Goal: Transaction & Acquisition: Obtain resource

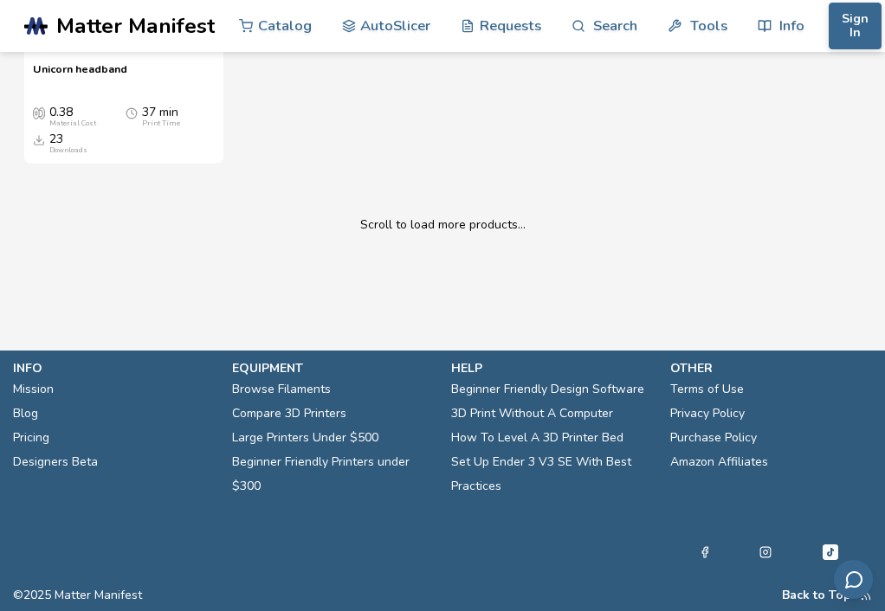
scroll to position [6928, 0]
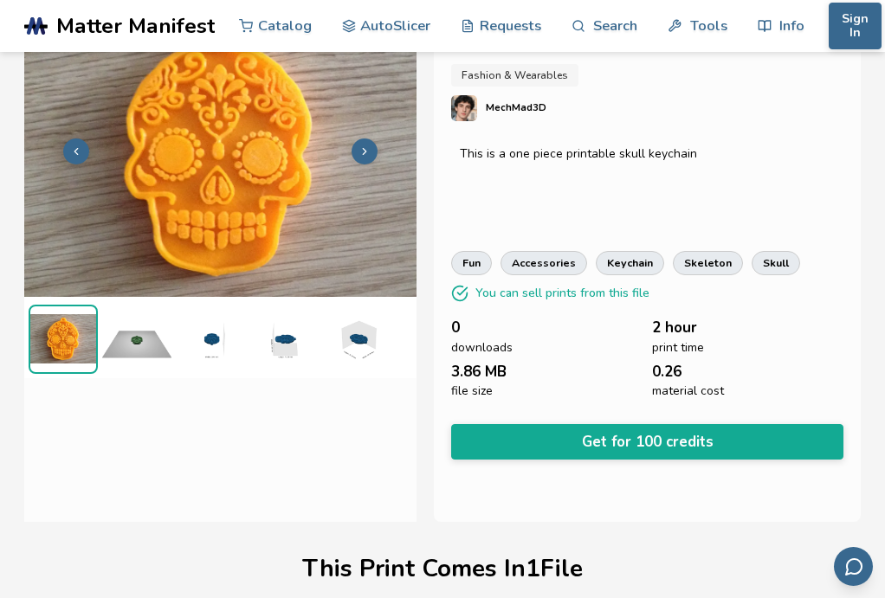
scroll to position [87, 0]
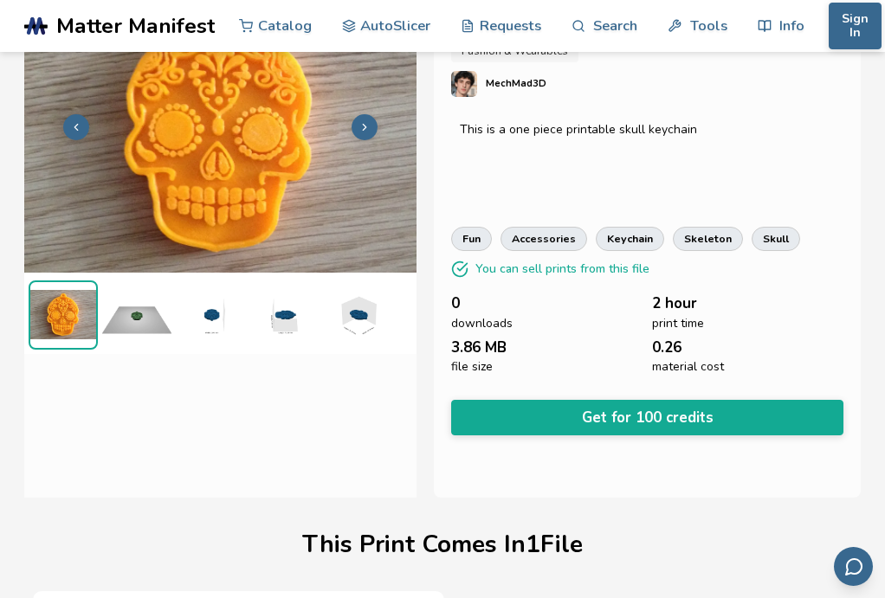
click at [142, 350] on img at bounding box center [136, 315] width 69 height 69
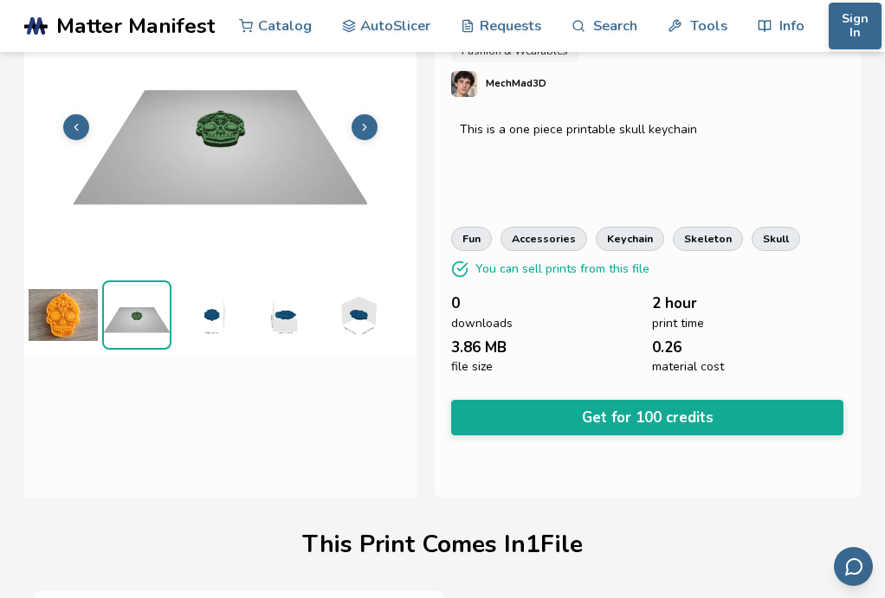
click at [210, 350] on img at bounding box center [210, 315] width 69 height 69
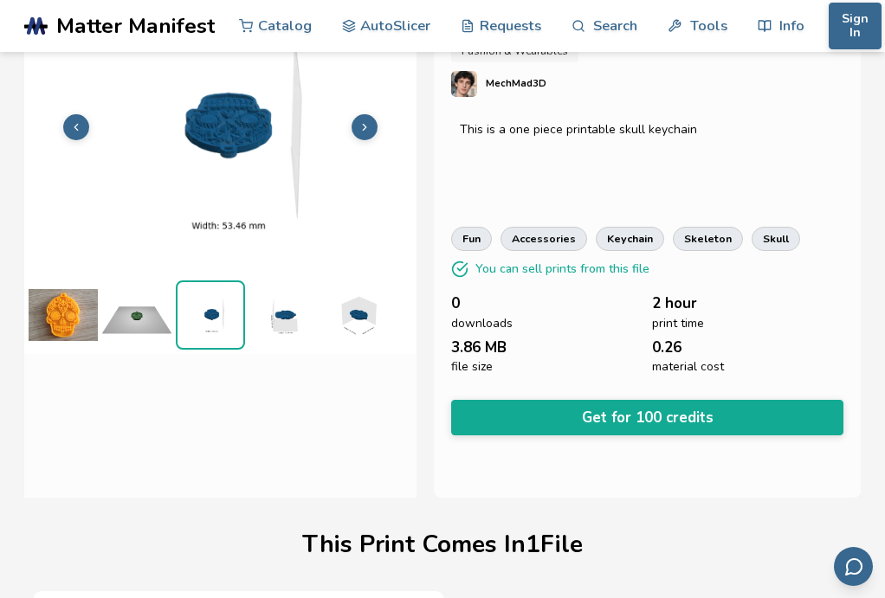
click at [268, 350] on img at bounding box center [283, 315] width 69 height 69
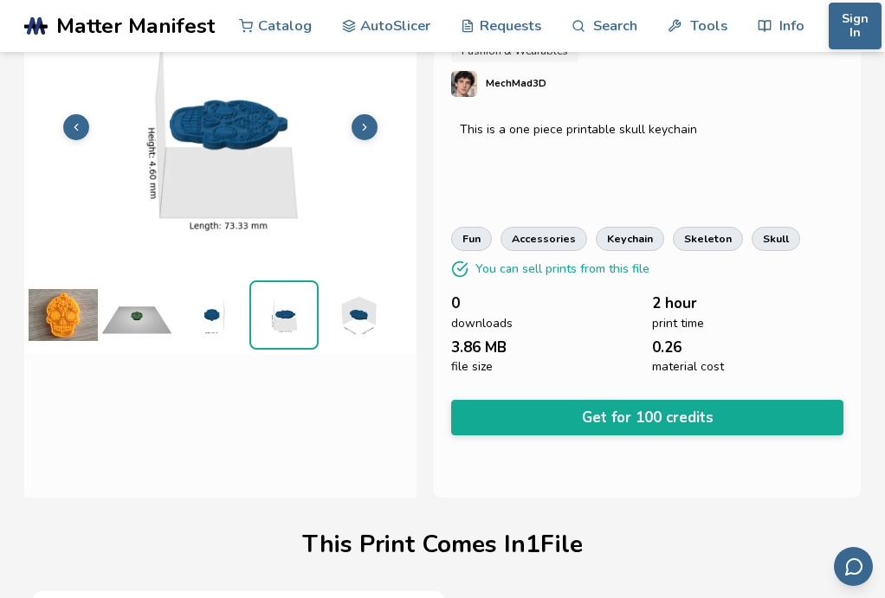
click at [349, 350] on img at bounding box center [357, 315] width 69 height 69
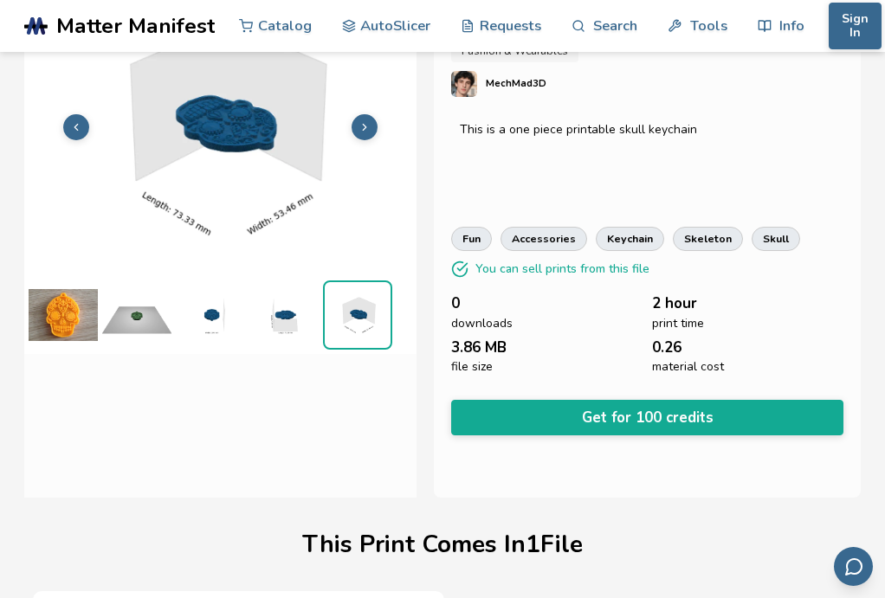
scroll to position [1, 0]
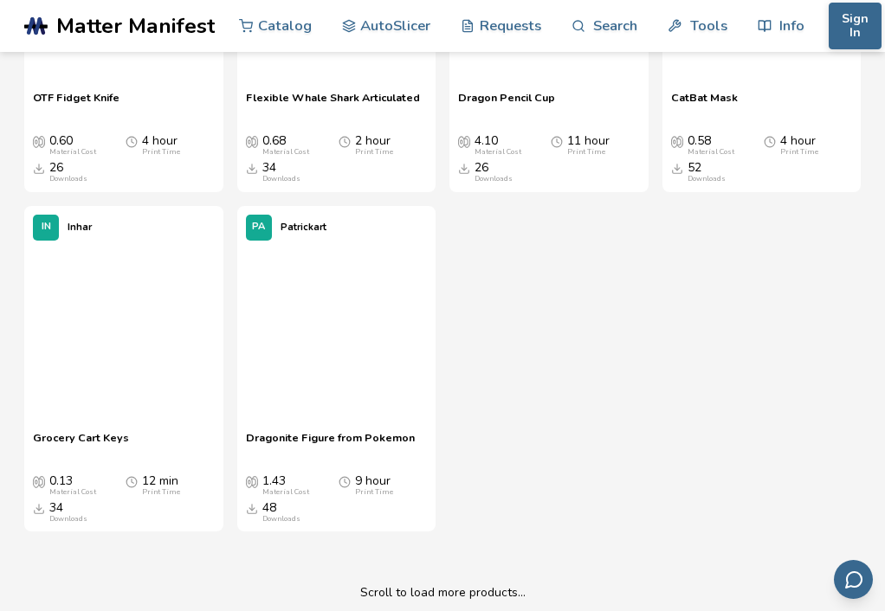
scroll to position [3213, 0]
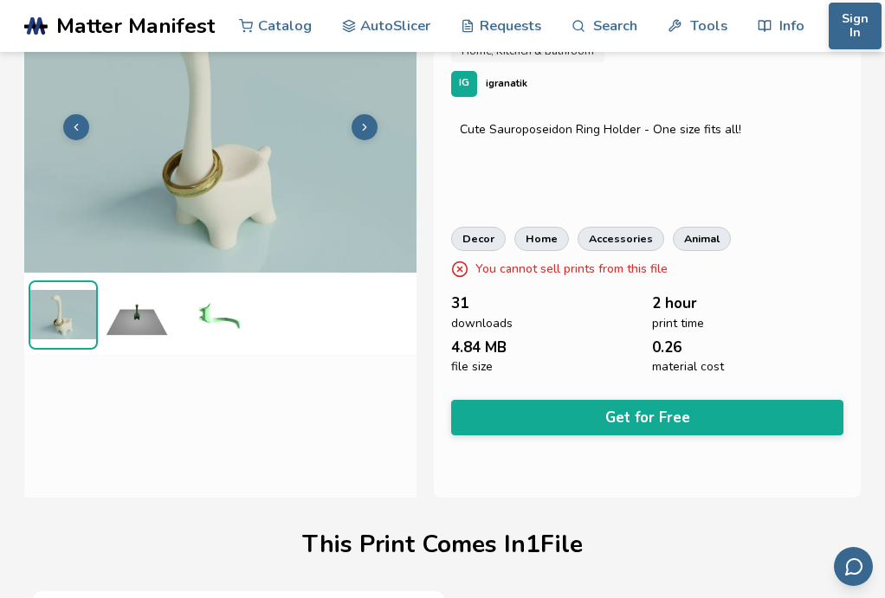
scroll to position [260, 0]
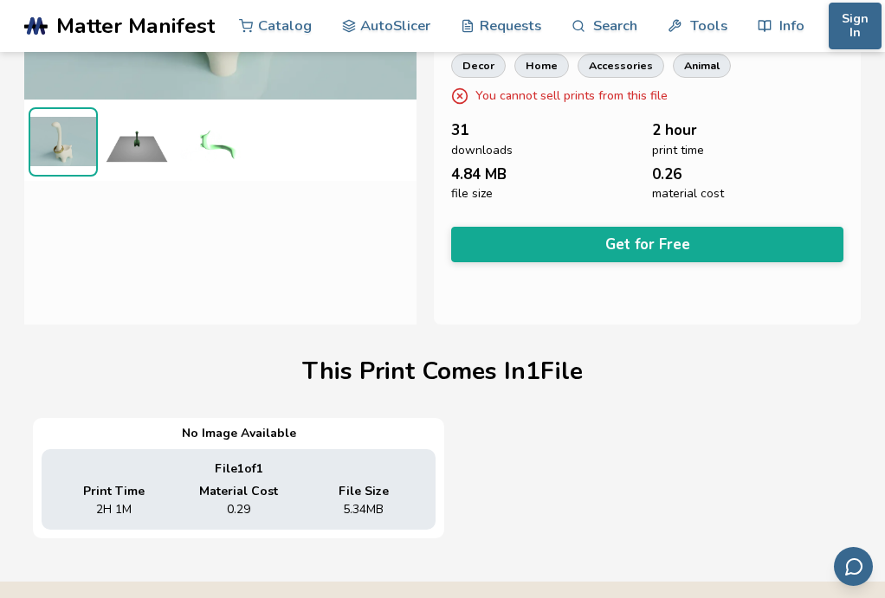
click at [157, 177] on img at bounding box center [136, 141] width 69 height 69
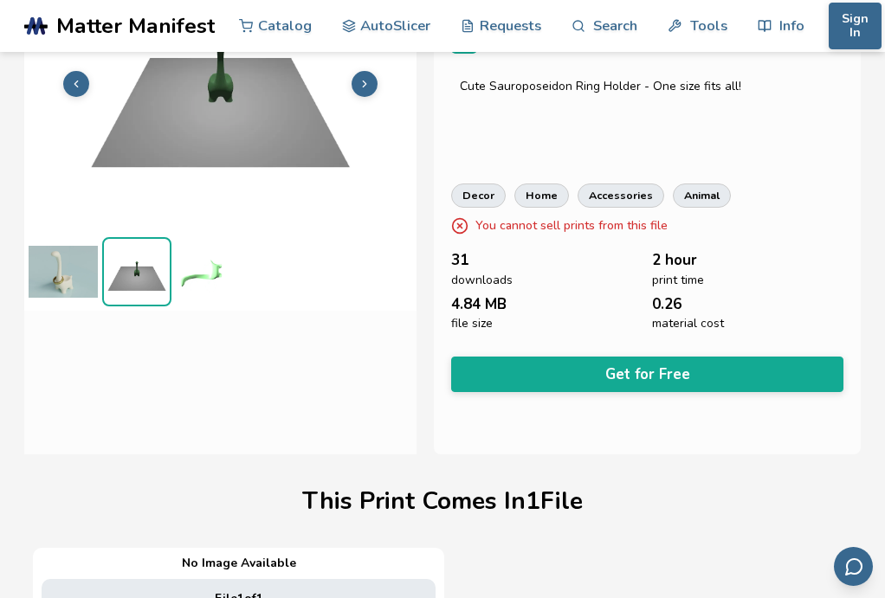
scroll to position [87, 0]
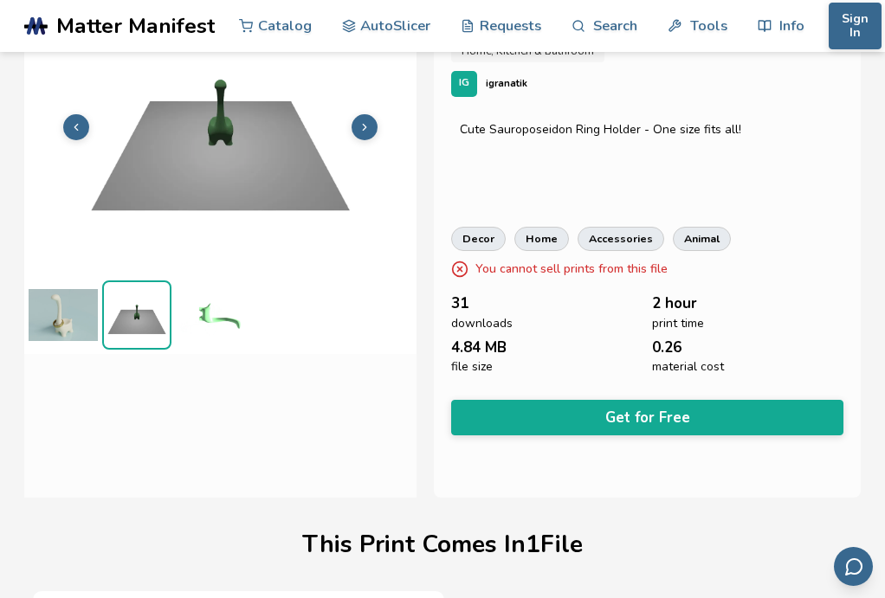
click at [362, 140] on button at bounding box center [365, 127] width 26 height 26
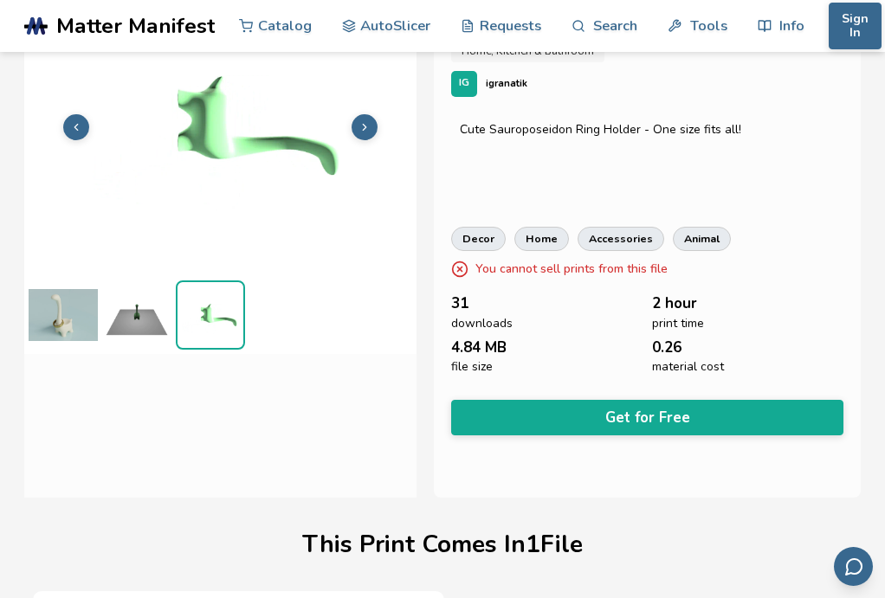
click at [61, 202] on img at bounding box center [220, 125] width 392 height 294
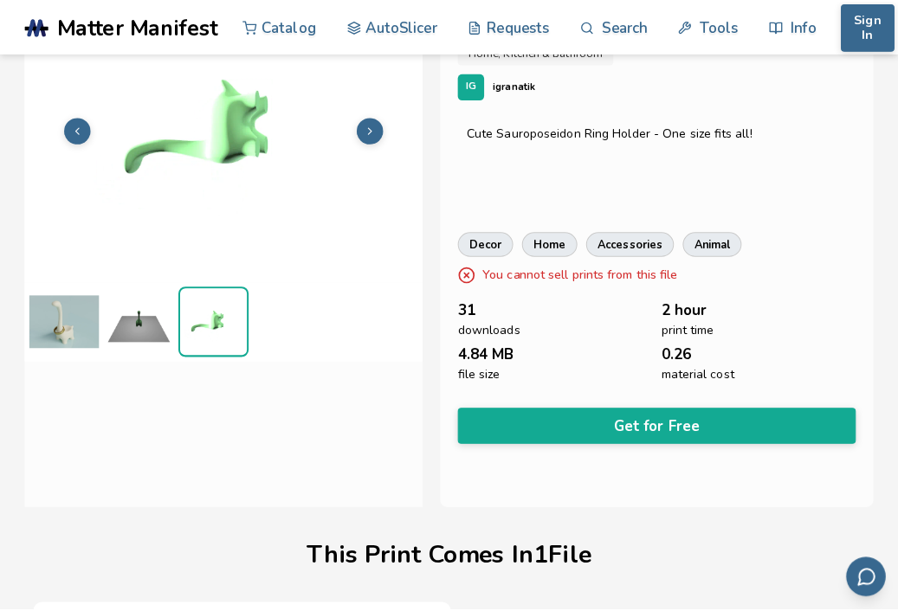
scroll to position [83, 0]
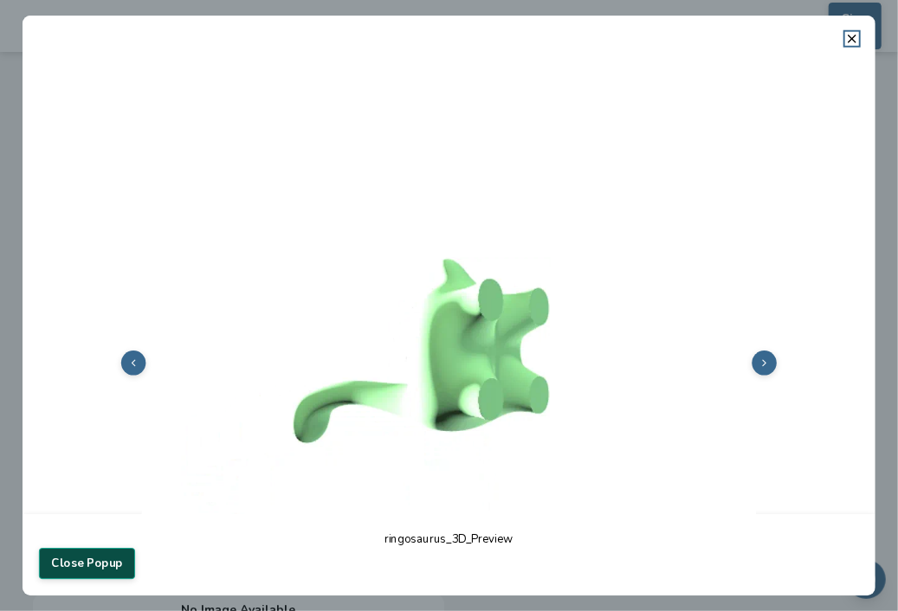
click at [92, 559] on button "Close Popup" at bounding box center [87, 563] width 96 height 31
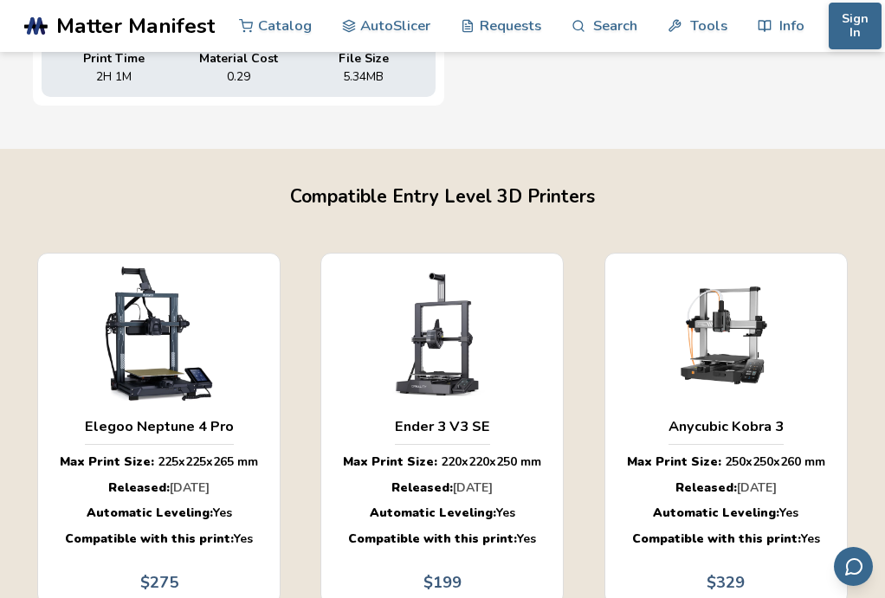
scroll to position [173, 0]
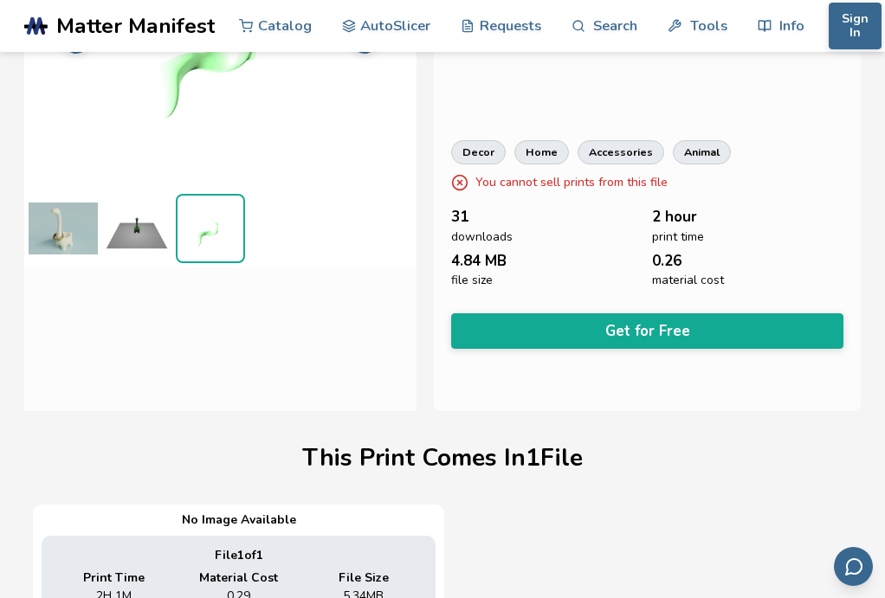
click at [74, 263] on img at bounding box center [63, 228] width 69 height 69
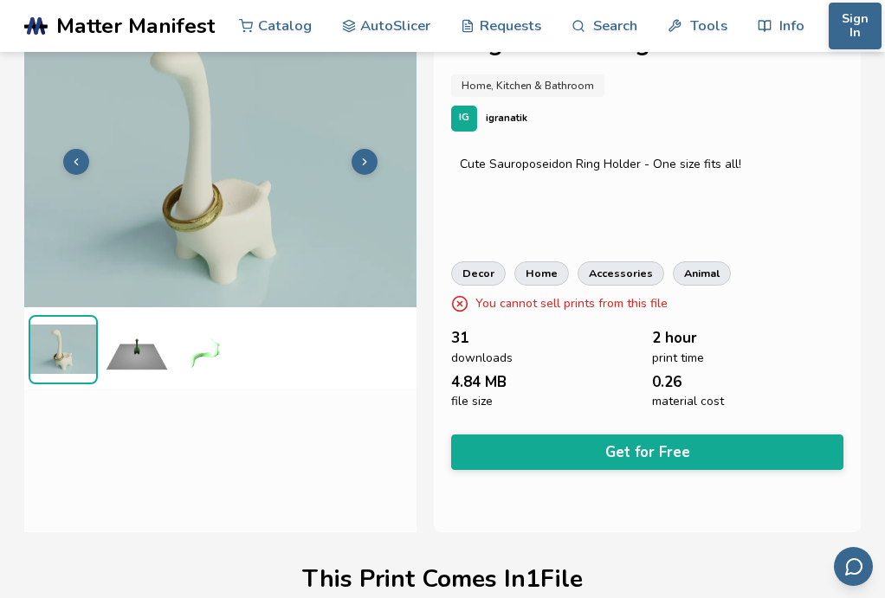
scroll to position [0, 0]
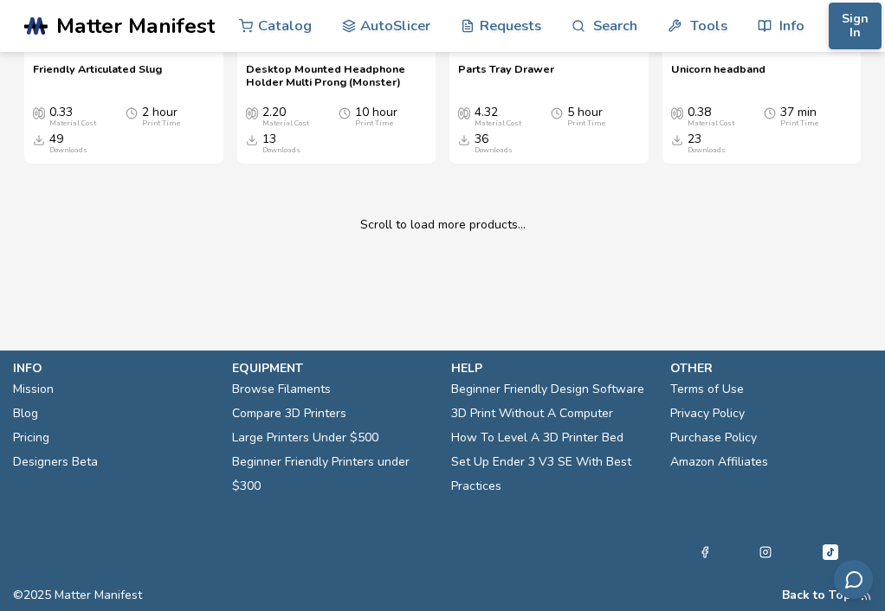
scroll to position [7446, 0]
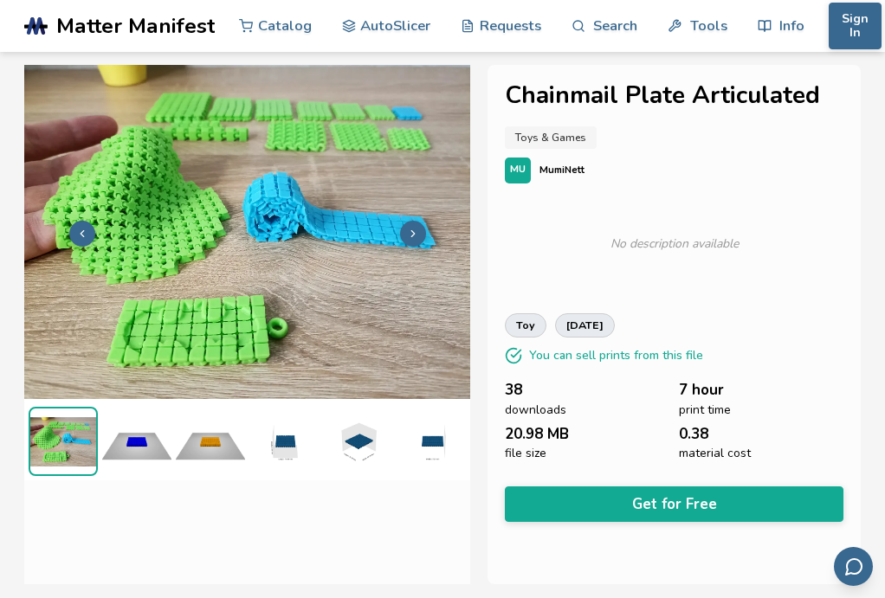
click at [136, 476] on img at bounding box center [136, 441] width 69 height 69
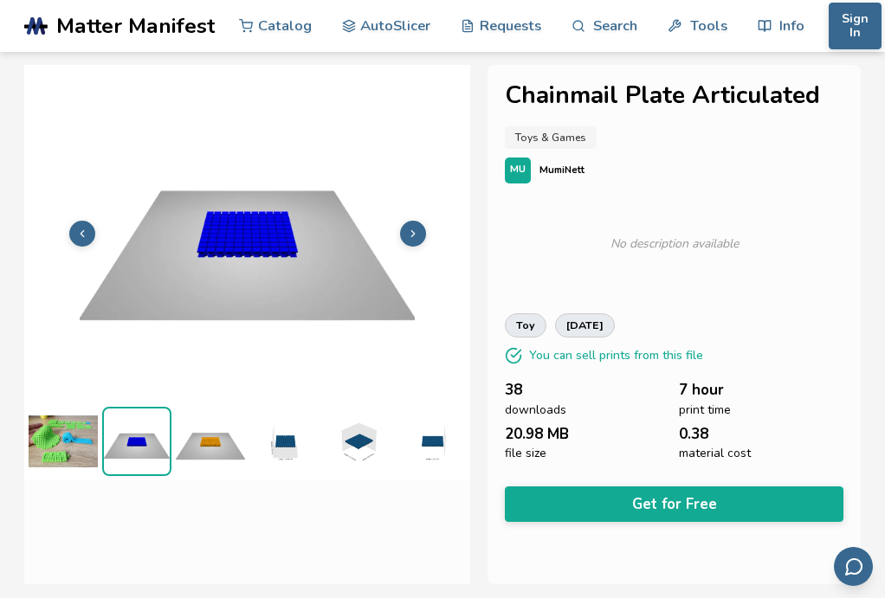
click at [223, 476] on img at bounding box center [210, 441] width 69 height 69
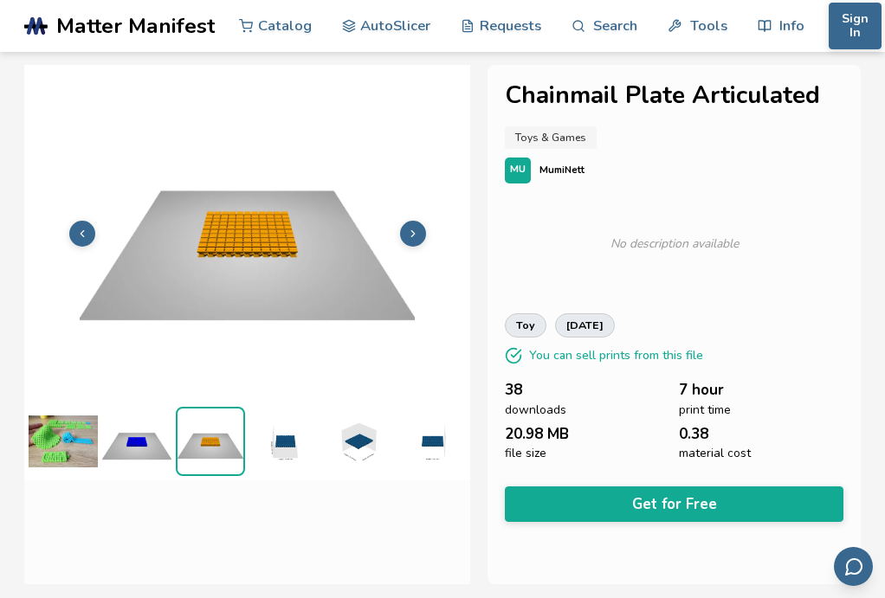
click at [77, 476] on img at bounding box center [63, 441] width 69 height 69
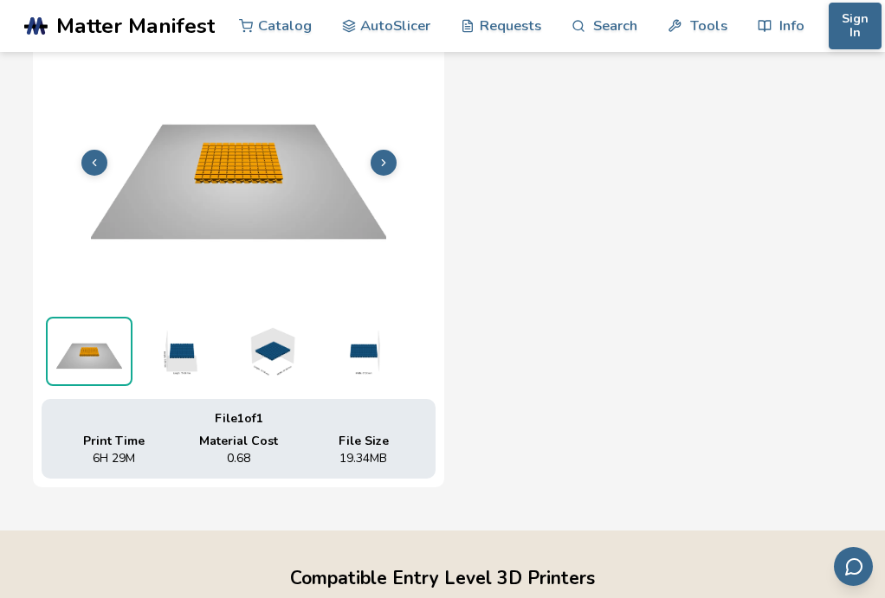
scroll to position [1039, 0]
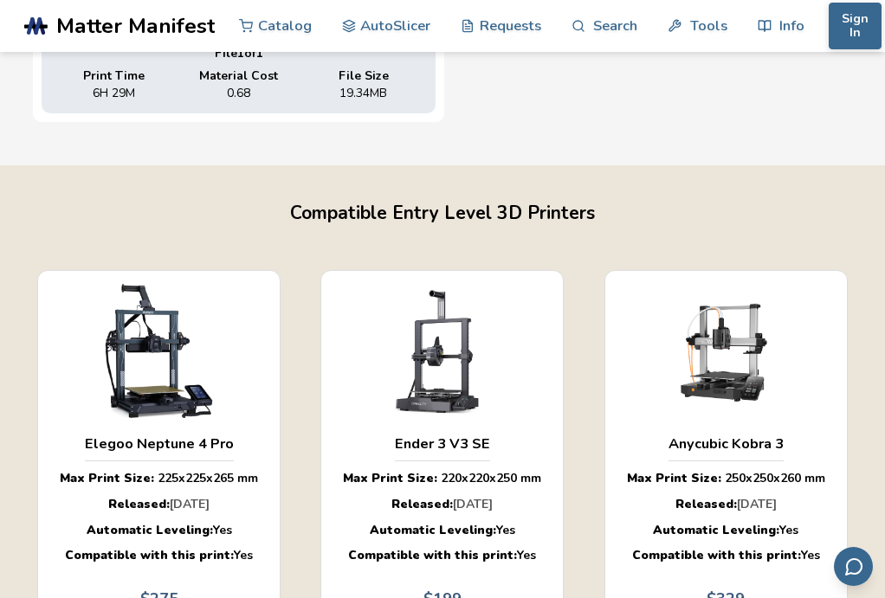
drag, startPoint x: 74, startPoint y: 3, endPoint x: 204, endPoint y: 197, distance: 234.0
click at [204, 197] on section "Compatible Entry Level 3D Printers Elegoo Neptune 4 Pro Max Print Size: 225 x 2…" at bounding box center [442, 439] width 885 height 549
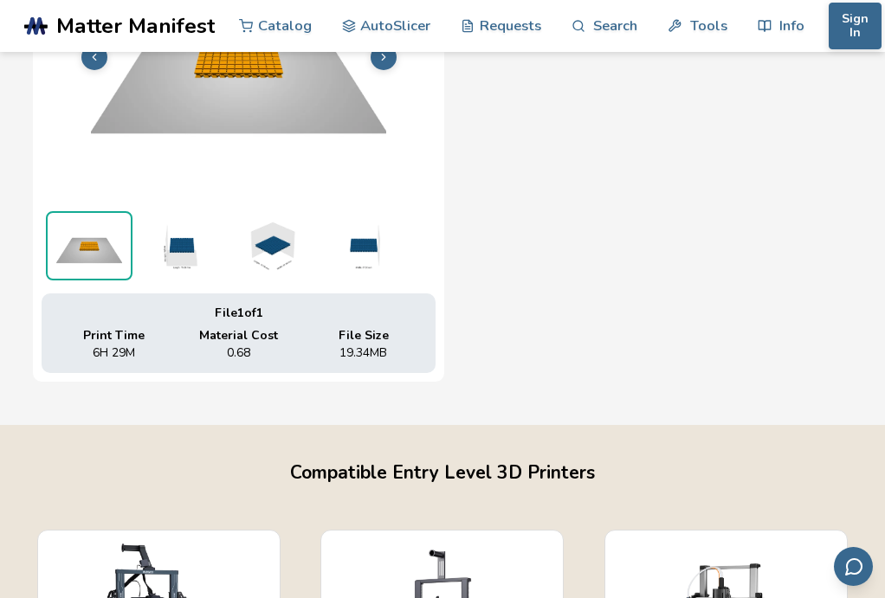
click at [281, 236] on img at bounding box center [271, 245] width 87 height 69
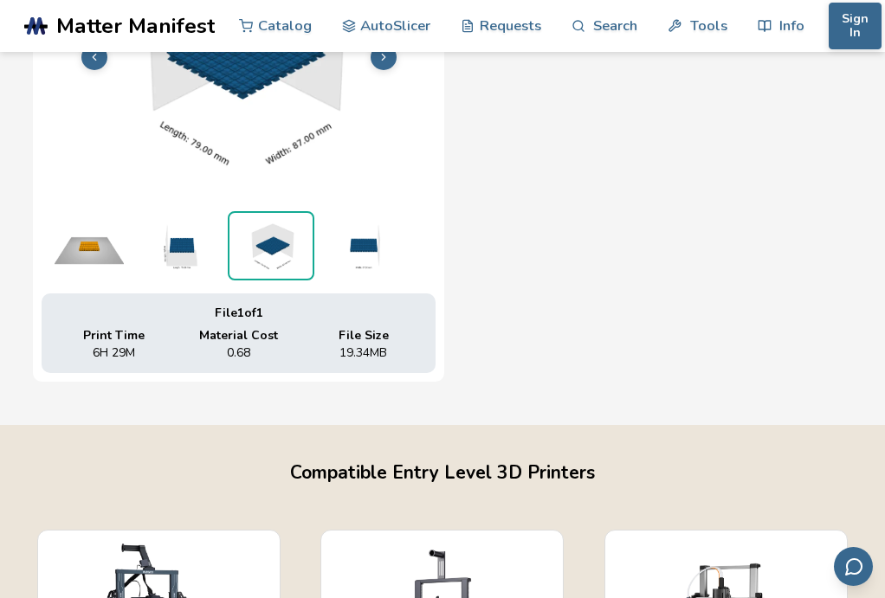
scroll to position [606, 0]
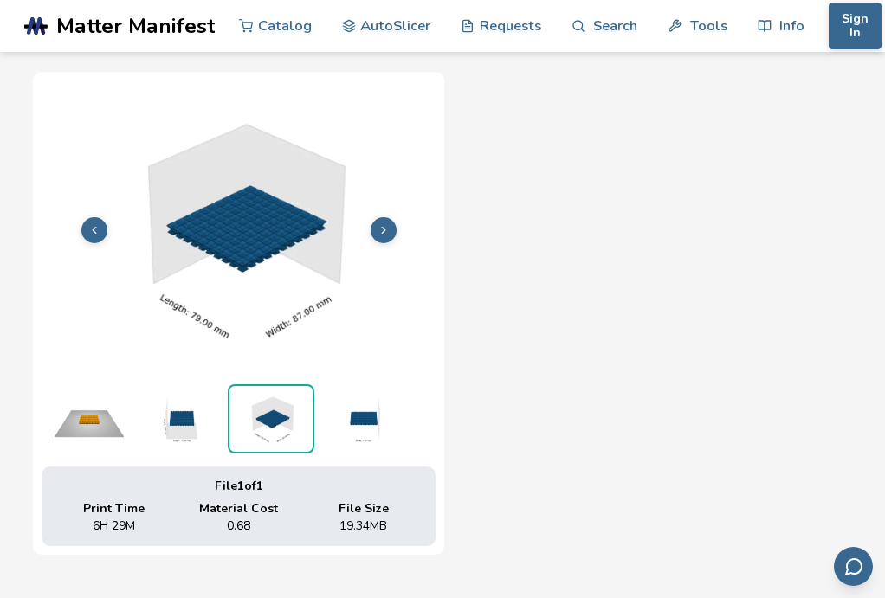
click at [364, 398] on img at bounding box center [362, 419] width 87 height 69
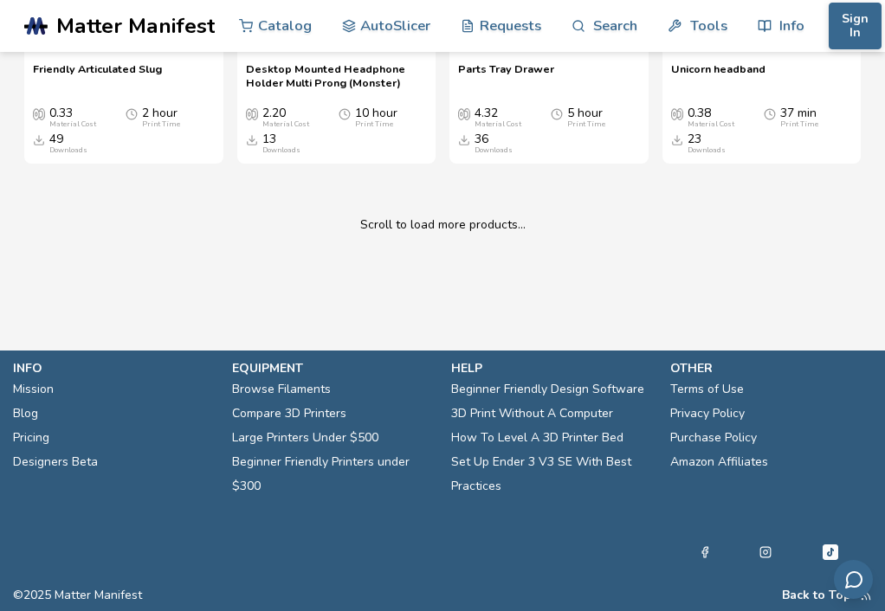
scroll to position [7013, 0]
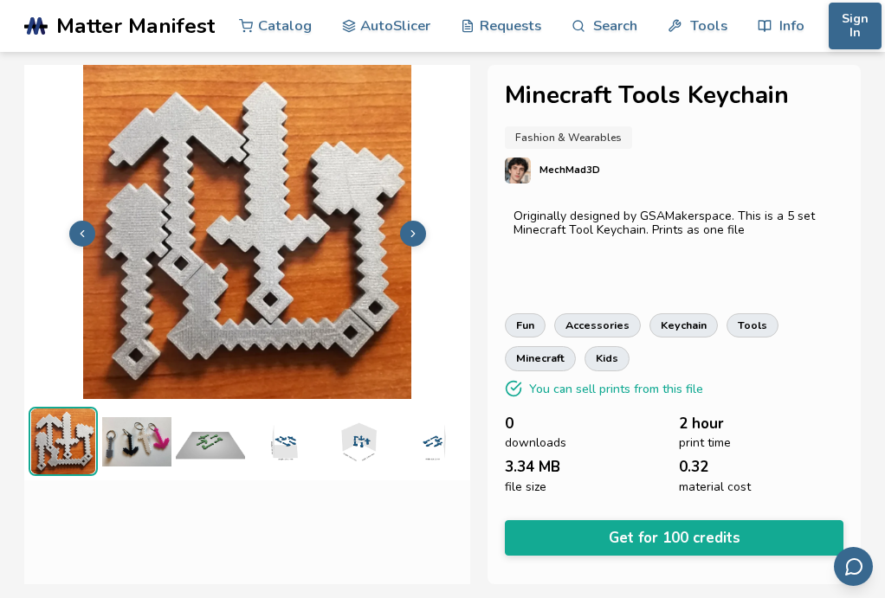
click at [426, 247] on button at bounding box center [413, 234] width 26 height 26
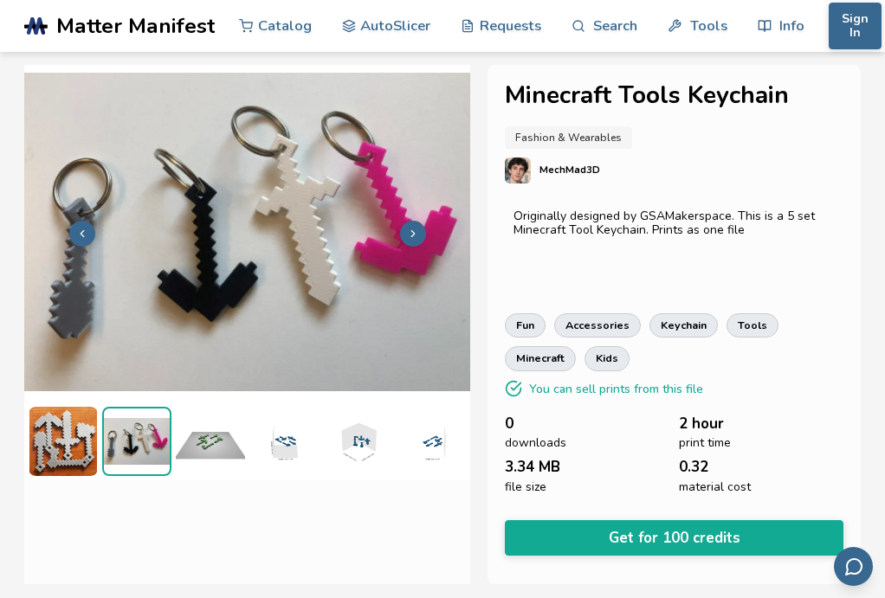
click at [426, 247] on button at bounding box center [413, 234] width 26 height 26
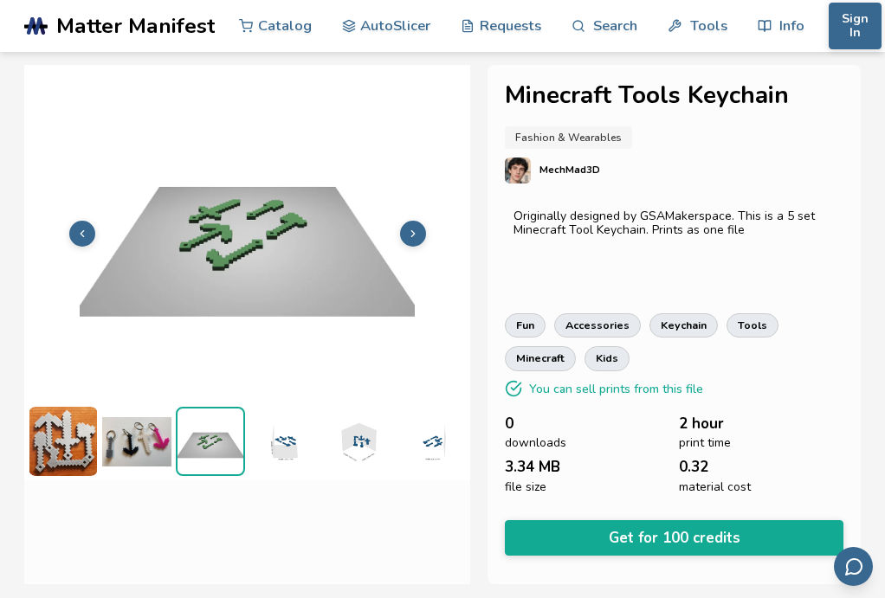
click at [426, 247] on button at bounding box center [413, 234] width 26 height 26
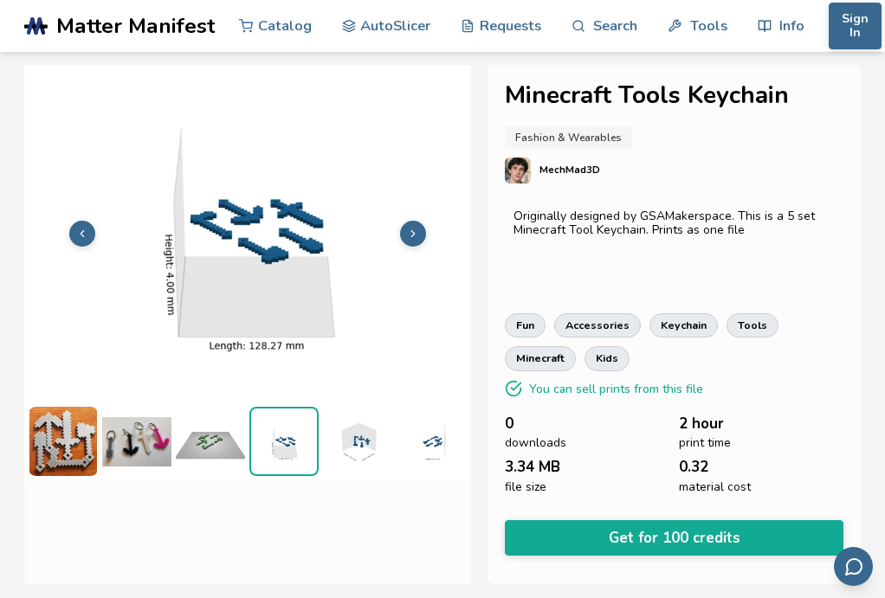
click at [426, 247] on button at bounding box center [413, 234] width 26 height 26
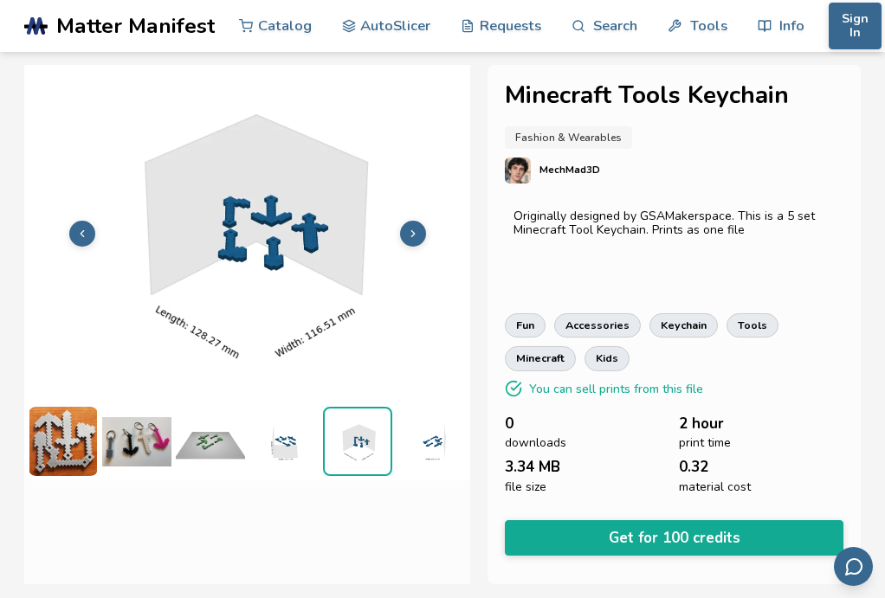
click at [426, 247] on button at bounding box center [413, 234] width 26 height 26
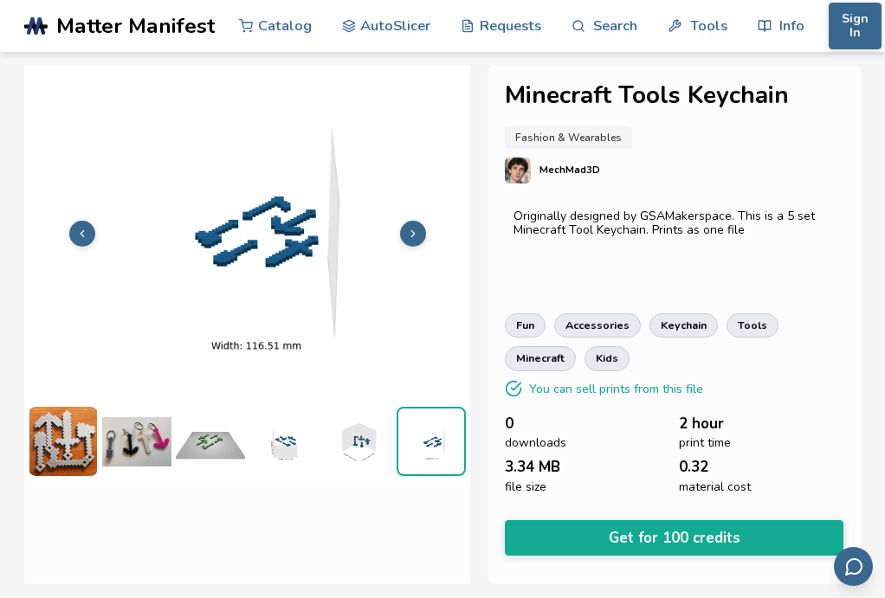
click at [426, 247] on button at bounding box center [413, 234] width 26 height 26
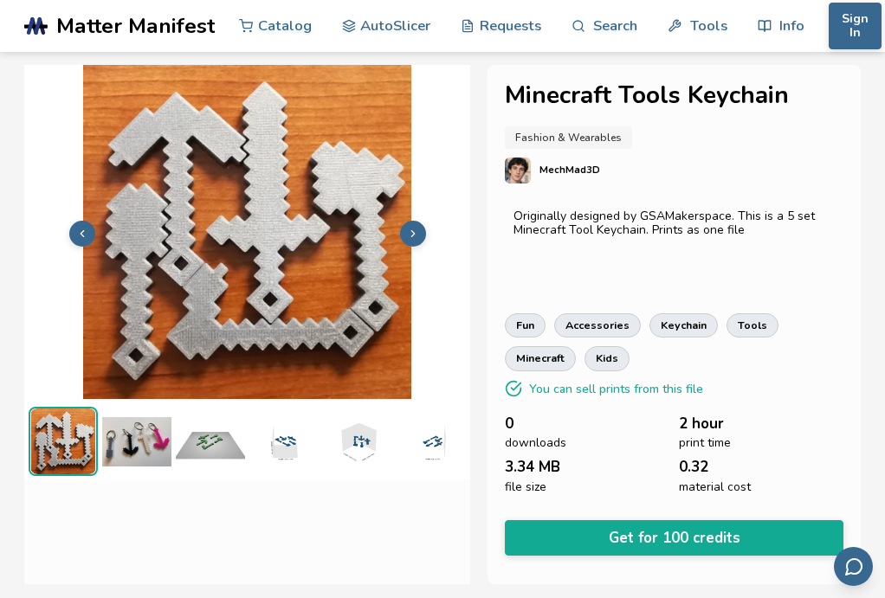
click at [419, 240] on icon at bounding box center [413, 234] width 12 height 12
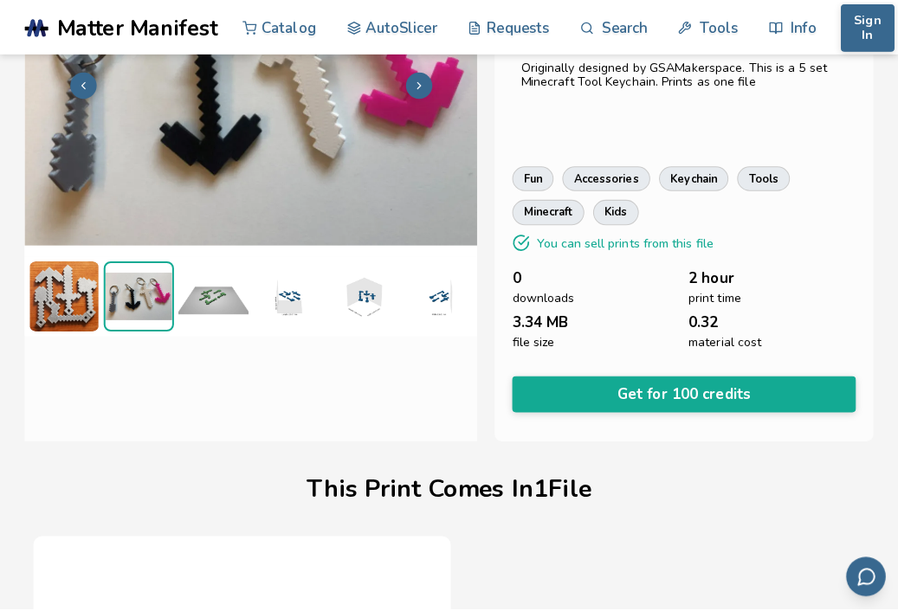
scroll to position [260, 0]
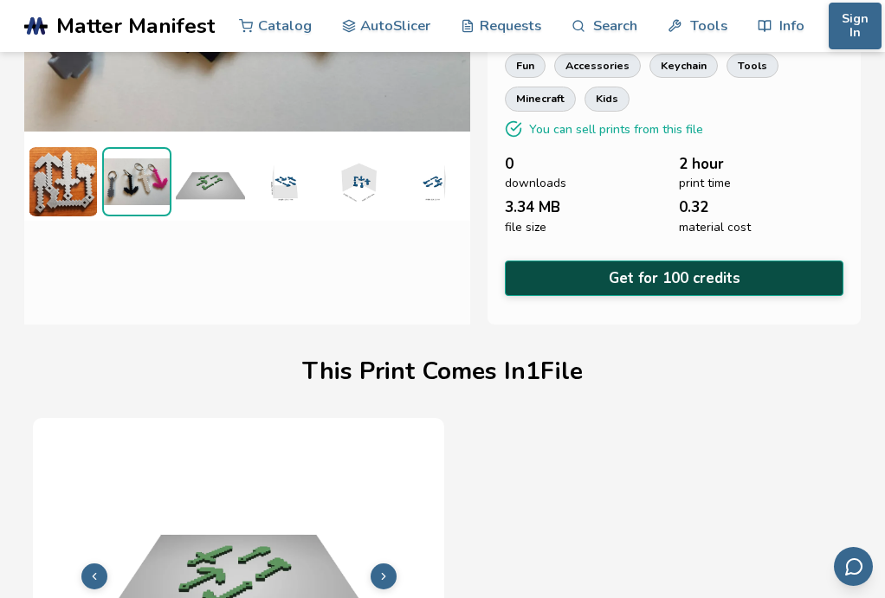
click at [571, 278] on button "Get for 100 credits" at bounding box center [674, 279] width 339 height 36
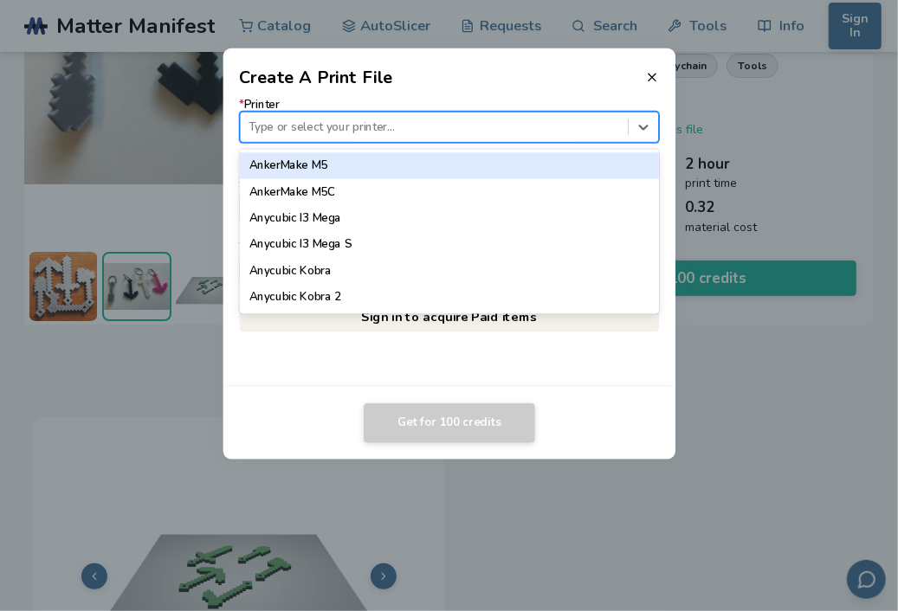
click at [498, 138] on div "Type or select your printer..." at bounding box center [433, 126] width 387 height 23
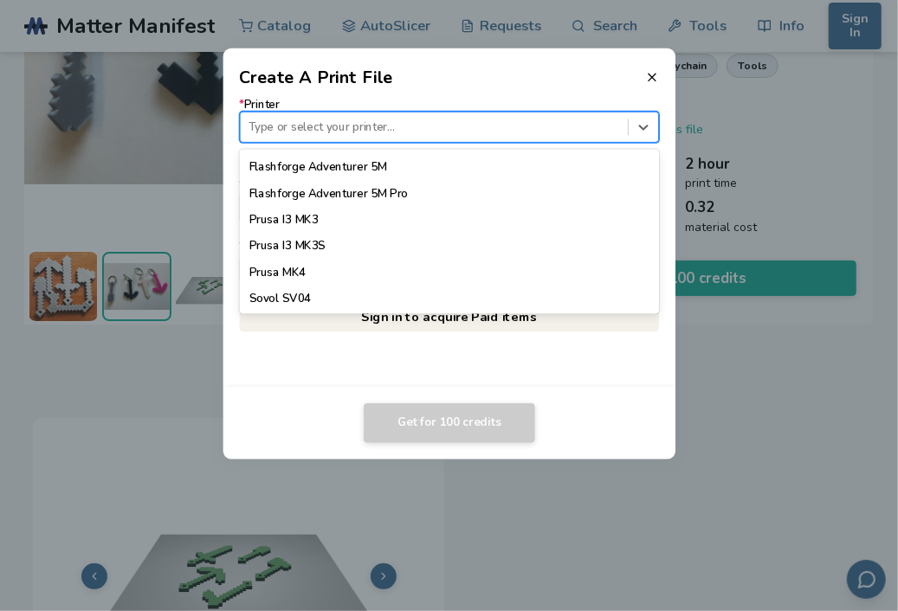
scroll to position [1472, 0]
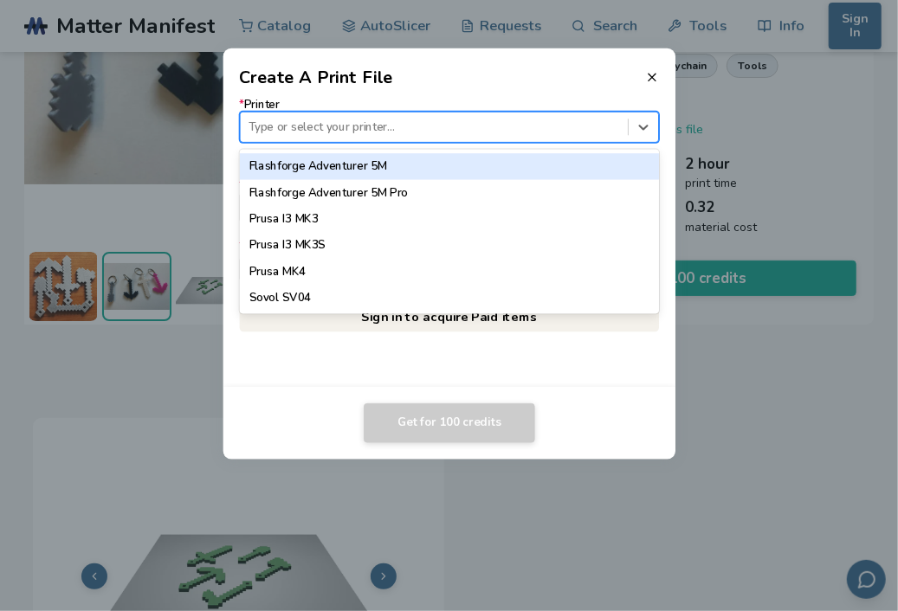
click at [401, 174] on div "Flashforge Adventurer 5M" at bounding box center [449, 166] width 420 height 26
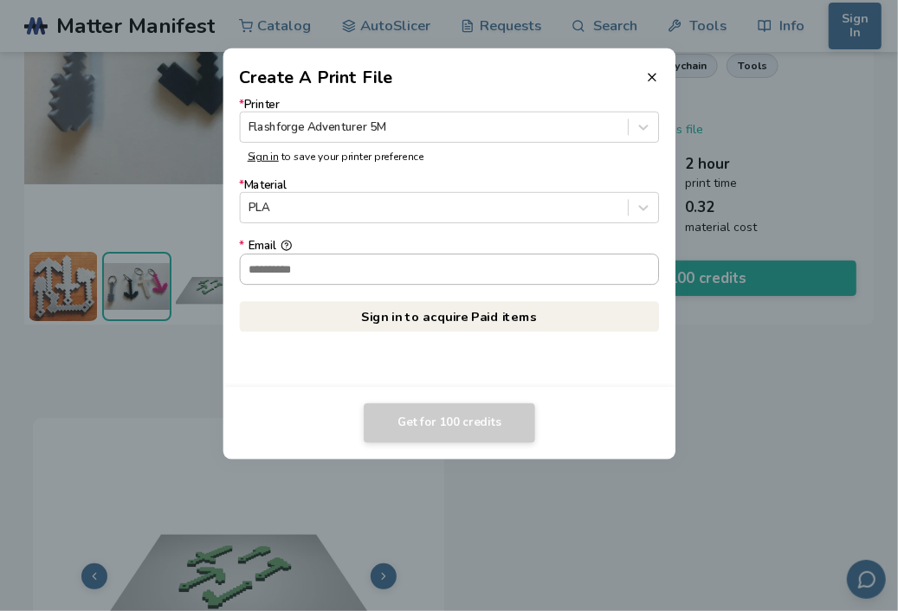
click at [430, 273] on input "* Email" at bounding box center [449, 269] width 418 height 29
type input "**********"
click at [361, 311] on link "Sign in to acquire Paid items" at bounding box center [449, 316] width 420 height 31
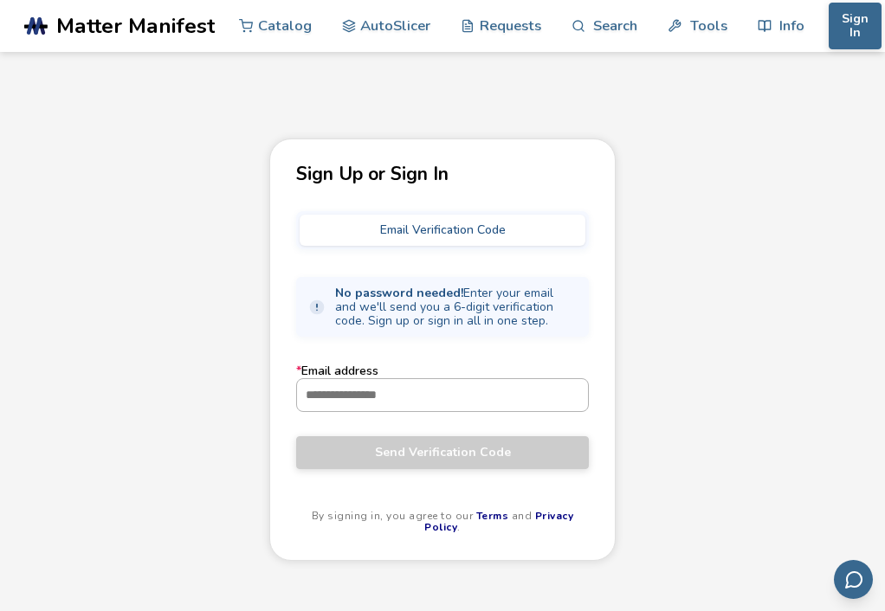
click at [442, 385] on input "* Email address" at bounding box center [442, 394] width 291 height 31
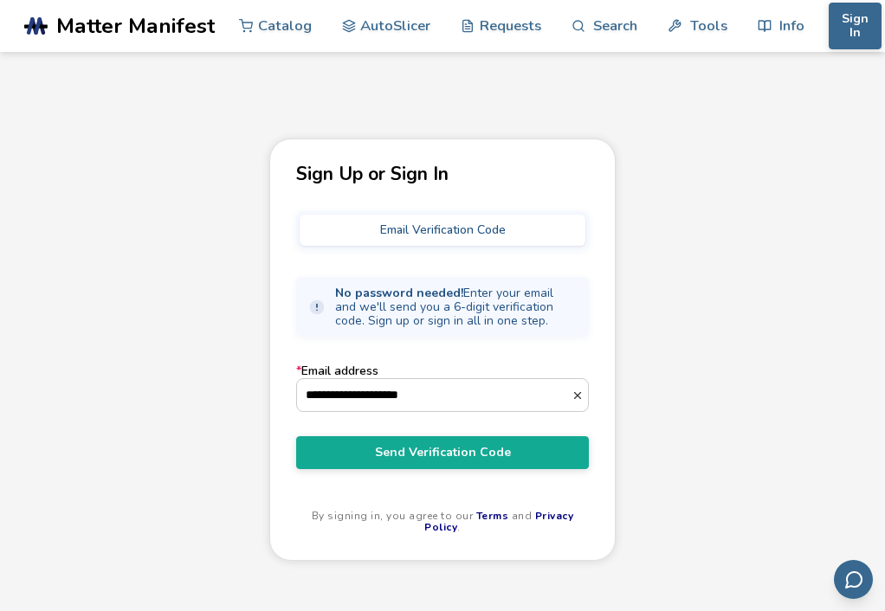
type input "**********"
click at [296, 436] on button "Send Verification Code" at bounding box center [442, 452] width 293 height 33
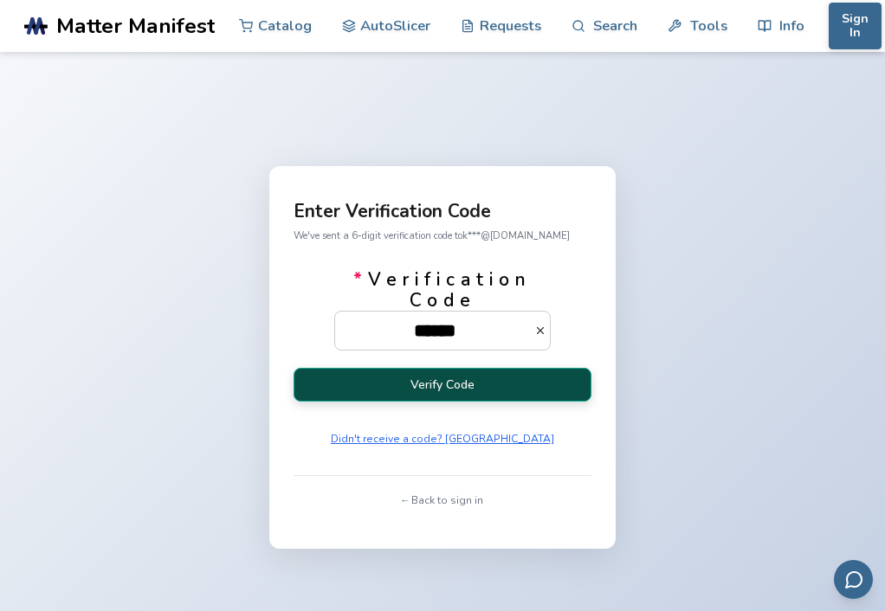
type input "******"
click at [492, 385] on button "Verify Code" at bounding box center [443, 385] width 298 height 34
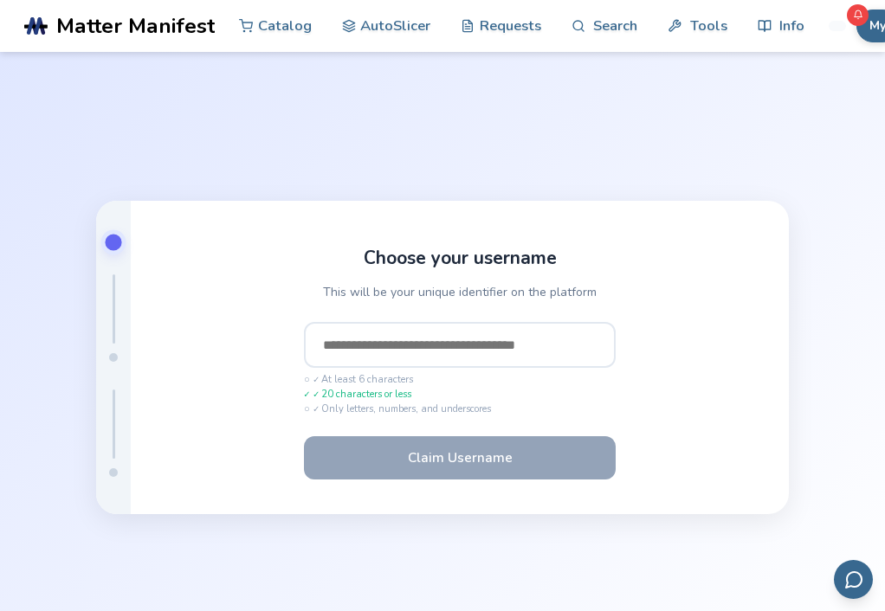
click at [509, 353] on input "text" at bounding box center [460, 345] width 312 height 47
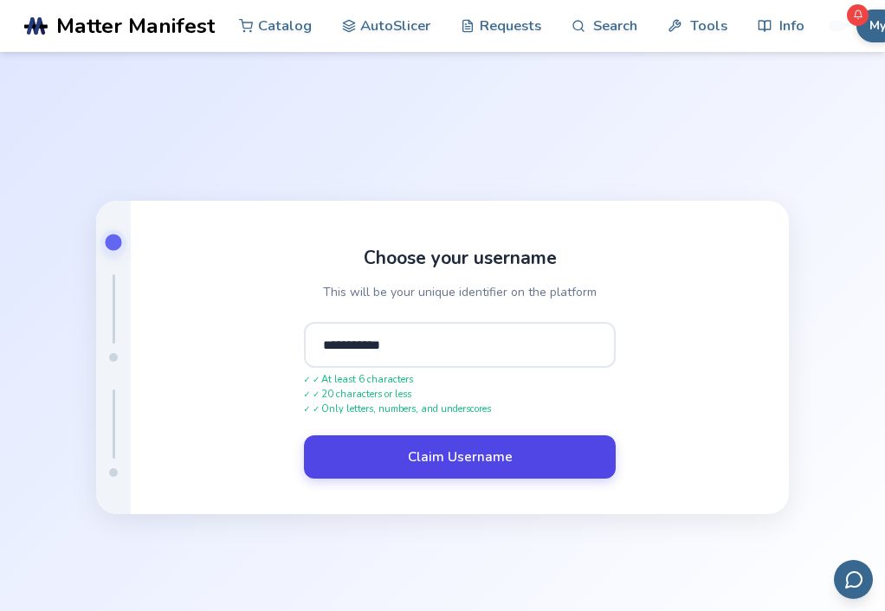
type input "**********"
click at [475, 453] on button "Claim Username" at bounding box center [460, 457] width 312 height 43
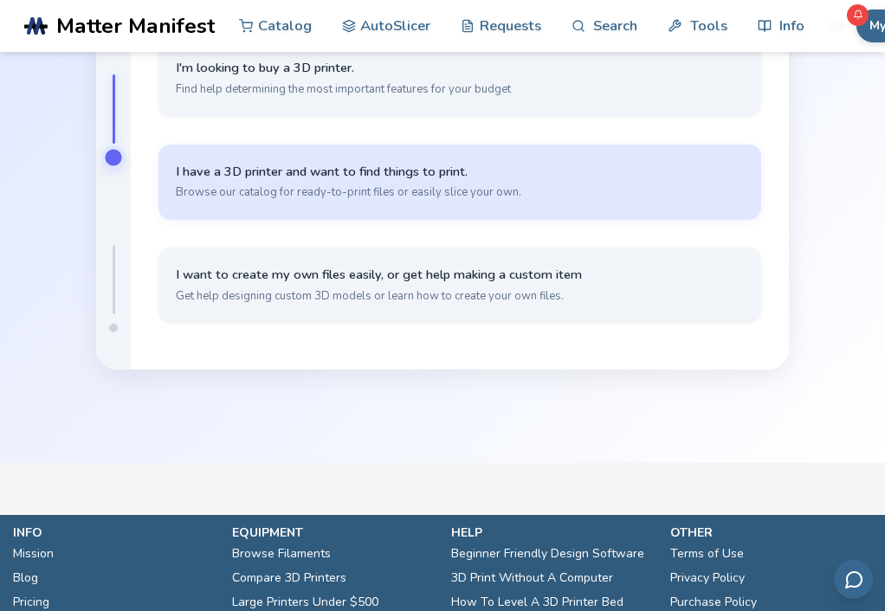
scroll to position [173, 0]
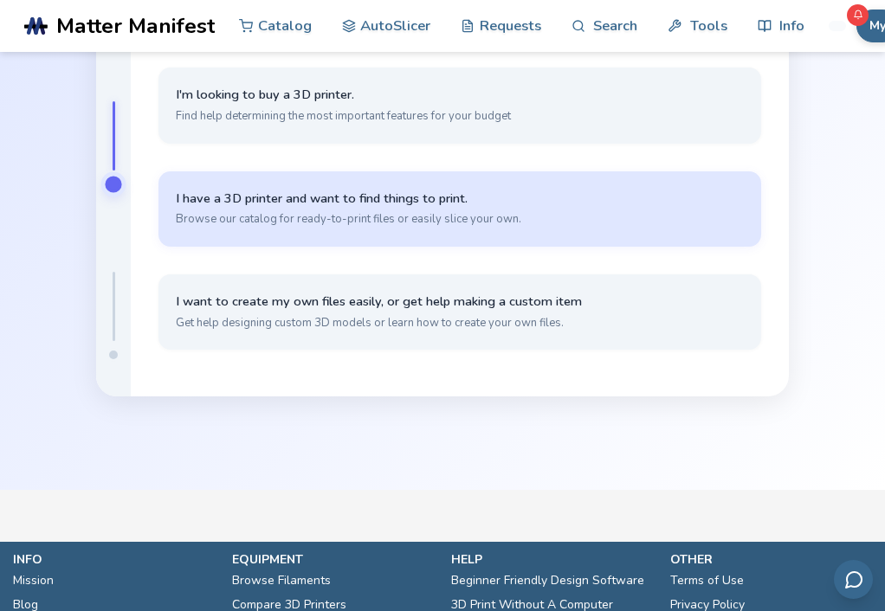
click at [487, 218] on span "Browse our catalog for ready-to-print files or easily slice your own." at bounding box center [460, 219] width 568 height 16
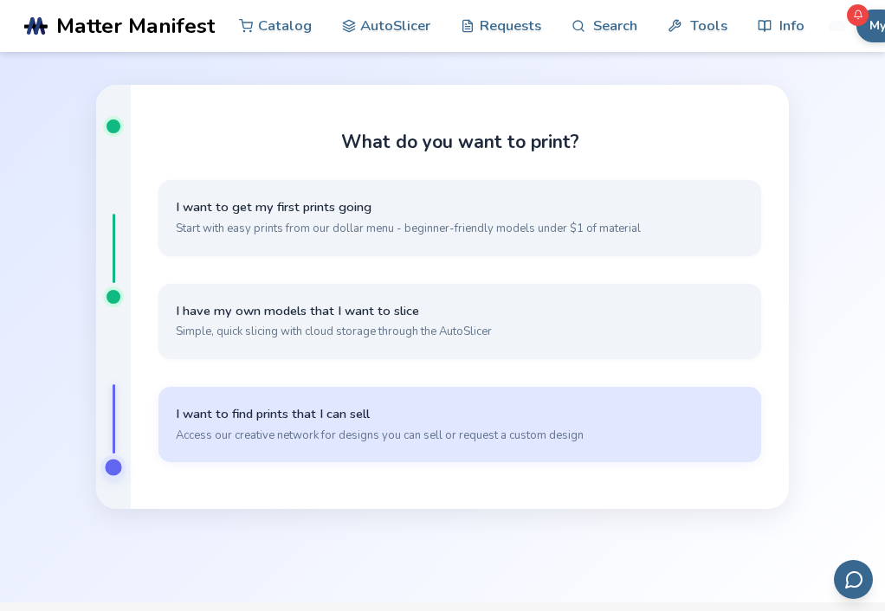
scroll to position [0, 0]
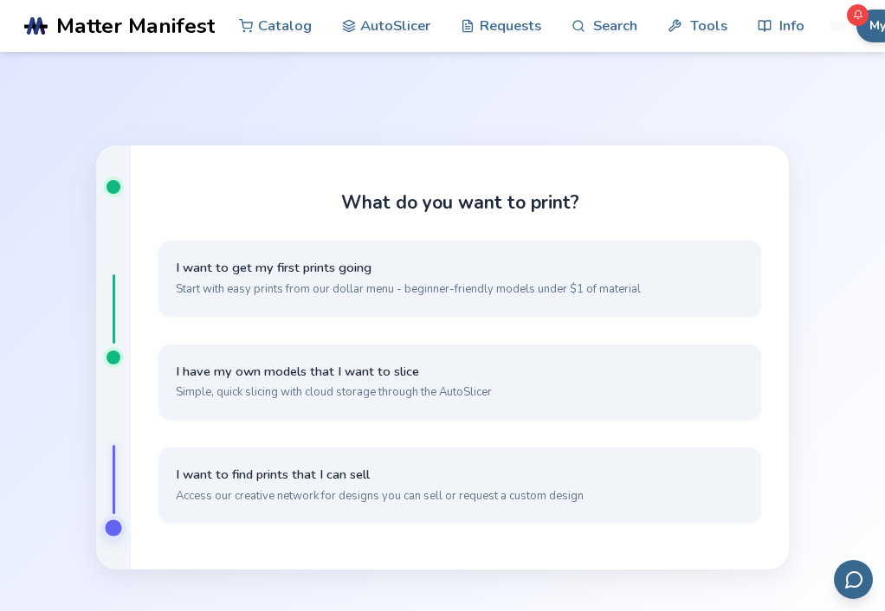
click at [654, 82] on div "What do you want to print? I want to get my first prints going Start with easy …" at bounding box center [442, 357] width 885 height 611
click at [260, 29] on link "Catalog" at bounding box center [275, 25] width 73 height 52
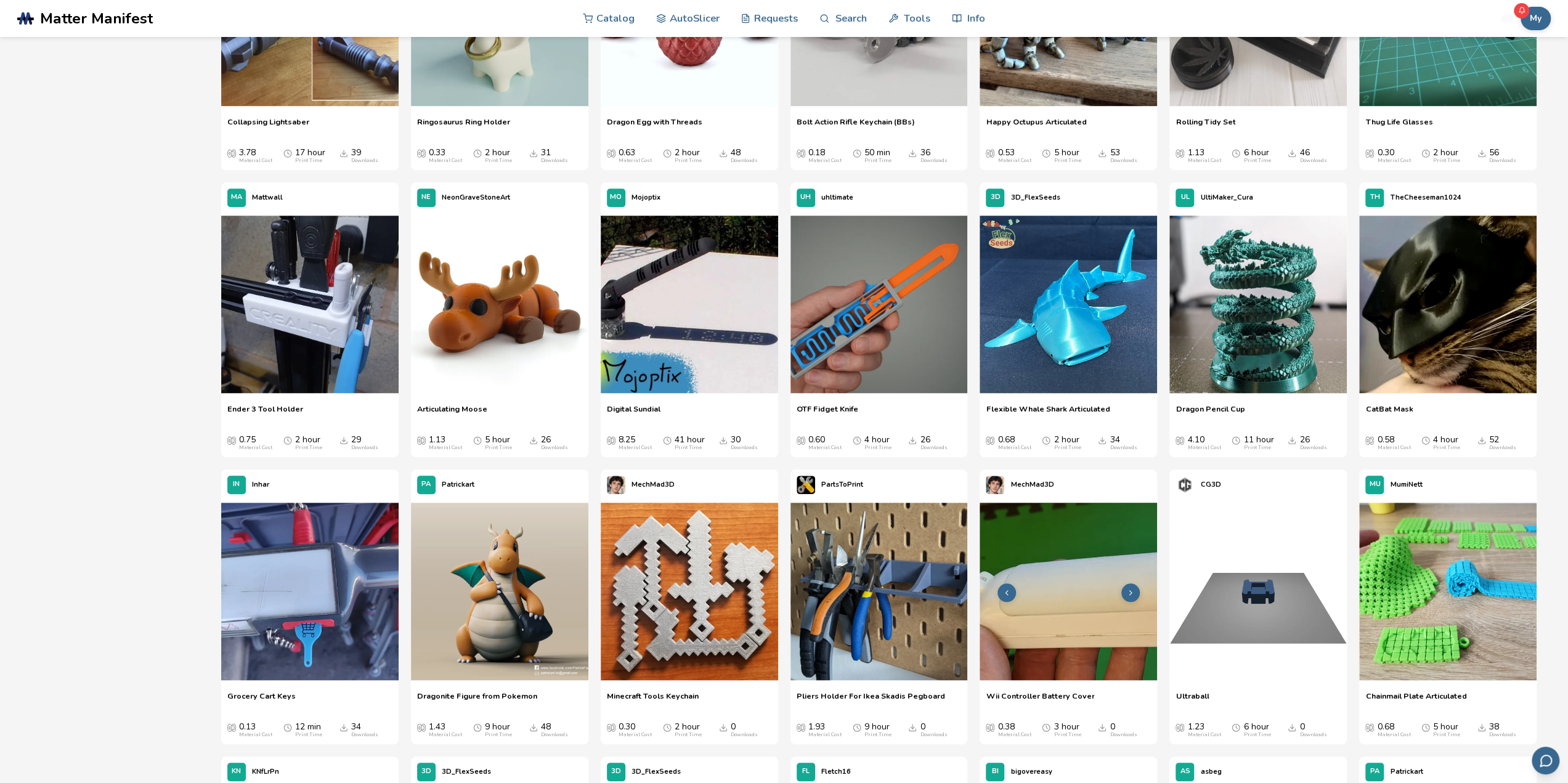
scroll to position [924, 0]
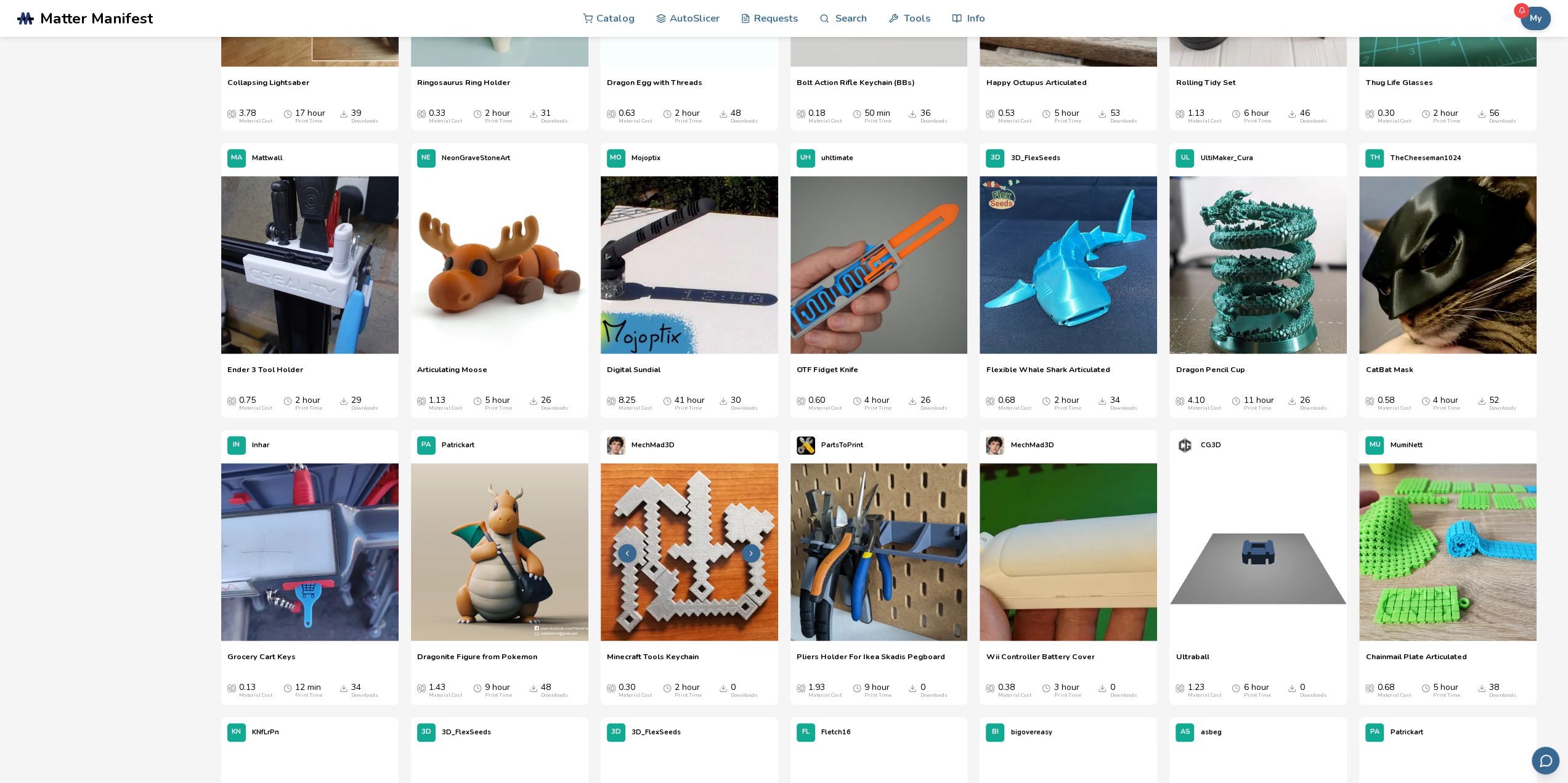
click at [629, 435] on img at bounding box center [689, 551] width 177 height 177
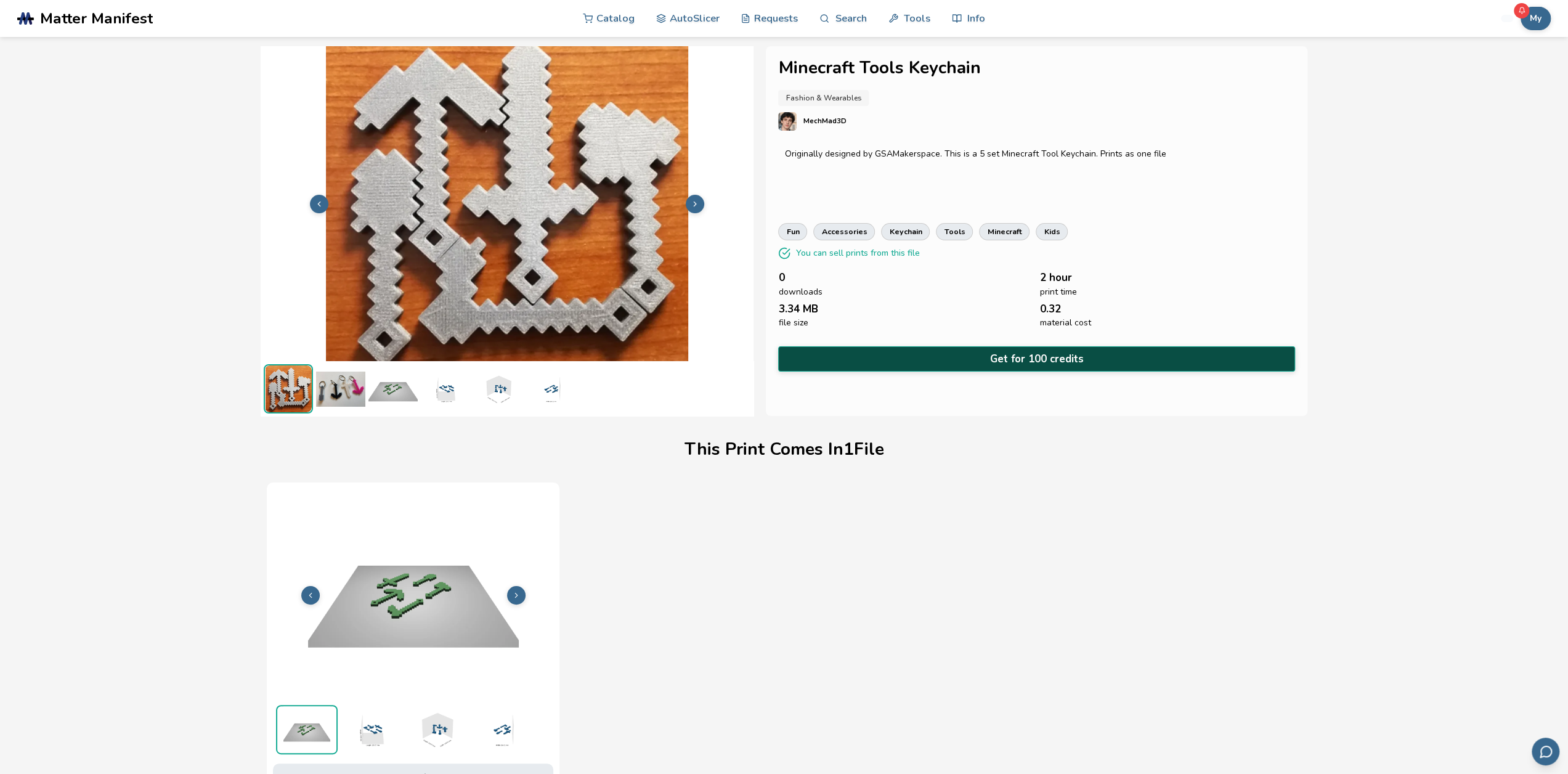
click at [629, 355] on button "Get for 100 credits" at bounding box center [1037, 359] width 517 height 26
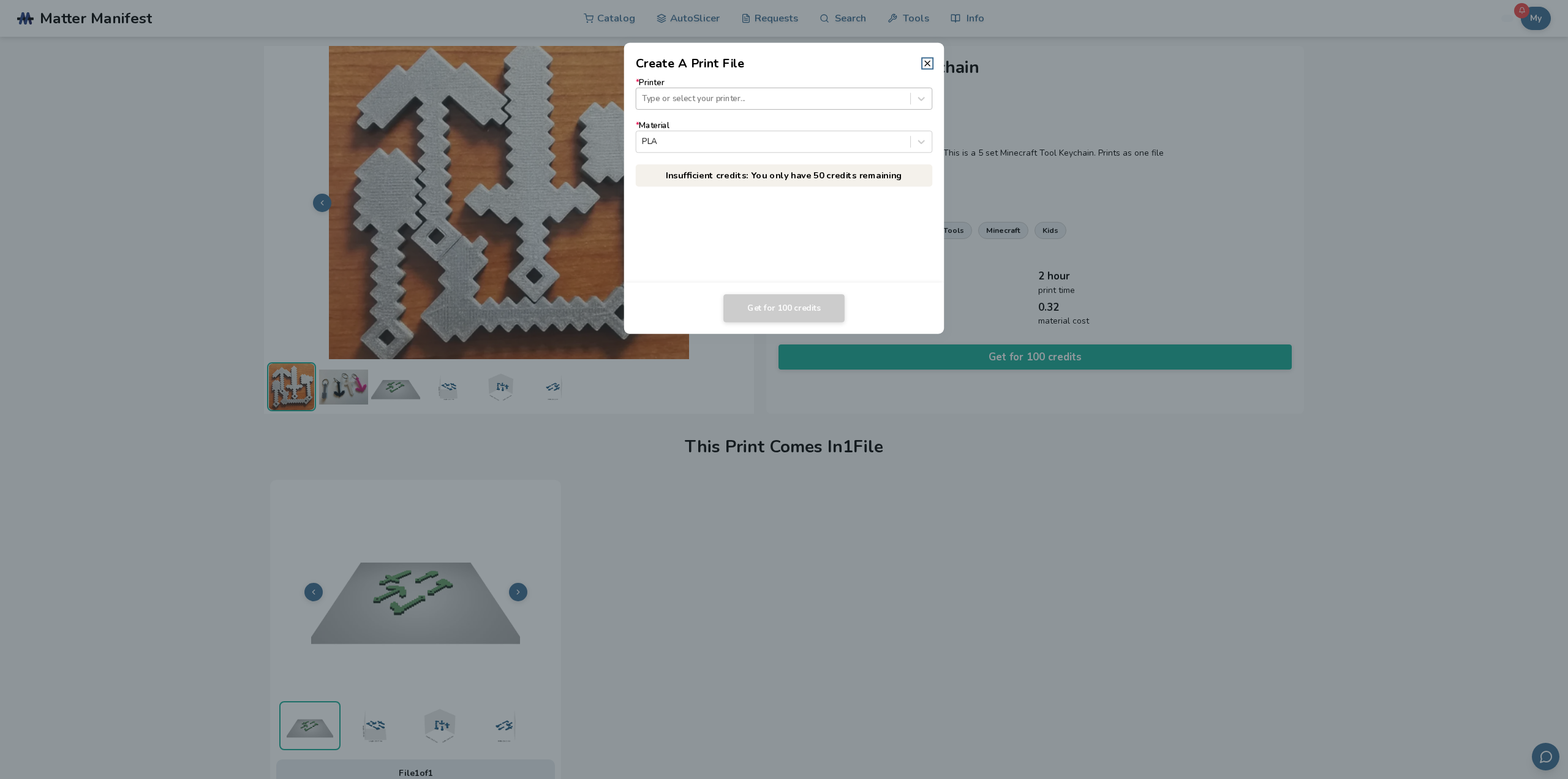
click at [625, 103] on div at bounding box center [773, 98] width 262 height 11
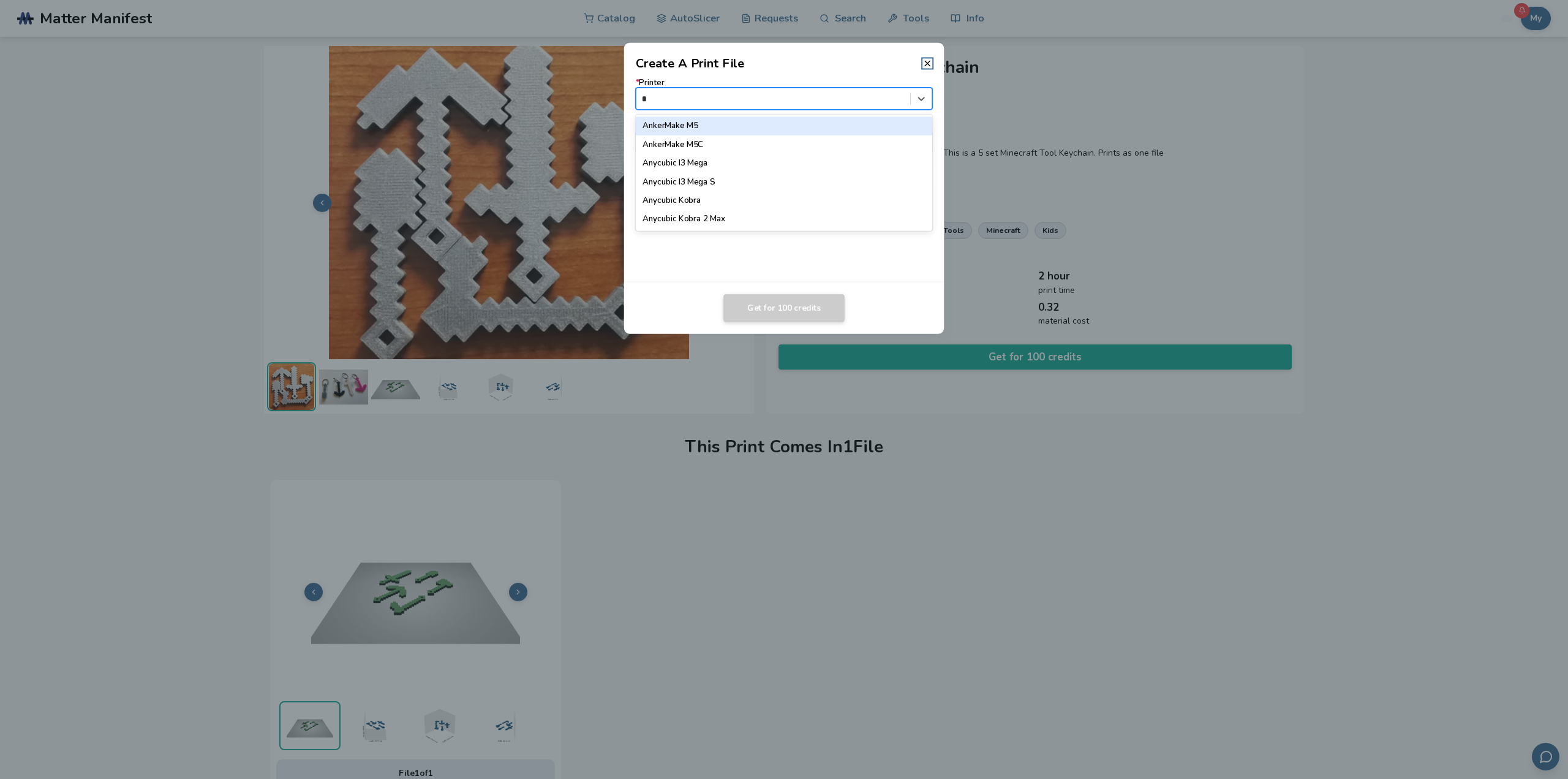
type input "**"
click at [625, 130] on div "Flashforge Adventurer 5M" at bounding box center [784, 126] width 297 height 18
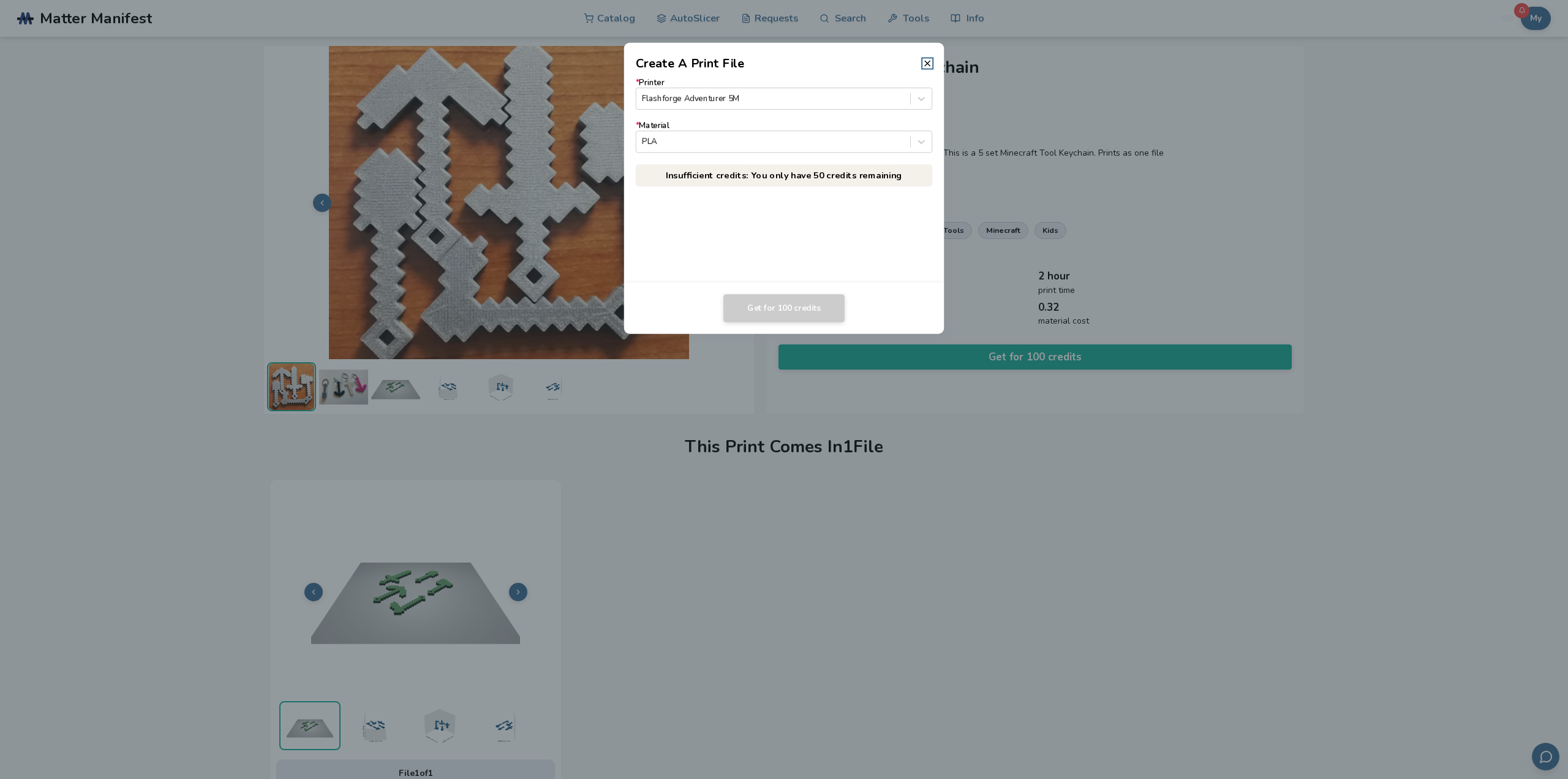
click at [625, 196] on dialog "Create A Print File * Printer Flashforge Adventurer 5M * Material PLA Insuffici…" at bounding box center [784, 389] width 1489 height 739
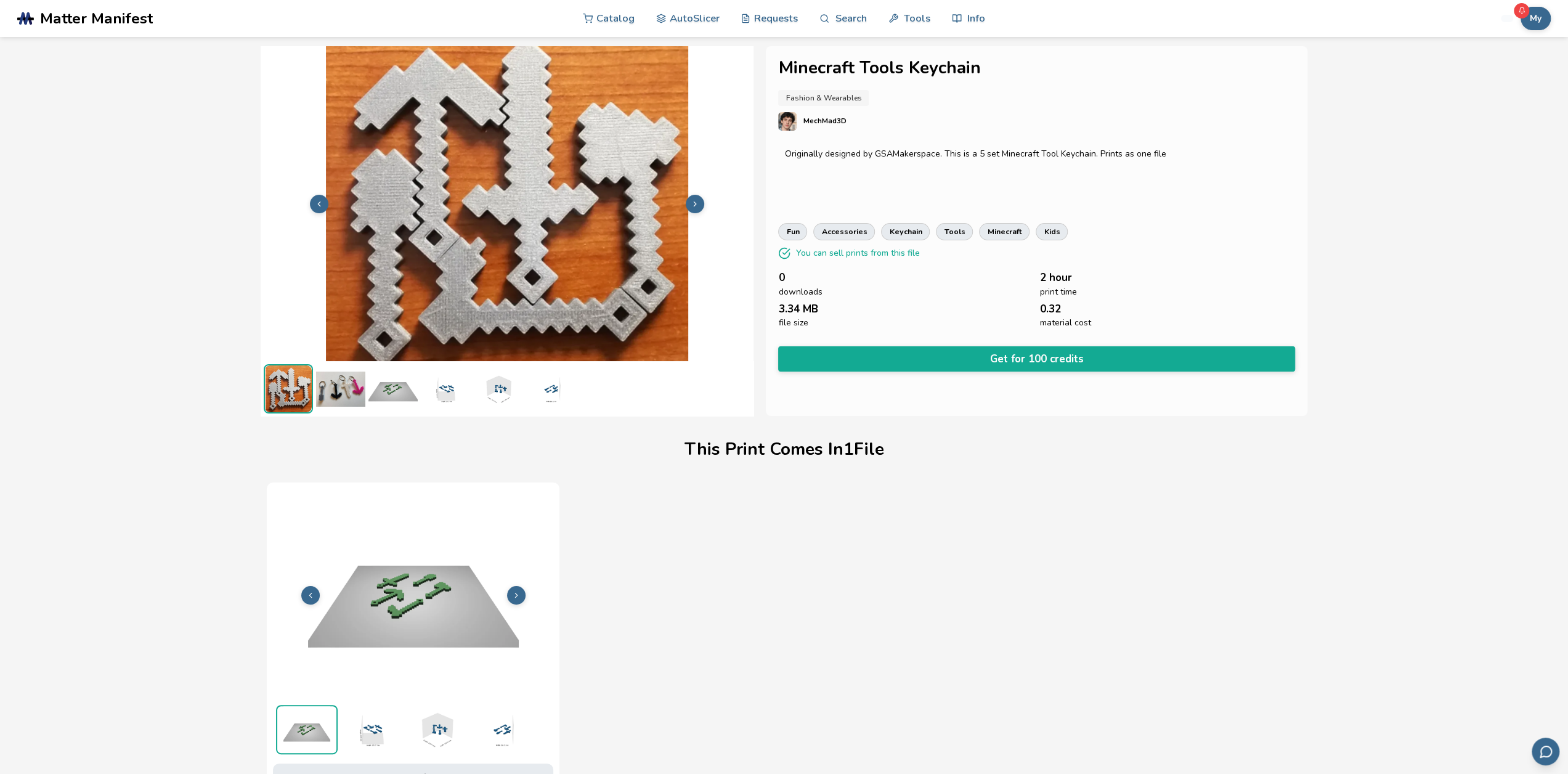
click at [458, 399] on img at bounding box center [445, 388] width 49 height 49
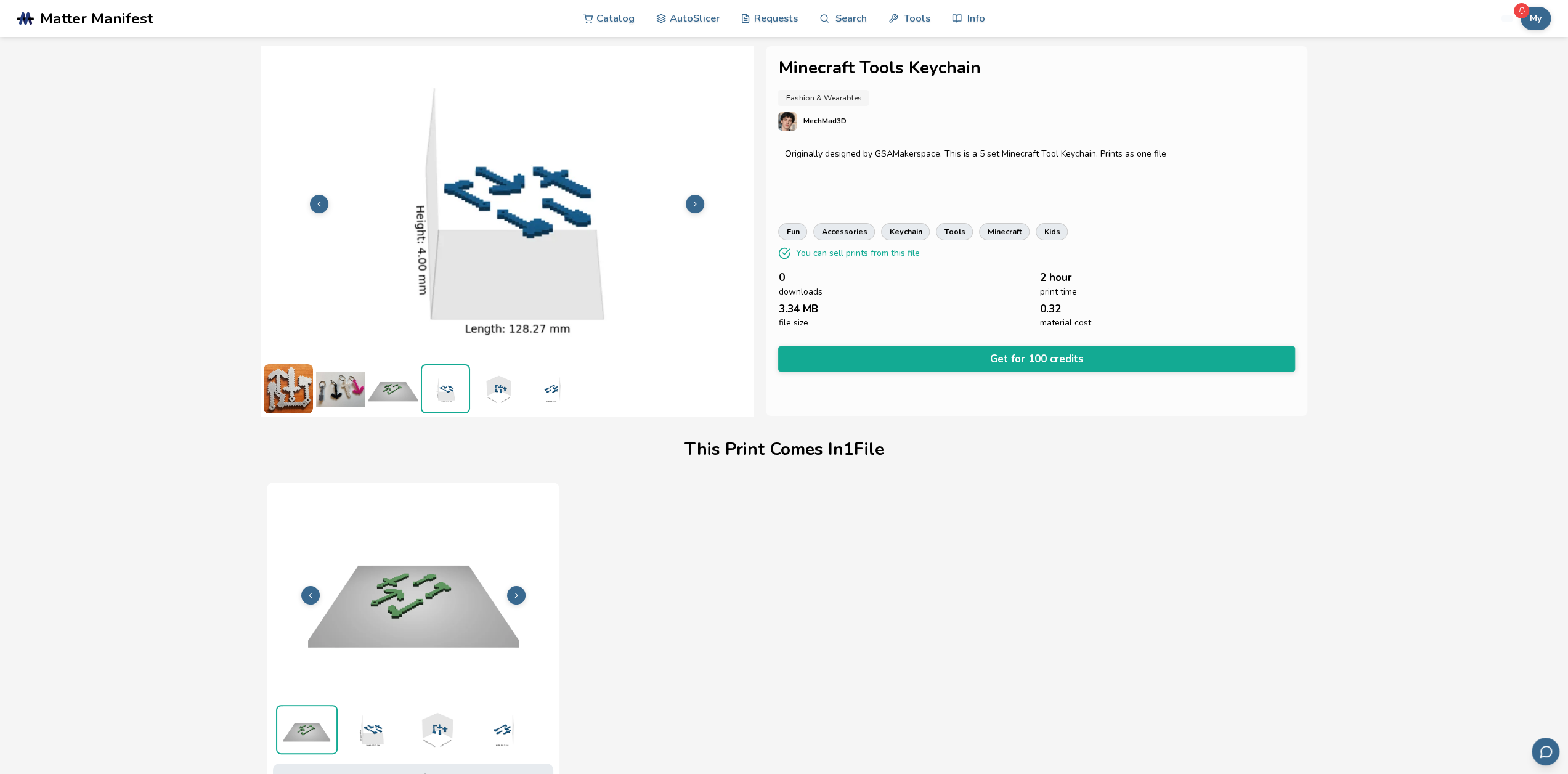
drag, startPoint x: 494, startPoint y: 391, endPoint x: 503, endPoint y: 388, distance: 9.5
click at [494, 391] on img at bounding box center [497, 388] width 49 height 49
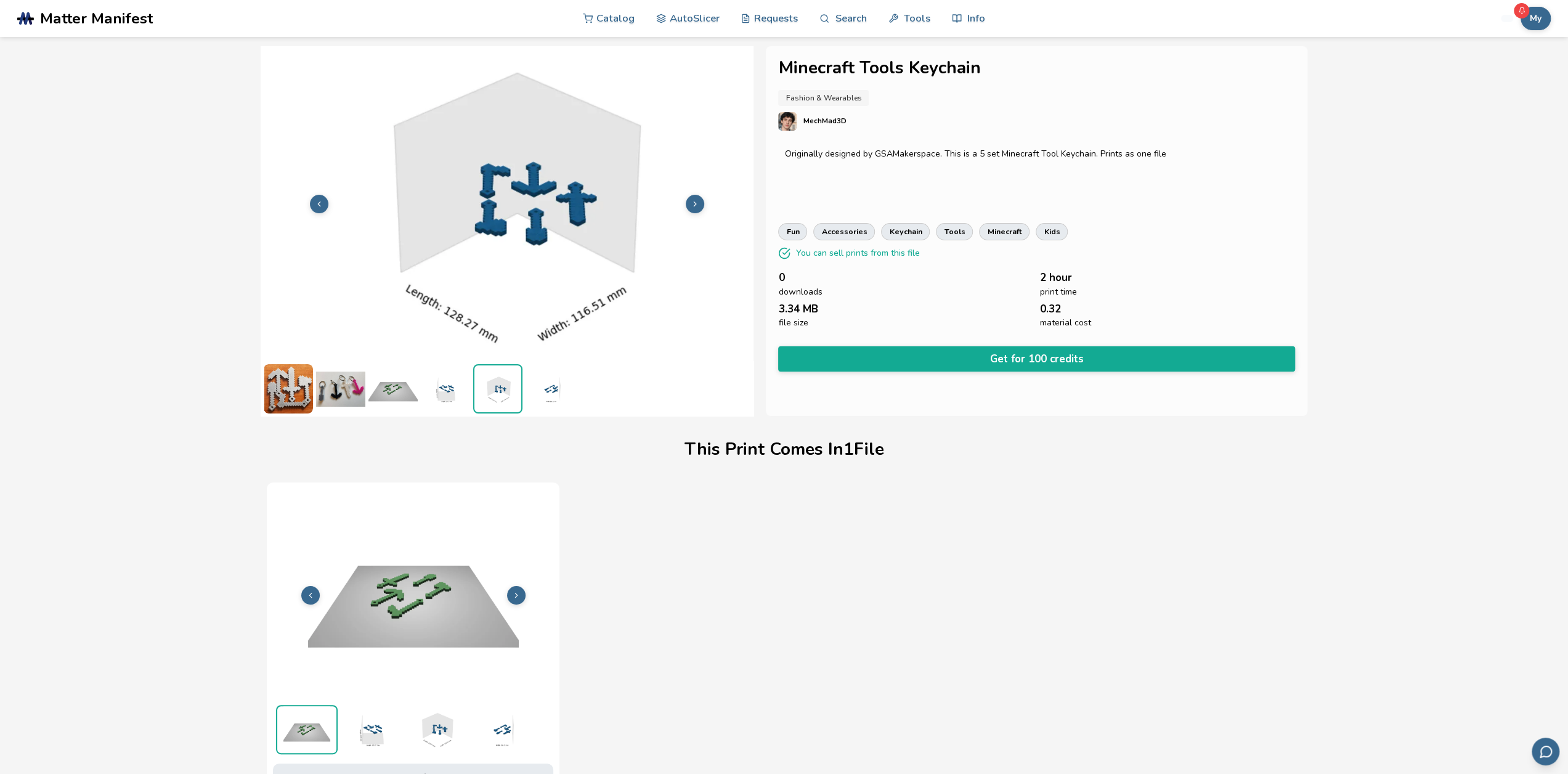
click at [557, 393] on img at bounding box center [550, 388] width 49 height 49
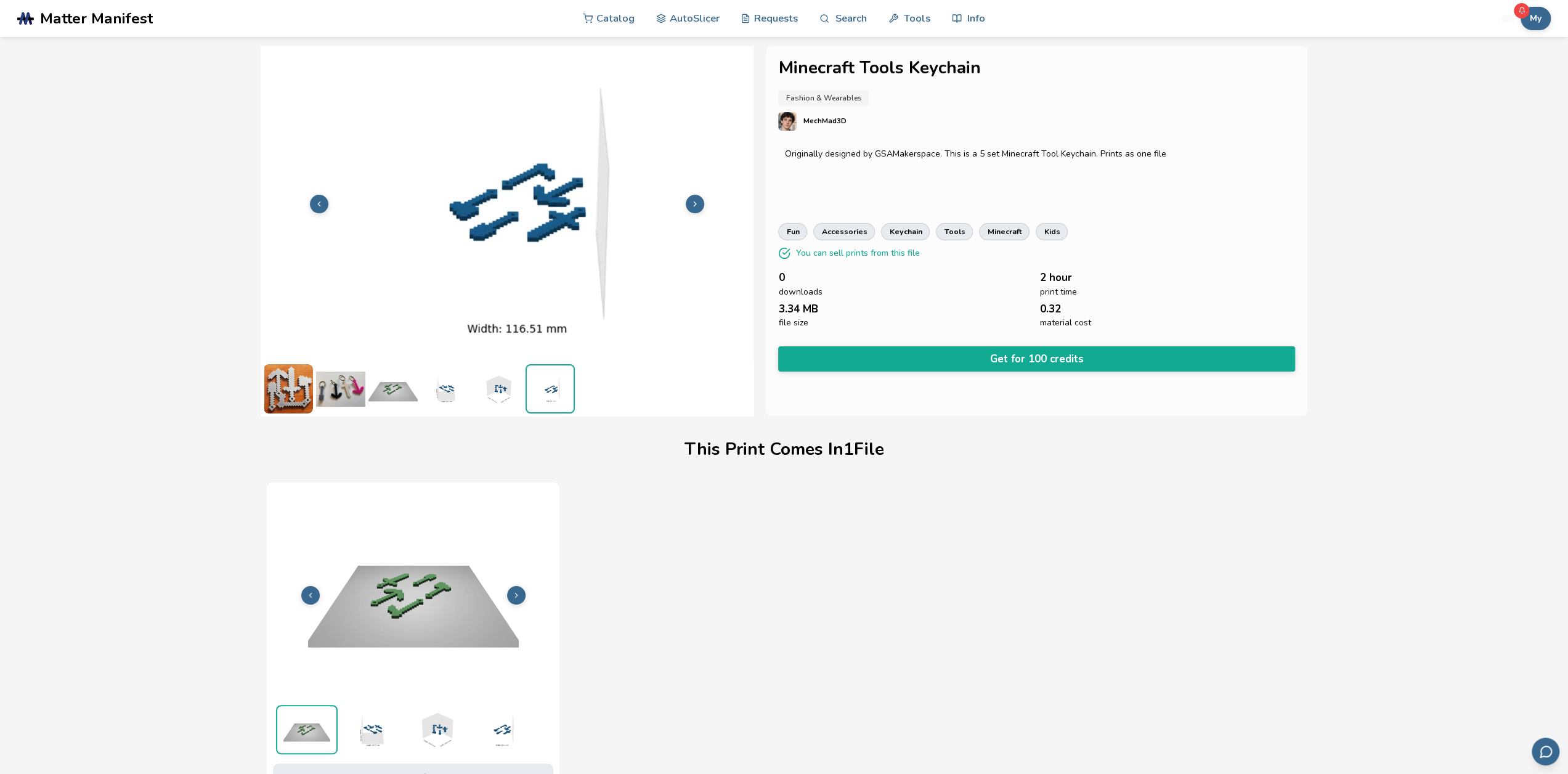
click at [355, 387] on img at bounding box center [340, 388] width 49 height 49
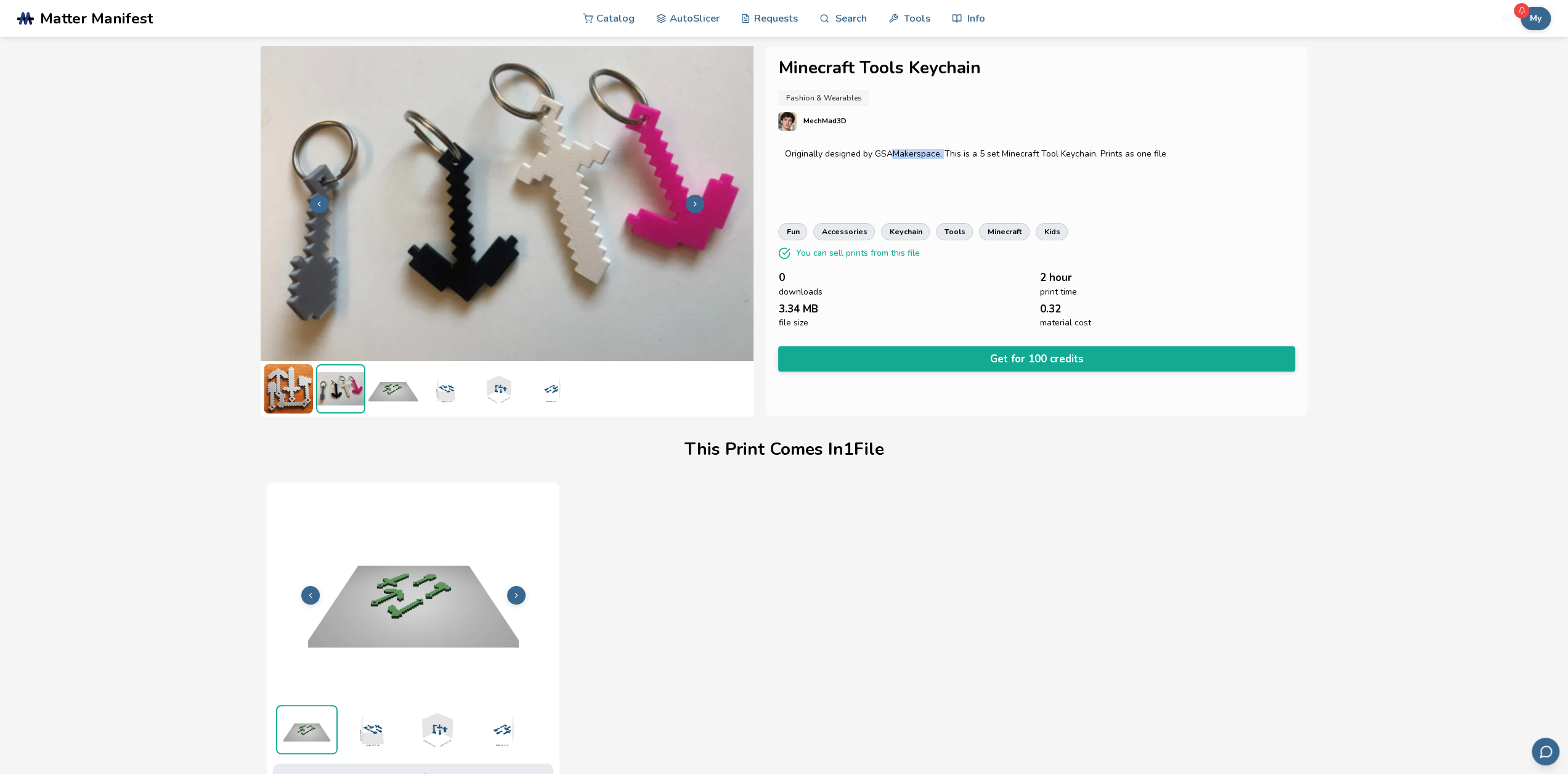
drag, startPoint x: 891, startPoint y: 154, endPoint x: 944, endPoint y: 147, distance: 53.5
click at [629, 147] on div "Originally designed by GSAMakerspace. This is a 5 set Minecraft Tool Keychain. …" at bounding box center [1037, 174] width 517 height 62
click at [629, 157] on p "Originally designed by GSAMakerspace. This is a 5 set Minecraft Tool Keychain. …" at bounding box center [1036, 154] width 504 height 10
drag, startPoint x: 877, startPoint y: 150, endPoint x: 936, endPoint y: 149, distance: 59.0
click at [629, 149] on p "Originally designed by GSAMakerspace. This is a 5 set Minecraft Tool Keychain. …" at bounding box center [1036, 154] width 504 height 10
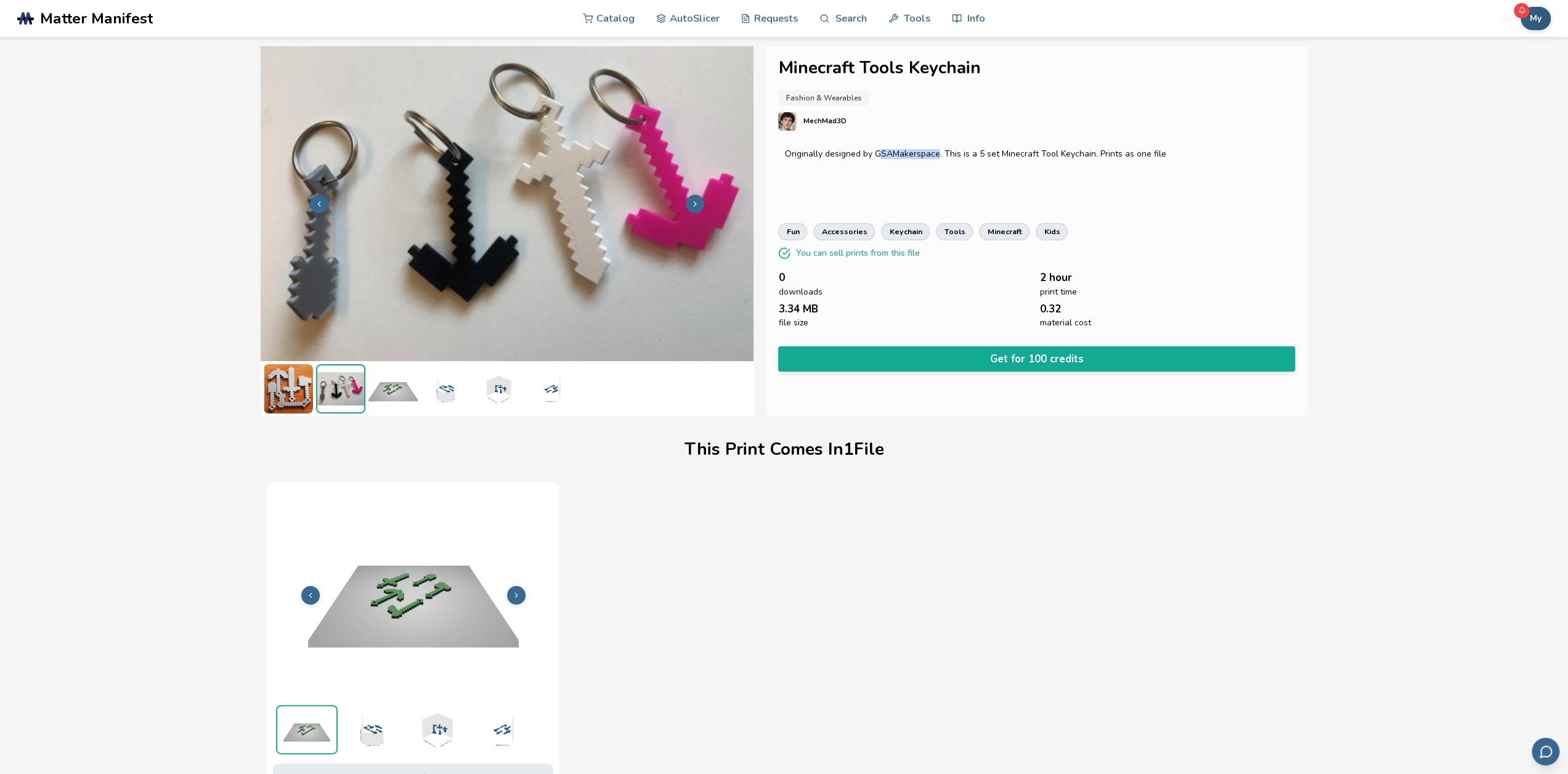
click at [629, 21] on button "My" at bounding box center [1535, 18] width 30 height 23
click at [629, 69] on button "Credits: 50" at bounding box center [1504, 73] width 86 height 25
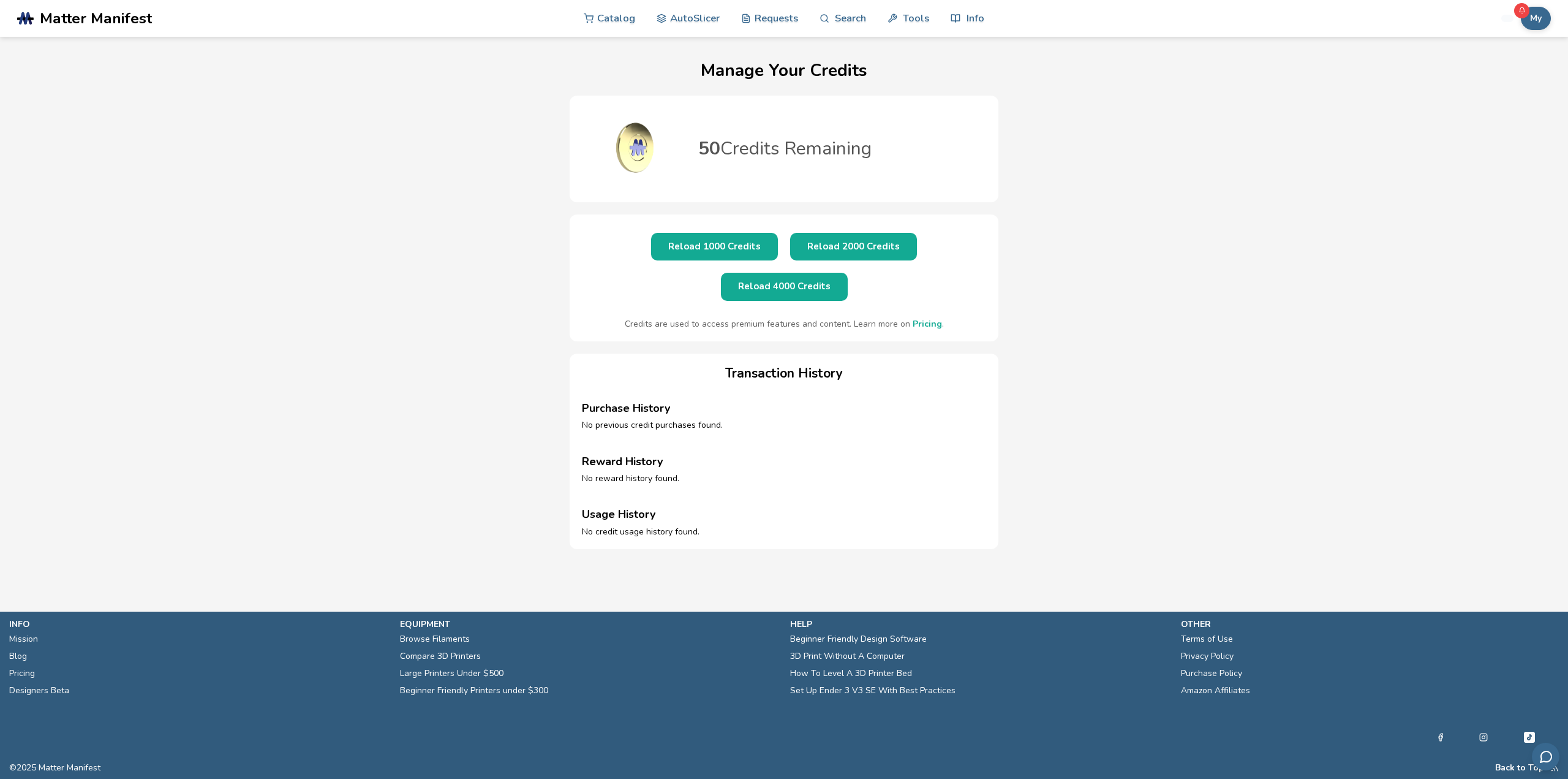
click at [625, 318] on link "Pricing" at bounding box center [927, 323] width 30 height 11
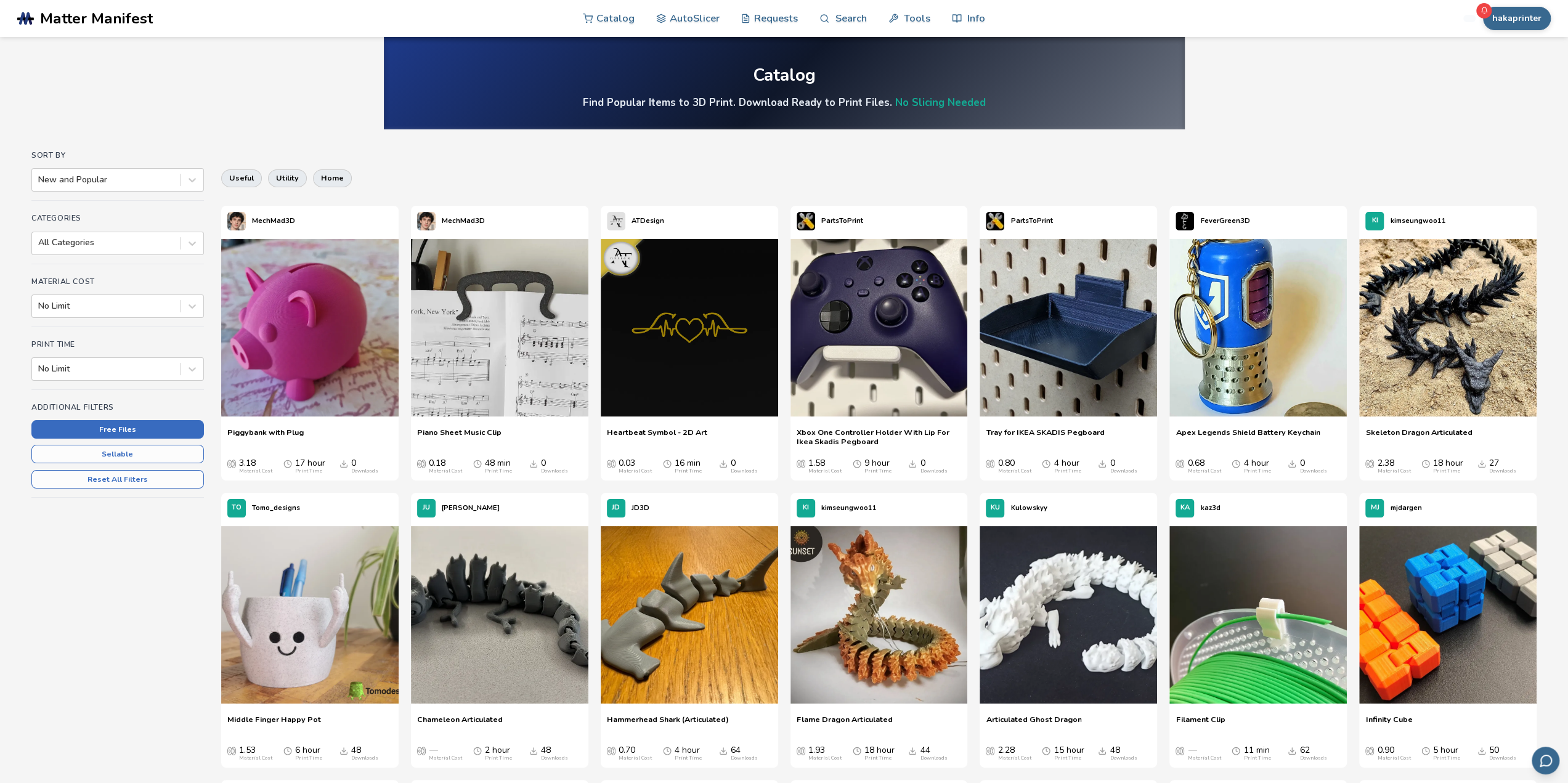
click at [145, 427] on button "Free Files" at bounding box center [117, 430] width 172 height 18
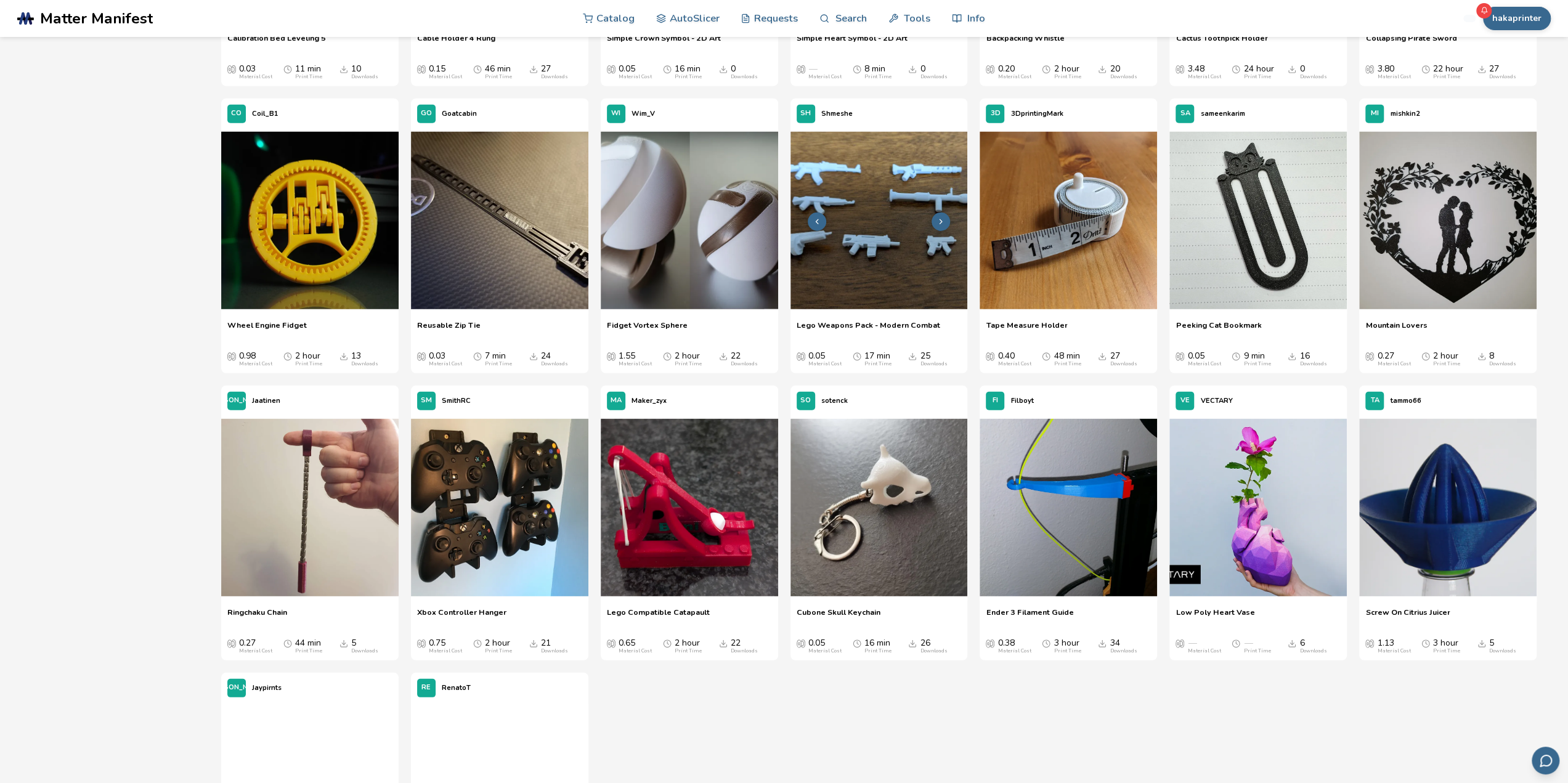
scroll to position [3141, 0]
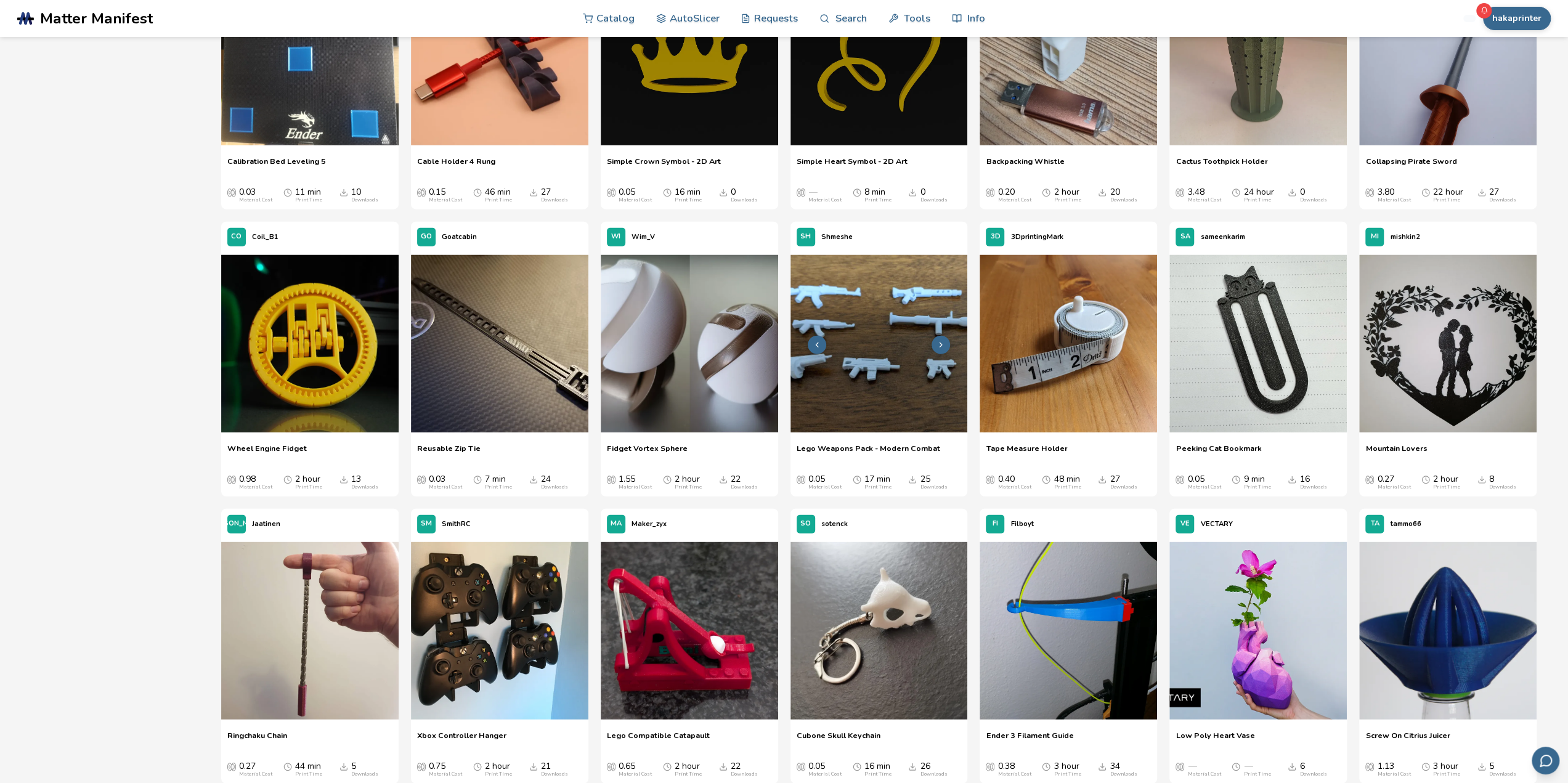
click at [899, 341] on img at bounding box center [879, 343] width 177 height 177
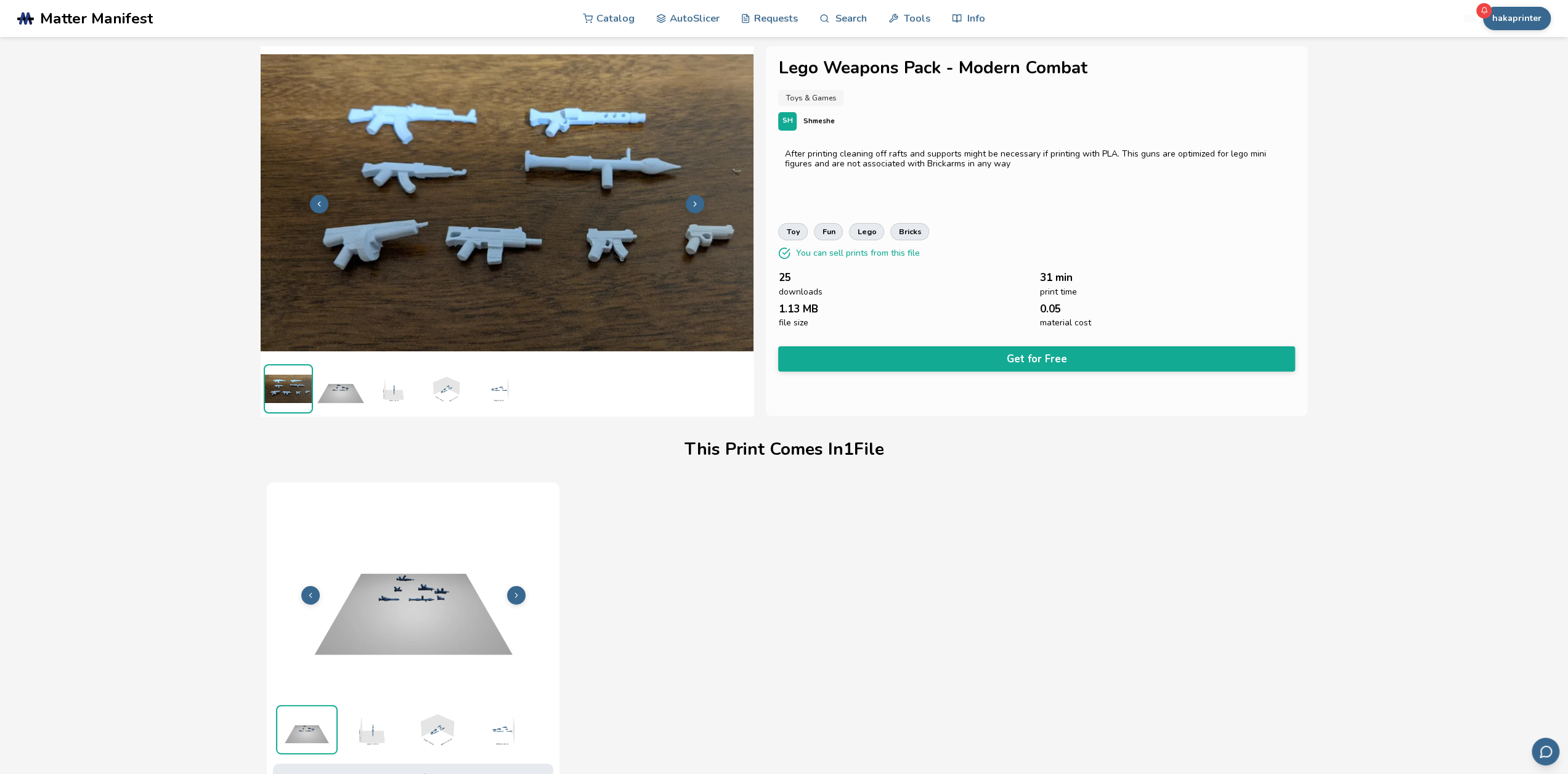
click at [472, 580] on img at bounding box center [413, 593] width 280 height 210
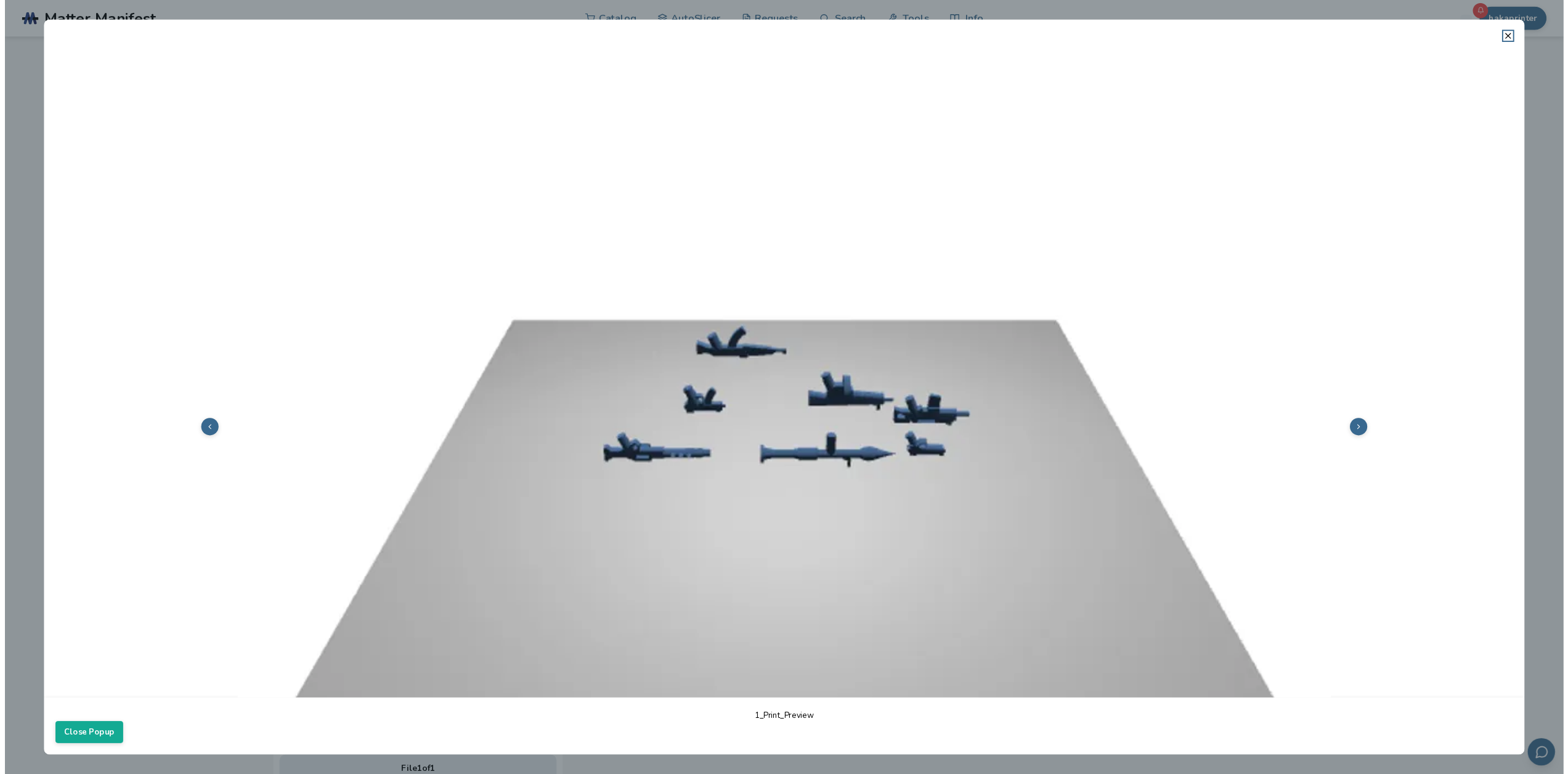
scroll to position [246, 0]
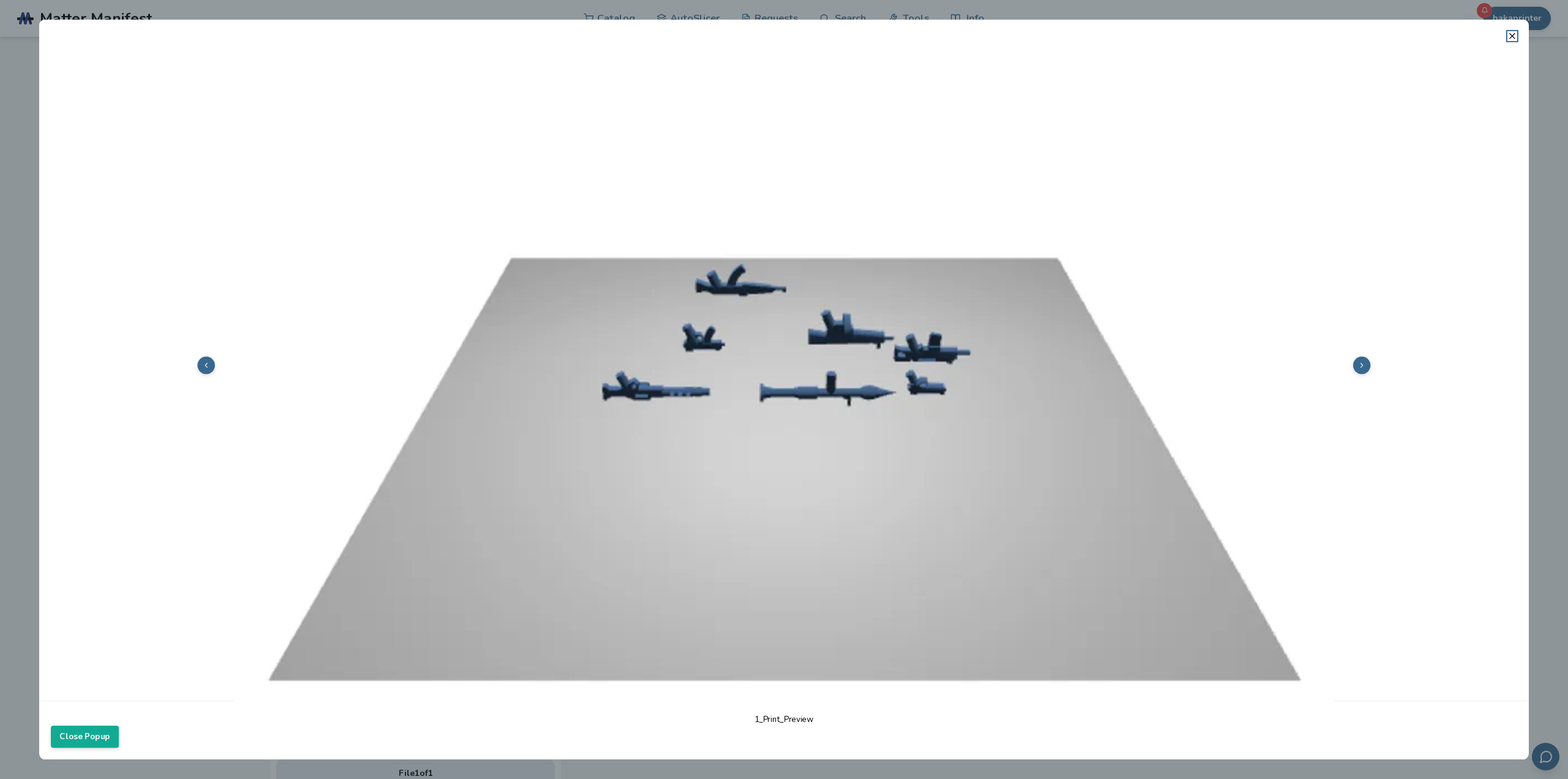
click at [1360, 362] on button at bounding box center [1361, 365] width 18 height 18
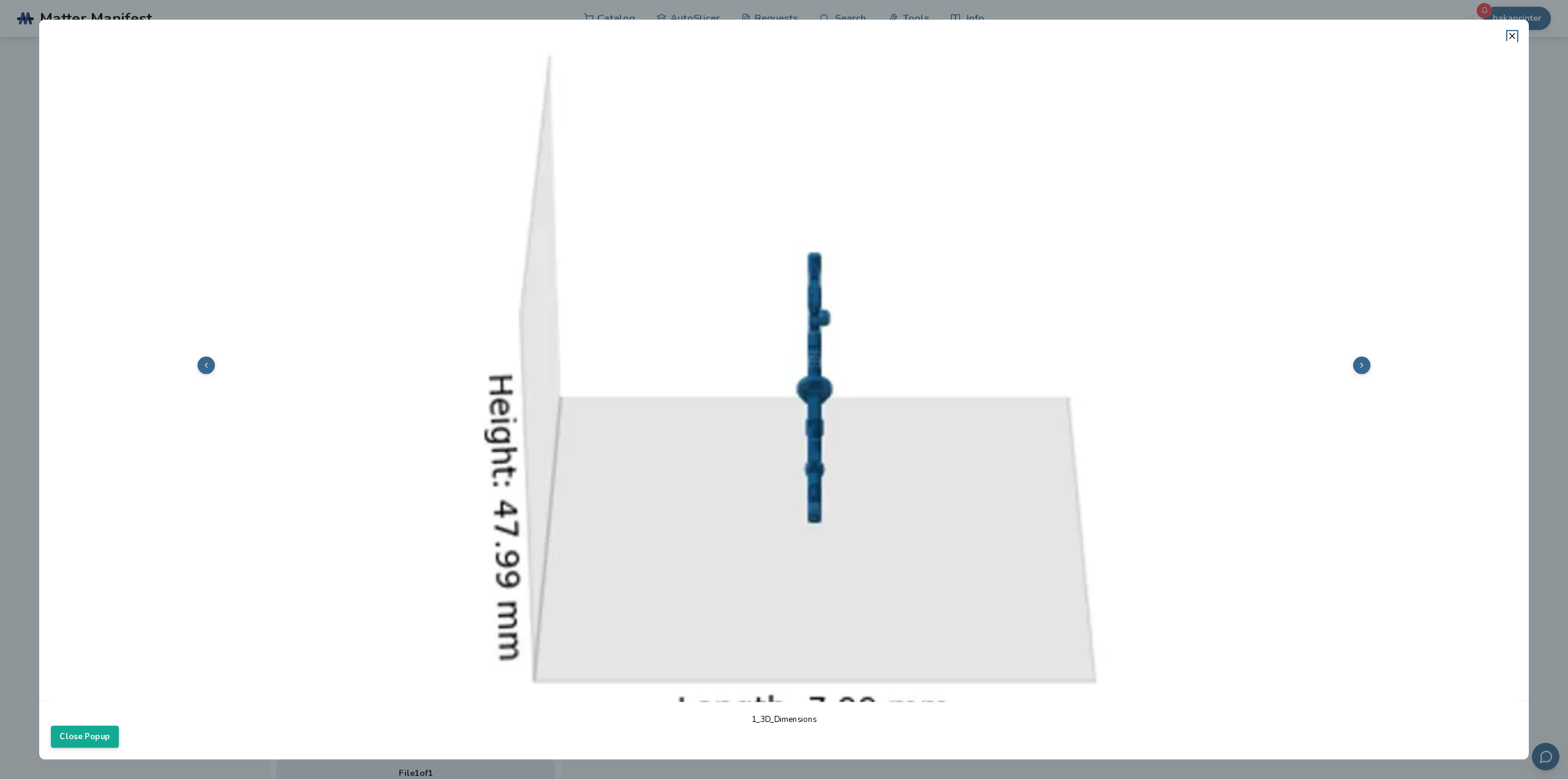
click at [1364, 362] on img at bounding box center [784, 364] width 1466 height 1100
click at [1358, 362] on icon at bounding box center [1361, 364] width 8 height 8
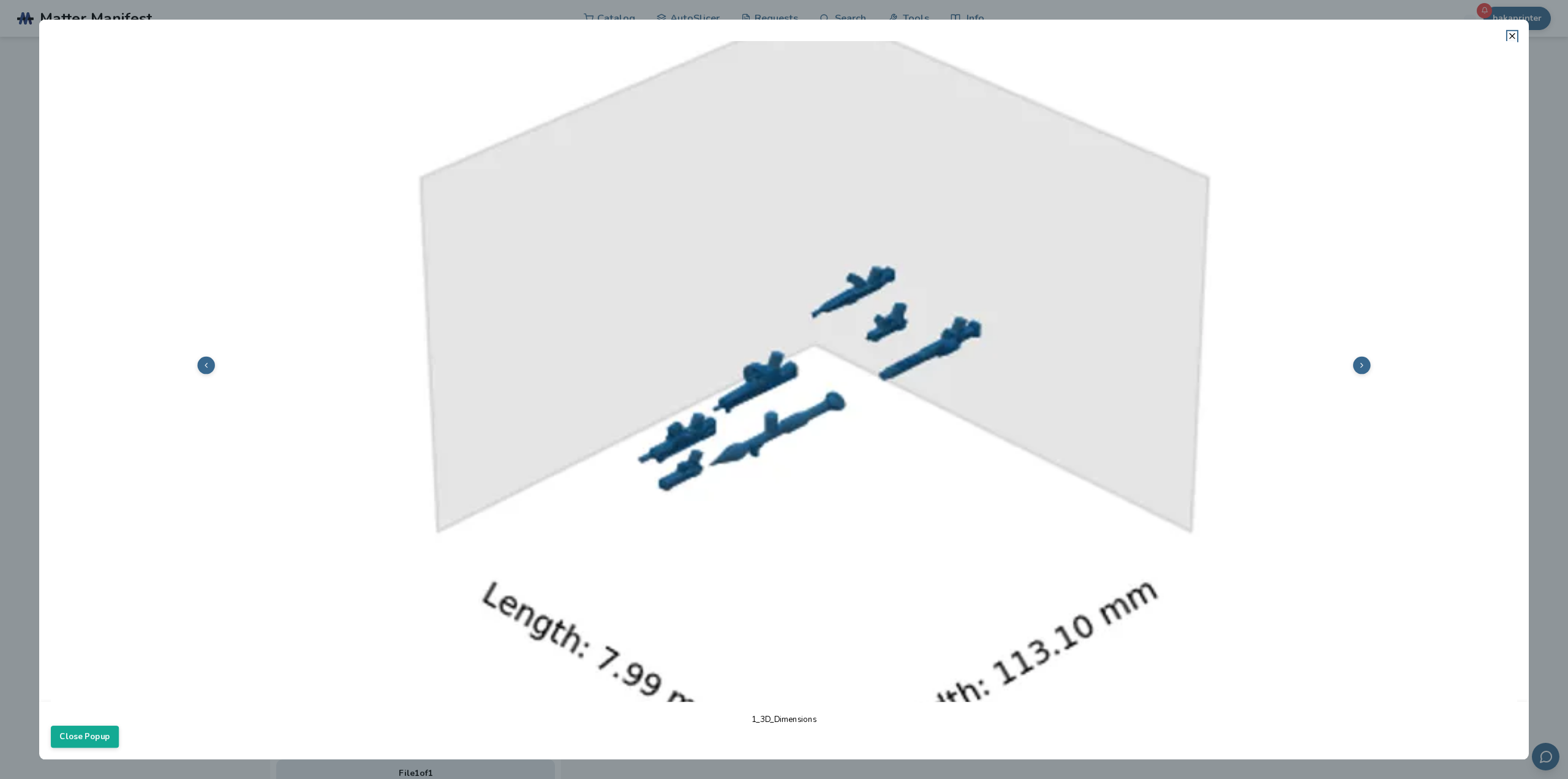
click at [1358, 362] on icon at bounding box center [1361, 364] width 8 height 8
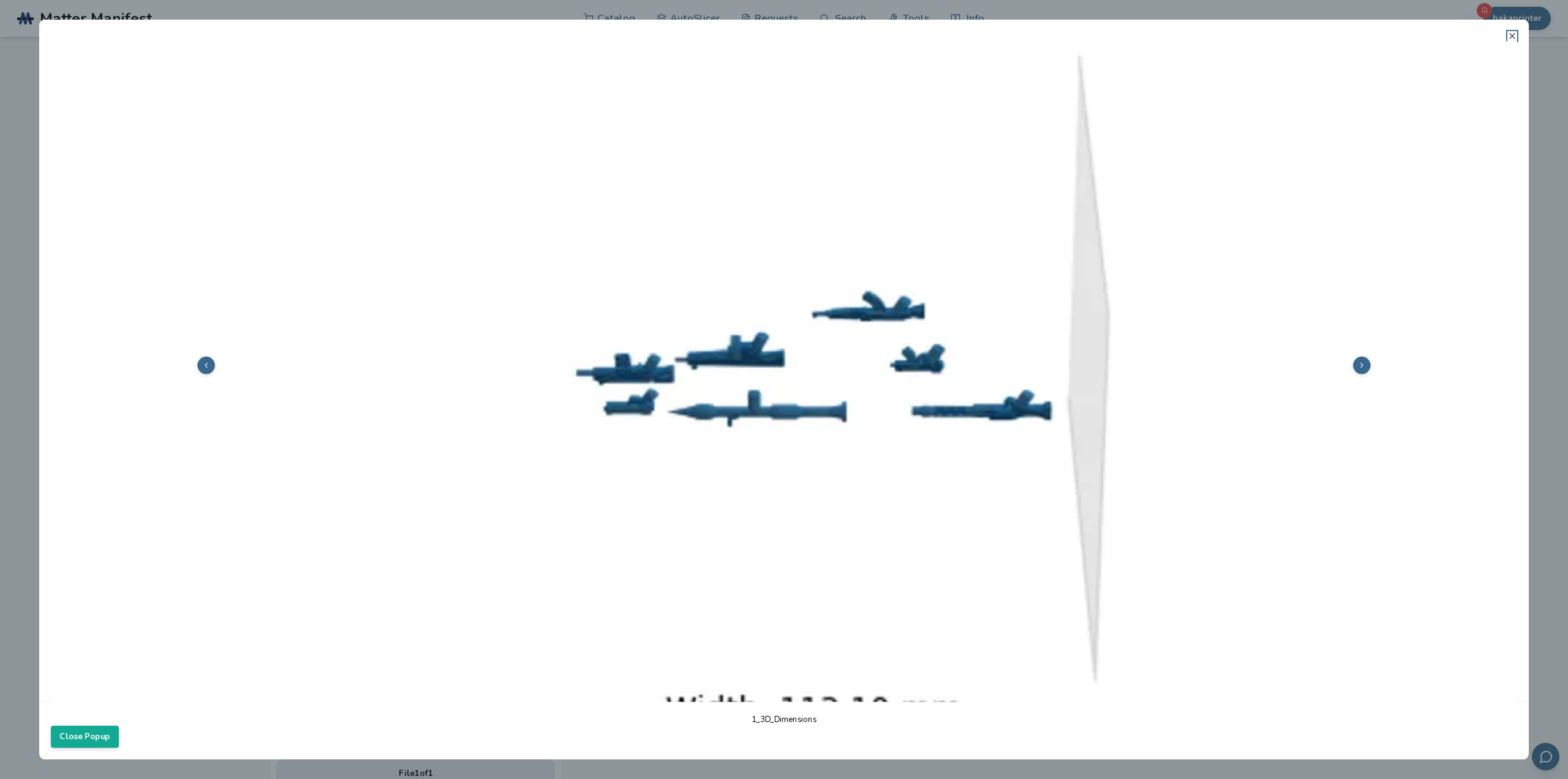
click at [1515, 34] on line at bounding box center [1512, 36] width 5 height 5
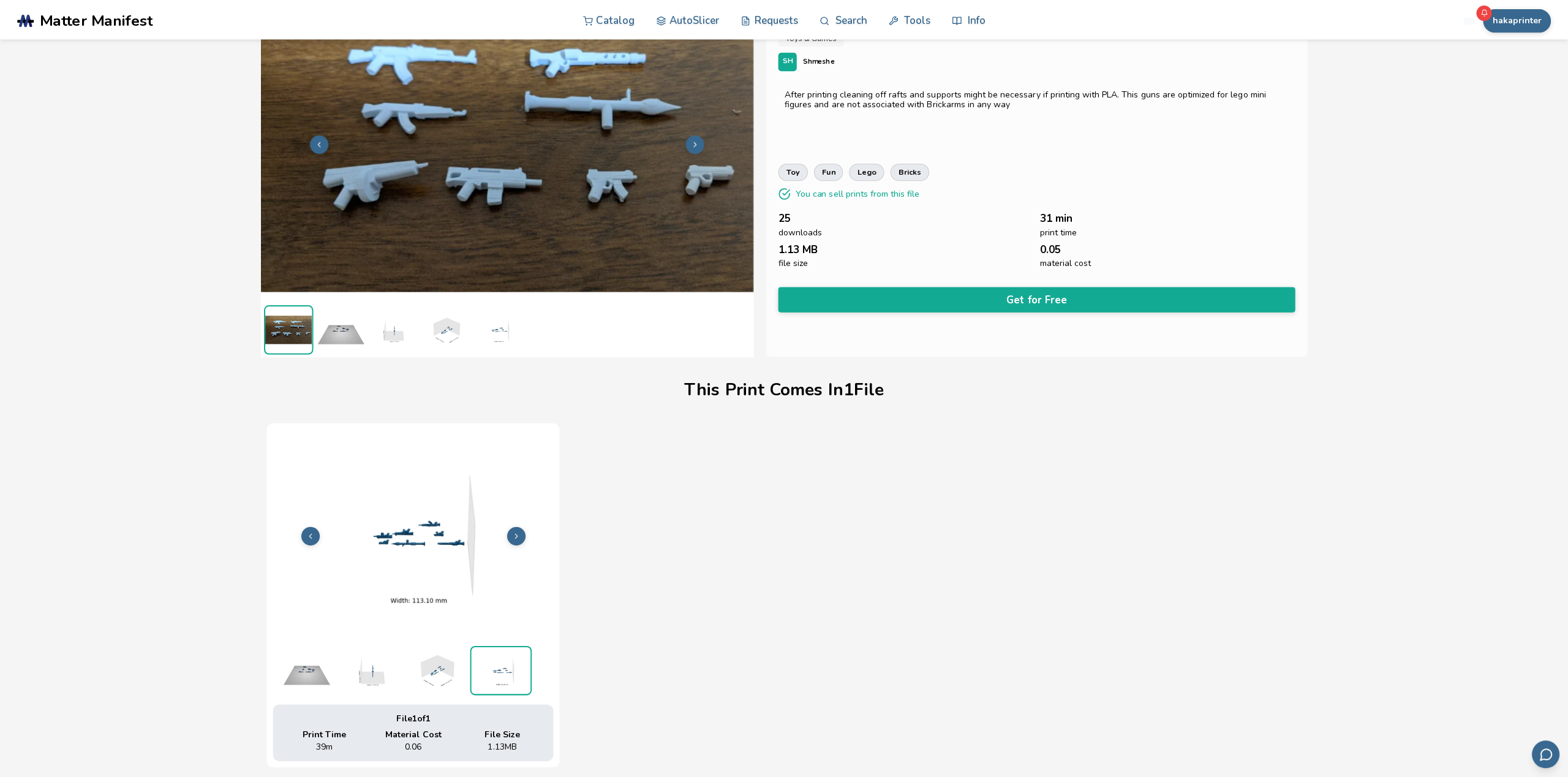
scroll to position [0, 0]
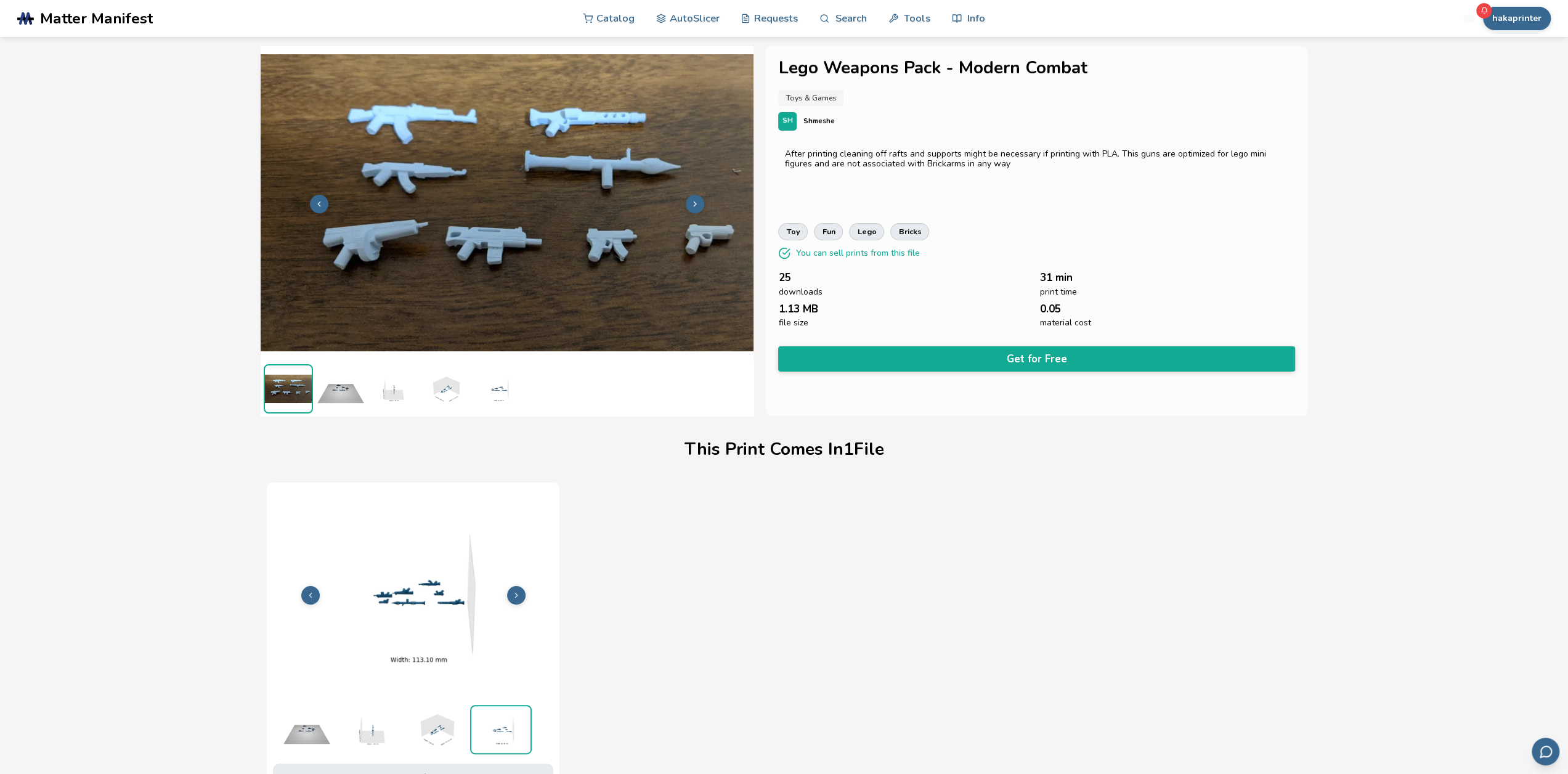
click at [696, 213] on img at bounding box center [507, 203] width 493 height 370
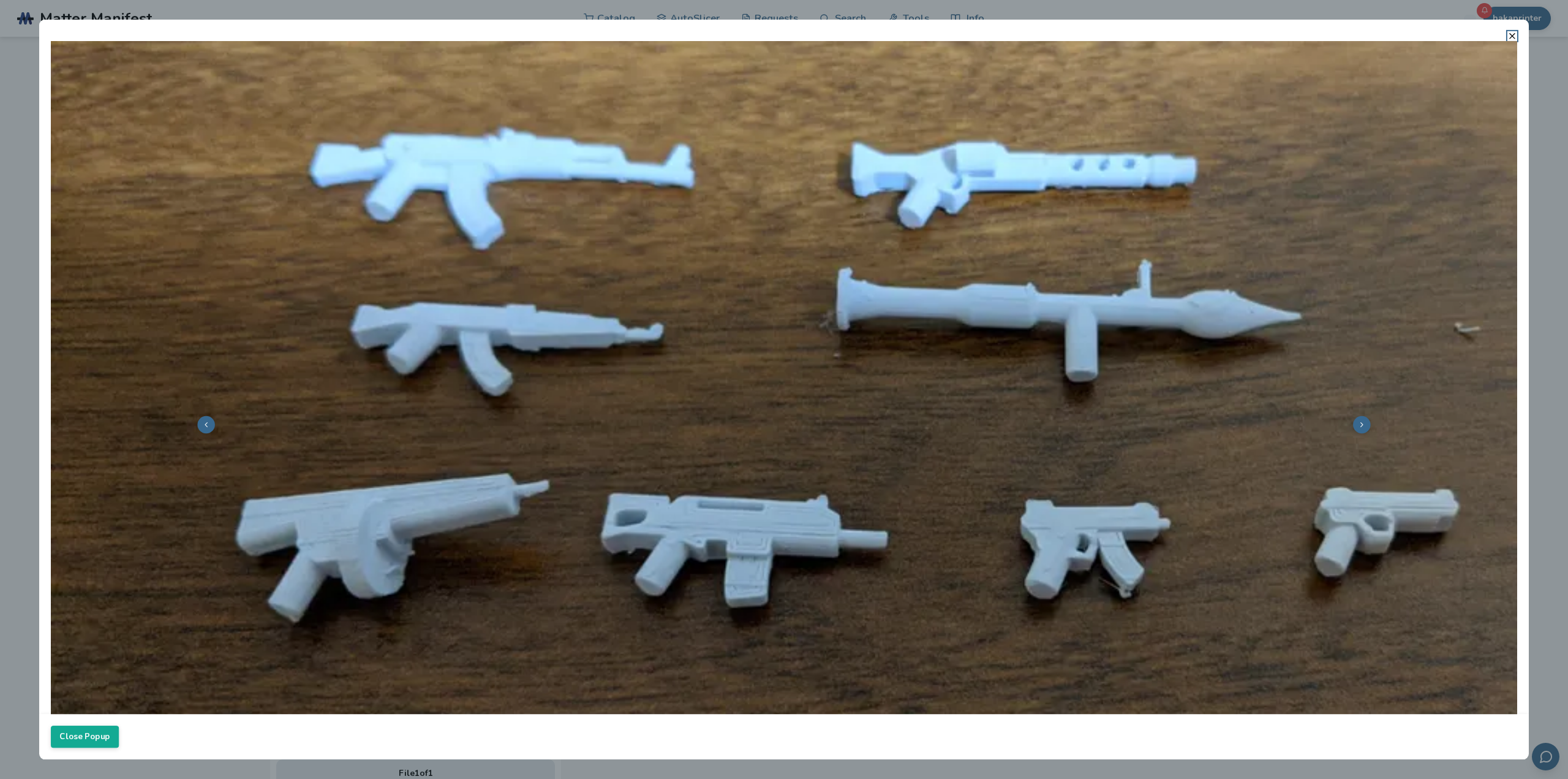
scroll to position [306, 0]
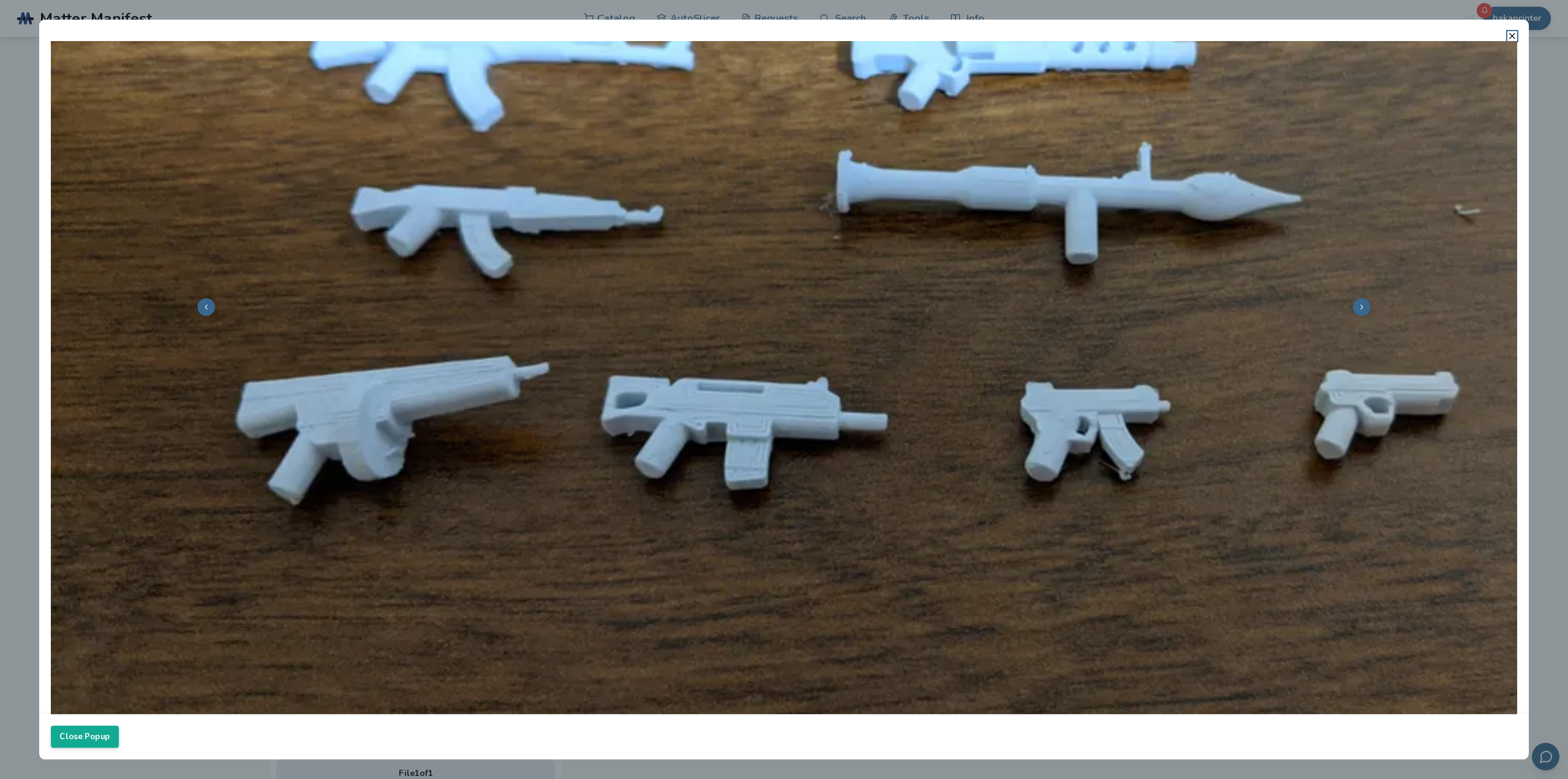
click at [1358, 304] on icon at bounding box center [1361, 306] width 8 height 8
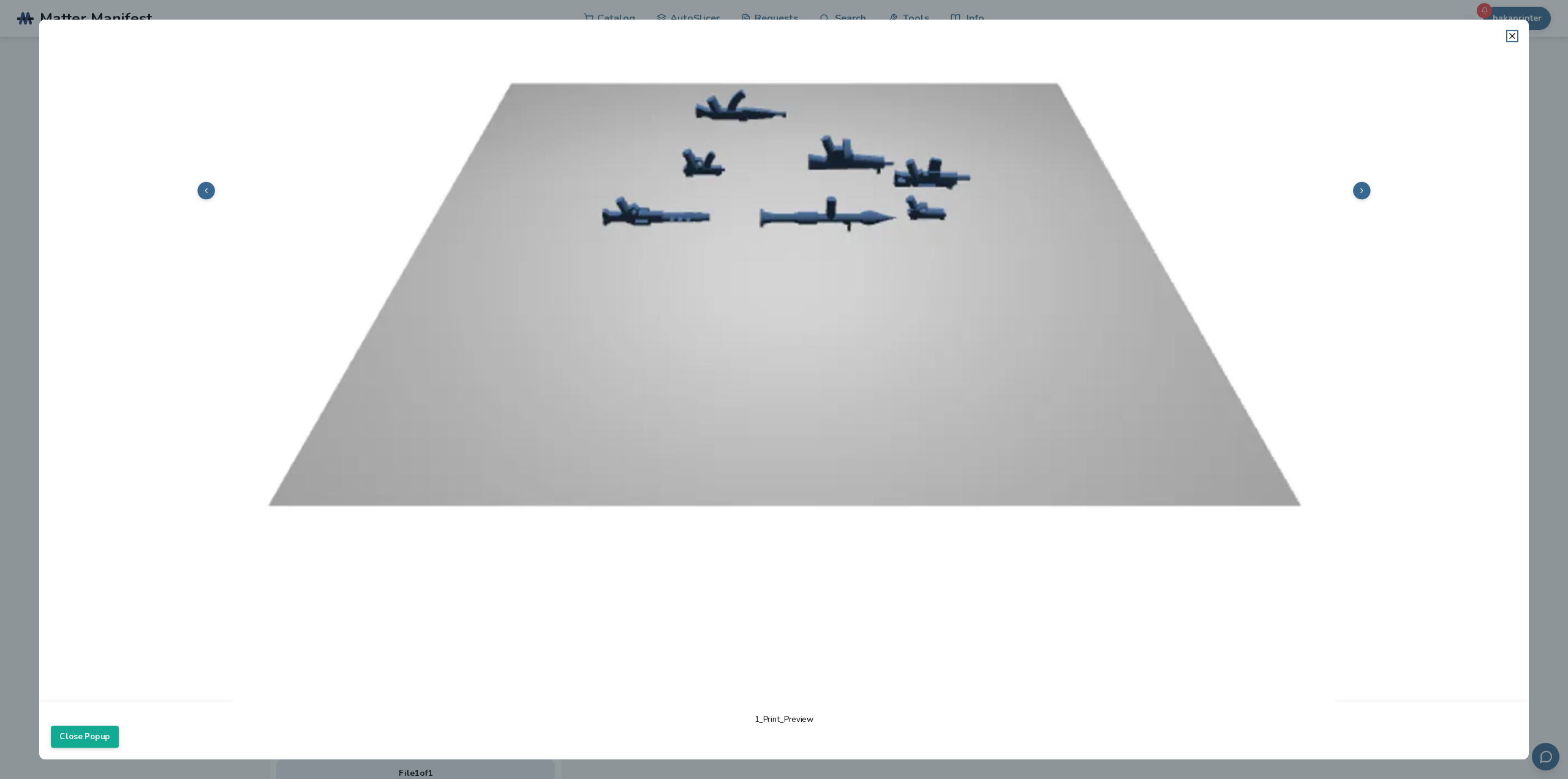
scroll to position [368, 0]
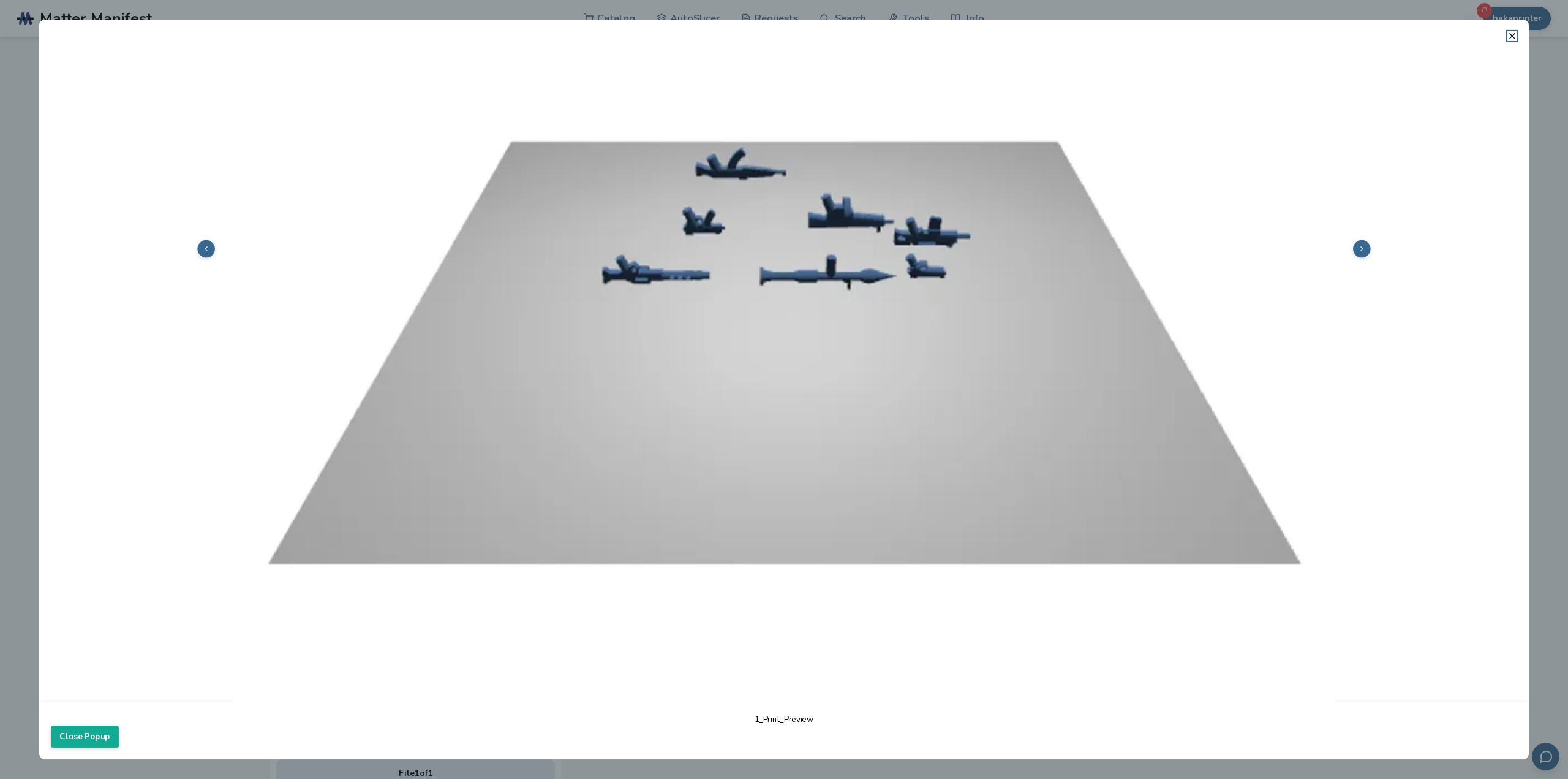
click at [1361, 245] on button at bounding box center [1361, 248] width 18 height 18
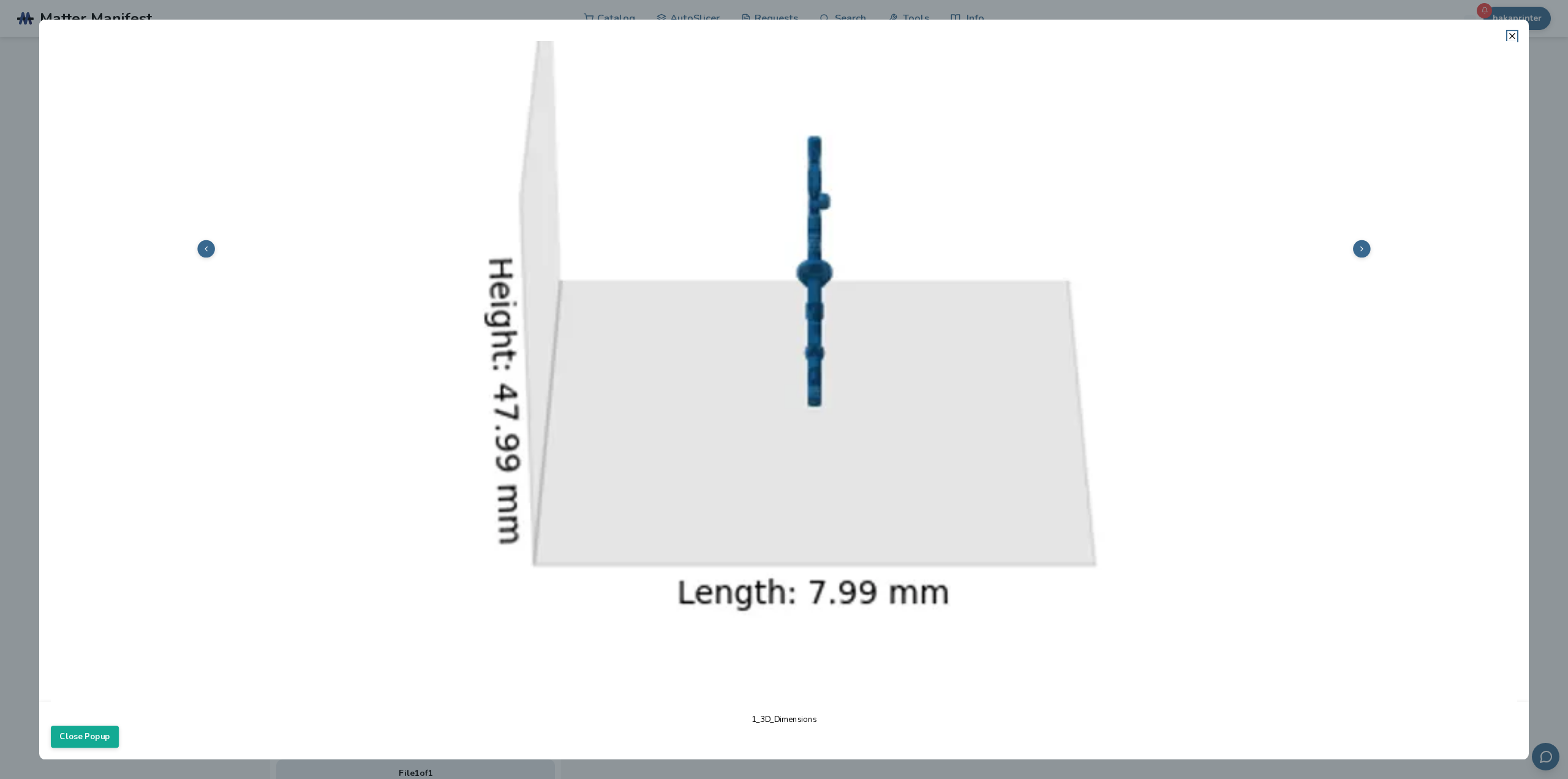
click at [1361, 246] on button at bounding box center [1361, 248] width 18 height 18
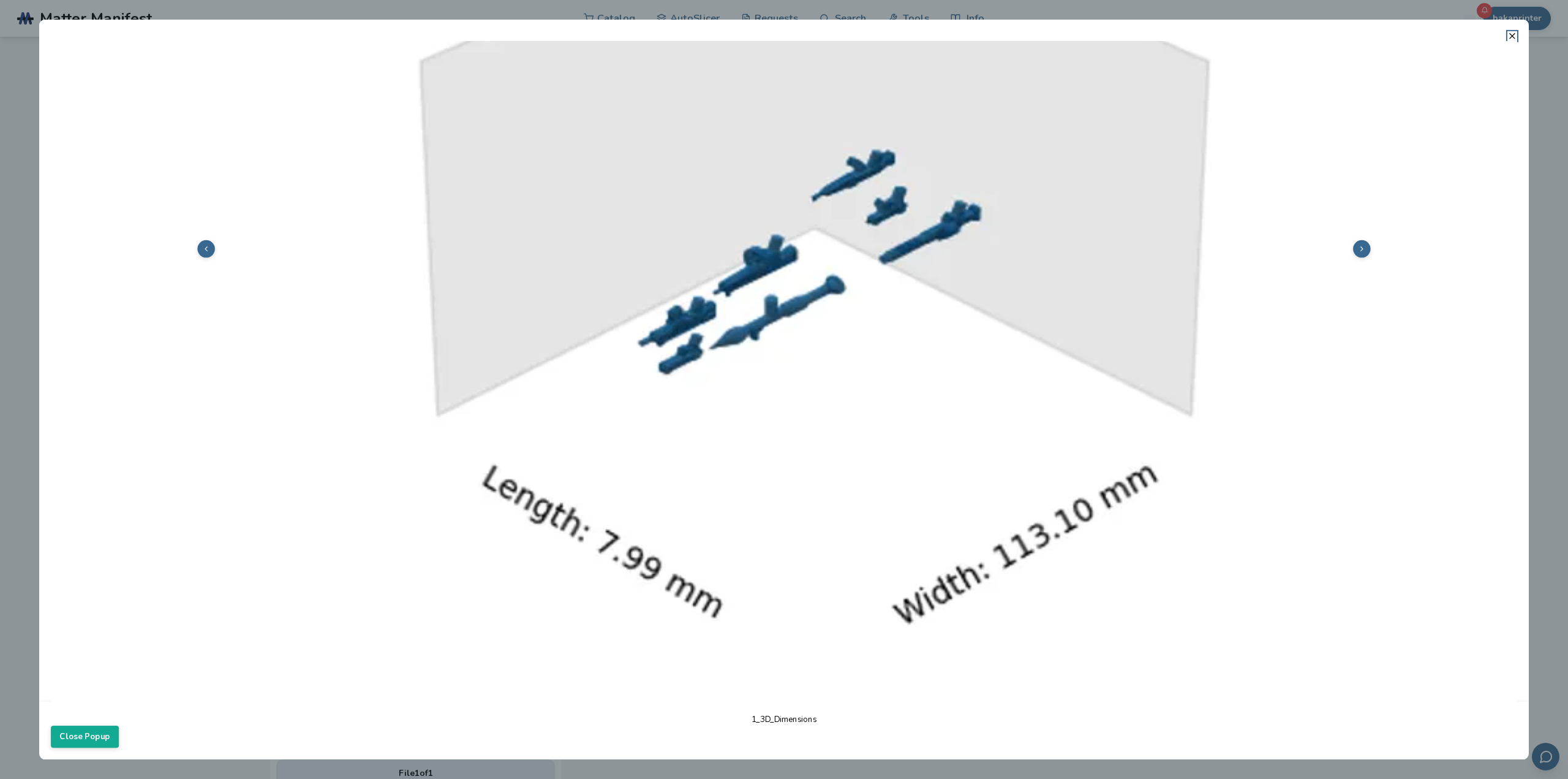
click at [1361, 246] on button at bounding box center [1361, 248] width 18 height 18
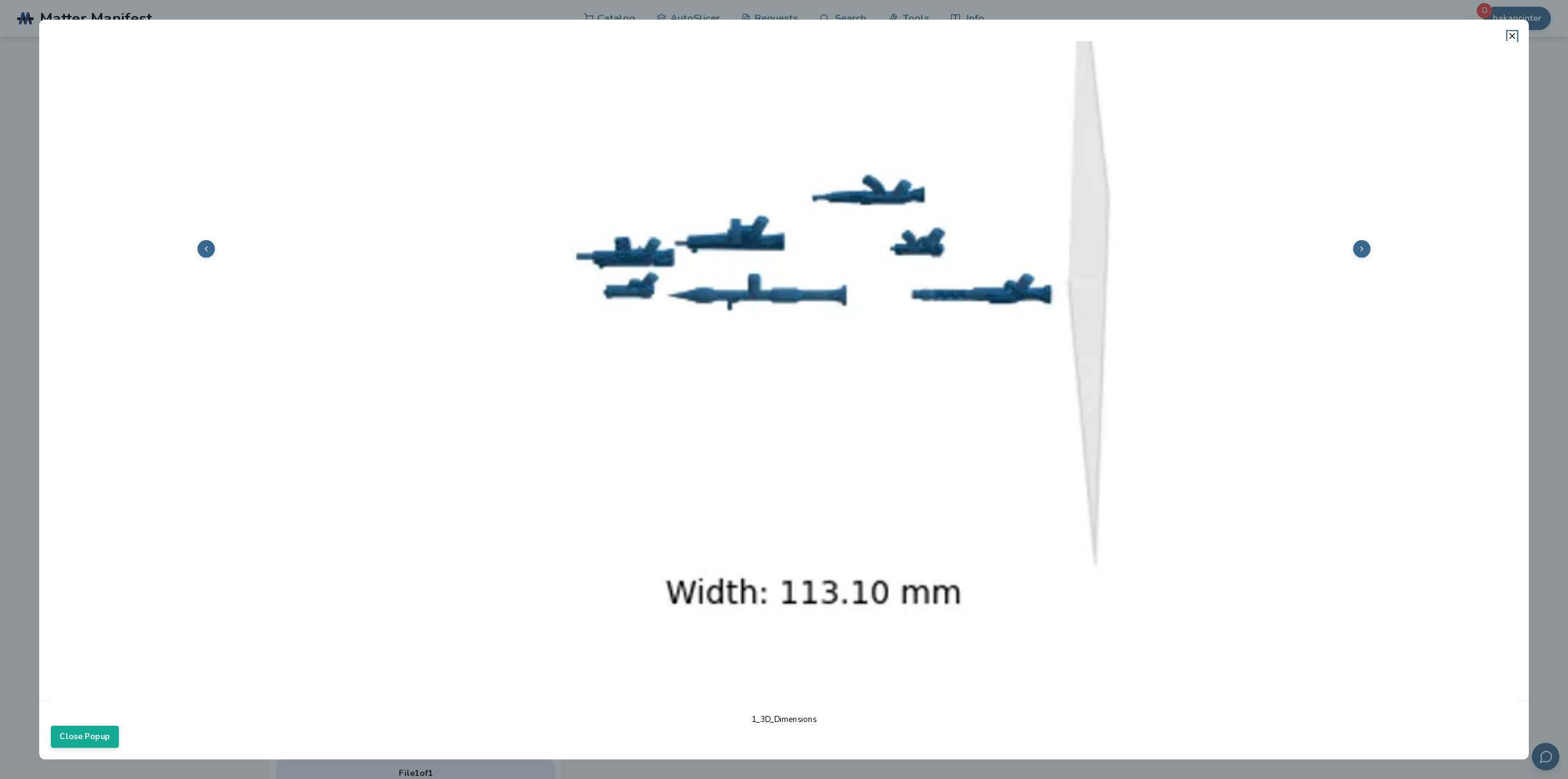
click at [1361, 246] on button at bounding box center [1361, 248] width 18 height 18
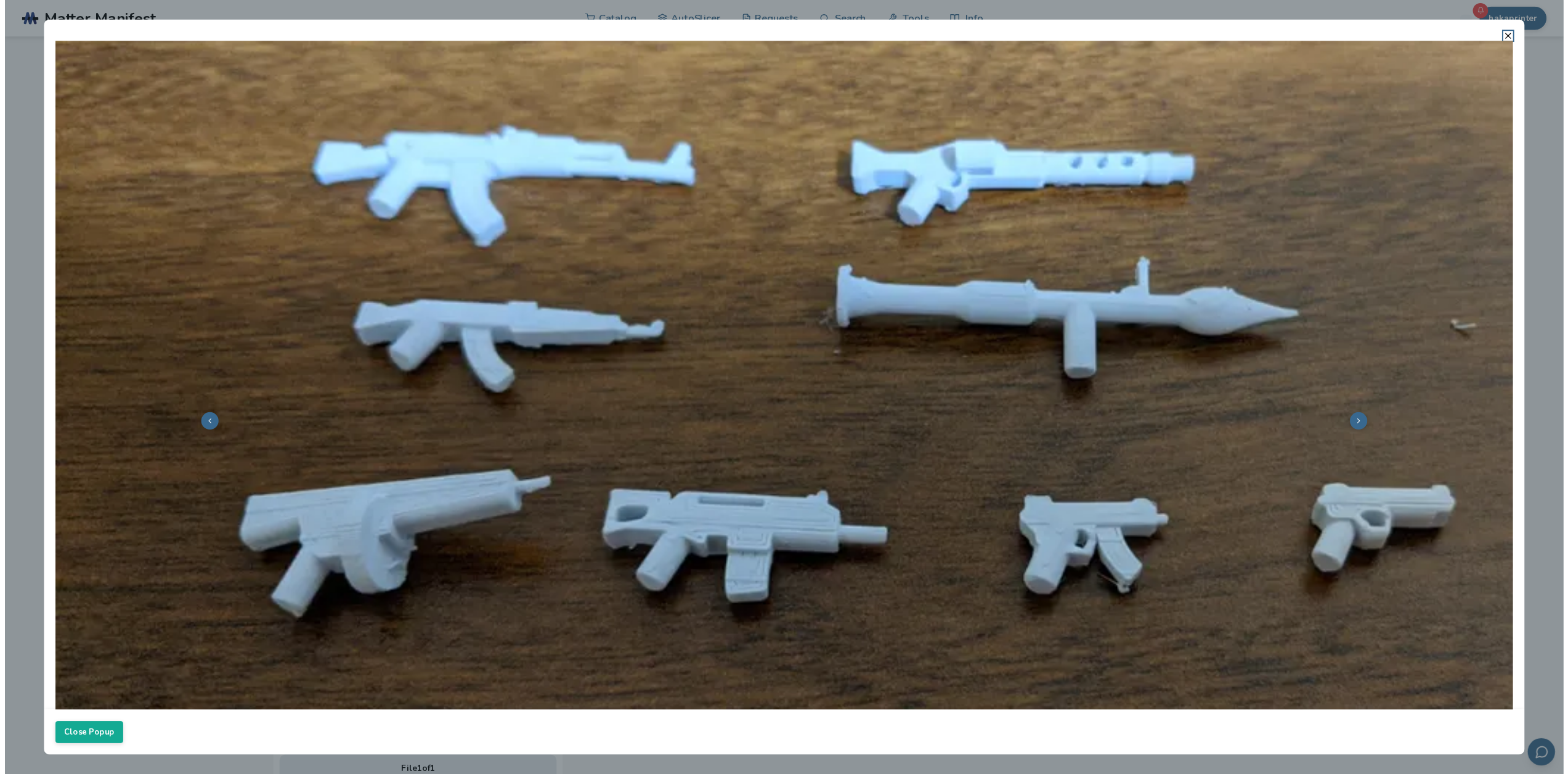
scroll to position [0, 0]
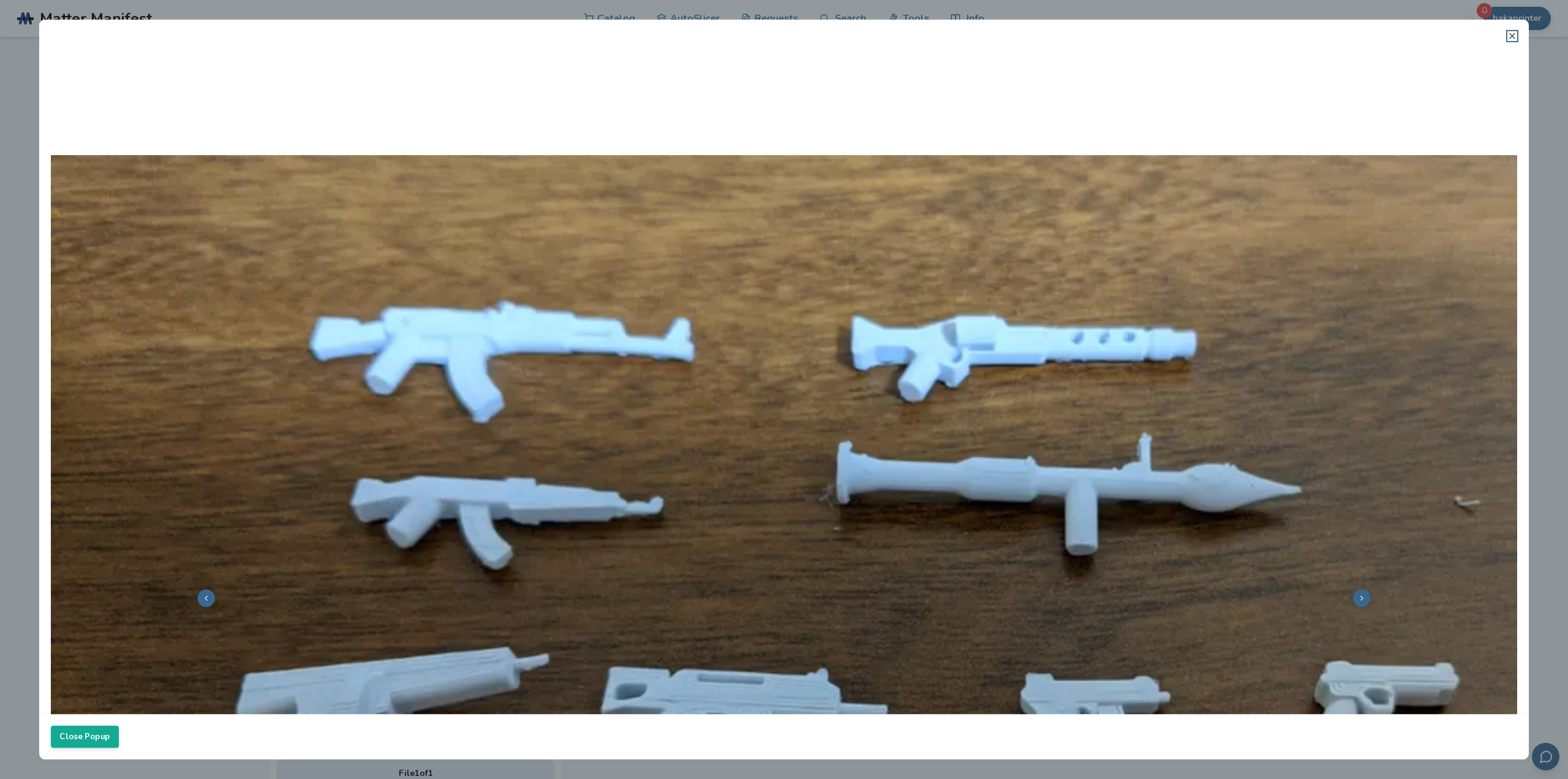
click at [1510, 35] on icon at bounding box center [1512, 36] width 10 height 10
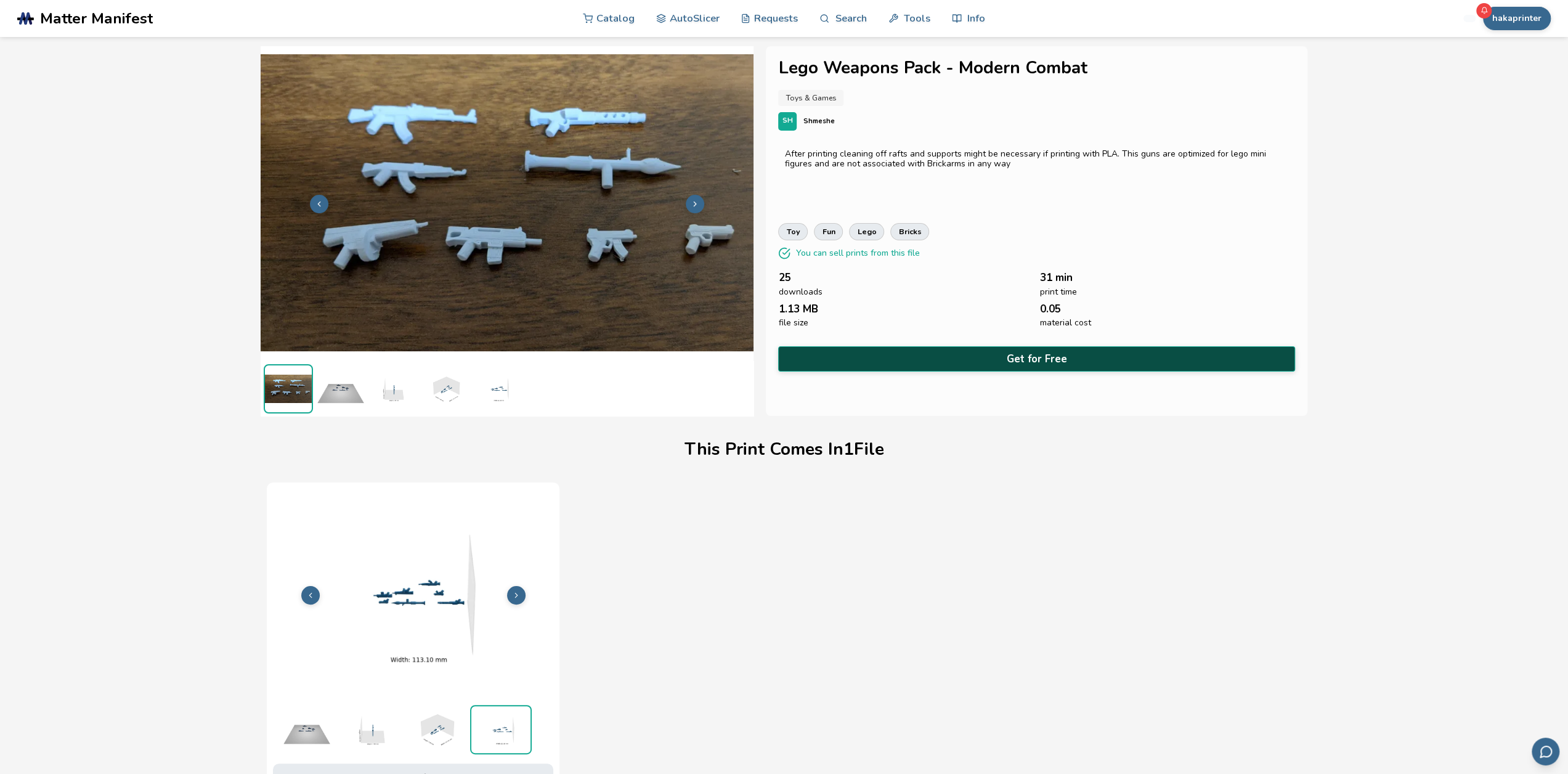
click at [987, 352] on button "Get for Free" at bounding box center [1037, 359] width 517 height 26
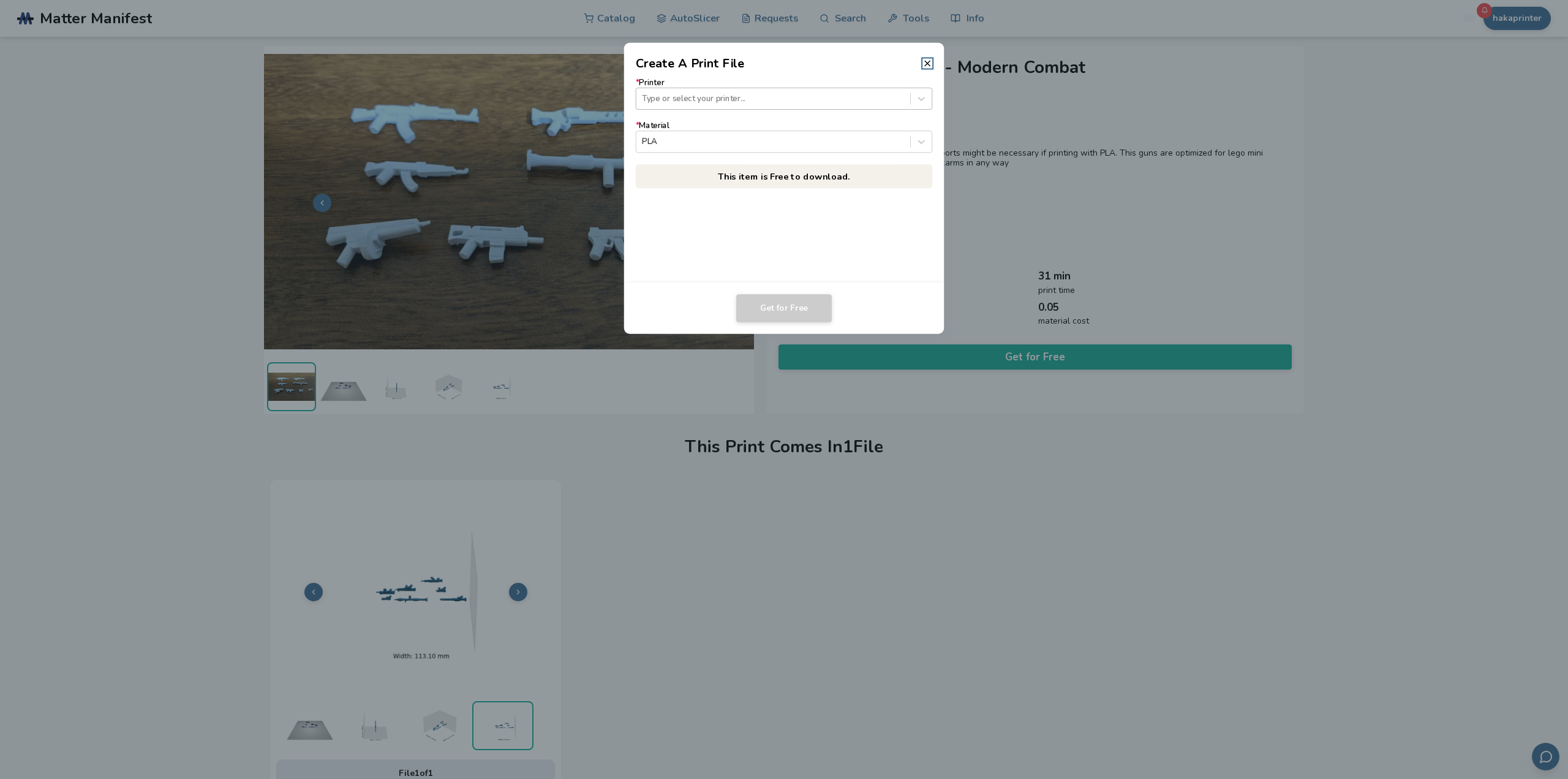
click at [738, 100] on div at bounding box center [773, 98] width 262 height 11
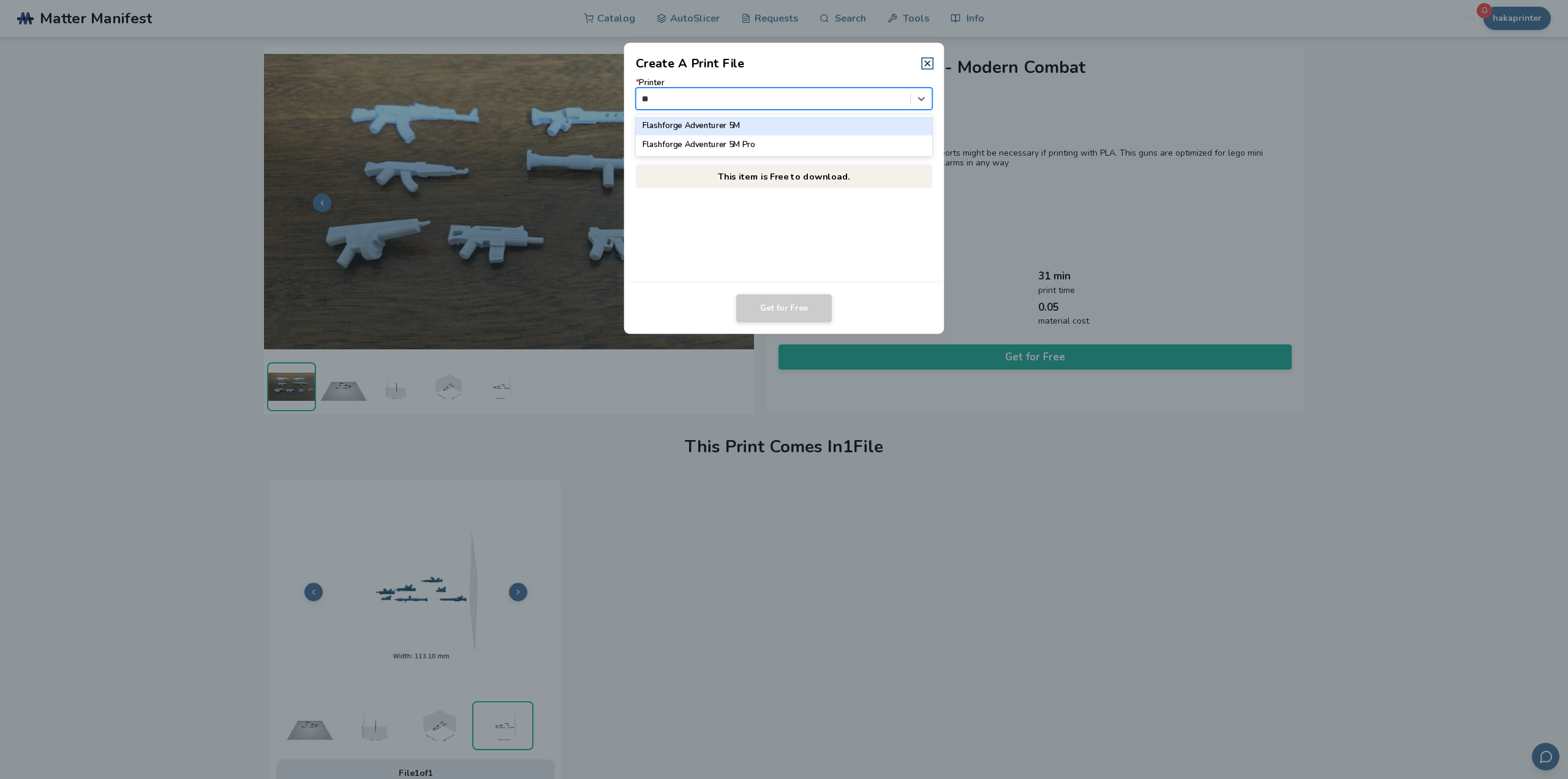
type input "***"
click at [651, 125] on div "Flashforge Adventurer 5M" at bounding box center [784, 126] width 297 height 18
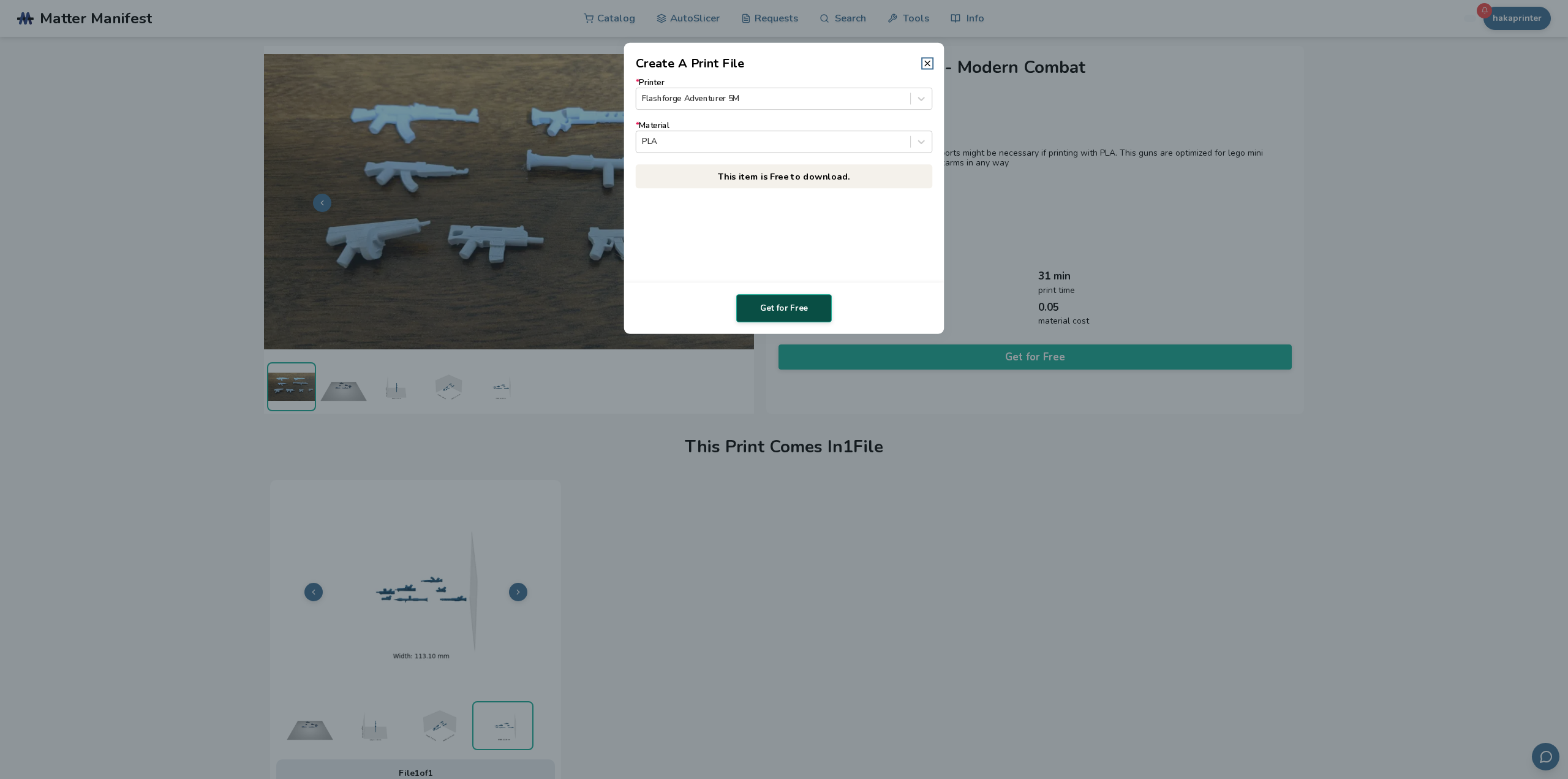
click at [782, 300] on button "Get for Free" at bounding box center [784, 308] width 95 height 28
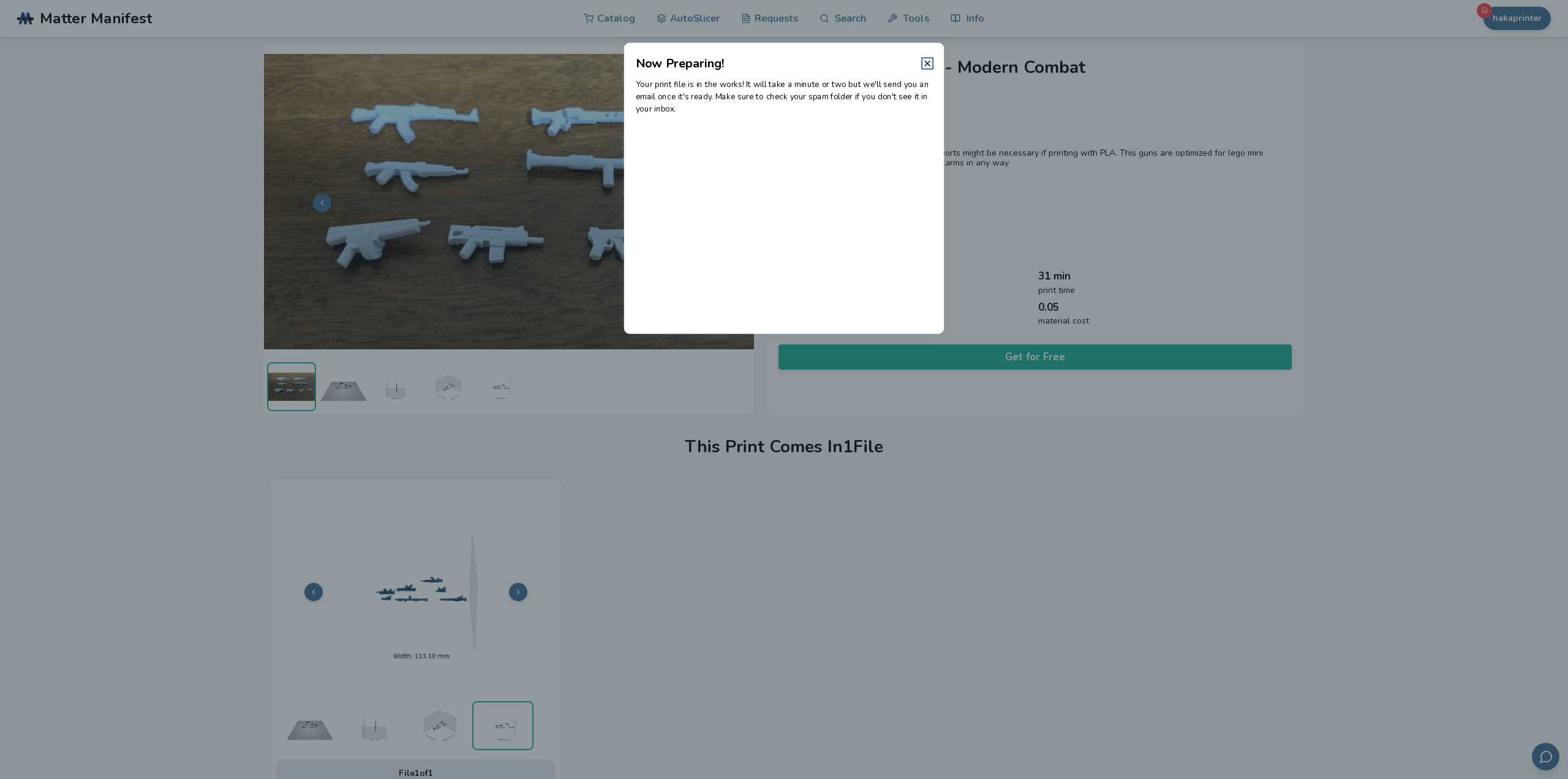
click at [1237, 130] on dialog "Now Preparing! Your print file is in the works! It will take a minute or two bu…" at bounding box center [784, 389] width 1489 height 739
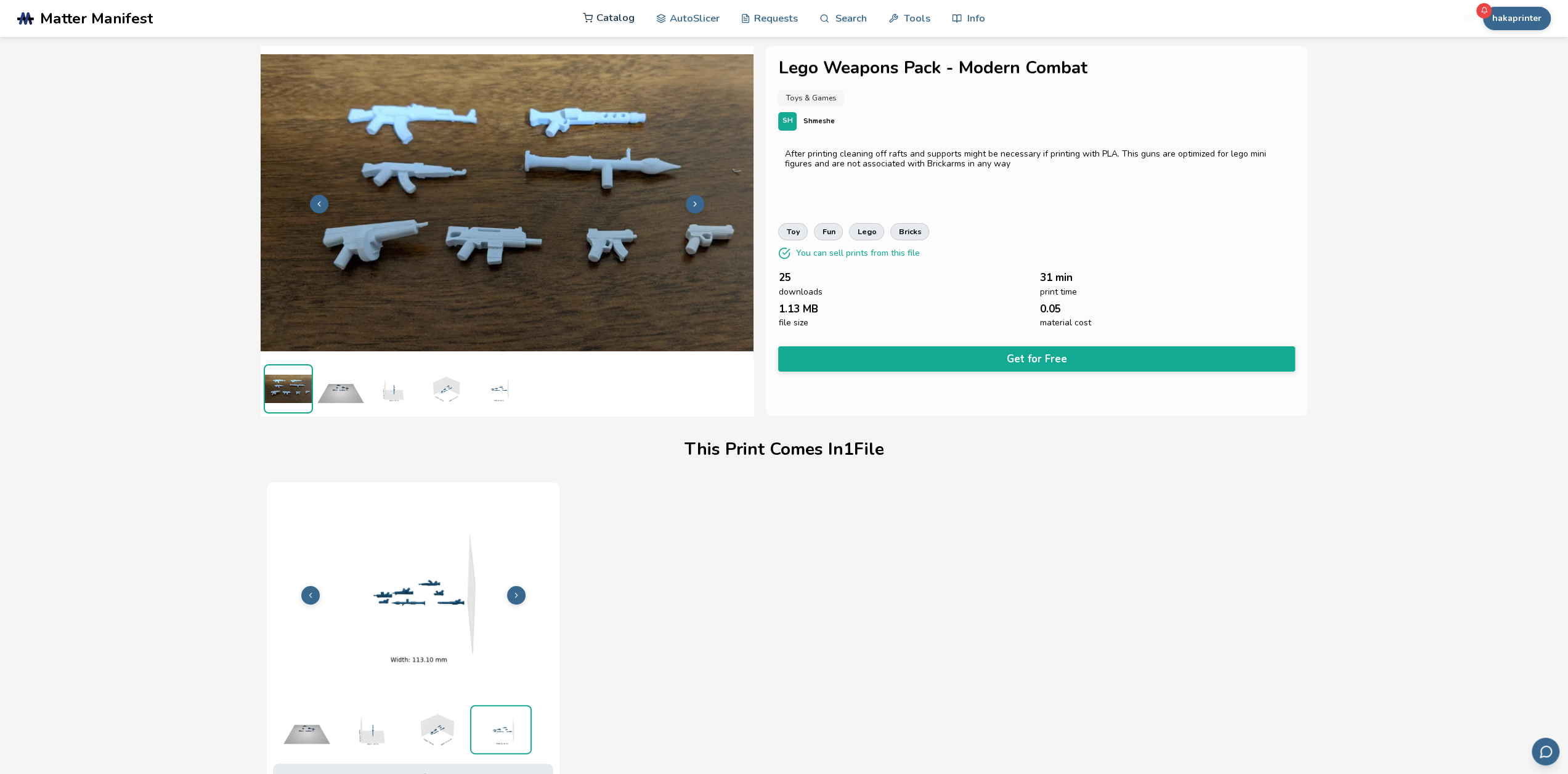
click at [606, 23] on link "Catalog" at bounding box center [608, 18] width 52 height 37
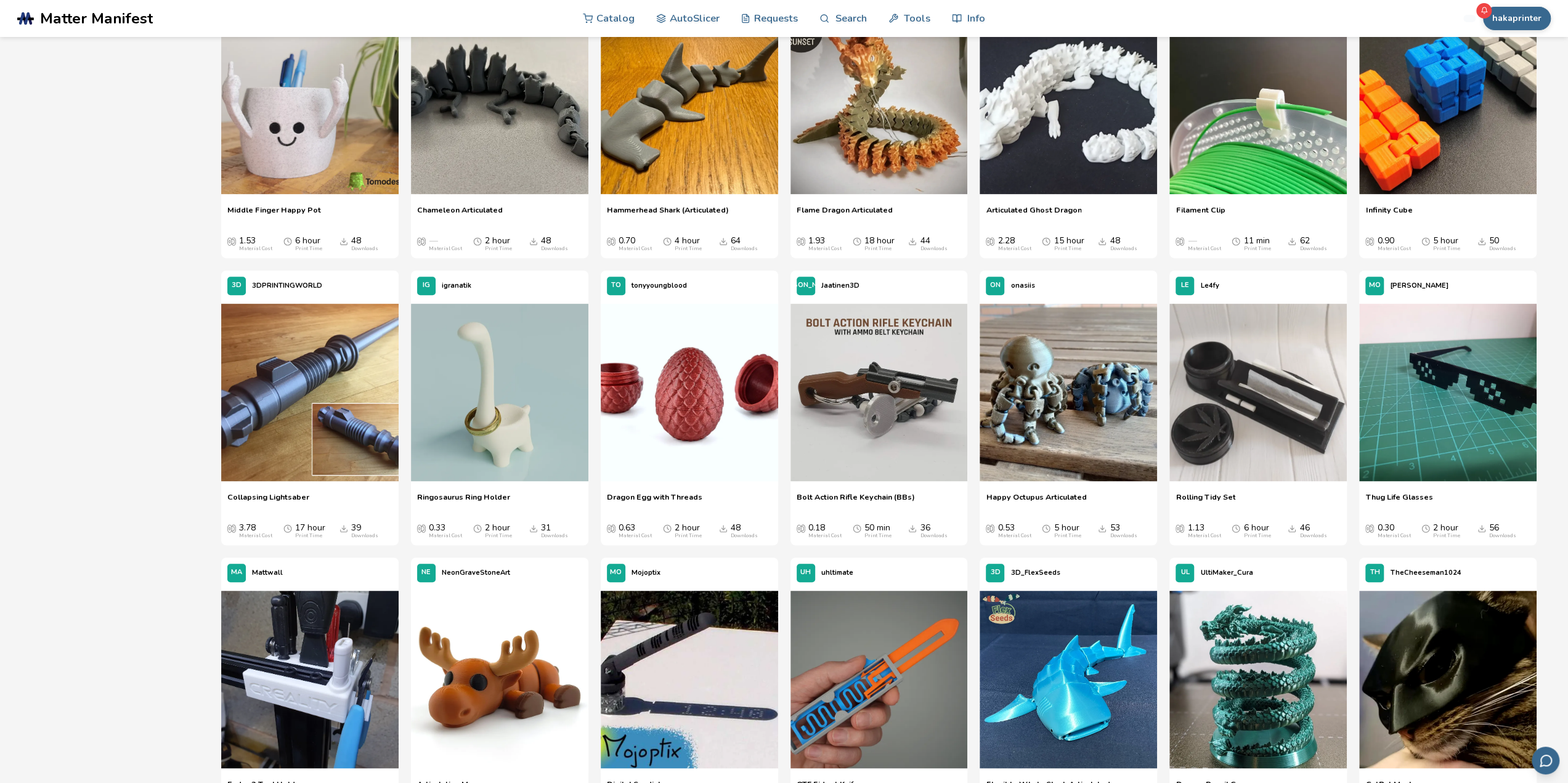
scroll to position [308, 0]
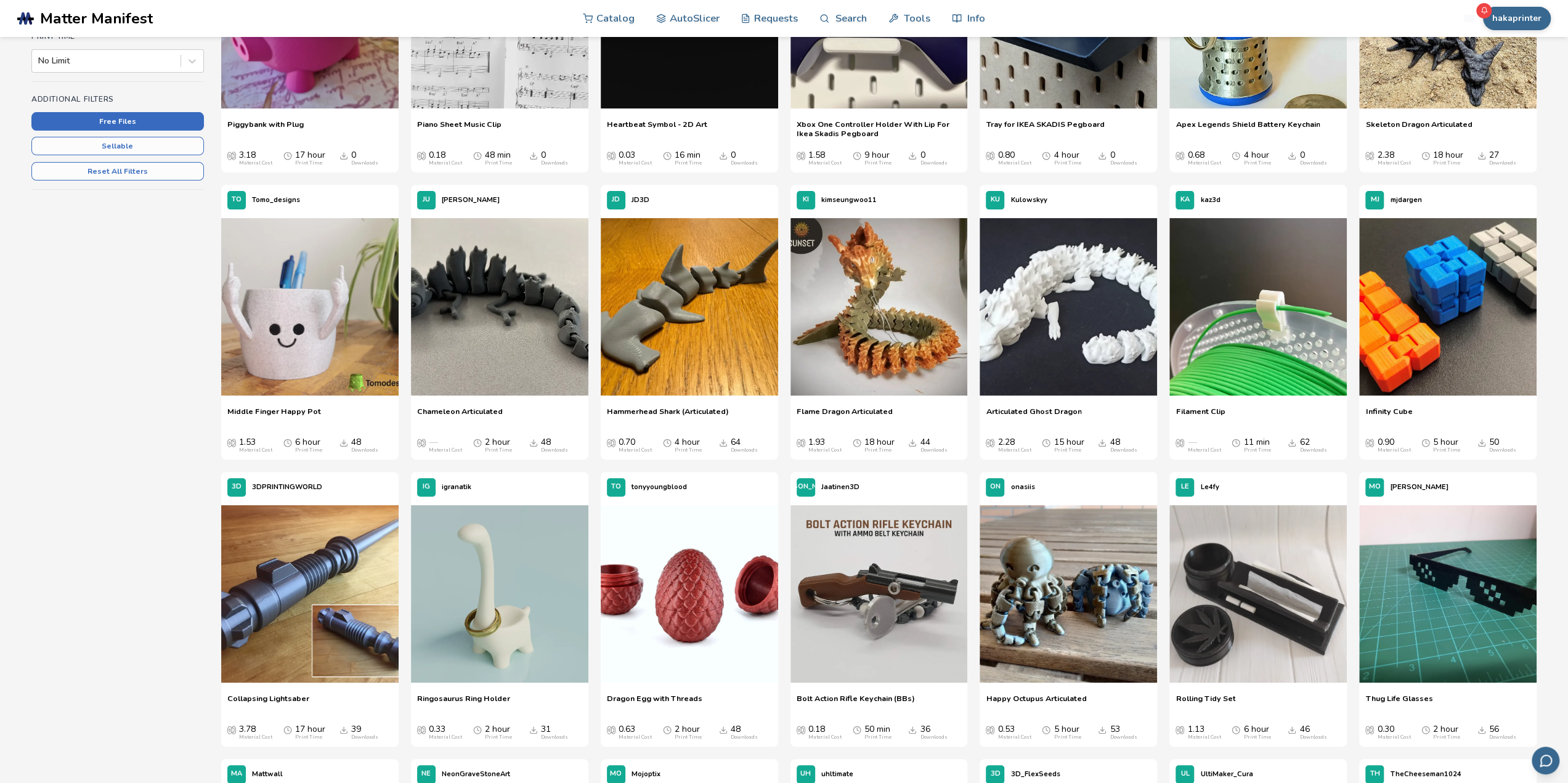
click at [105, 122] on button "Free Files" at bounding box center [117, 122] width 172 height 18
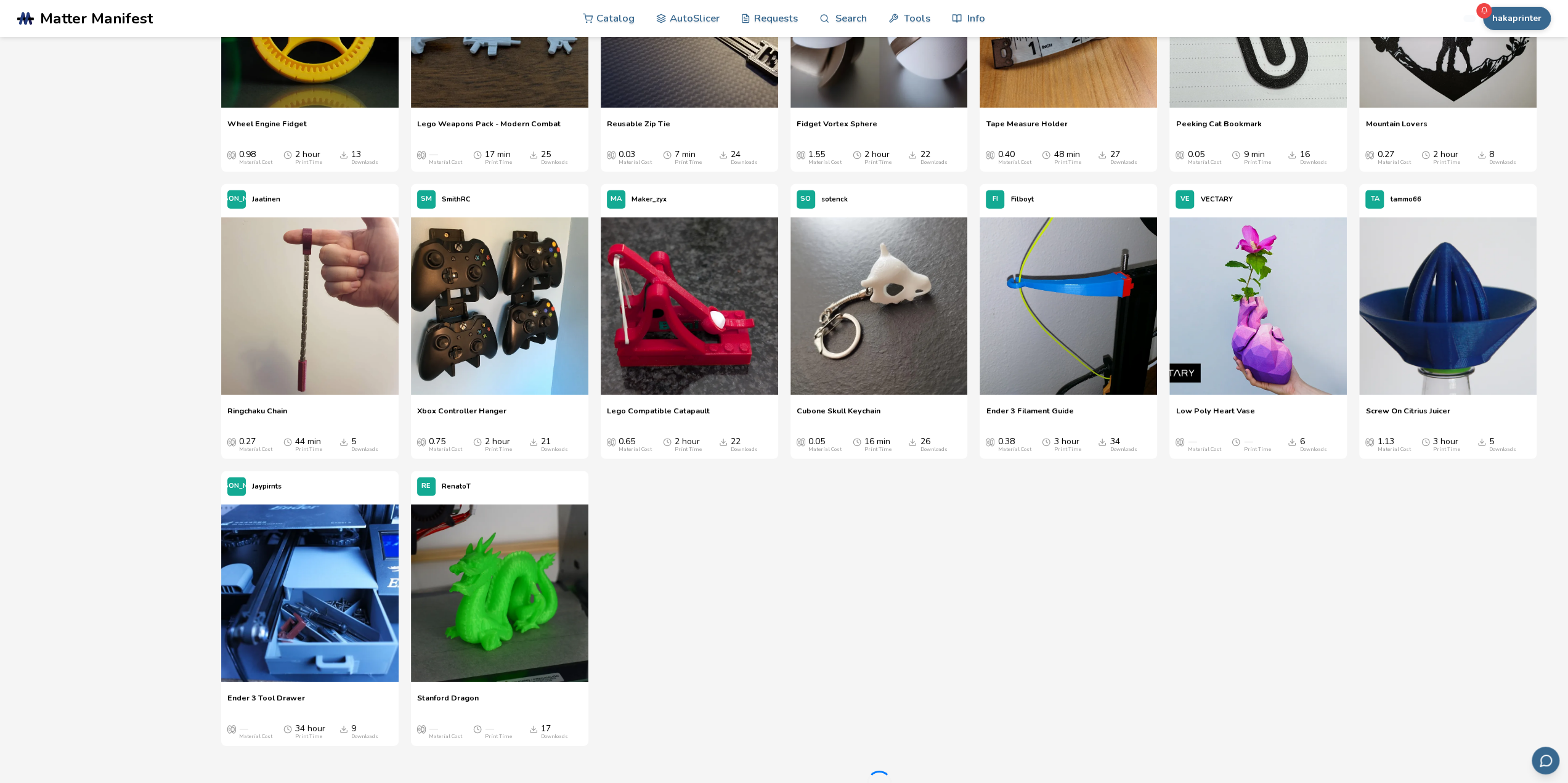
scroll to position [3634, 0]
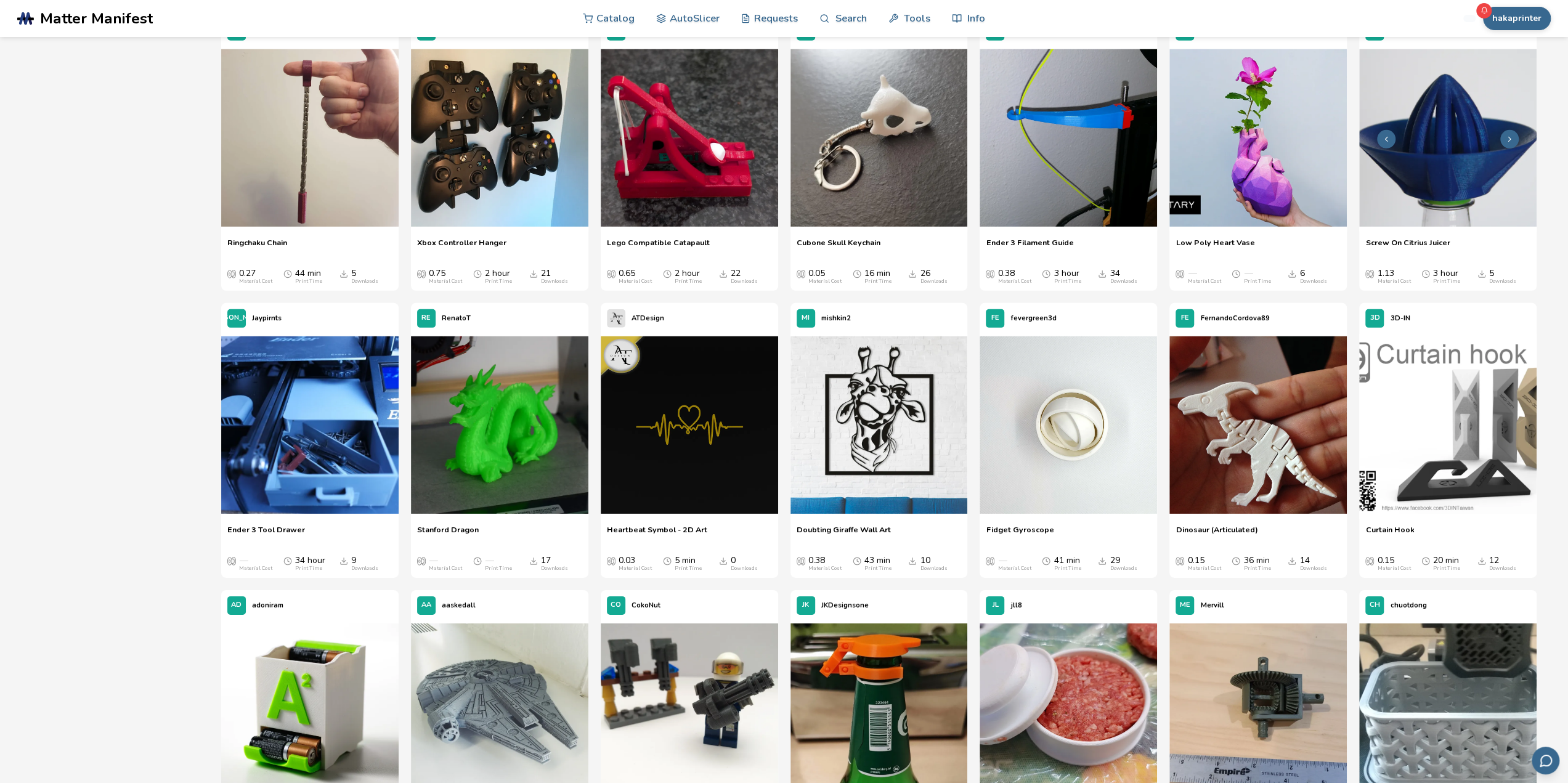
click at [1395, 194] on img at bounding box center [1447, 137] width 177 height 177
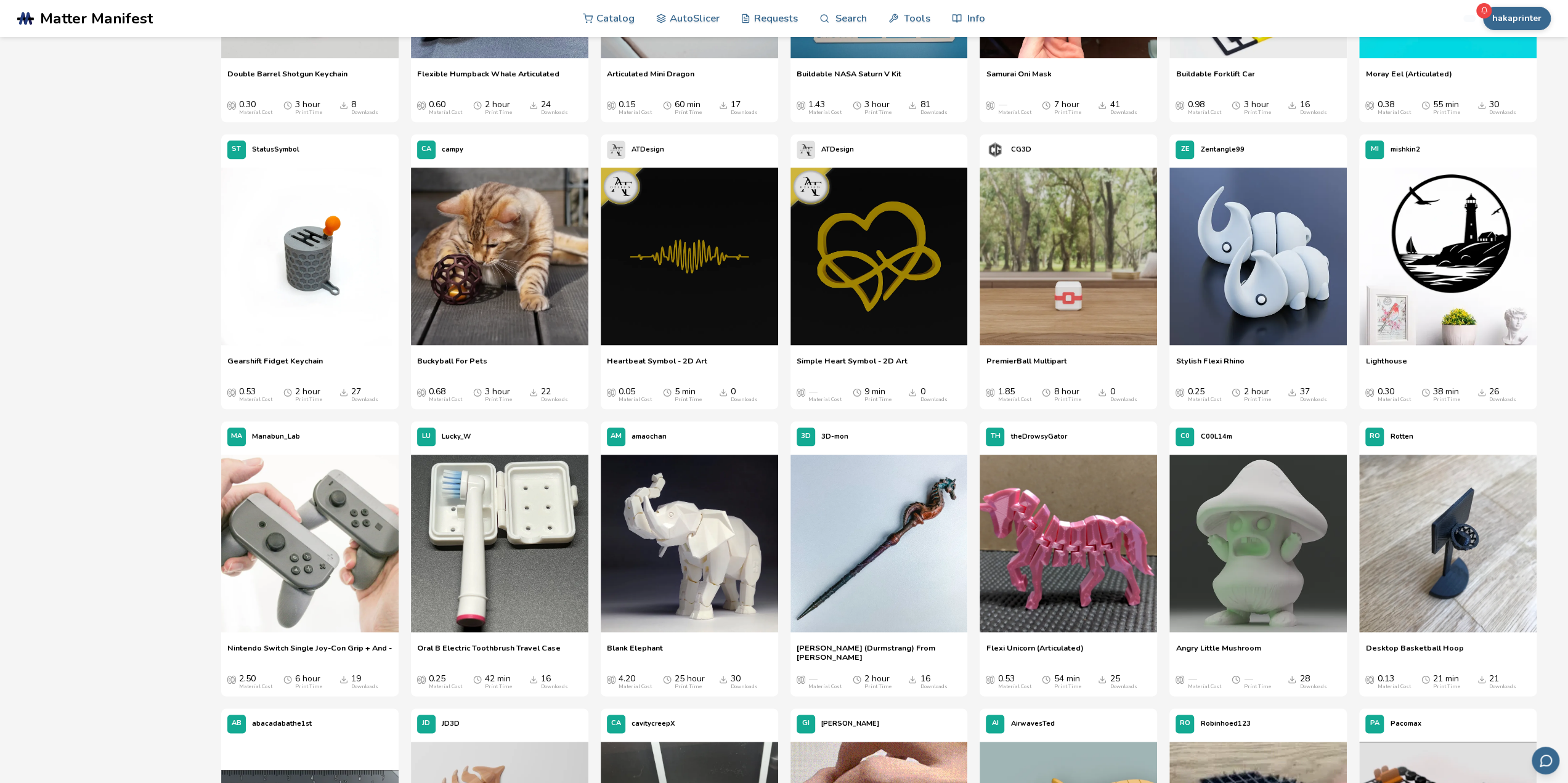
scroll to position [1822, 0]
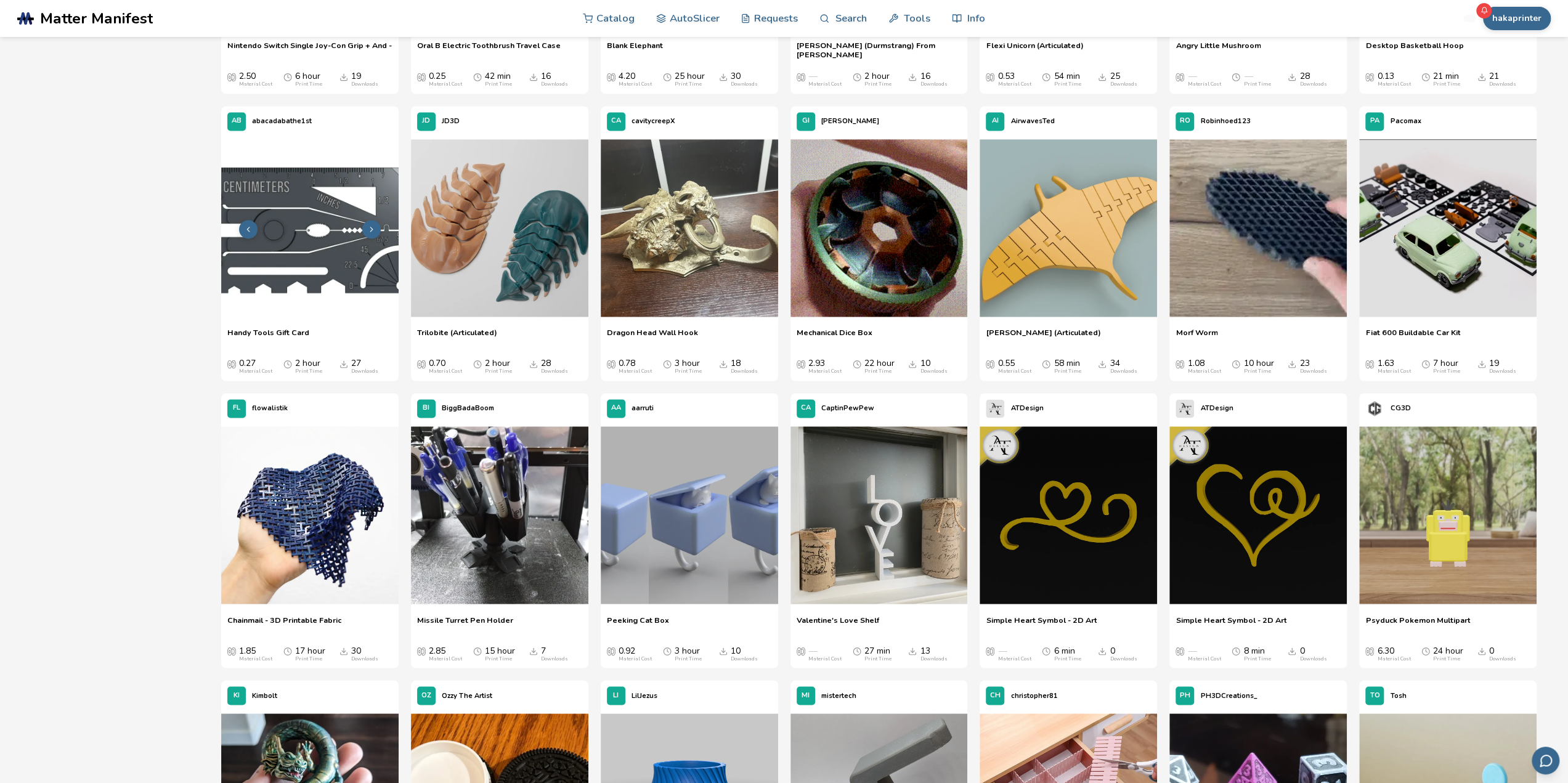
click at [330, 271] on img at bounding box center [309, 228] width 177 height 177
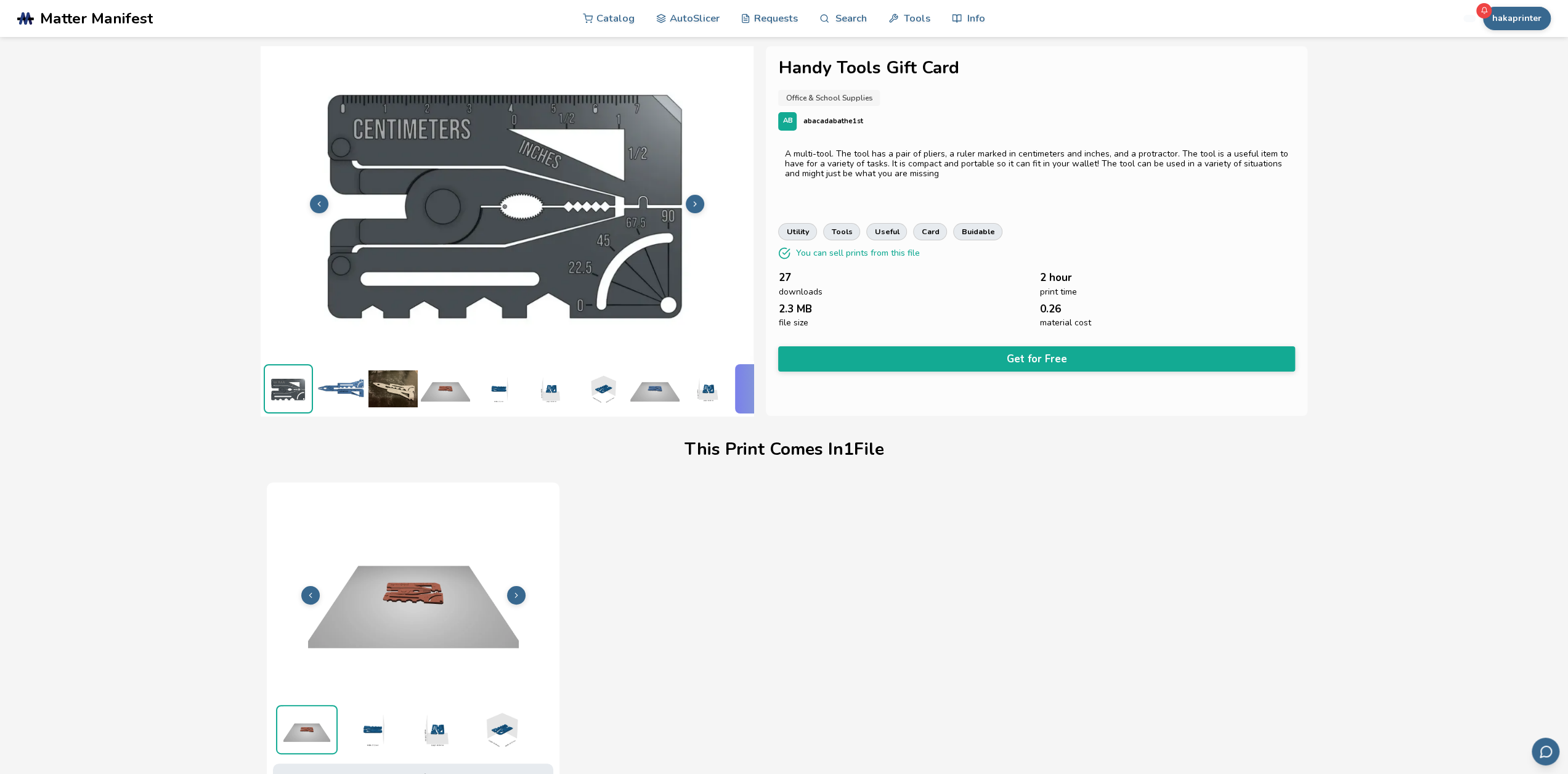
click at [337, 385] on img at bounding box center [340, 388] width 49 height 49
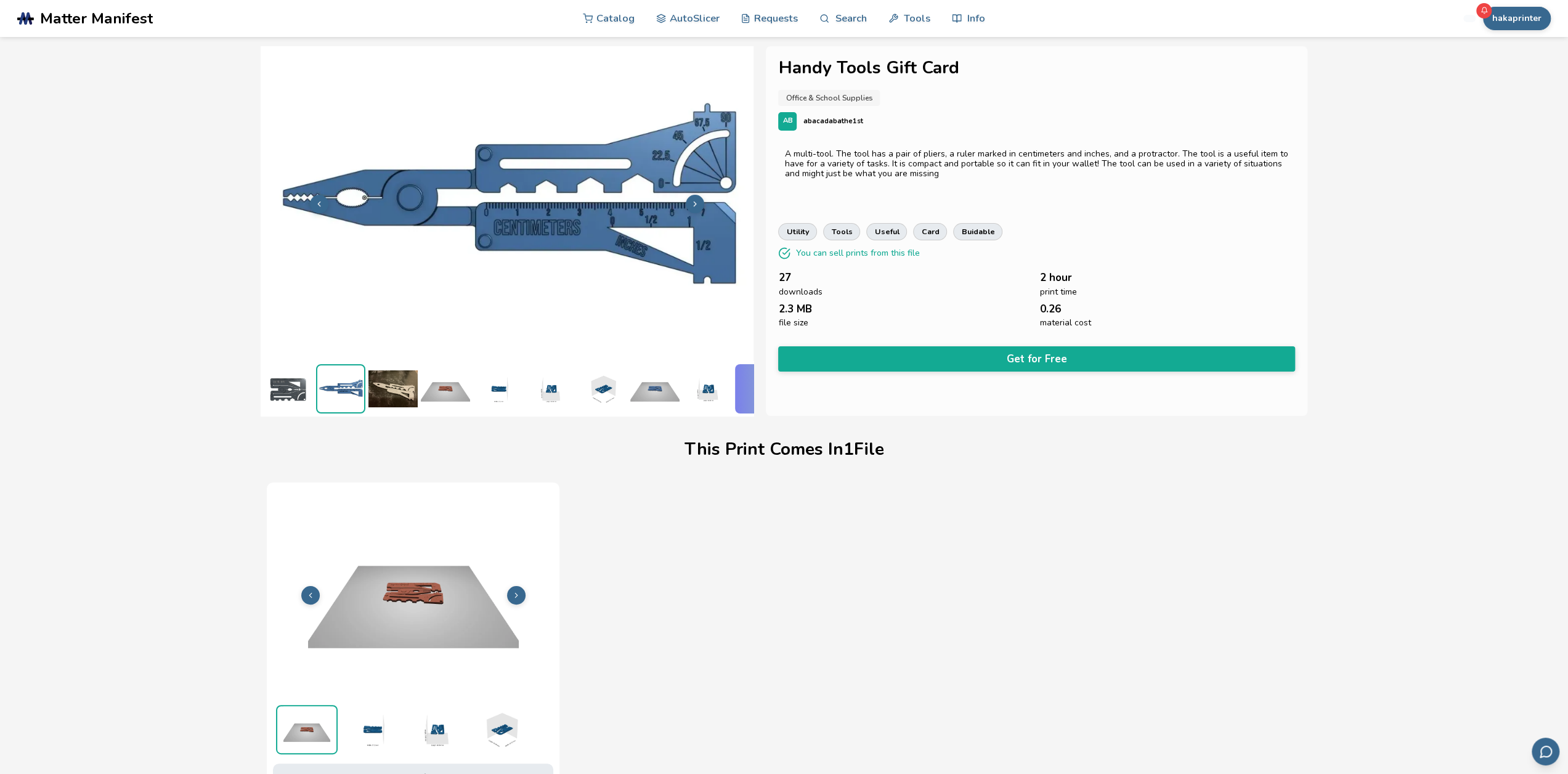
click at [463, 386] on img at bounding box center [445, 388] width 49 height 49
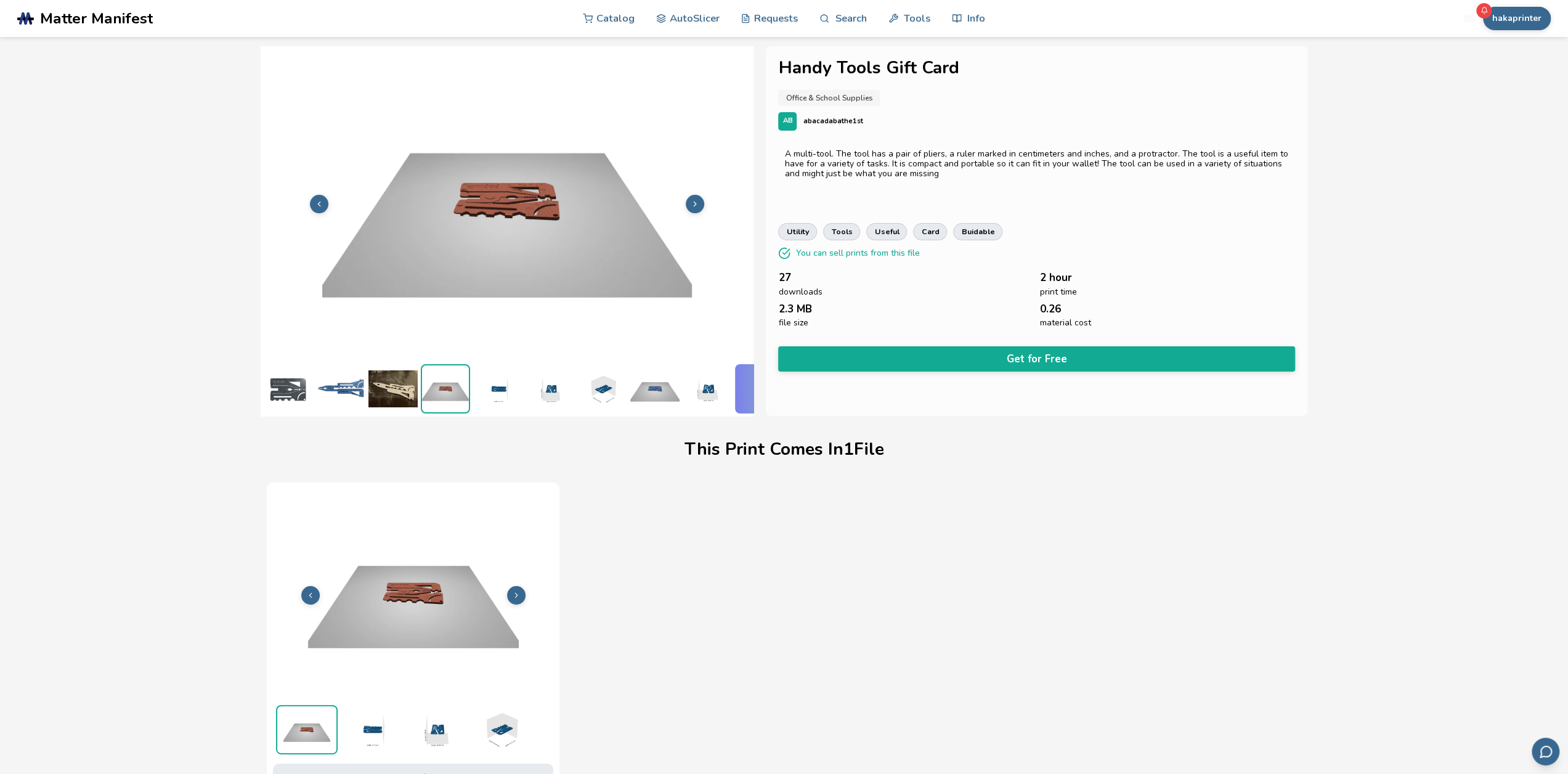
click at [499, 385] on img at bounding box center [497, 388] width 49 height 49
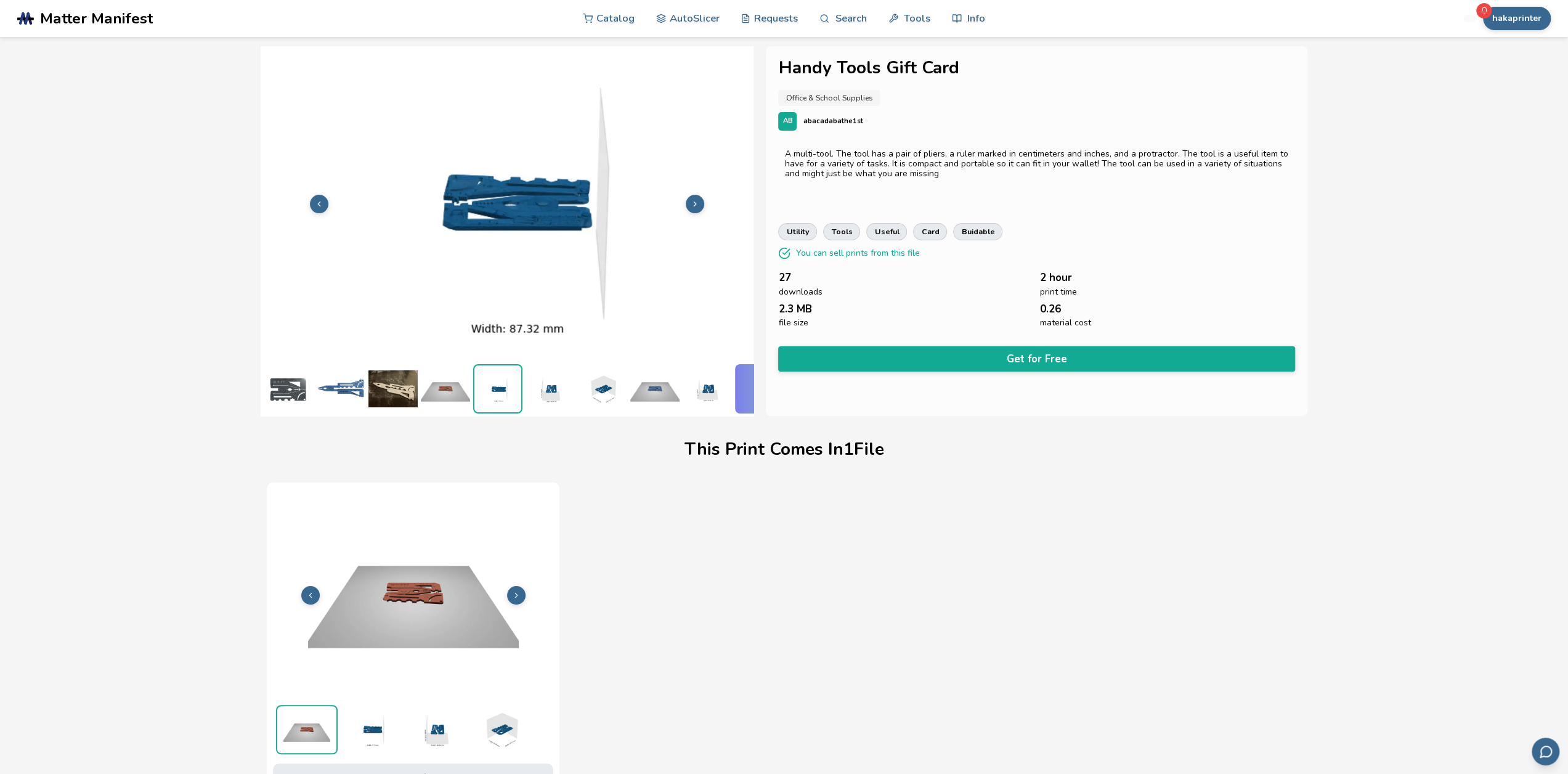
click at [542, 383] on img at bounding box center [550, 388] width 49 height 49
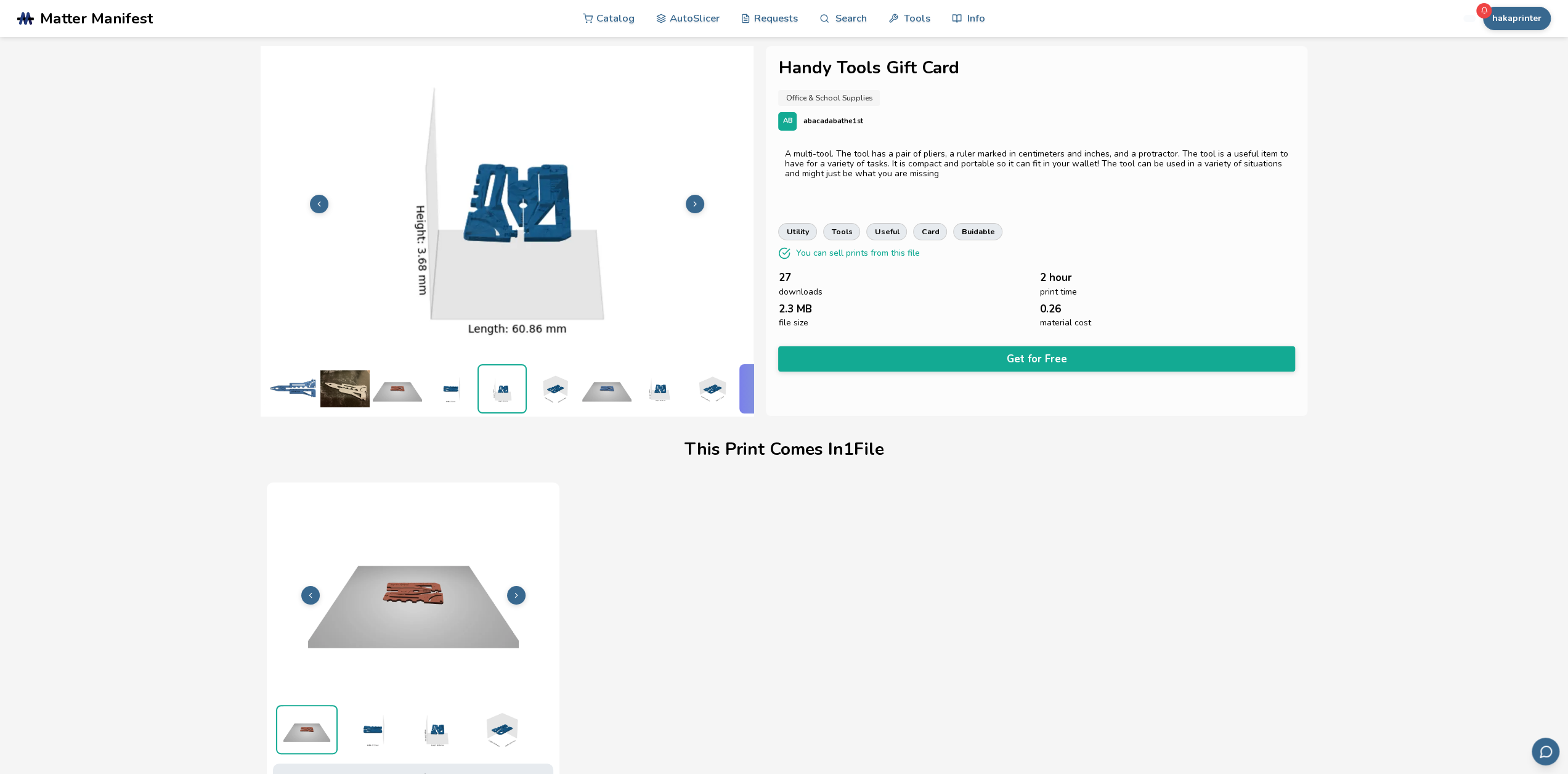
click at [627, 388] on img at bounding box center [606, 388] width 49 height 49
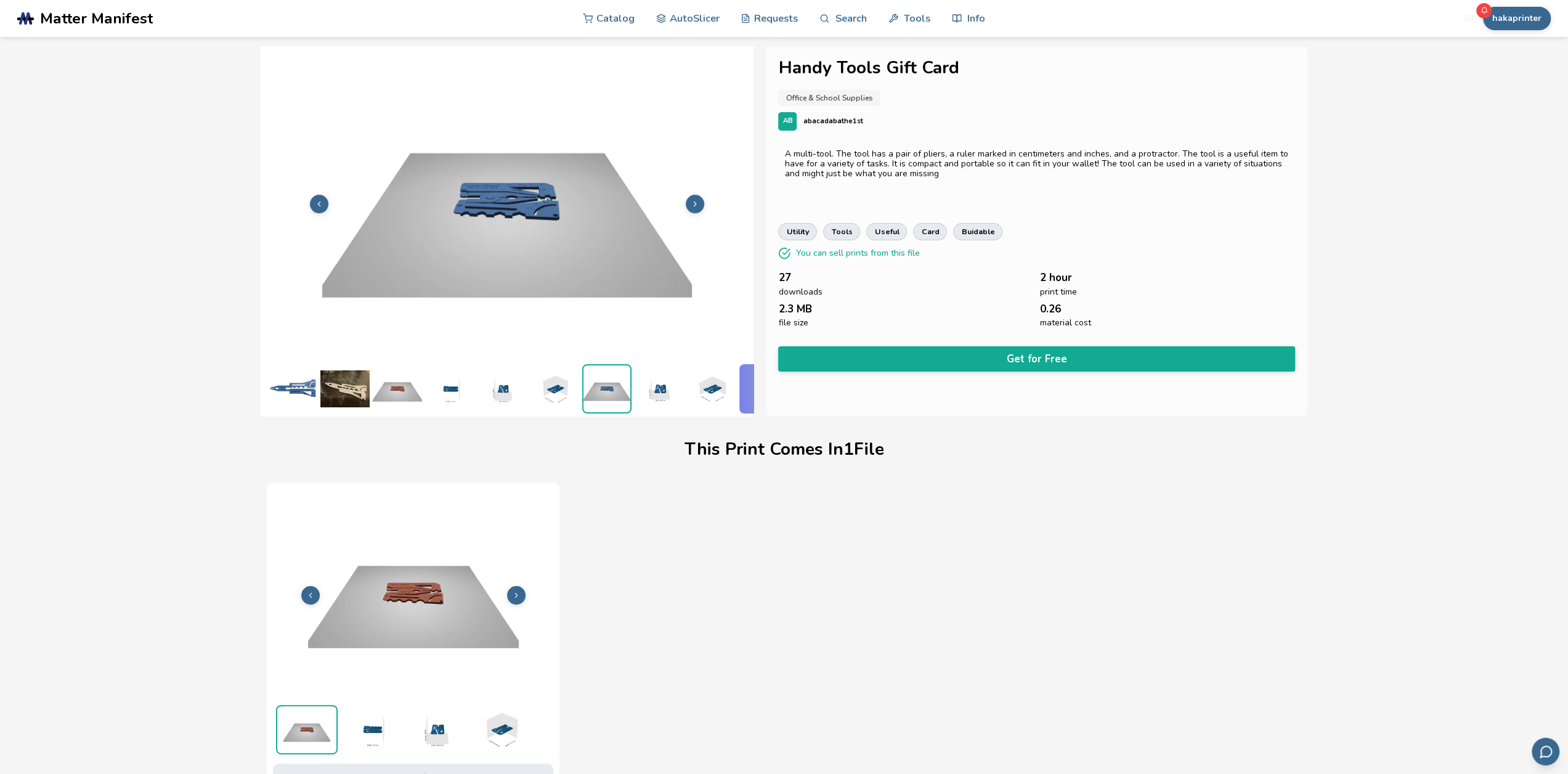
scroll to position [0, 95]
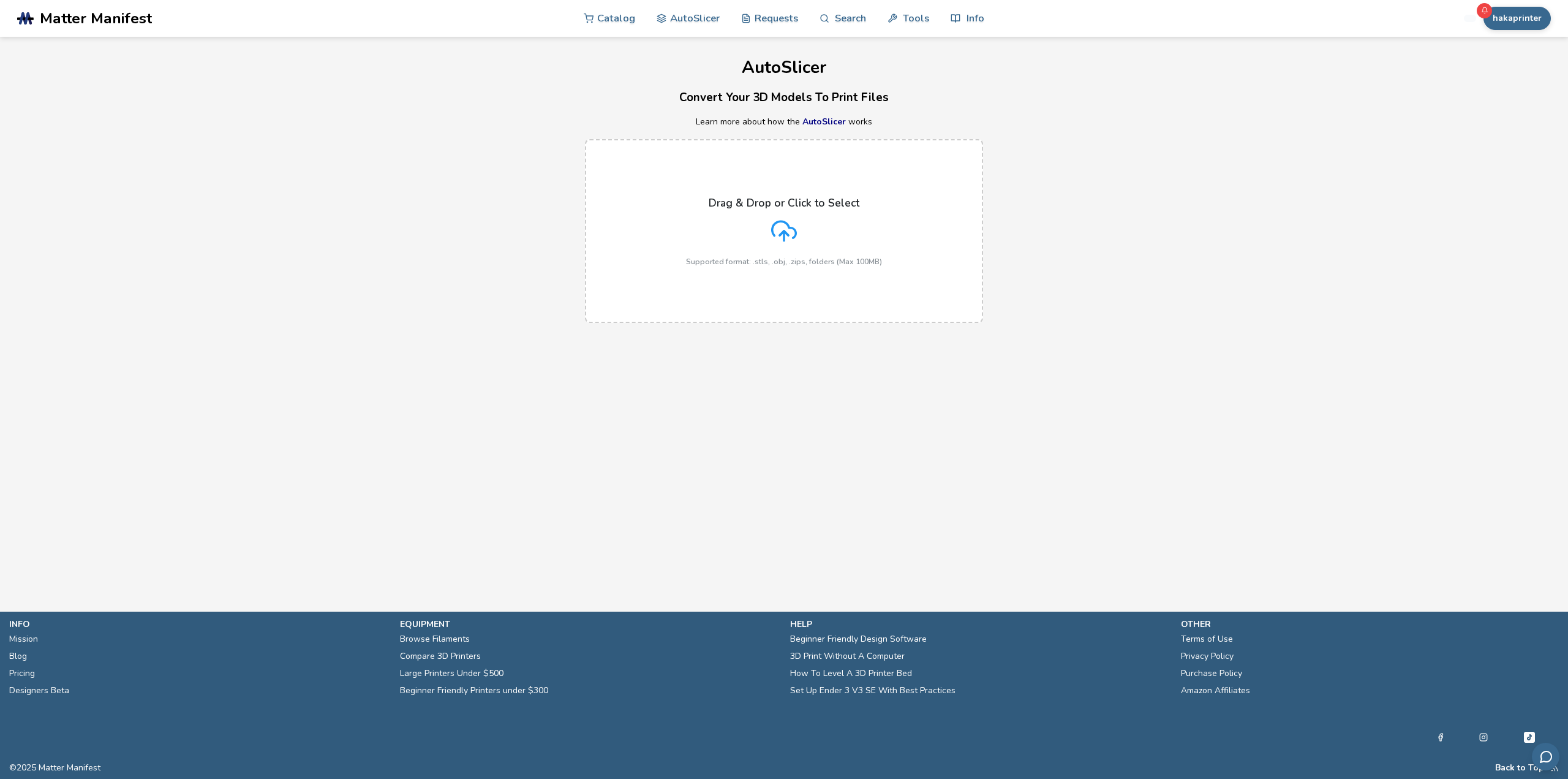
click at [825, 123] on link "AutoSlicer" at bounding box center [824, 122] width 43 height 11
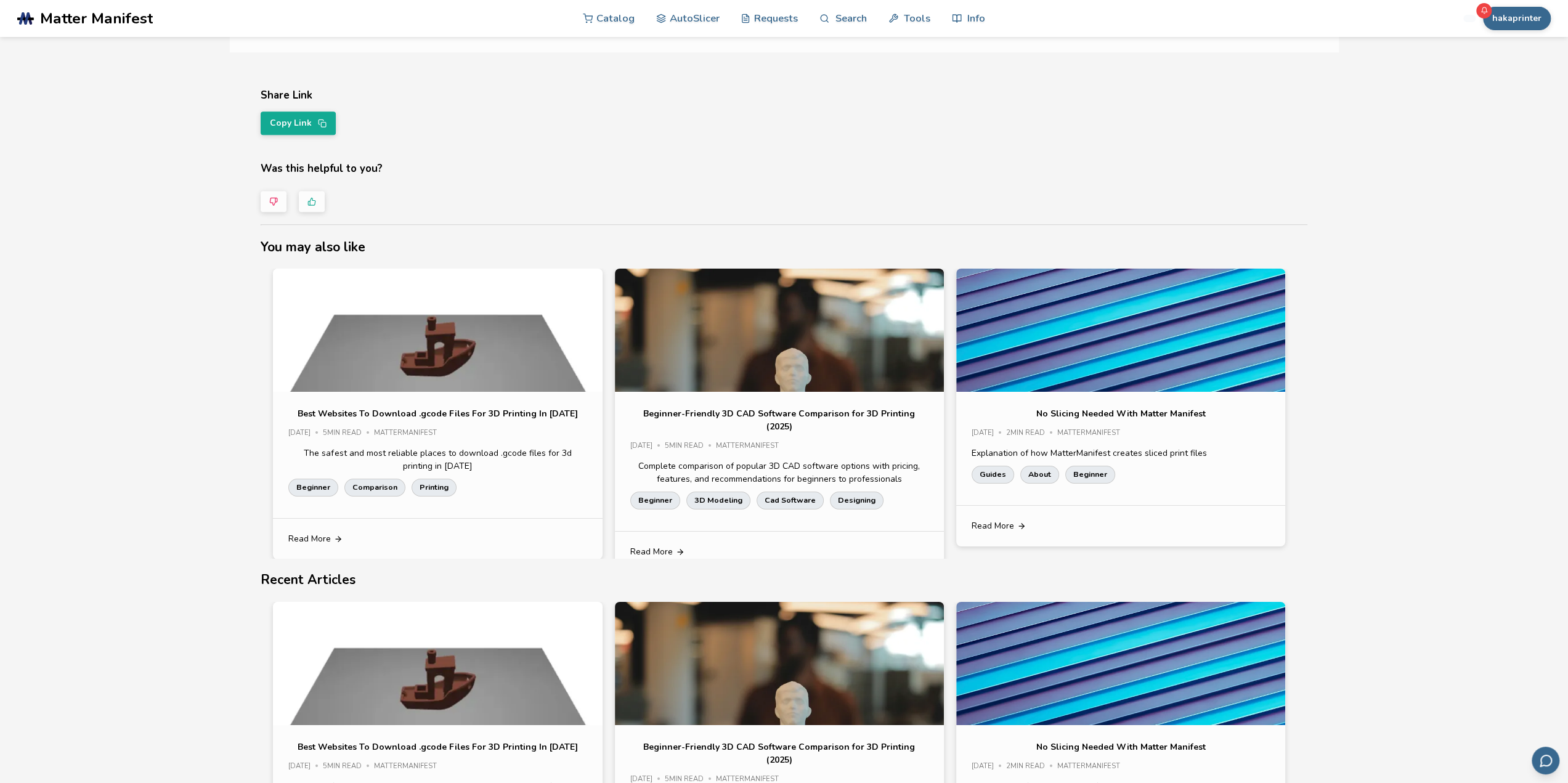
scroll to position [1355, 0]
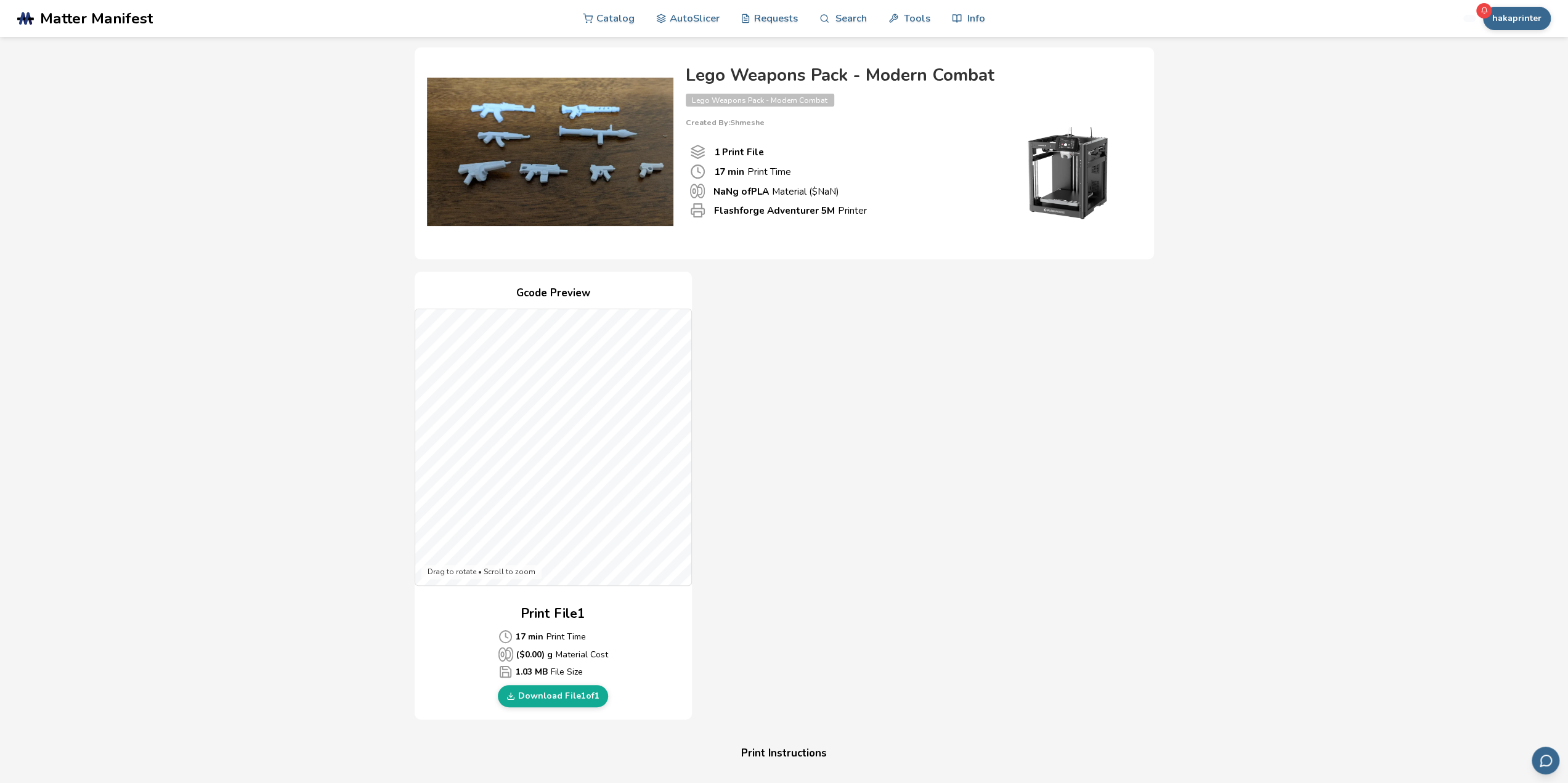
scroll to position [62, 0]
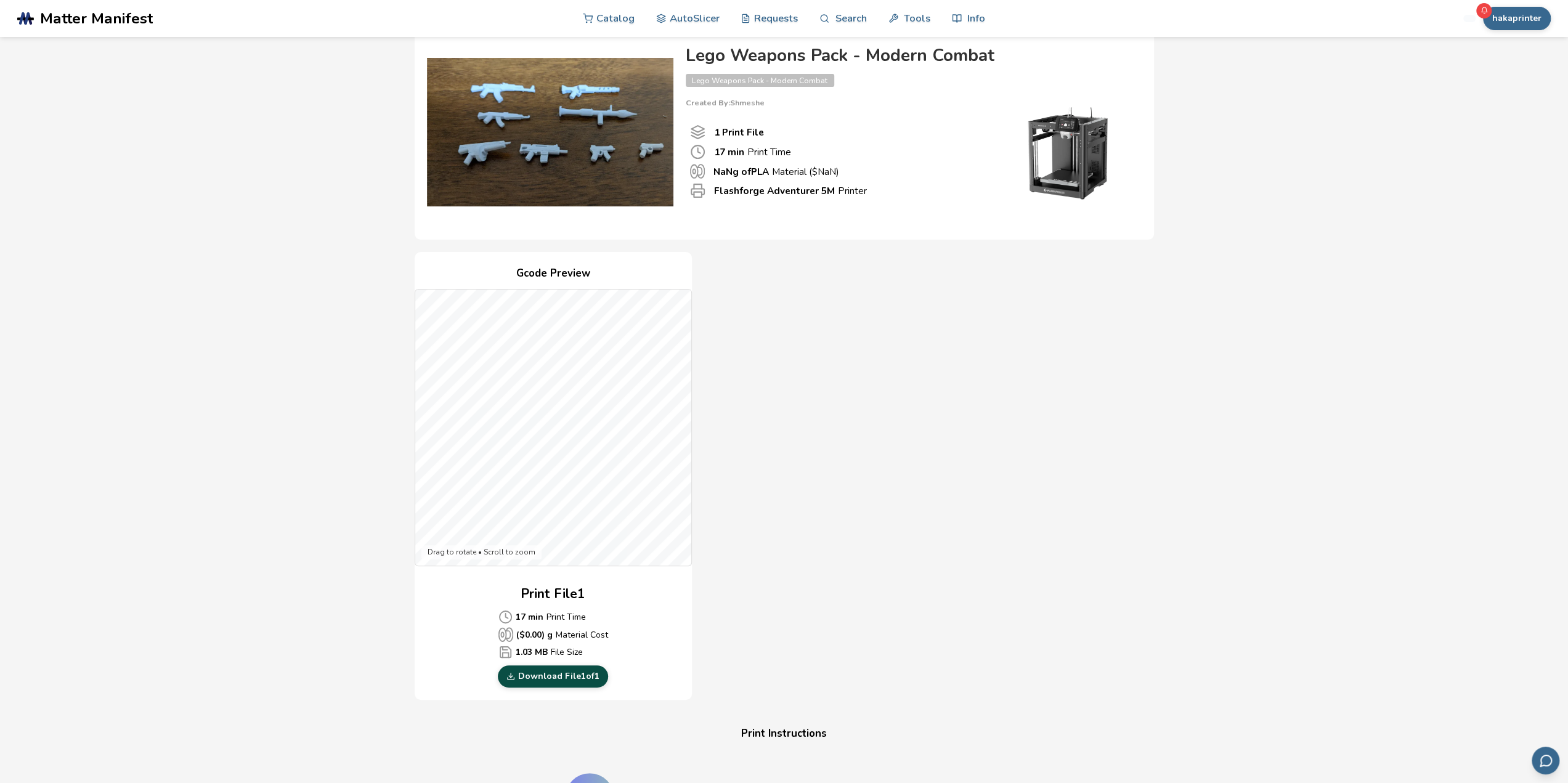
click at [550, 676] on link "Download File 1 of 1" at bounding box center [553, 676] width 110 height 22
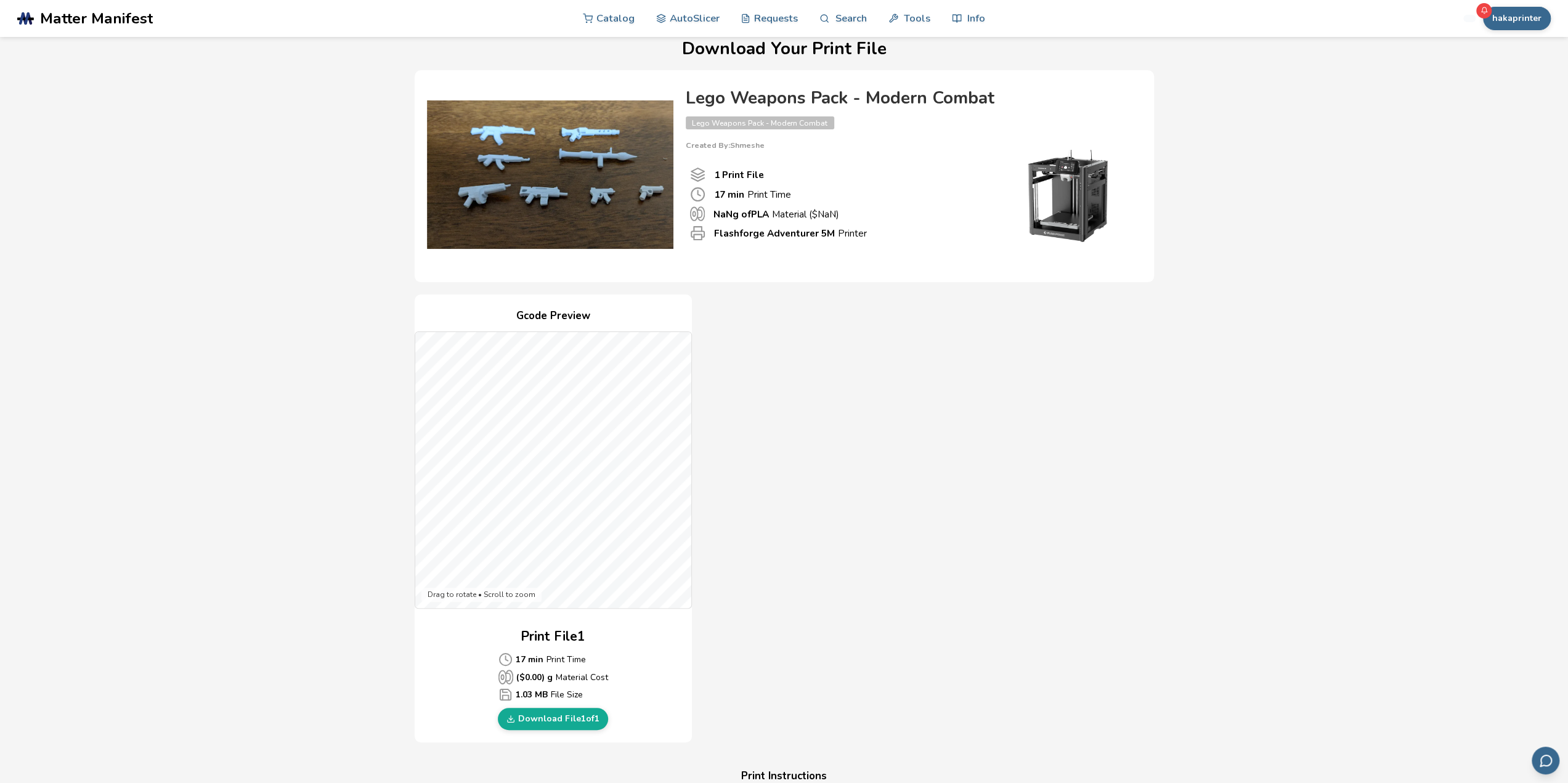
scroll to position [0, 0]
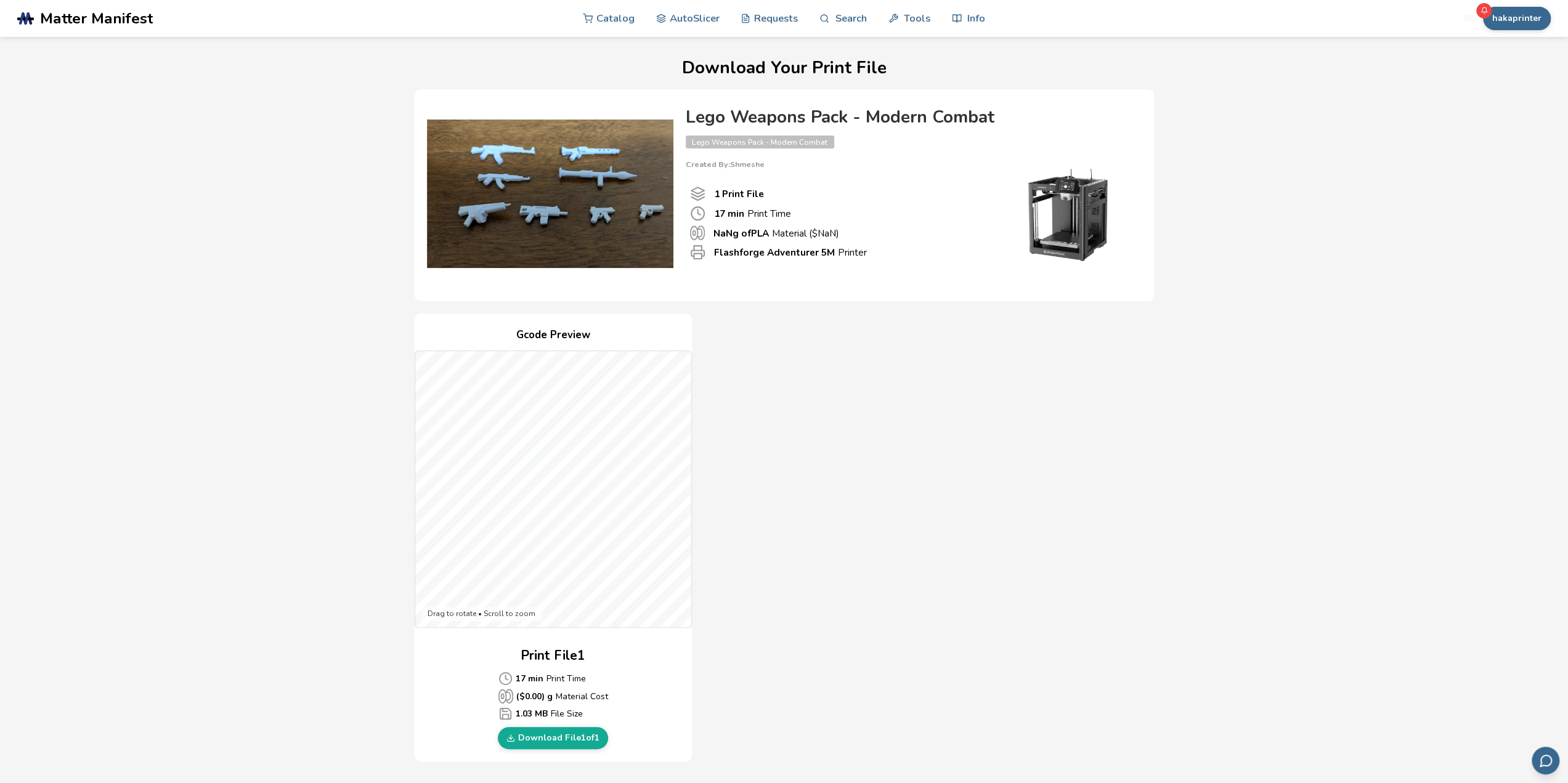
drag, startPoint x: 846, startPoint y: 639, endPoint x: 876, endPoint y: 591, distance: 56.6
click at [876, 591] on div "Gcode Preview Drag to rotate • Scroll to zoom Print File 1 17 min Print Time ($…" at bounding box center [784, 538] width 739 height 448
click at [606, 19] on link "Catalog" at bounding box center [608, 18] width 52 height 37
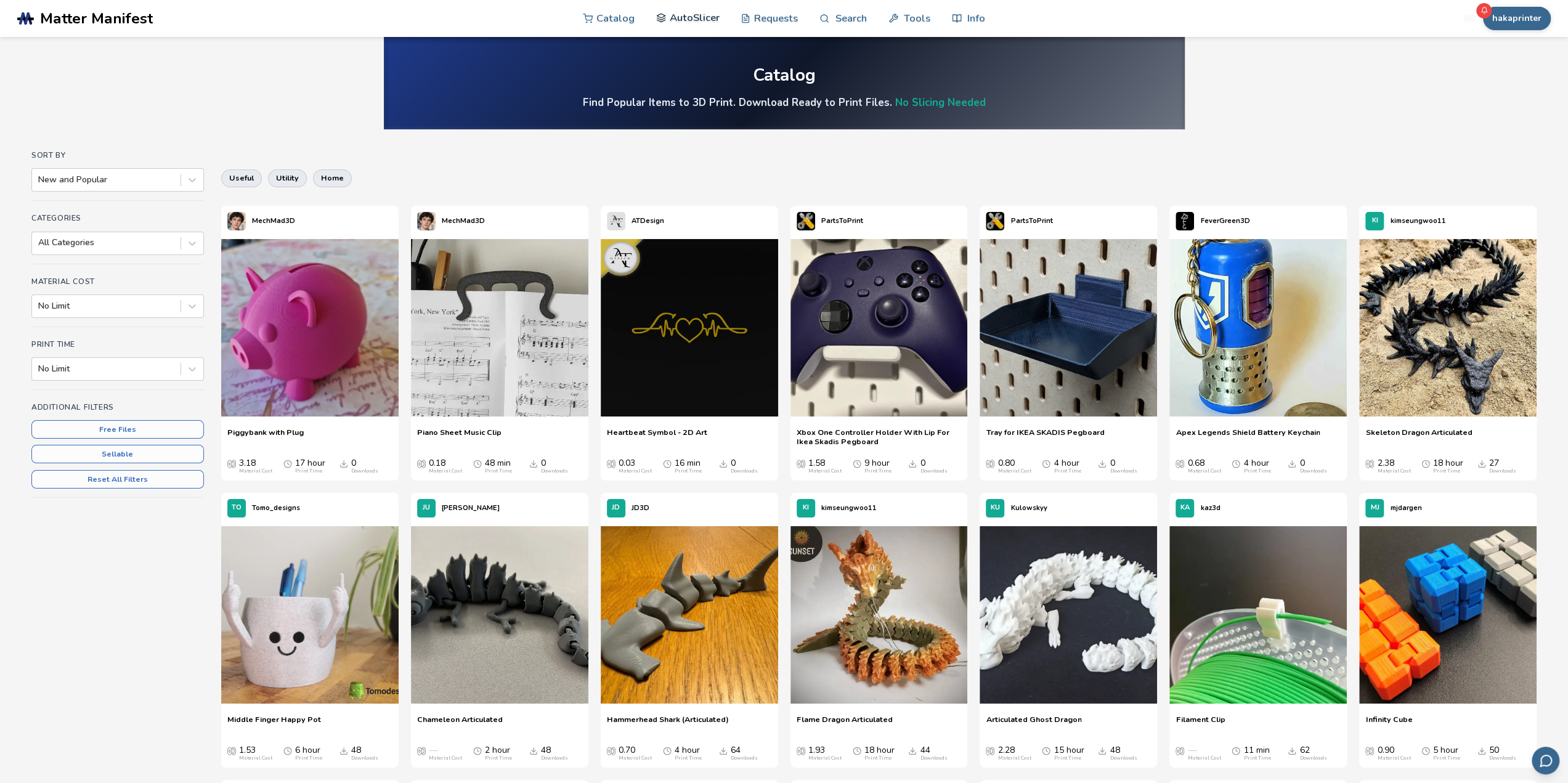
click at [714, 21] on link "AutoSlicer" at bounding box center [687, 18] width 63 height 37
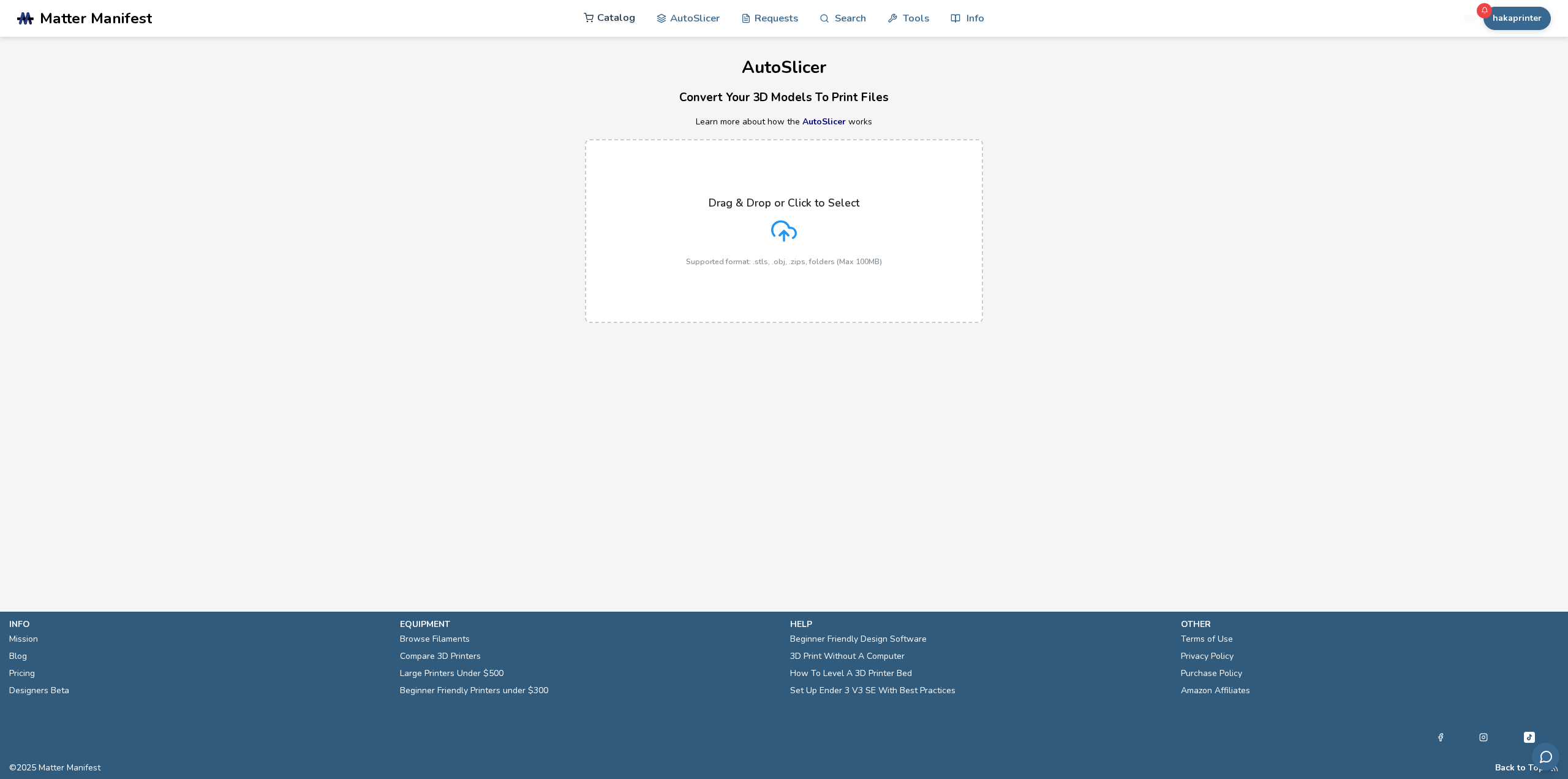
click at [629, 16] on link "Catalog" at bounding box center [609, 18] width 52 height 37
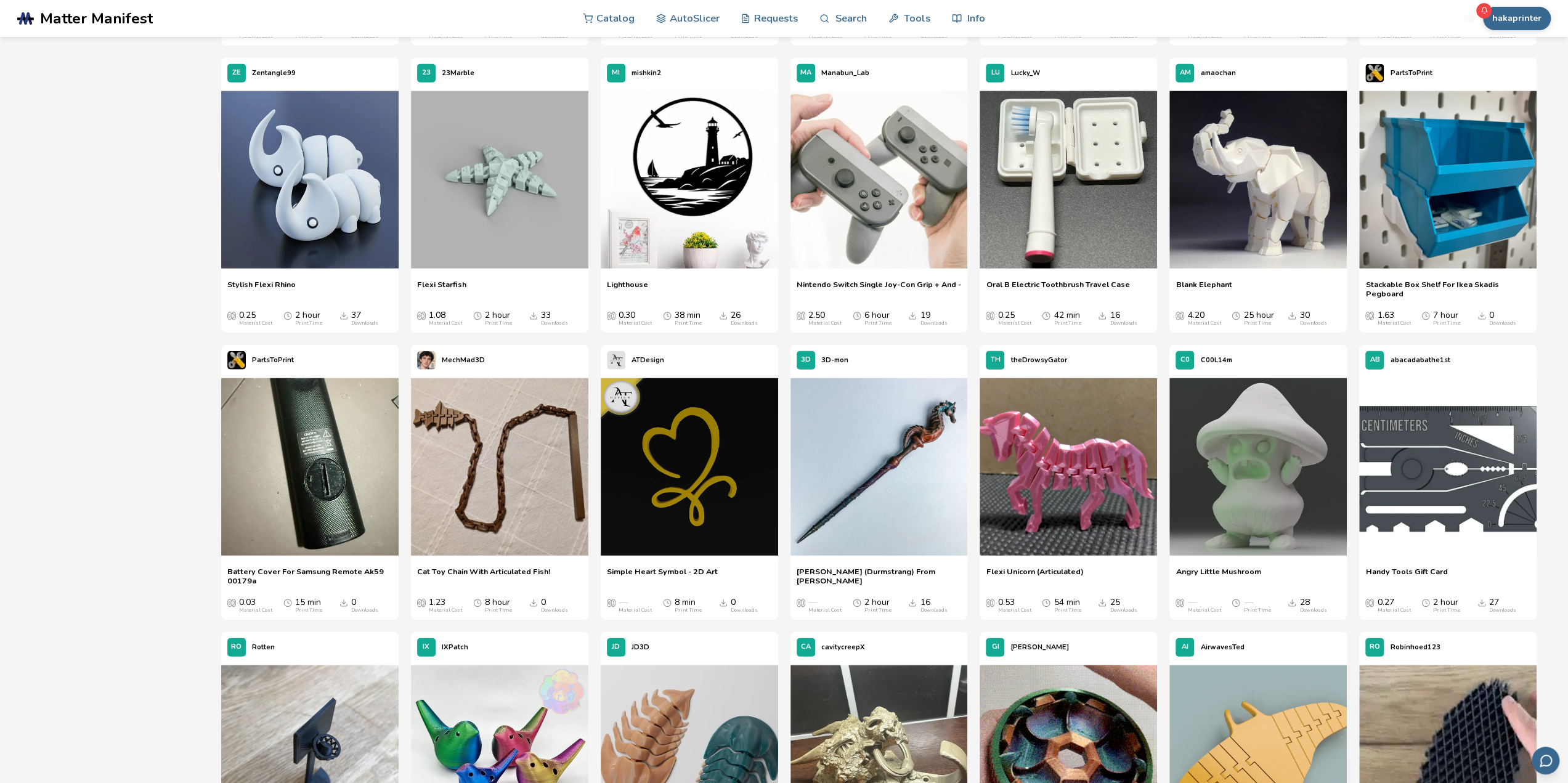
scroll to position [3079, 0]
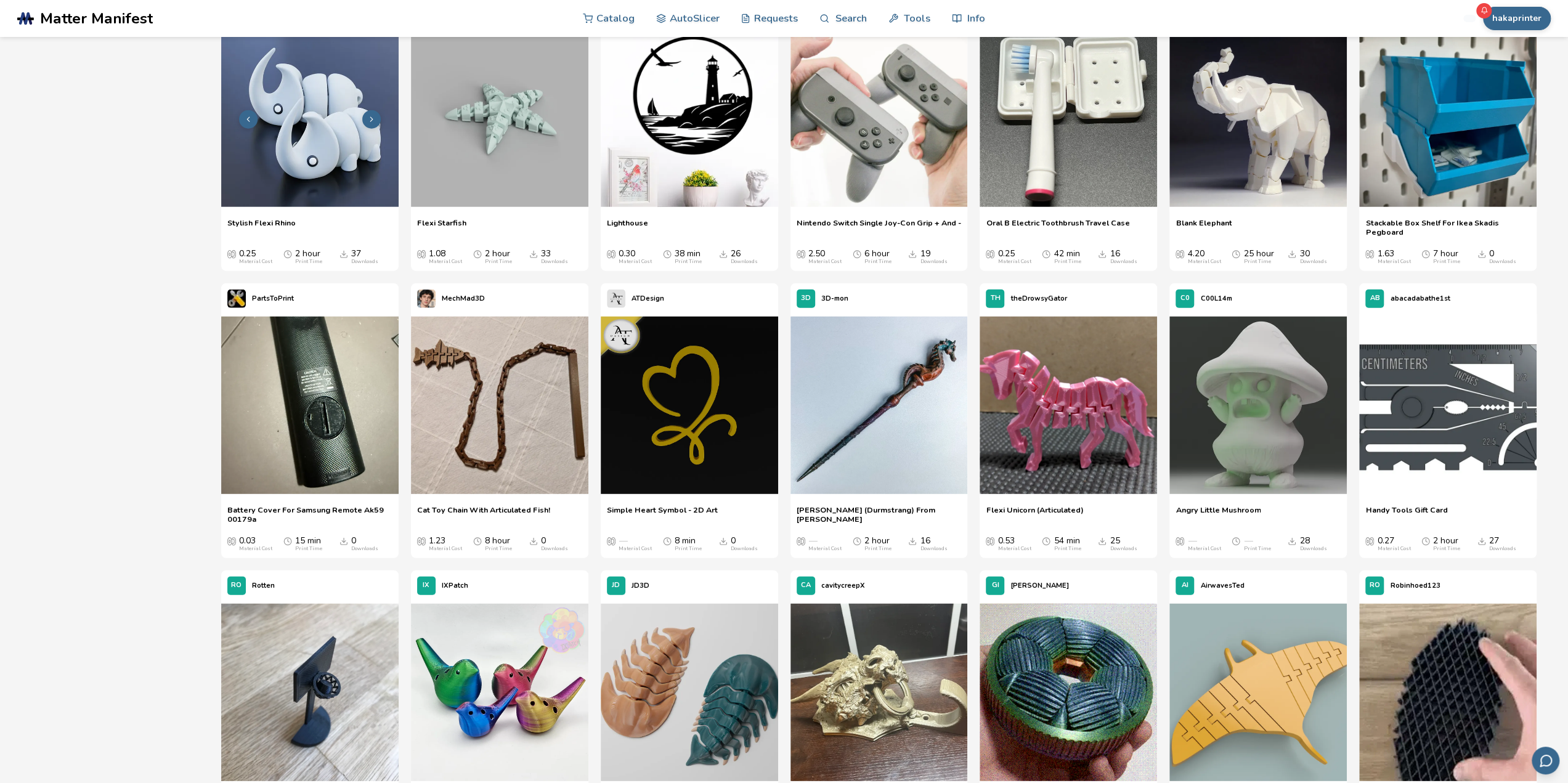
click at [334, 168] on img at bounding box center [309, 118] width 177 height 177
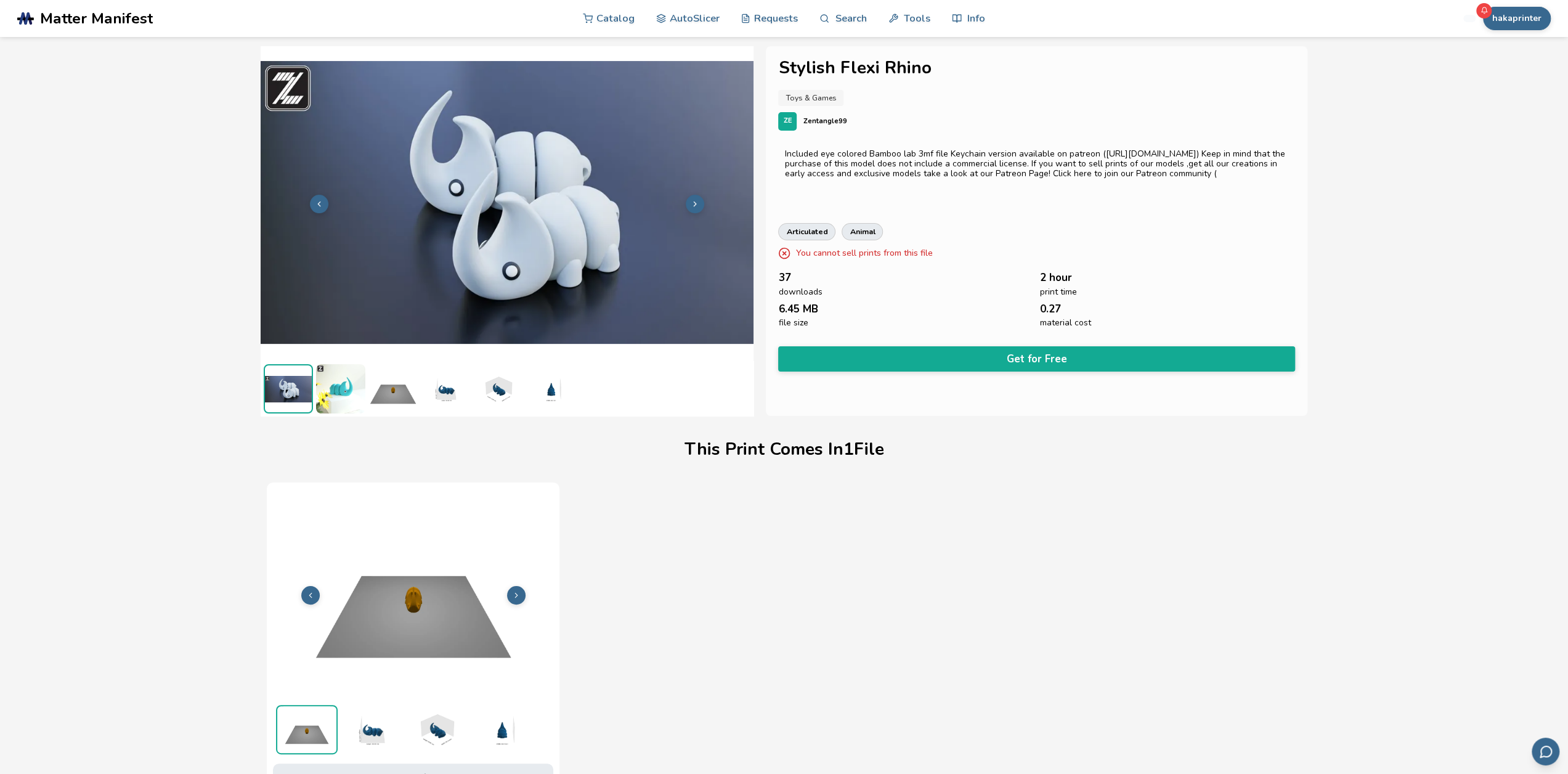
click at [347, 383] on img at bounding box center [340, 388] width 49 height 49
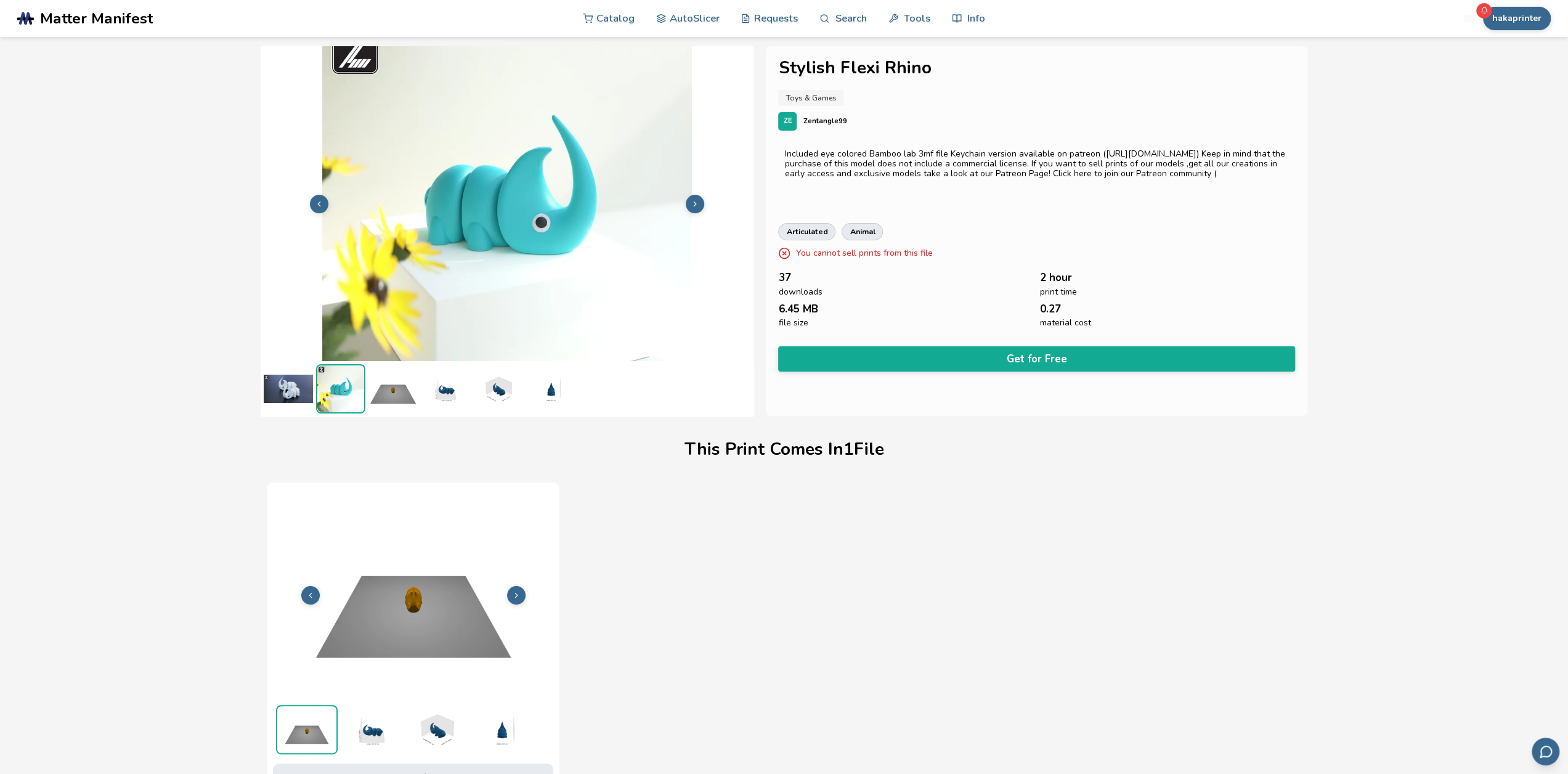
click at [397, 389] on img at bounding box center [393, 388] width 49 height 49
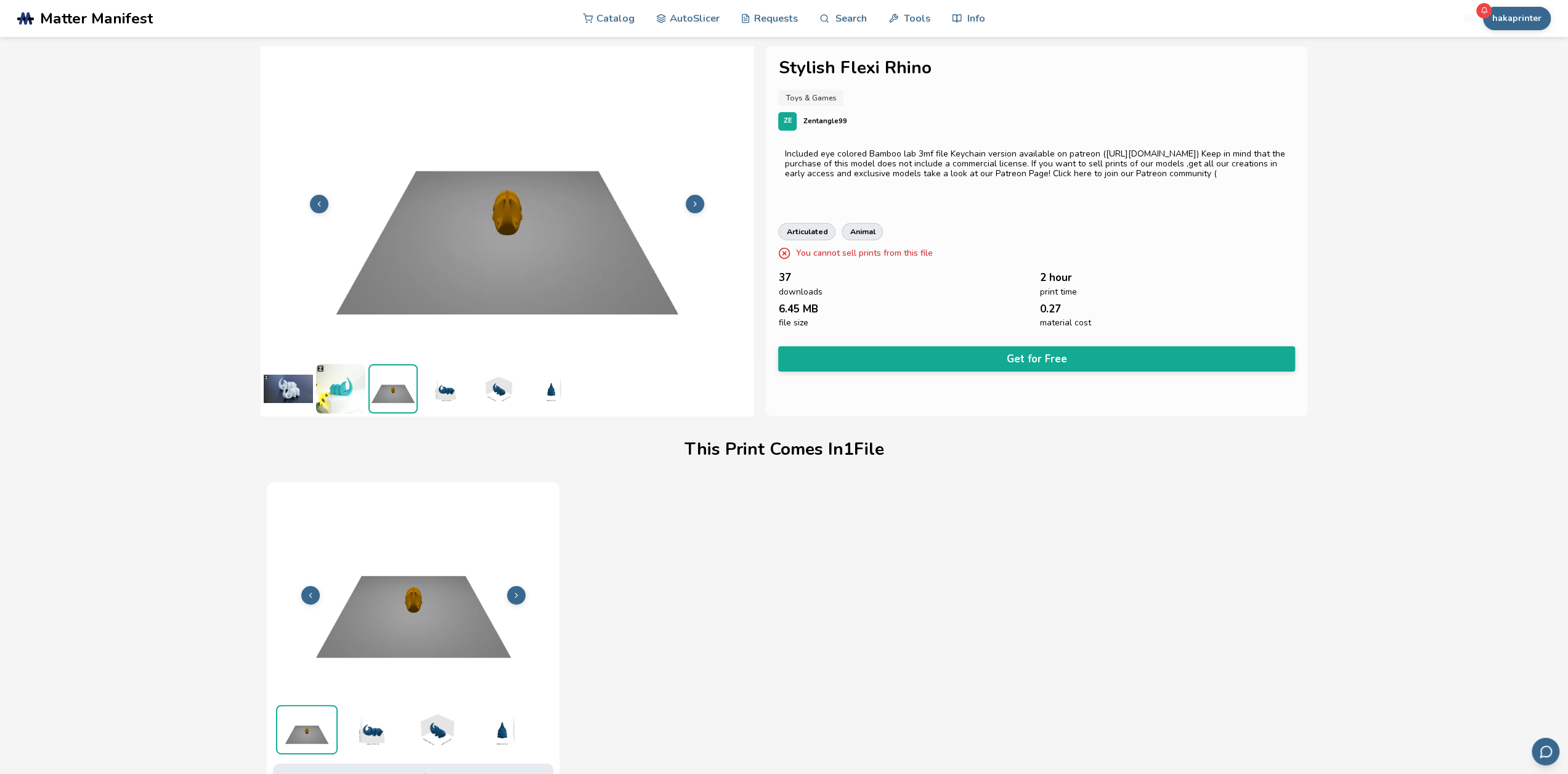
click at [316, 390] on img at bounding box center [340, 388] width 49 height 49
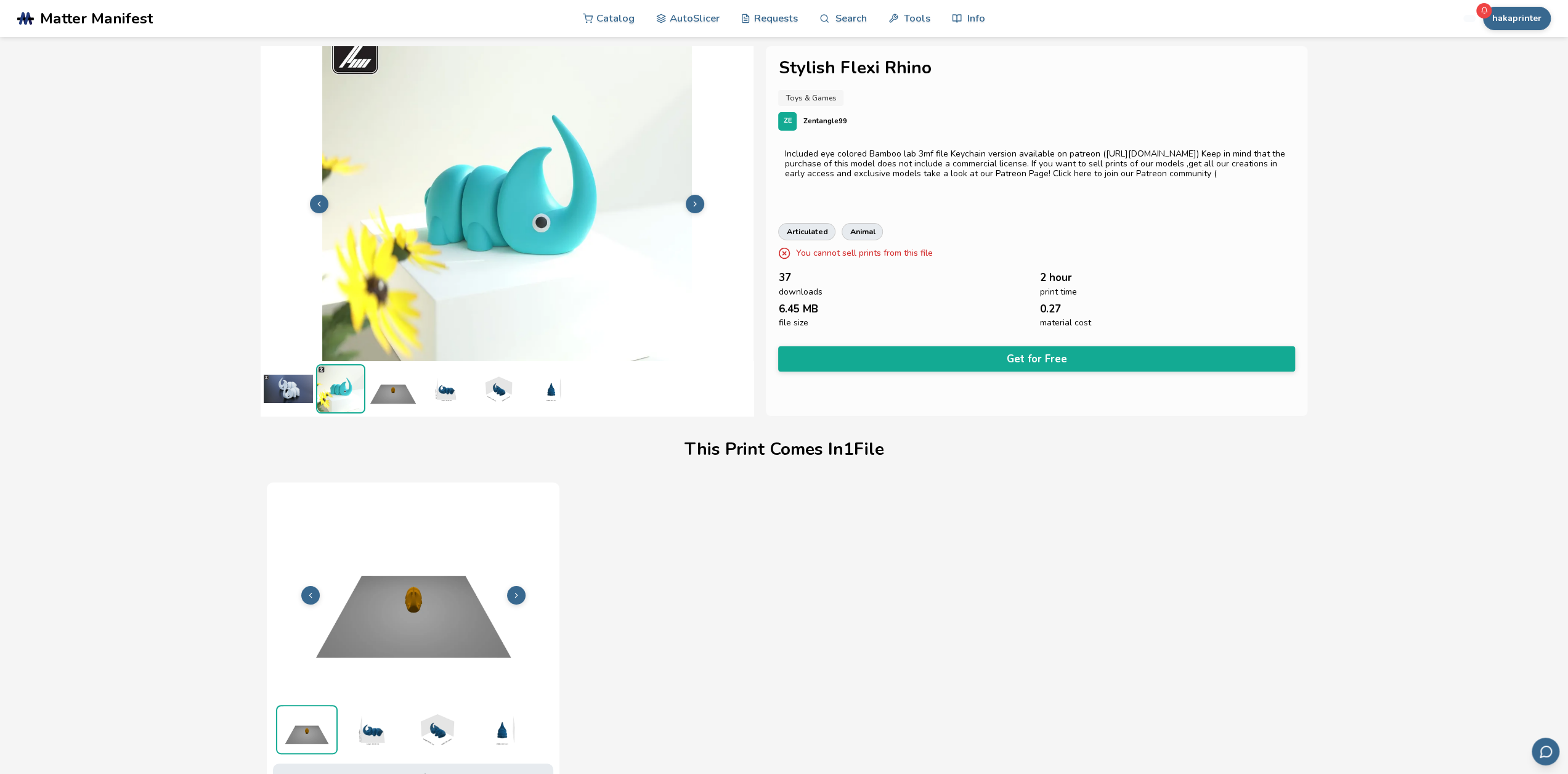
click at [302, 391] on img at bounding box center [288, 388] width 49 height 49
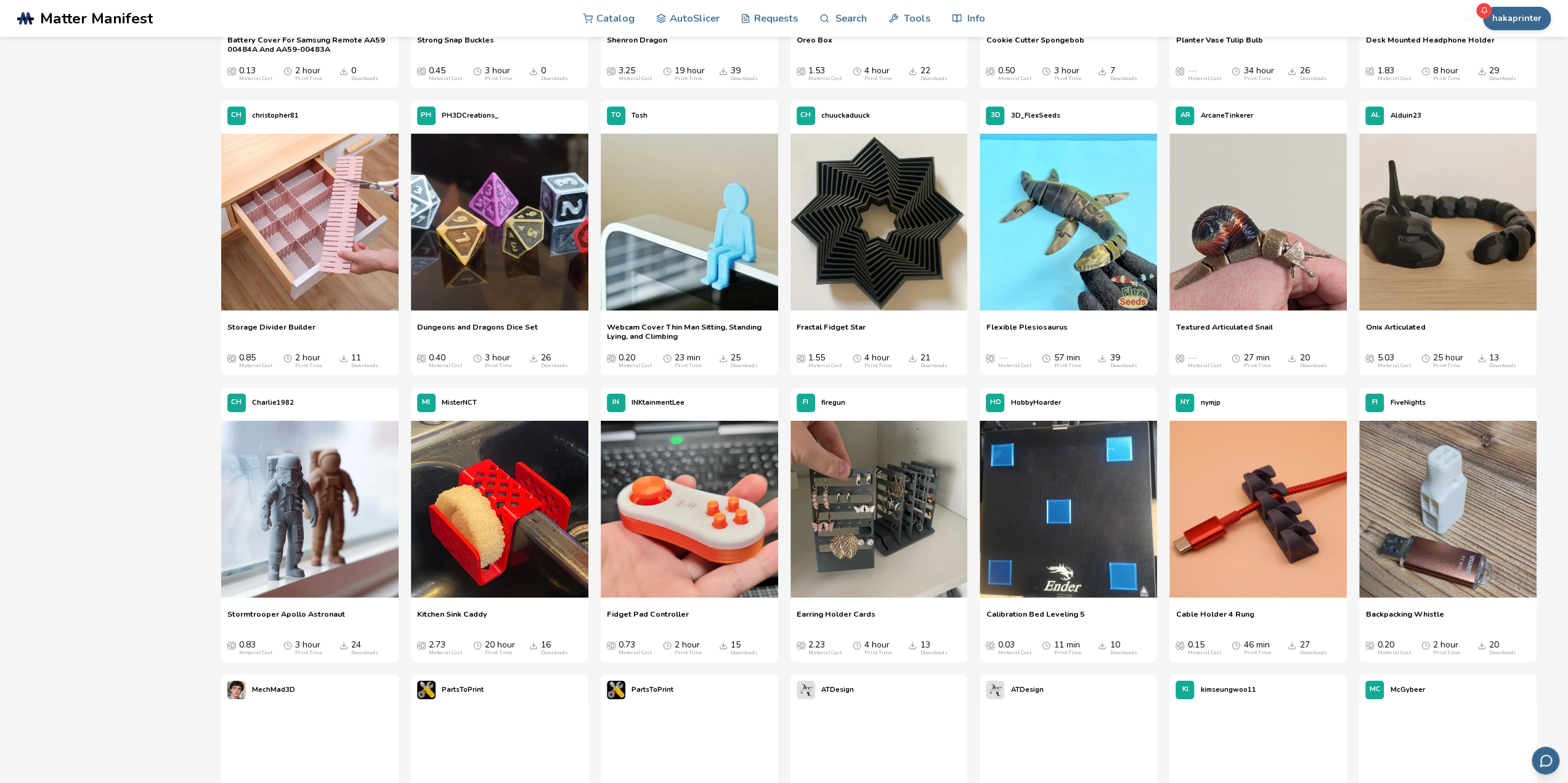
scroll to position [4619, 0]
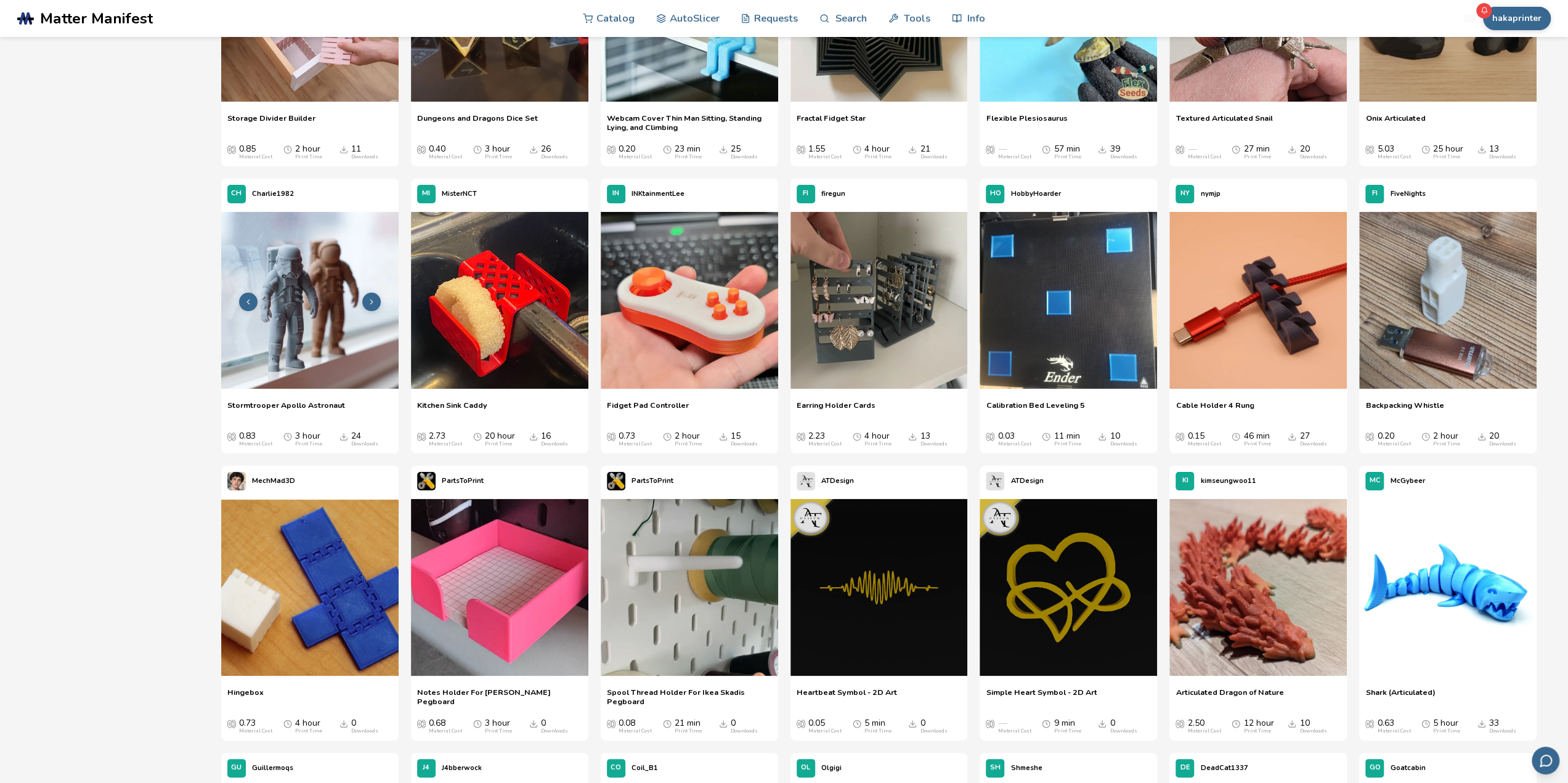
click at [280, 316] on img at bounding box center [309, 300] width 177 height 177
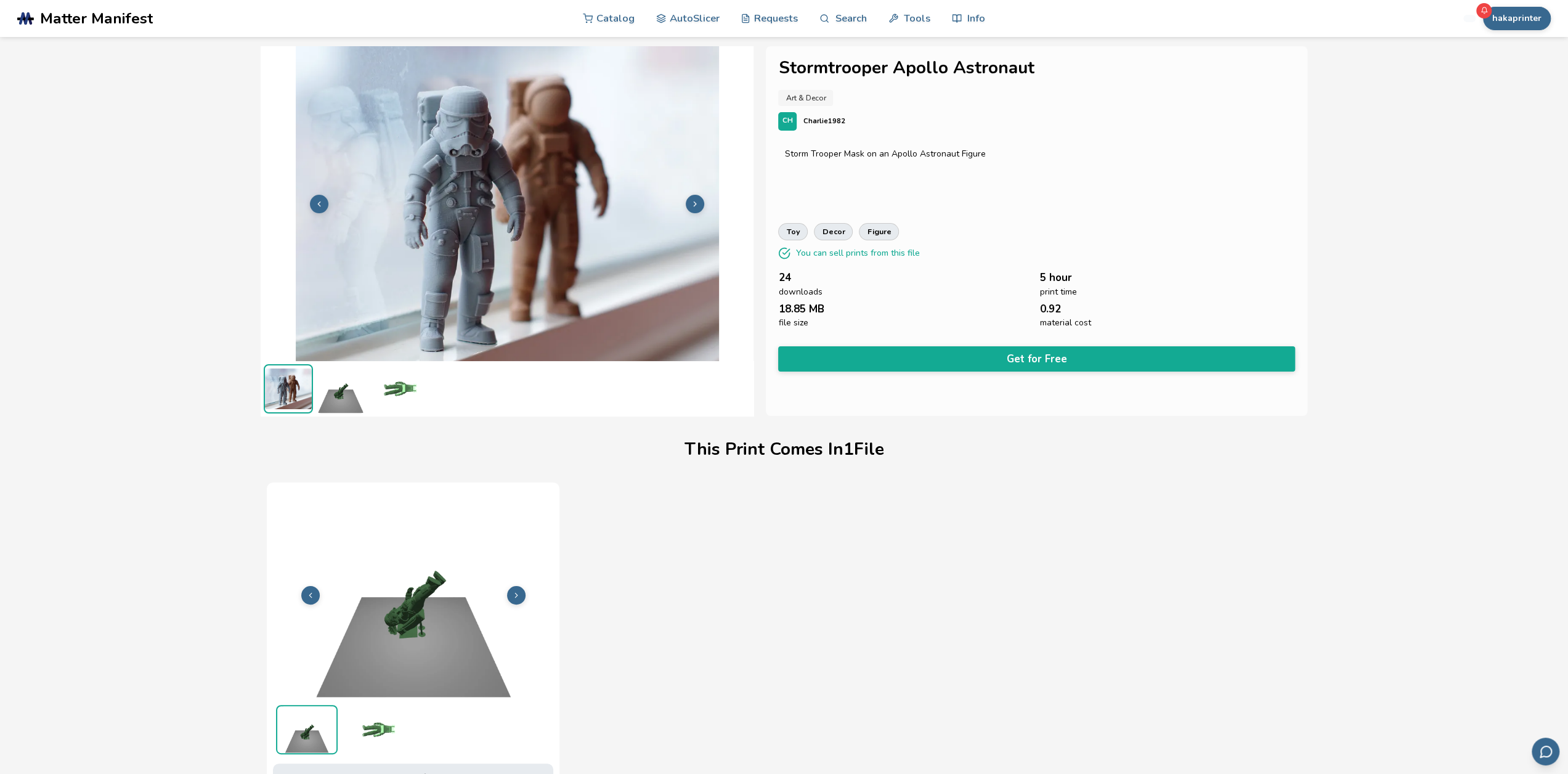
click at [696, 200] on icon at bounding box center [695, 204] width 9 height 9
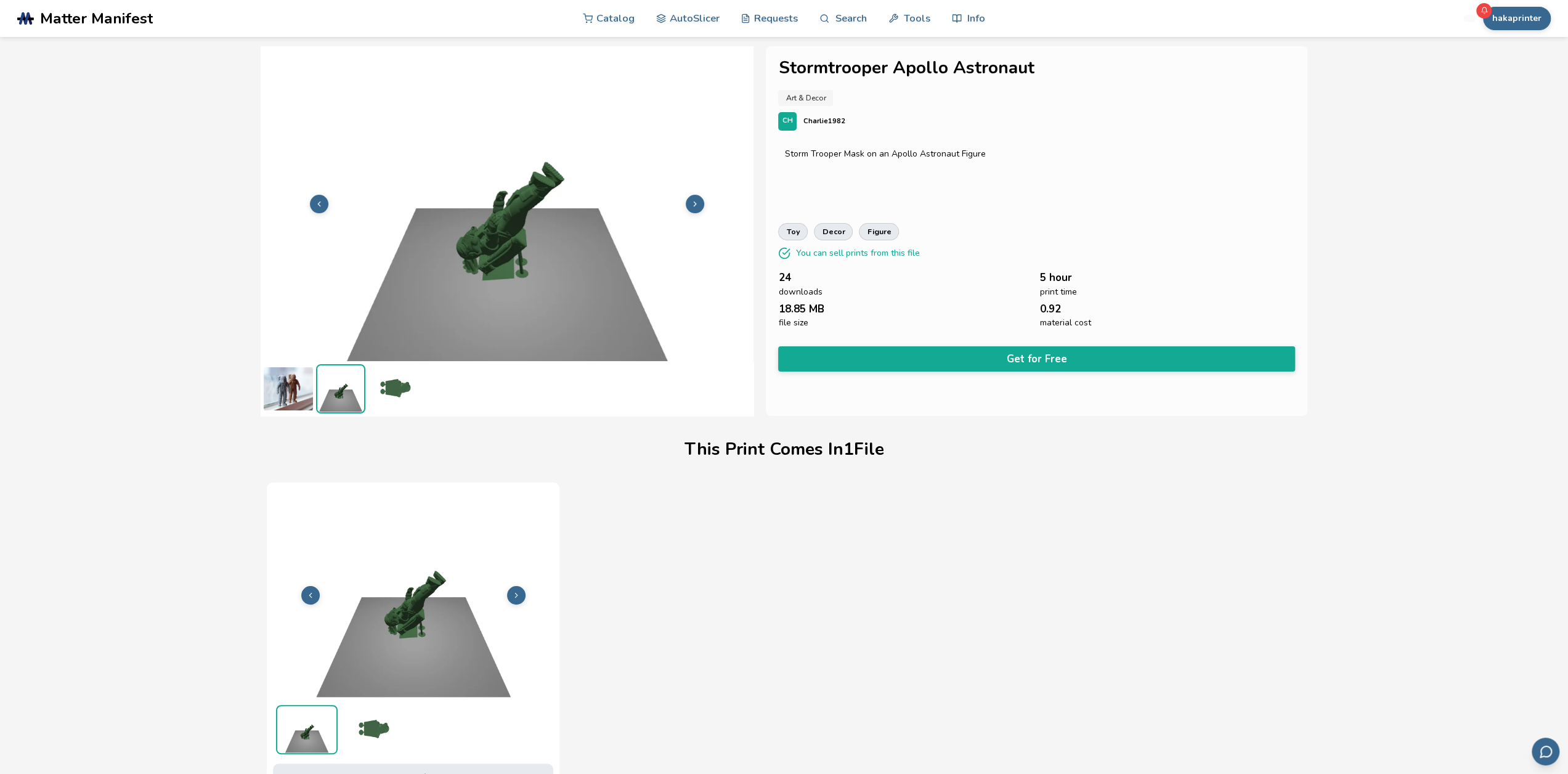
click at [696, 200] on icon at bounding box center [695, 204] width 9 height 9
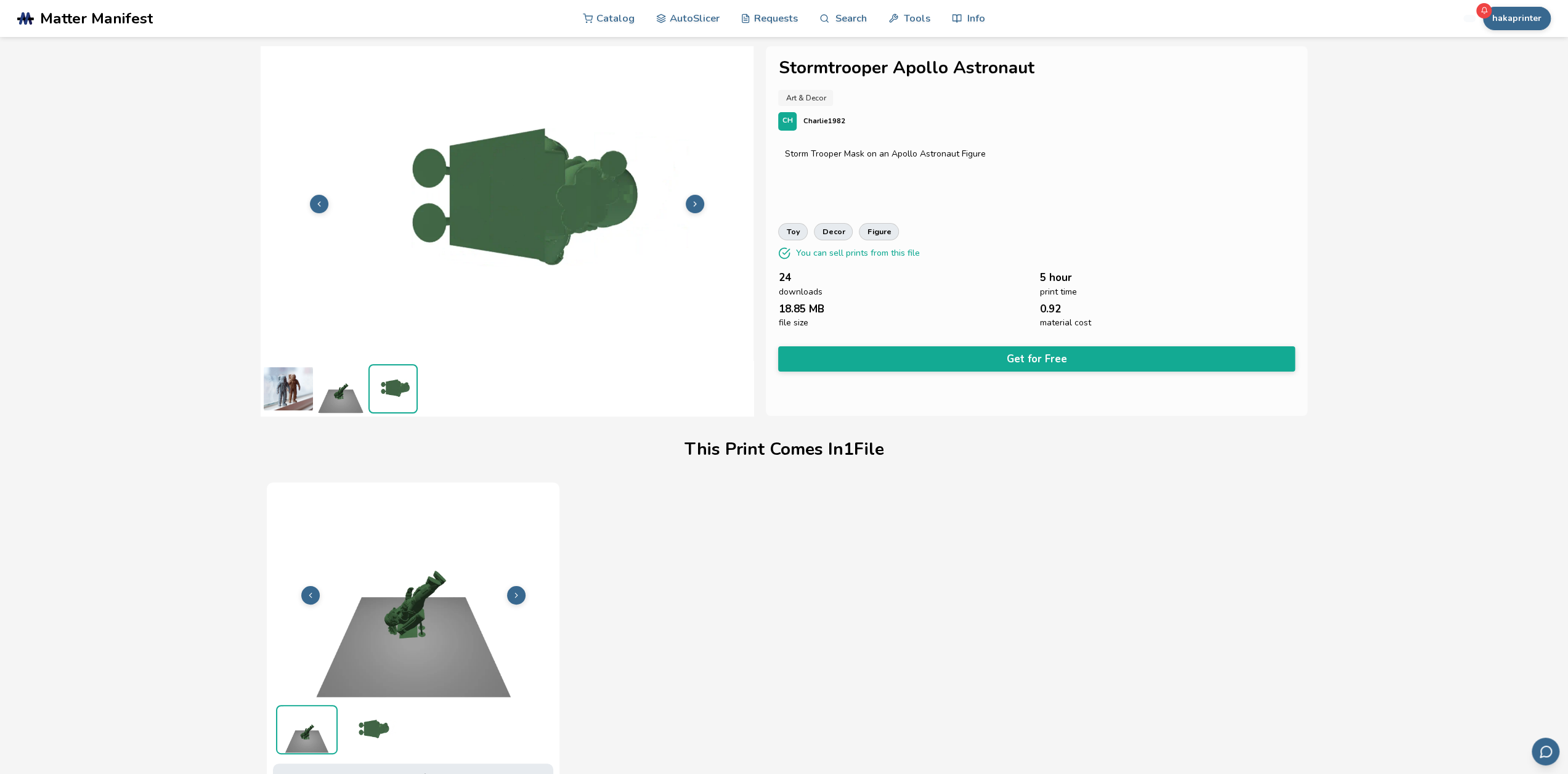
click at [696, 200] on icon at bounding box center [695, 204] width 9 height 9
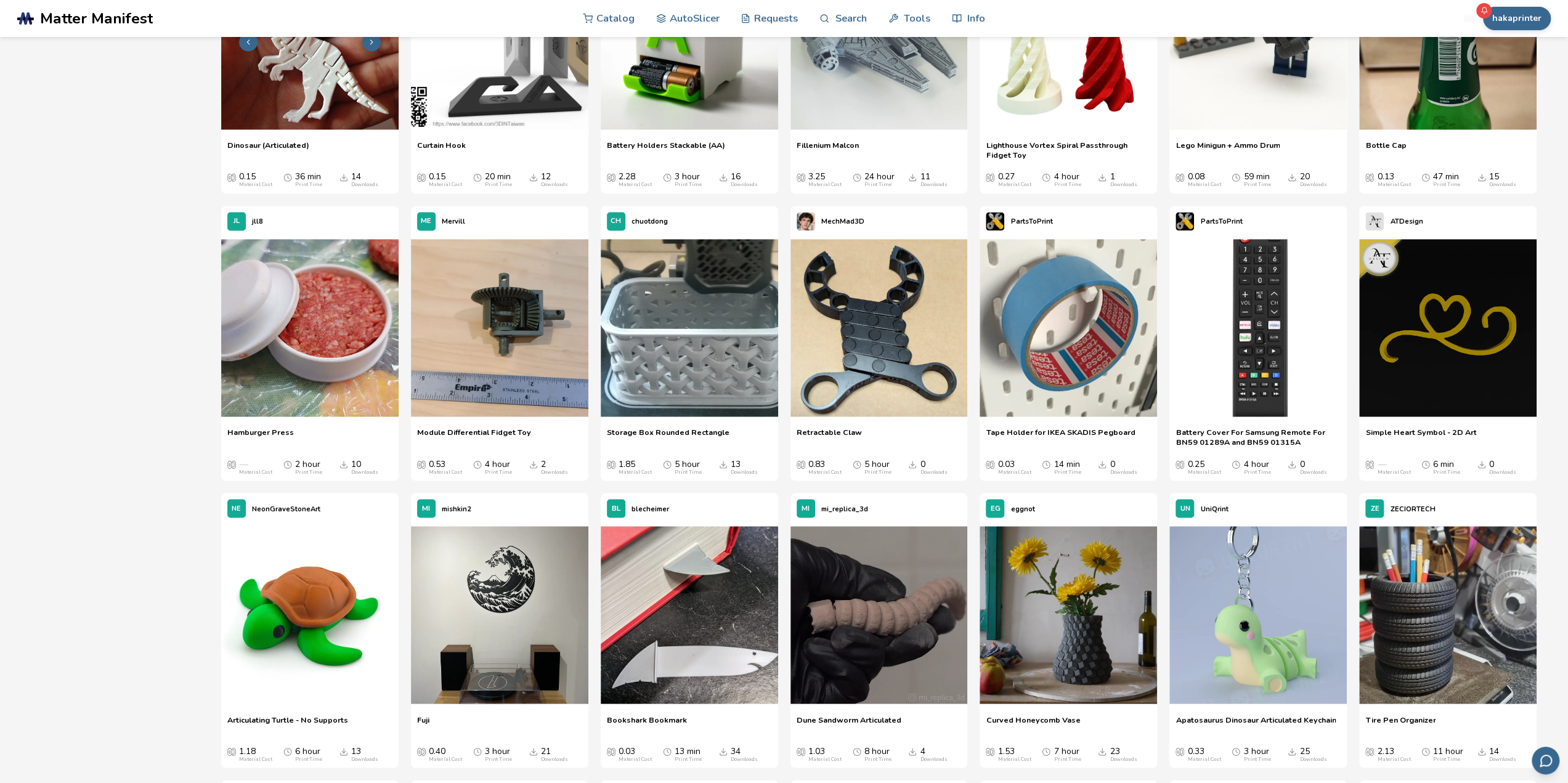
scroll to position [6443, 0]
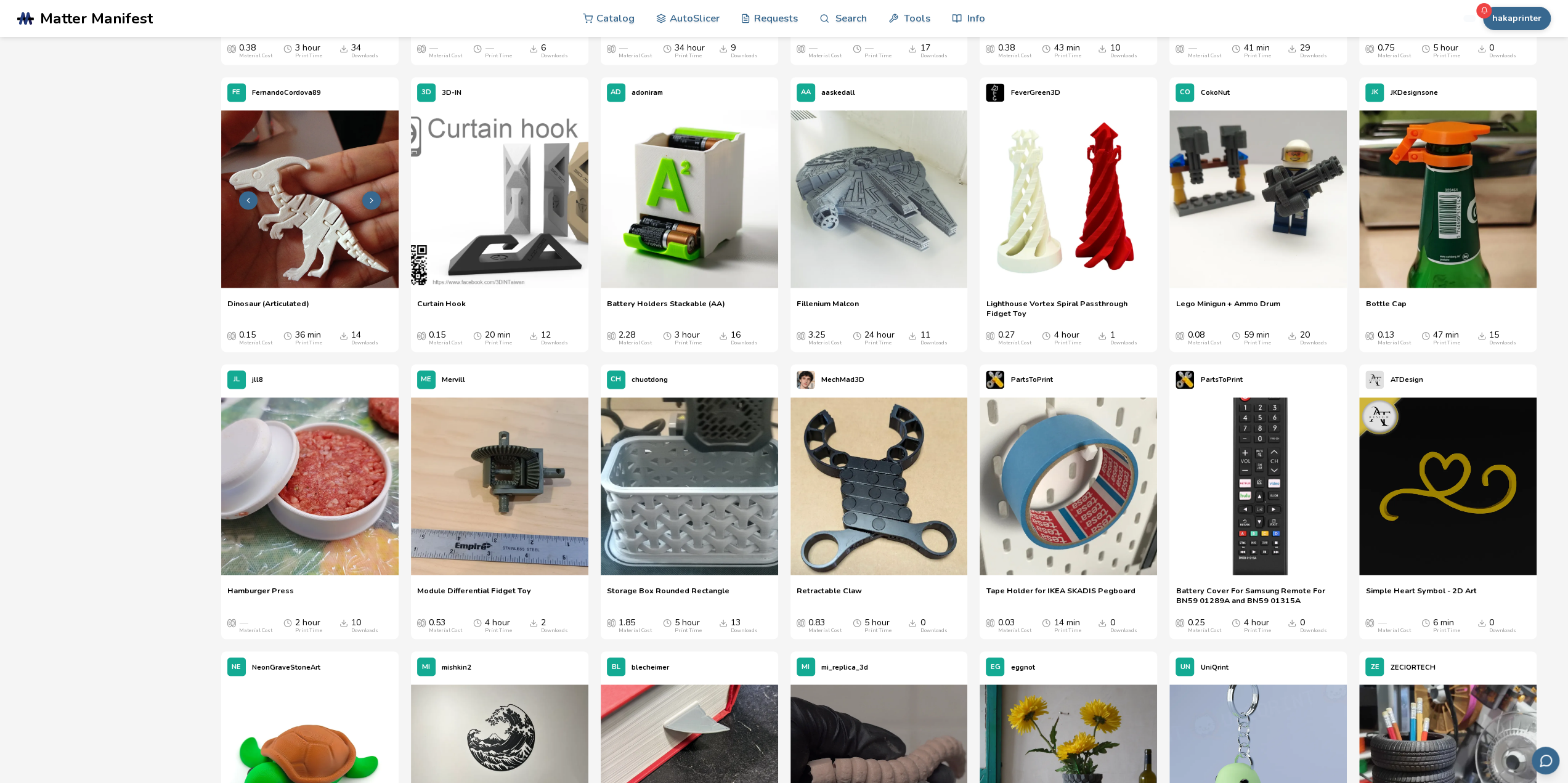
click at [343, 241] on img at bounding box center [309, 198] width 177 height 177
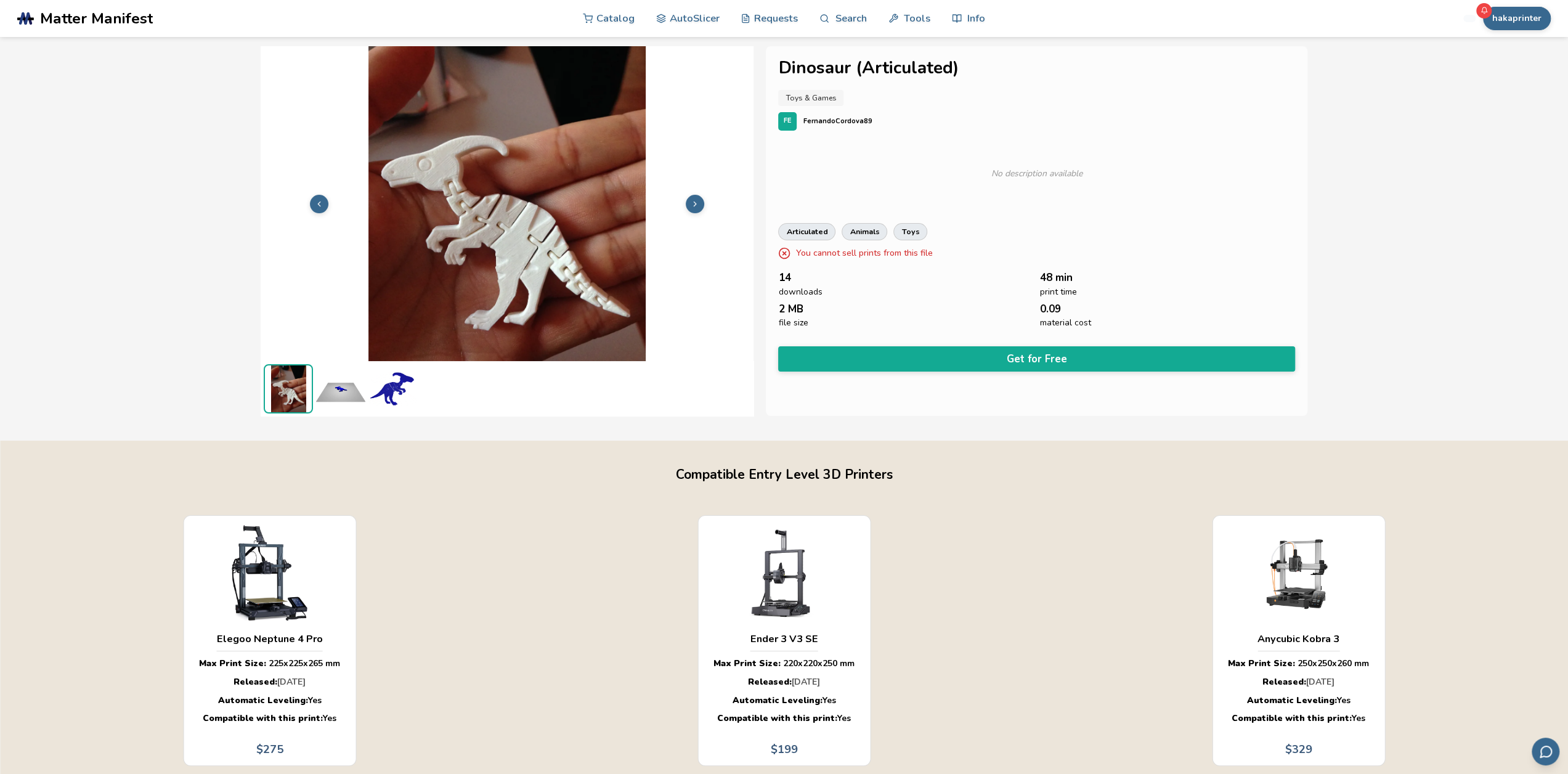
click at [696, 204] on icon at bounding box center [695, 204] width 9 height 9
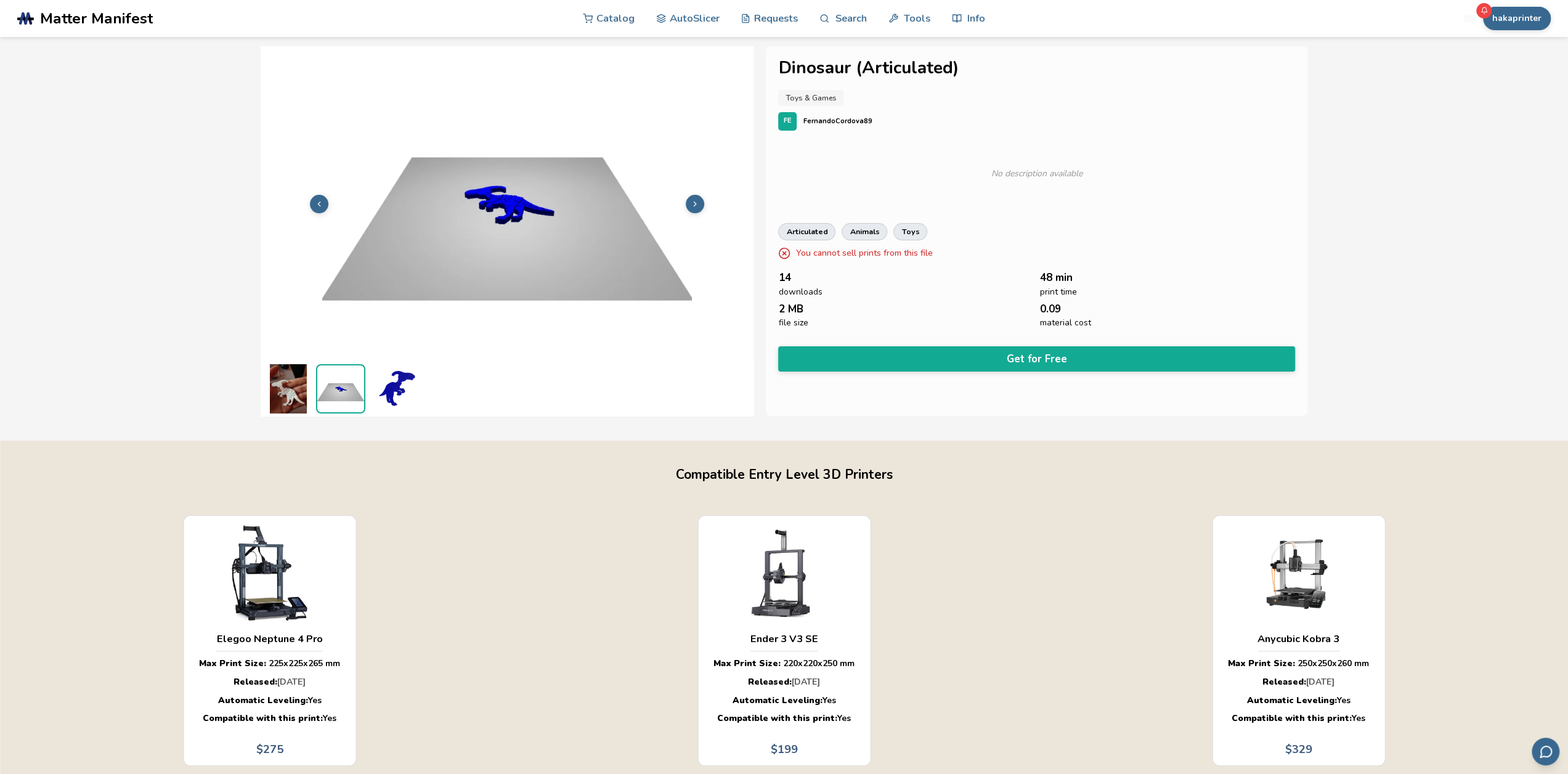
click at [696, 204] on icon at bounding box center [695, 204] width 9 height 9
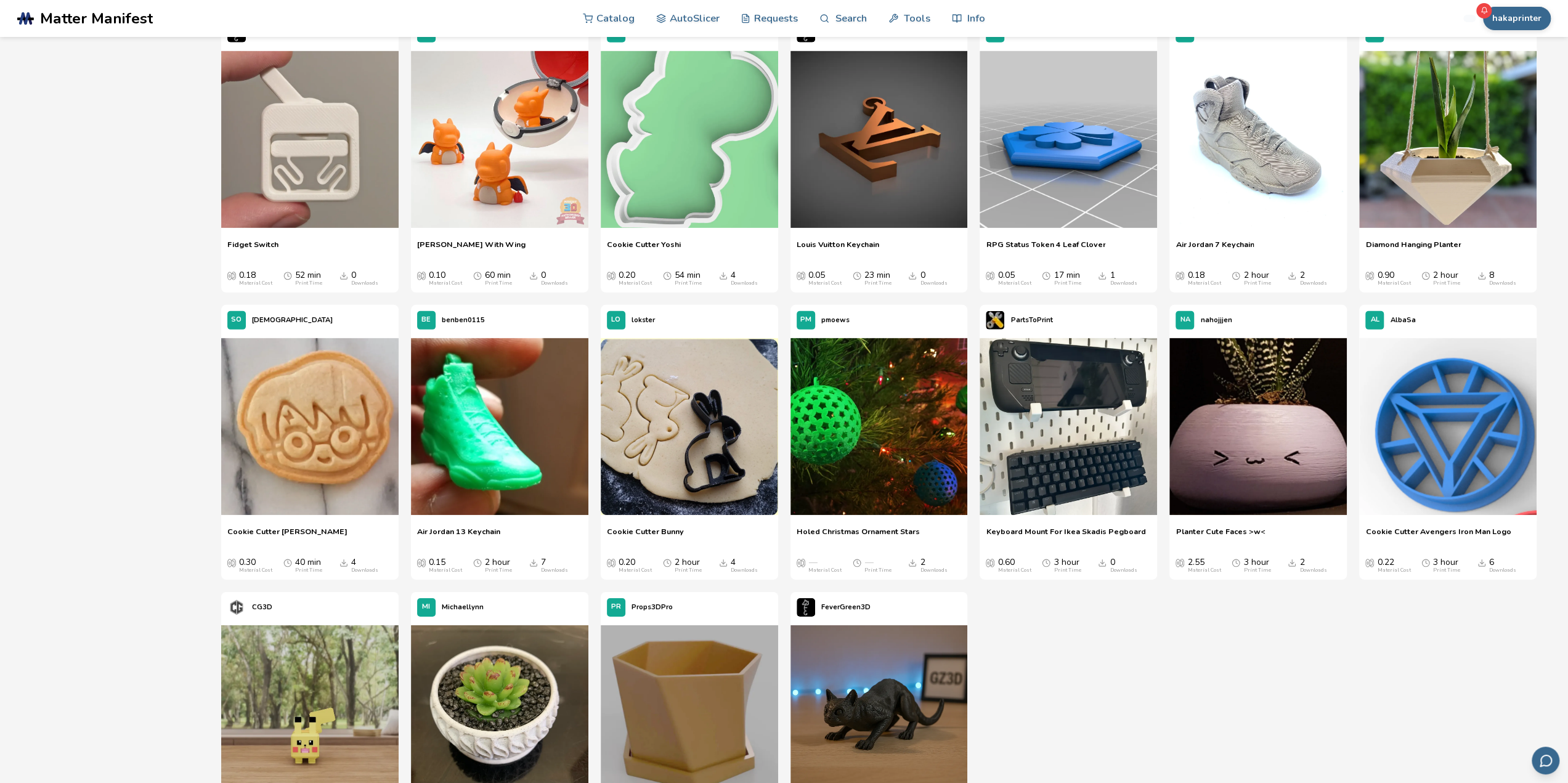
scroll to position [22799, 0]
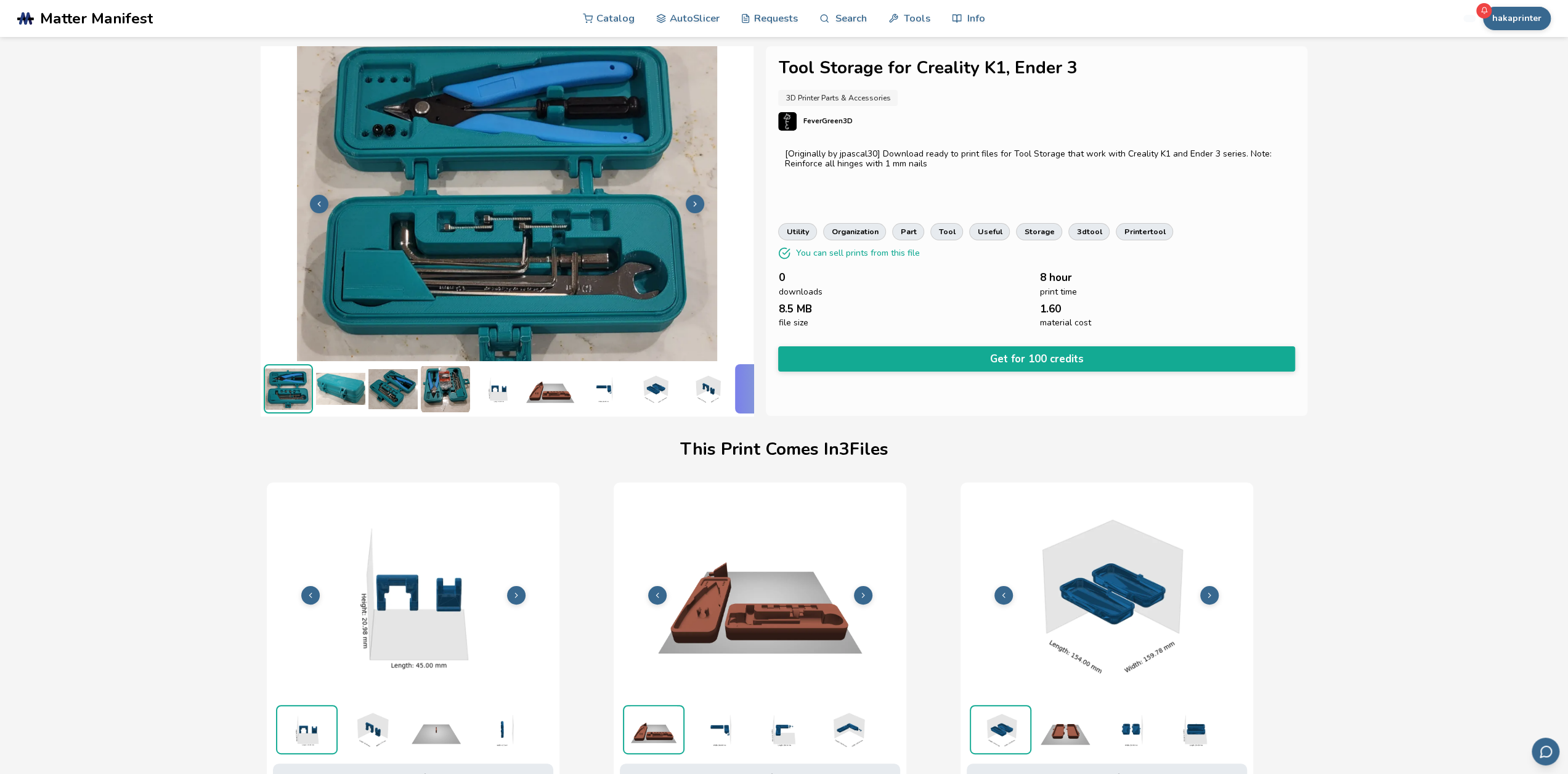
click at [691, 203] on icon at bounding box center [695, 204] width 9 height 9
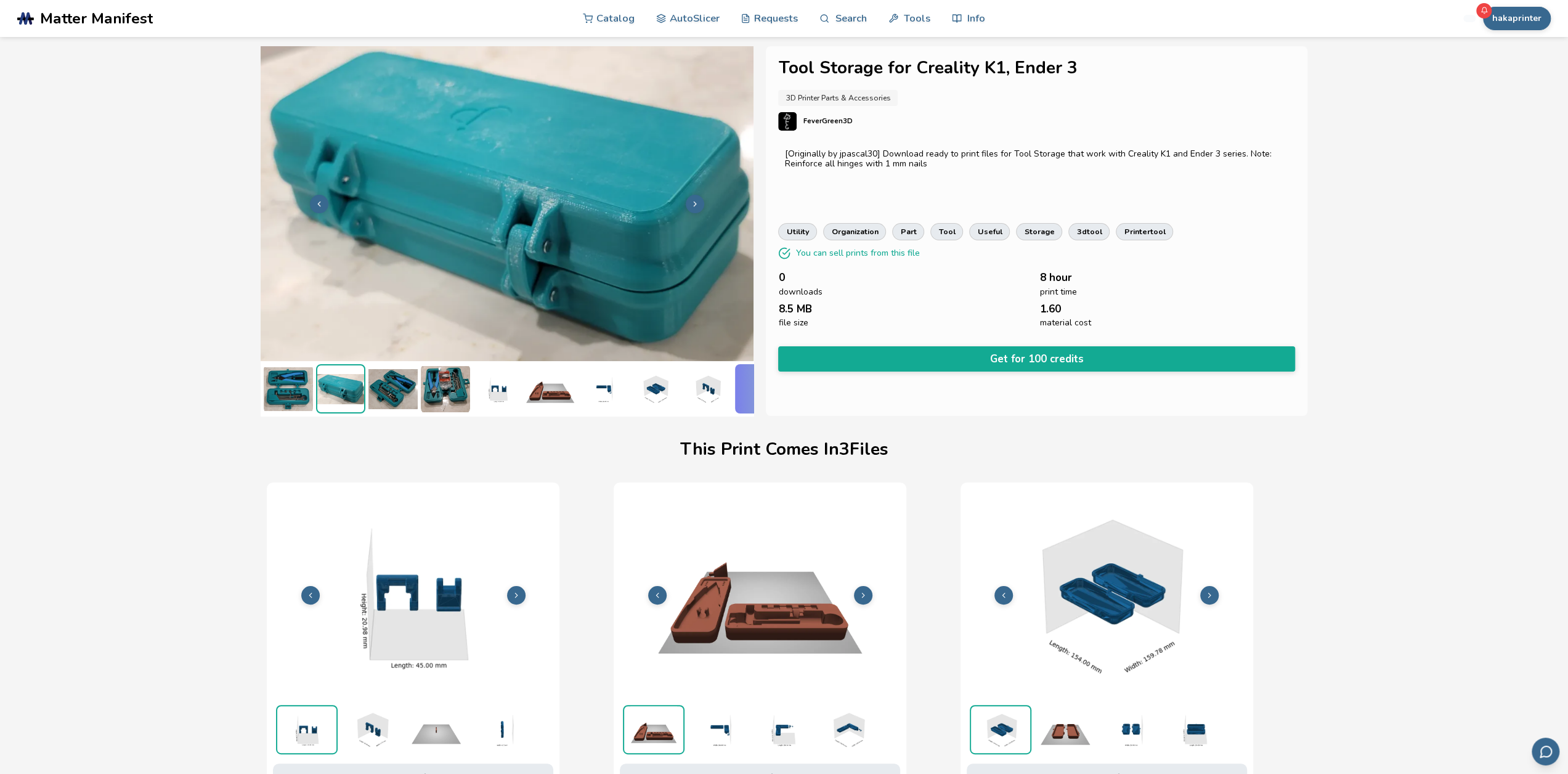
click at [694, 206] on button at bounding box center [695, 204] width 18 height 18
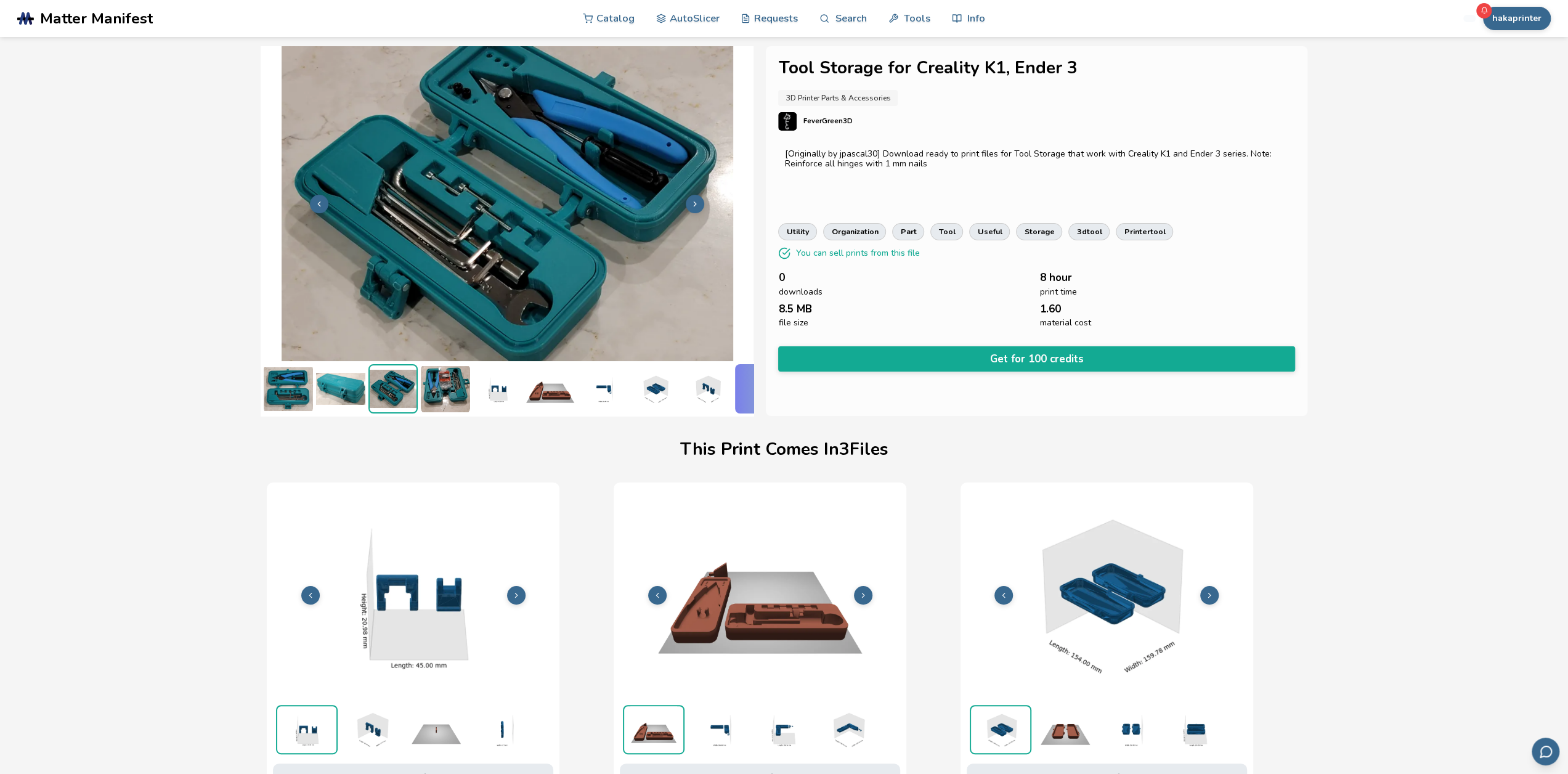
click at [450, 391] on img at bounding box center [445, 388] width 49 height 49
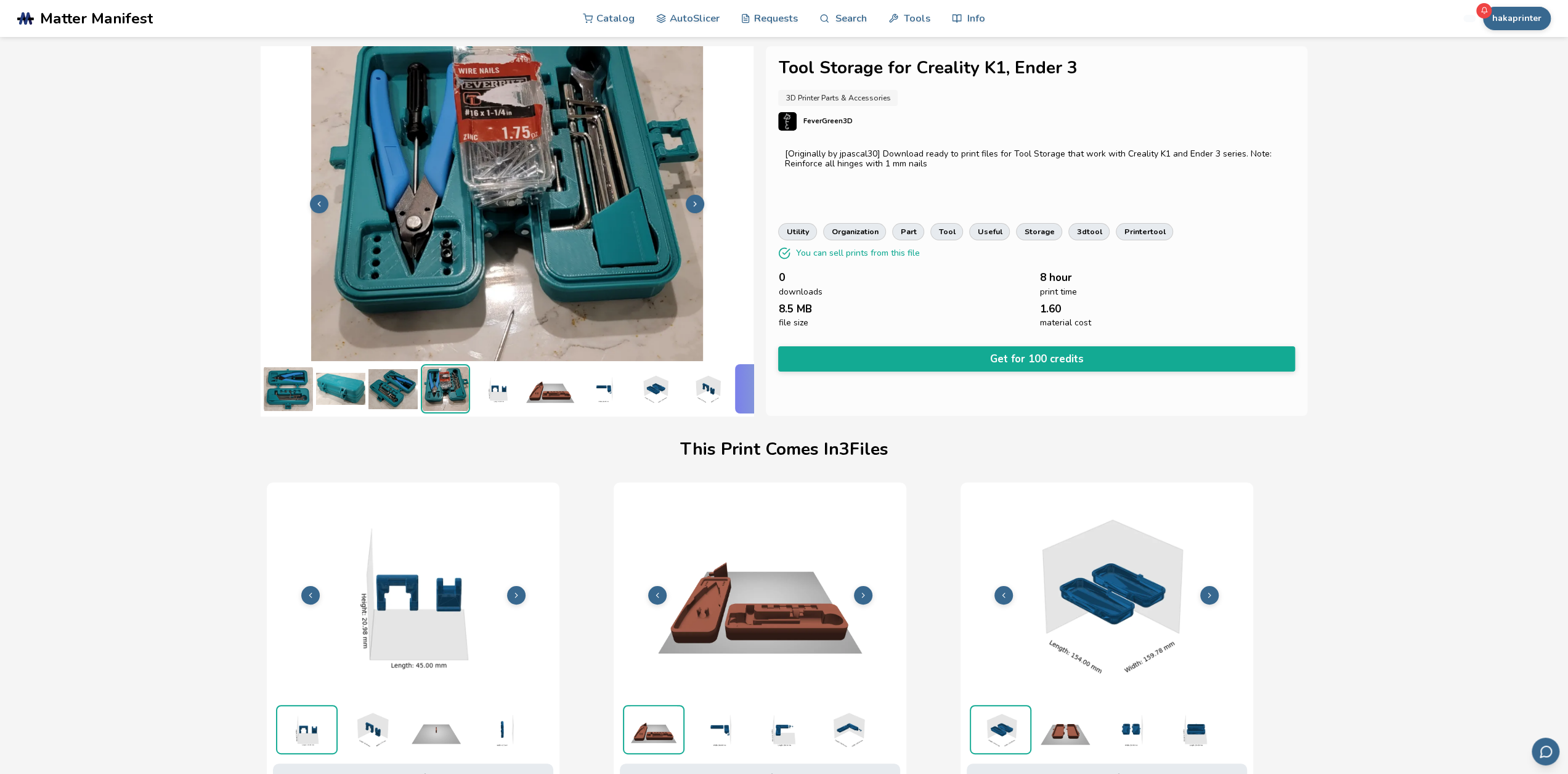
click at [502, 385] on img at bounding box center [497, 388] width 49 height 49
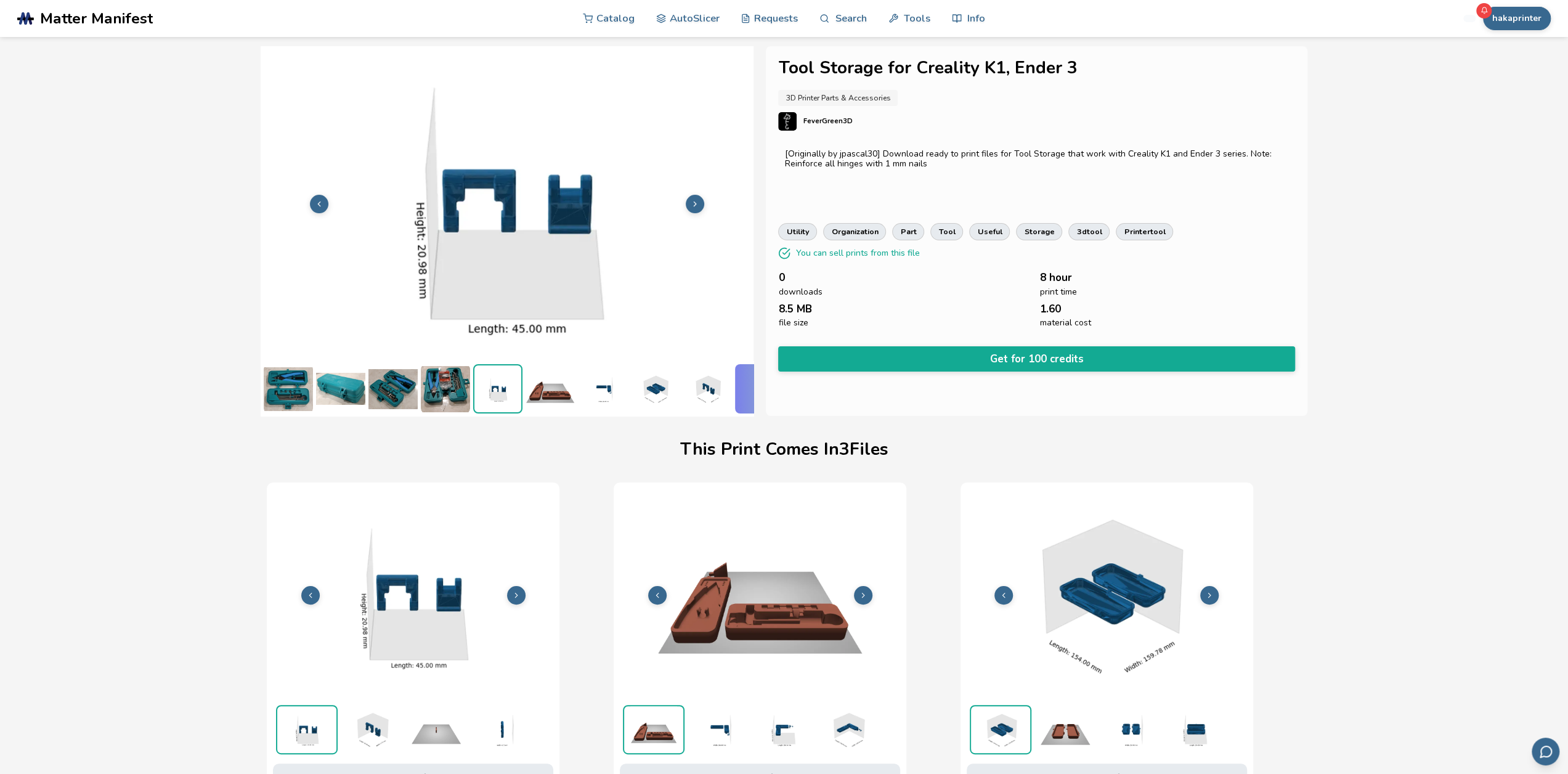
click at [542, 379] on img at bounding box center [550, 388] width 49 height 49
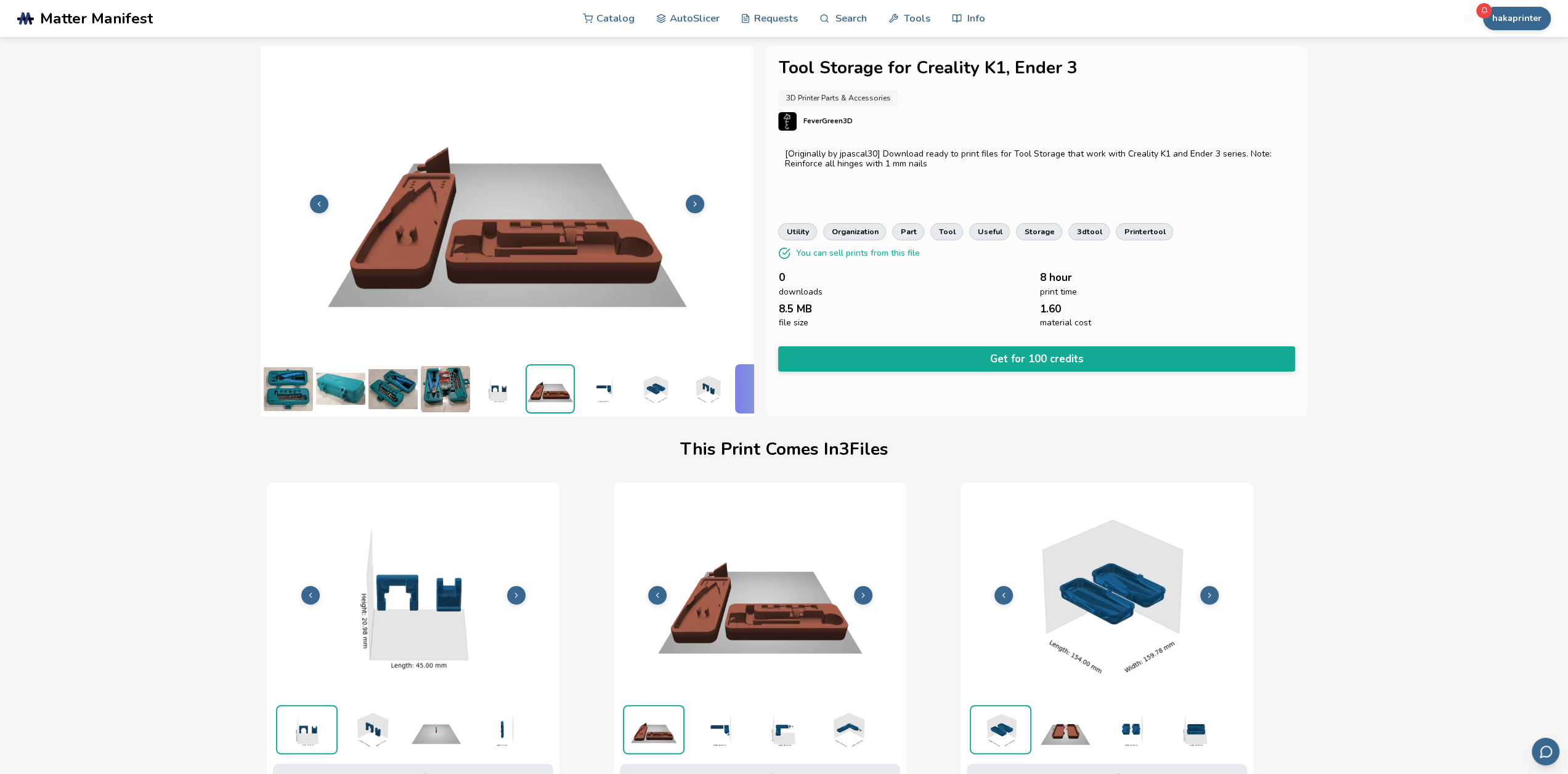
scroll to position [0, 48]
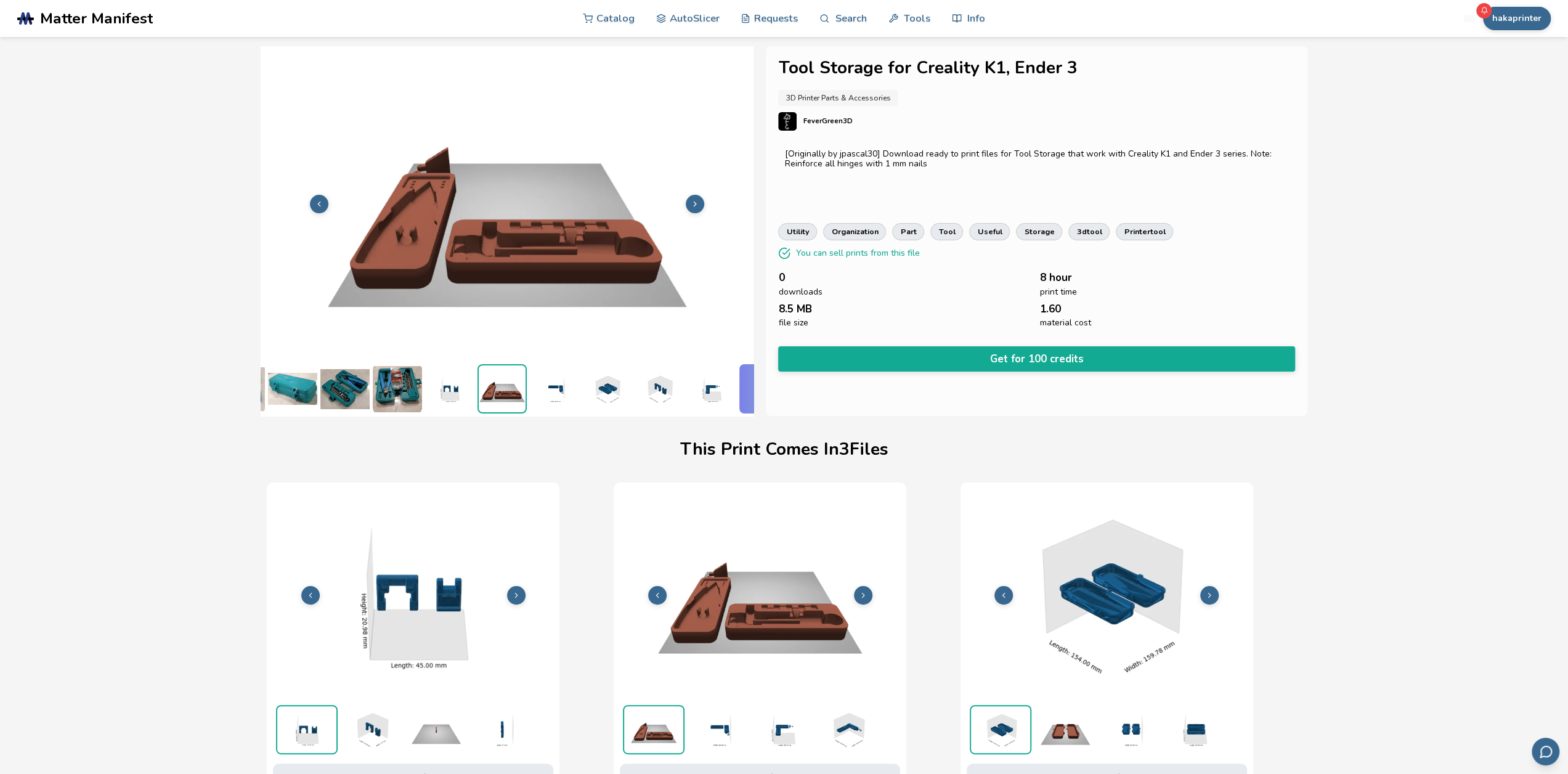
click at [583, 380] on img at bounding box center [606, 388] width 49 height 49
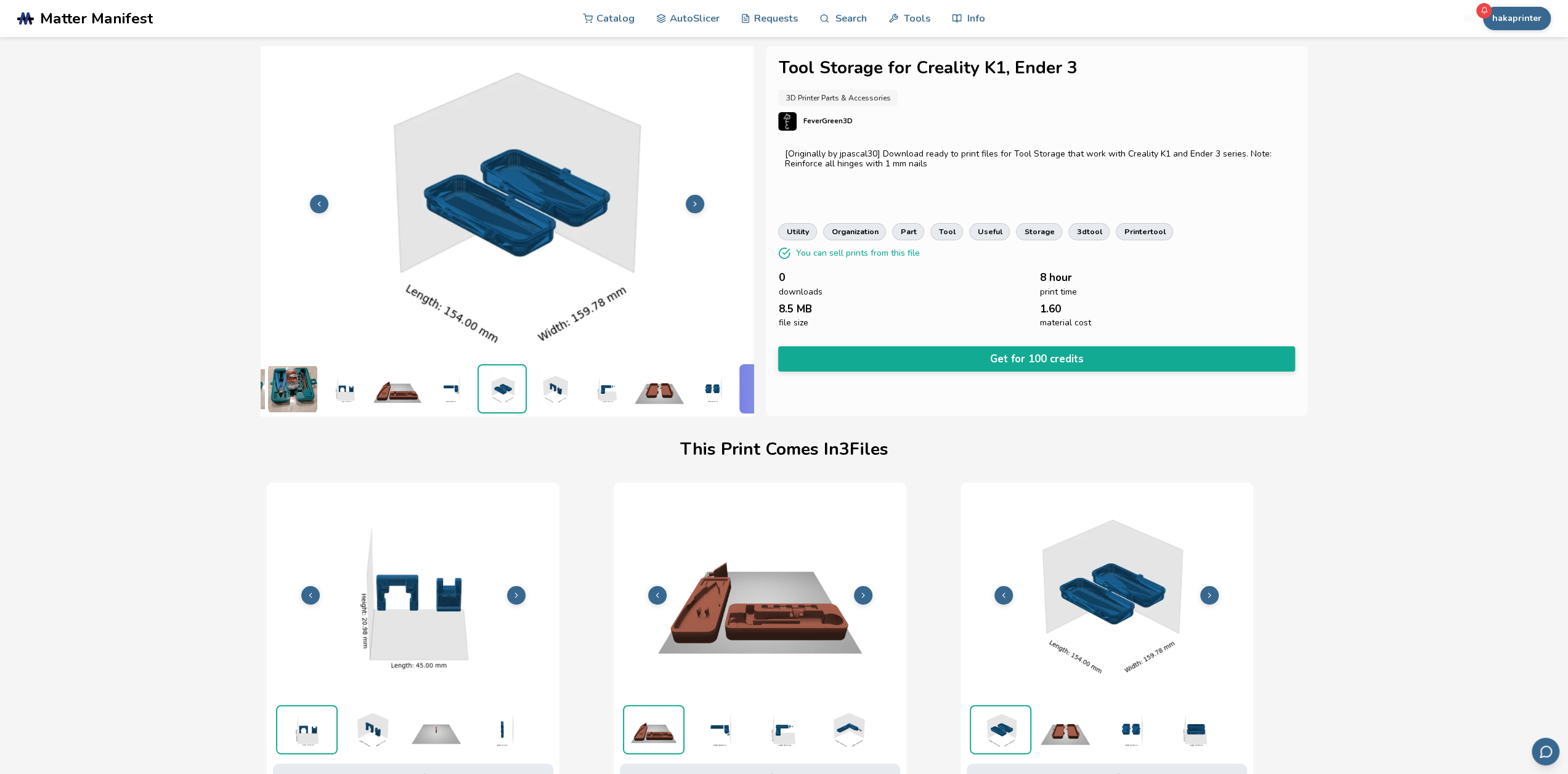
click at [588, 381] on img at bounding box center [606, 388] width 49 height 49
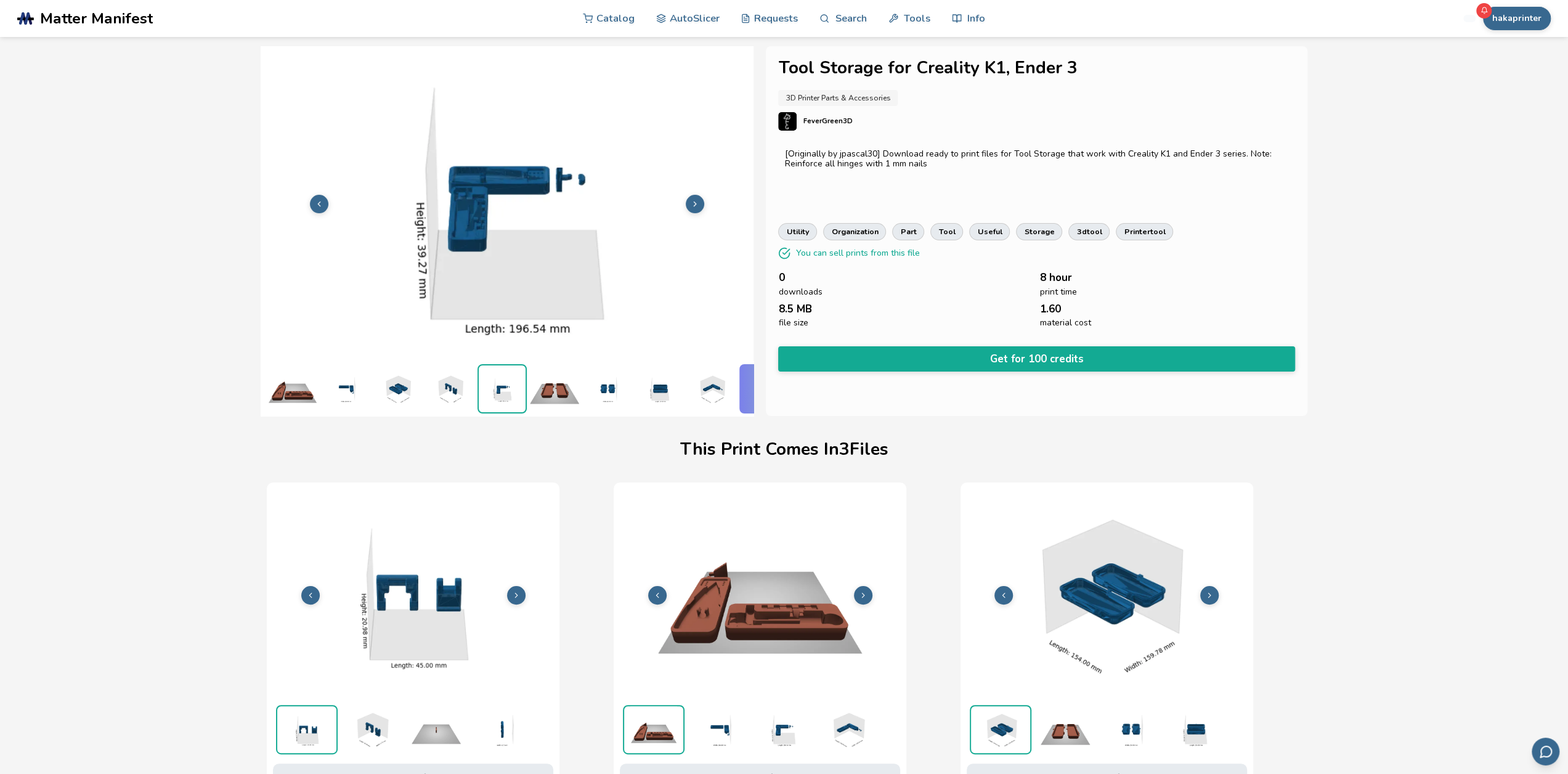
click at [568, 383] on img at bounding box center [554, 388] width 49 height 49
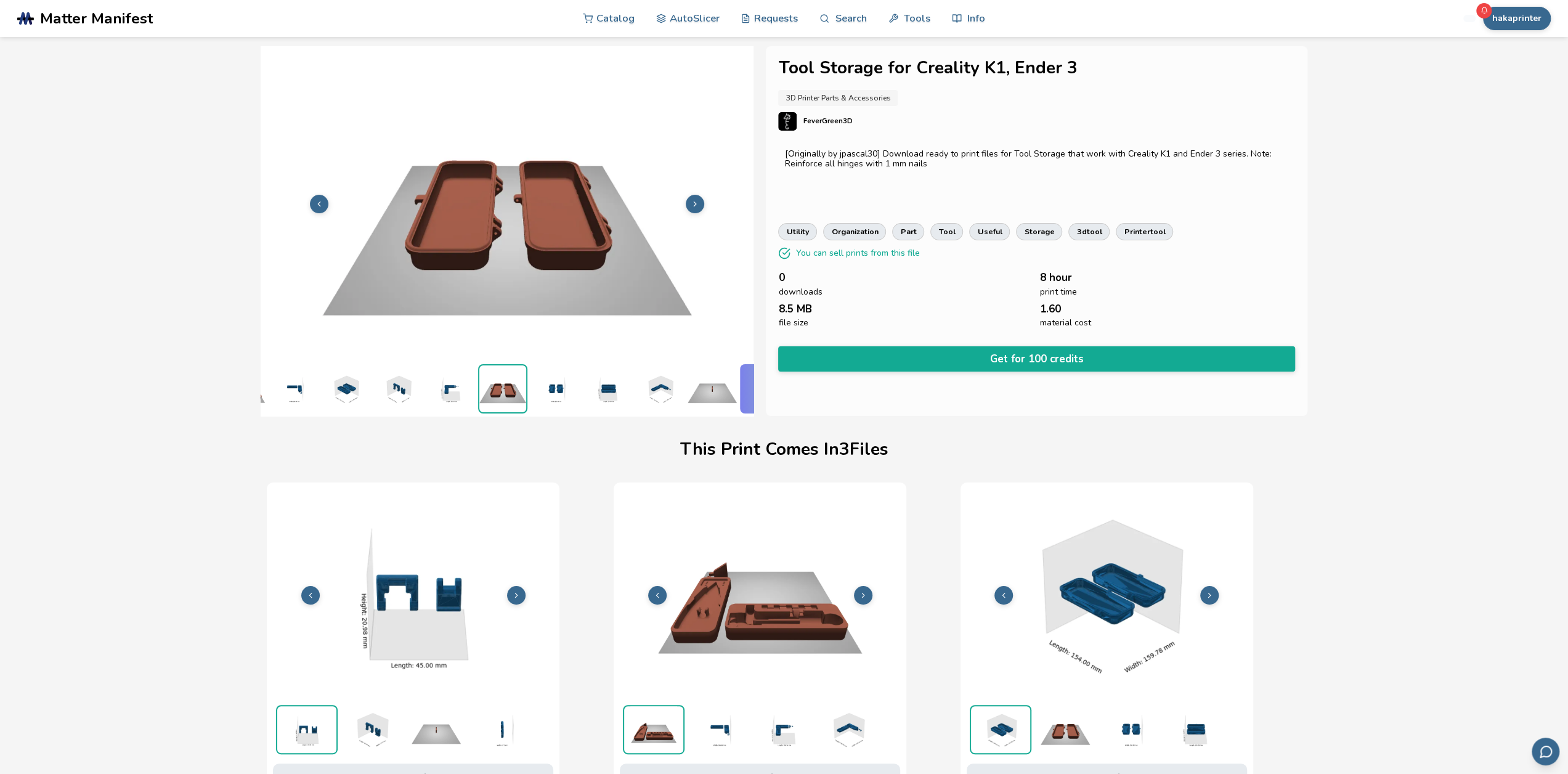
click at [603, 380] on img at bounding box center [607, 388] width 49 height 49
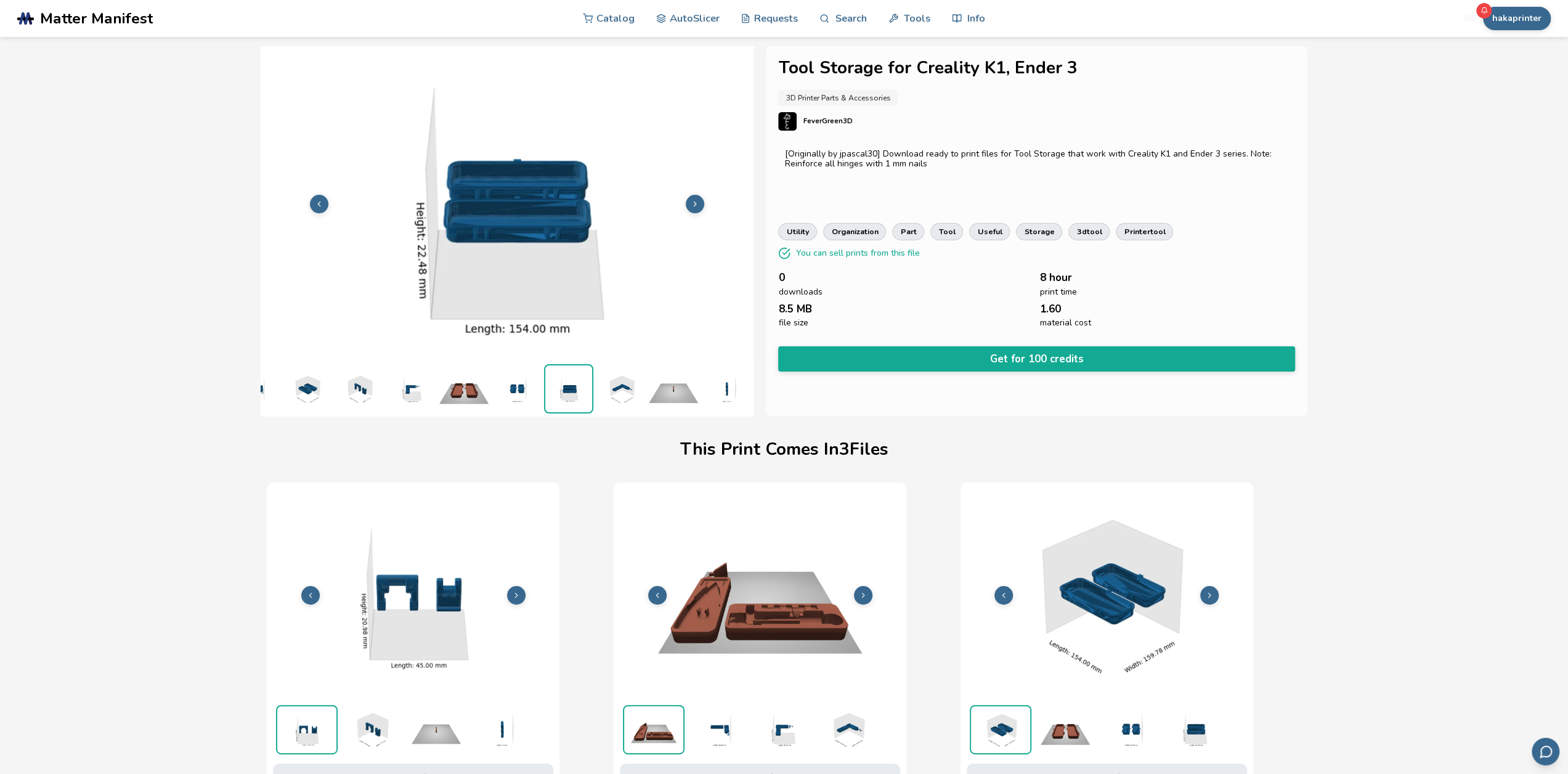
scroll to position [0, 357]
click at [649, 381] on img at bounding box center [673, 388] width 49 height 49
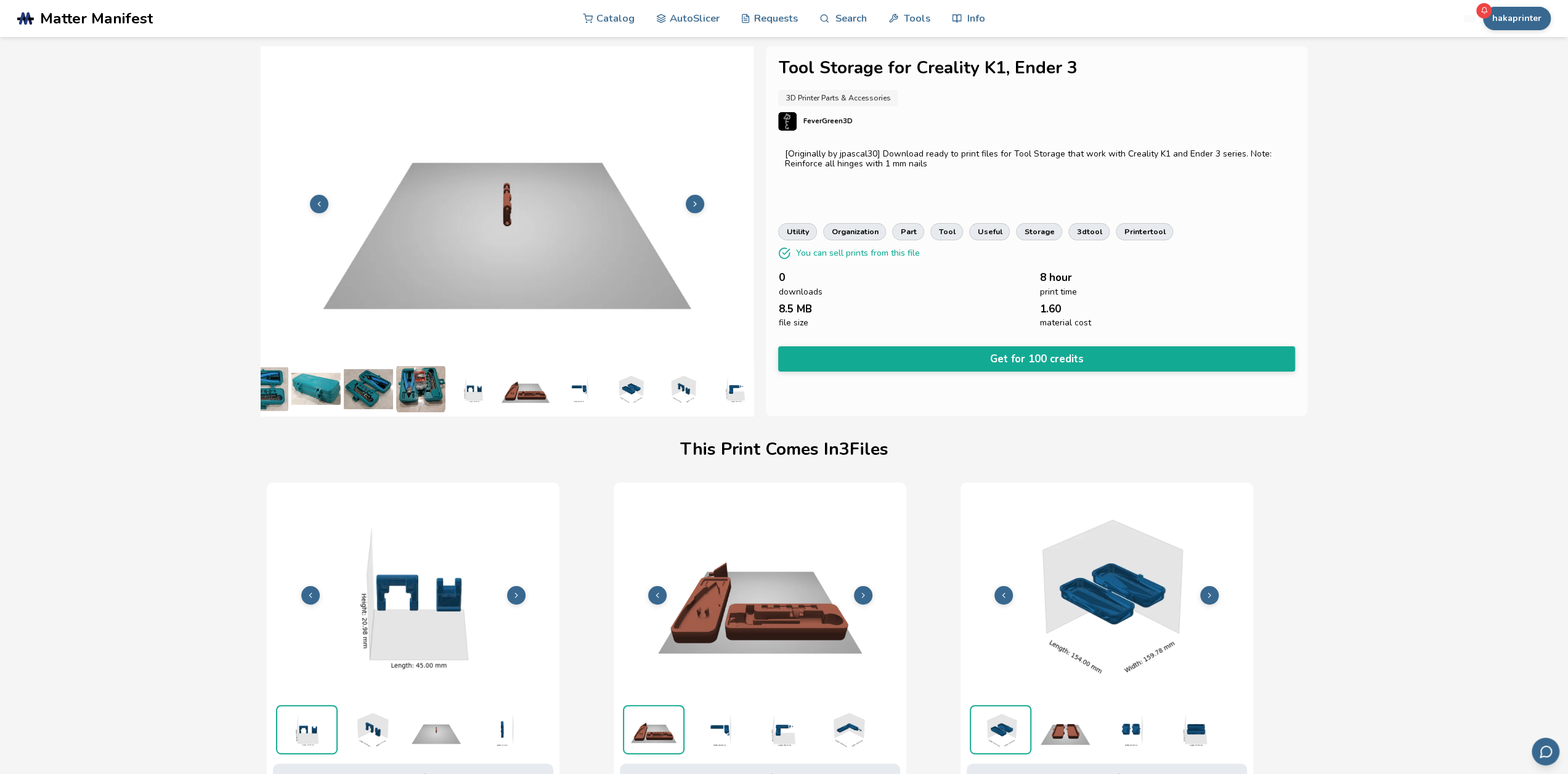
scroll to position [0, 0]
click at [343, 388] on img at bounding box center [340, 388] width 49 height 49
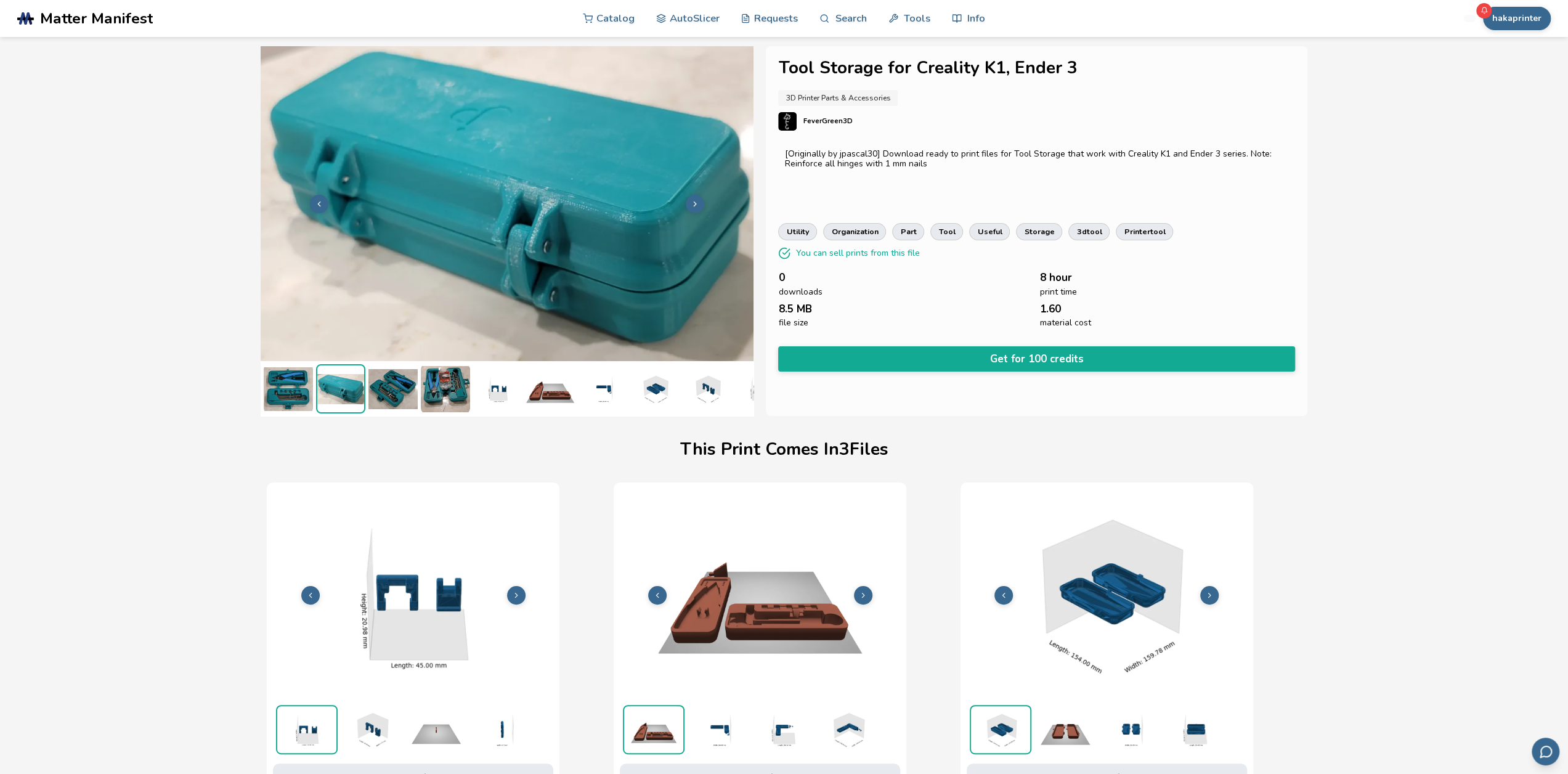
click at [304, 373] on img at bounding box center [288, 388] width 49 height 49
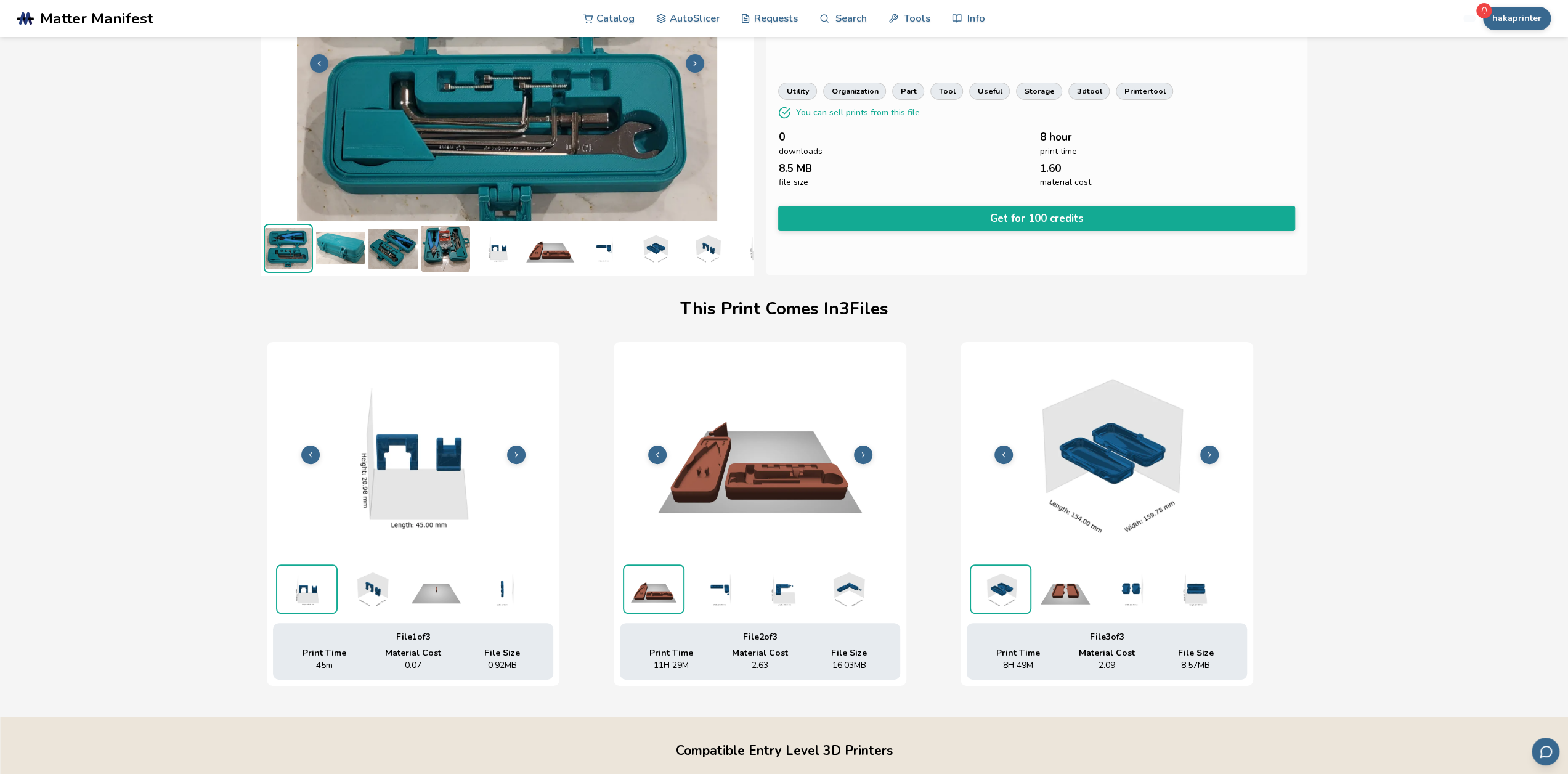
scroll to position [185, 0]
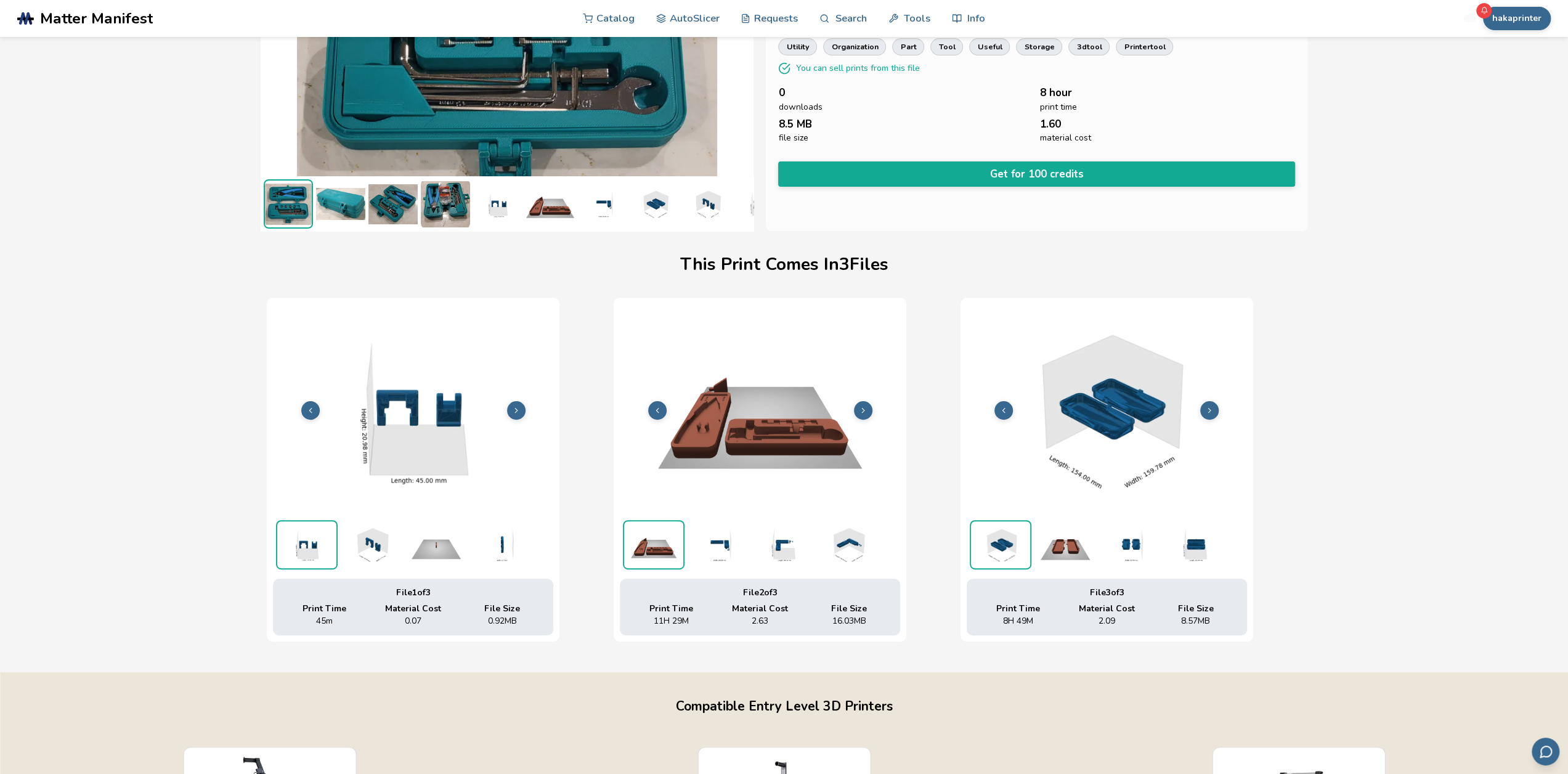
click at [1207, 416] on button at bounding box center [1209, 410] width 18 height 18
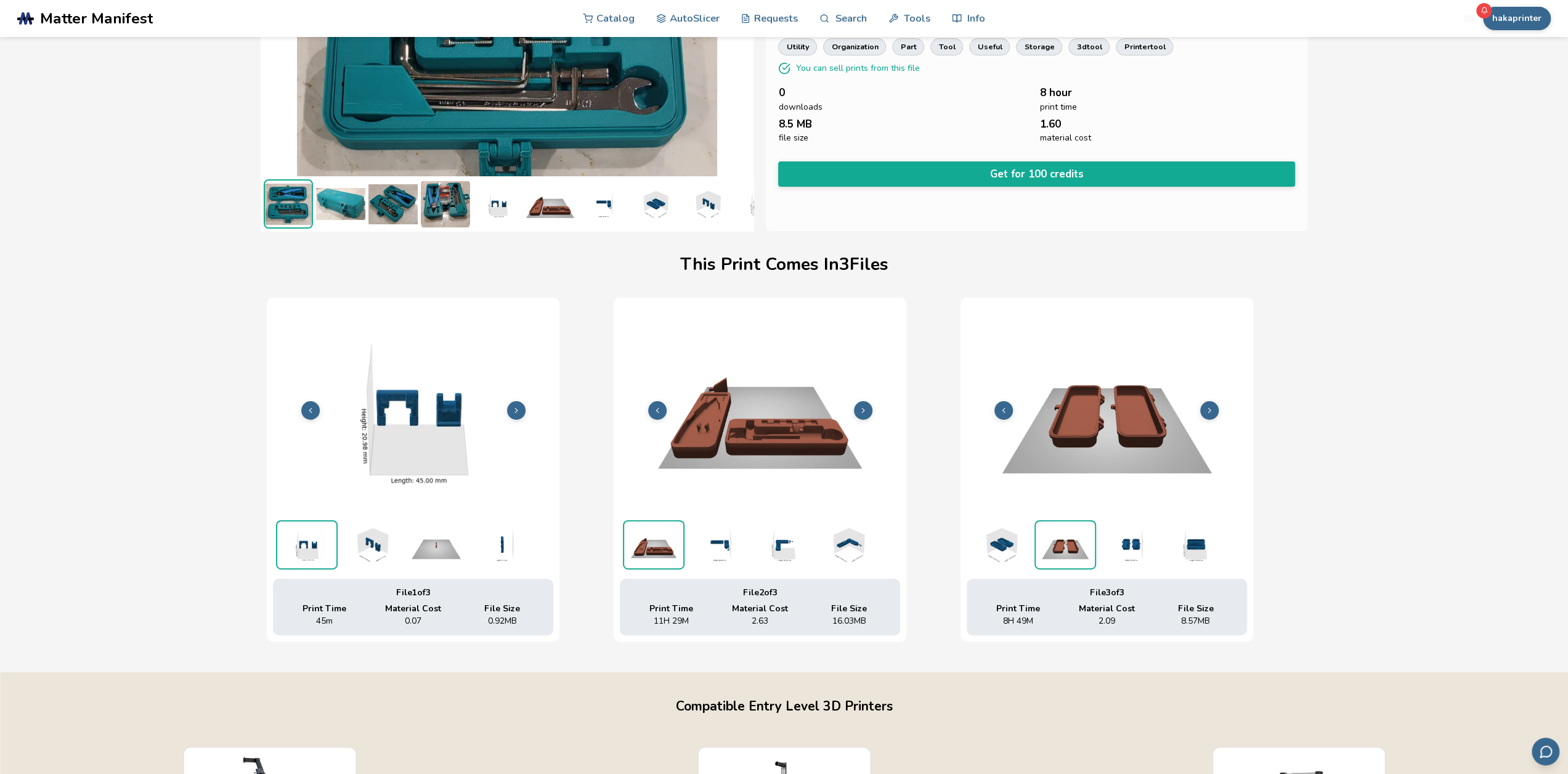
click at [1207, 415] on button at bounding box center [1209, 410] width 18 height 18
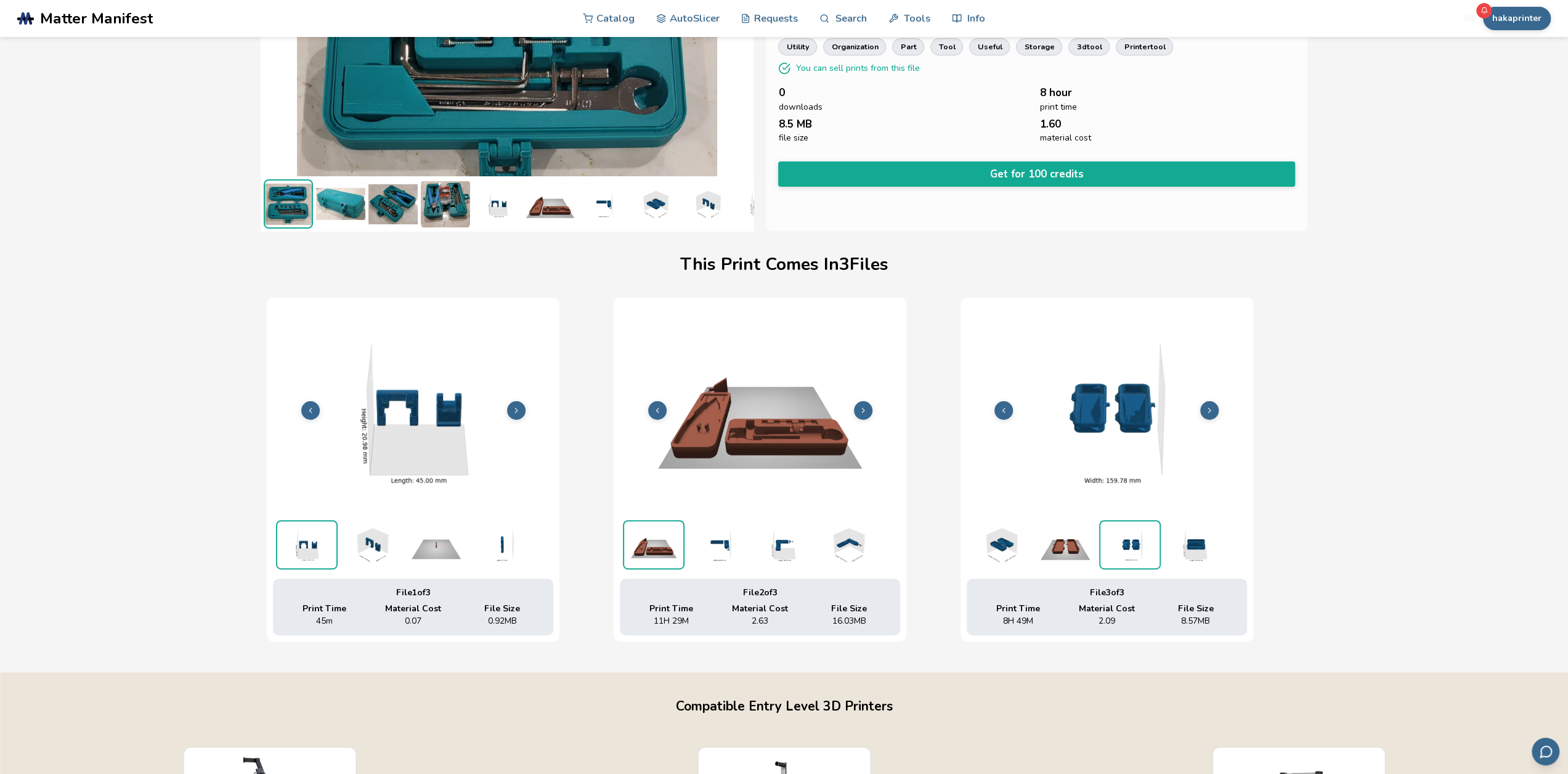
click at [1207, 415] on button at bounding box center [1209, 410] width 18 height 18
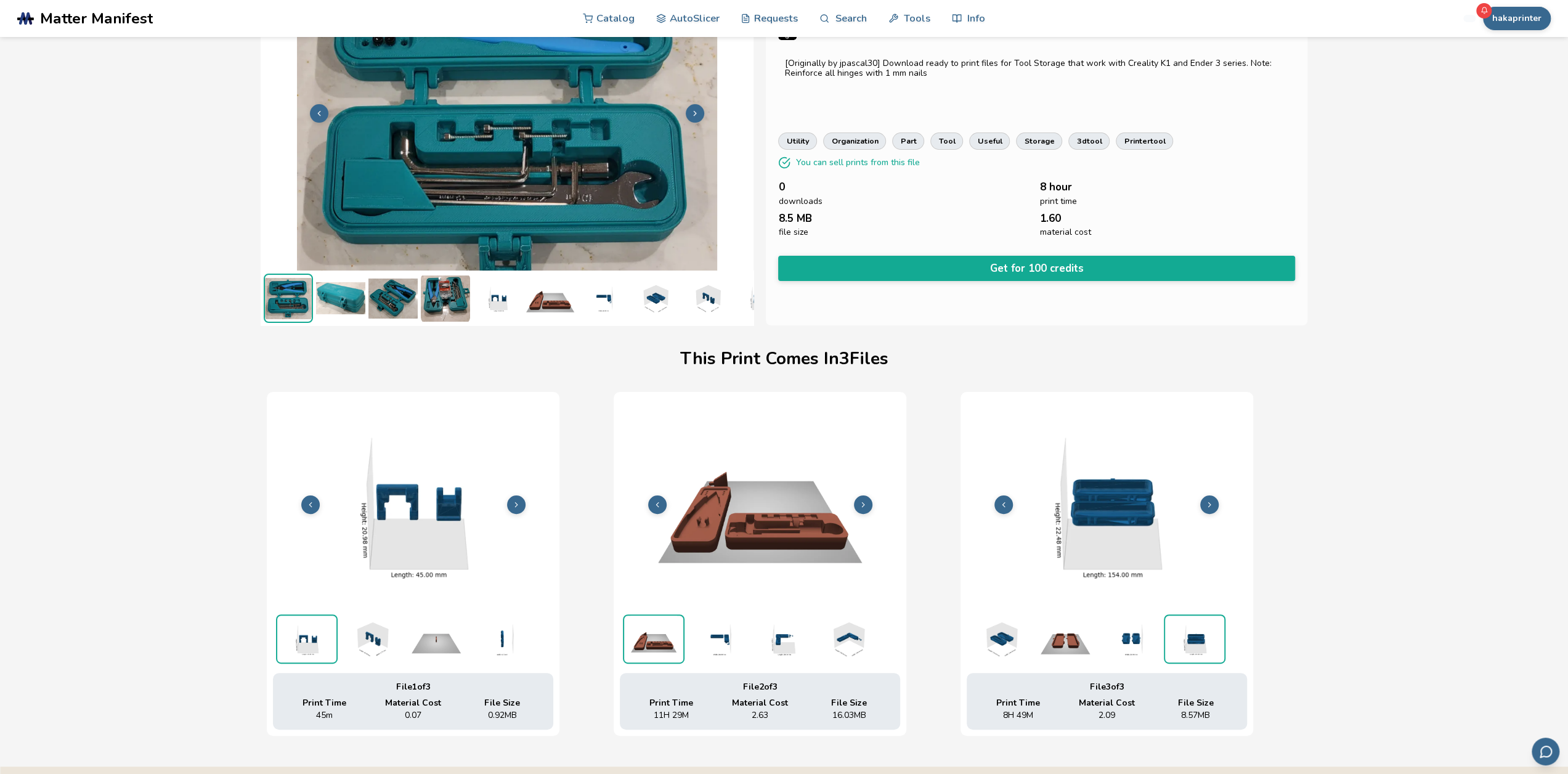
scroll to position [0, 5]
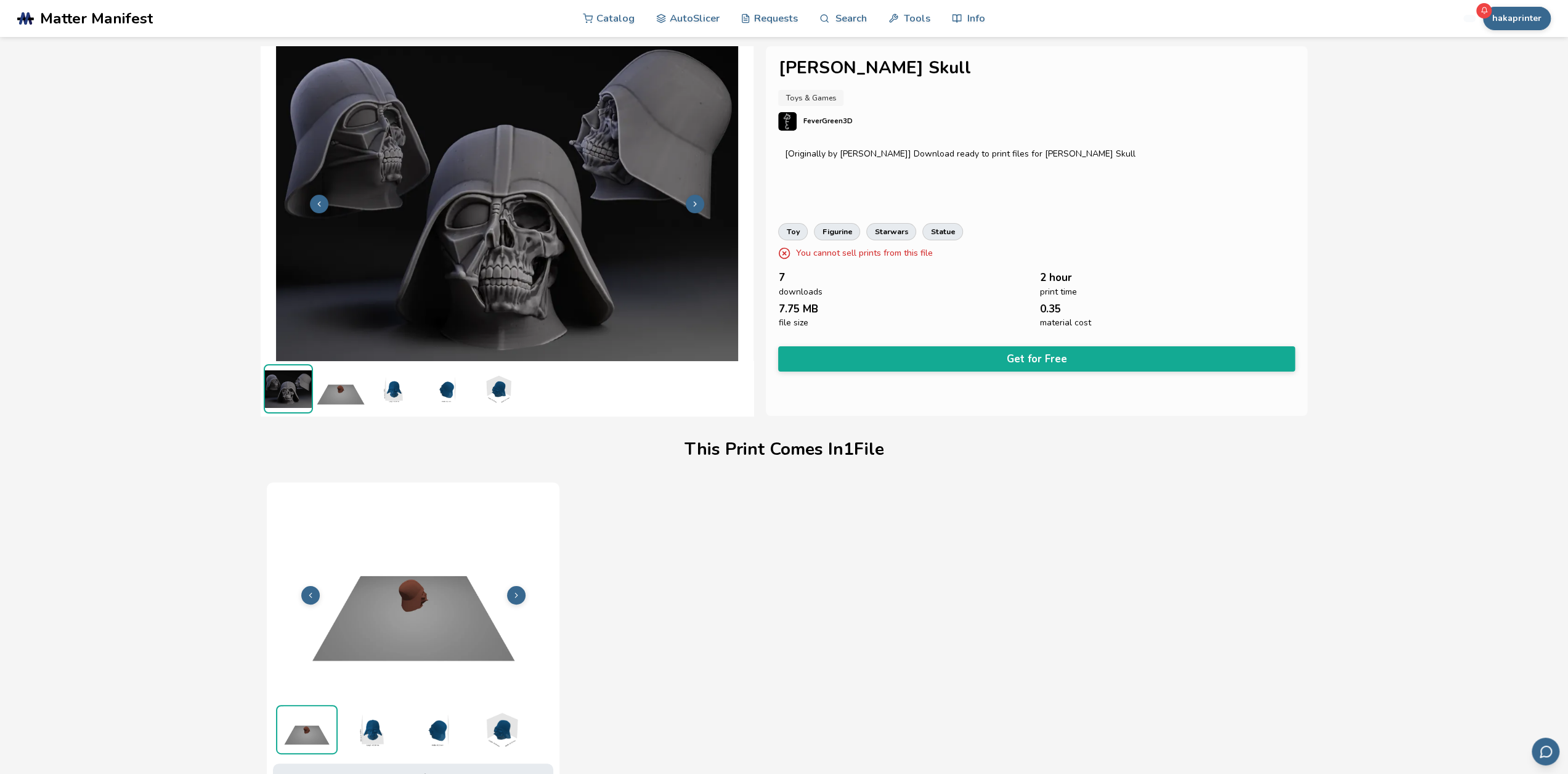
click at [384, 393] on img at bounding box center [393, 388] width 49 height 49
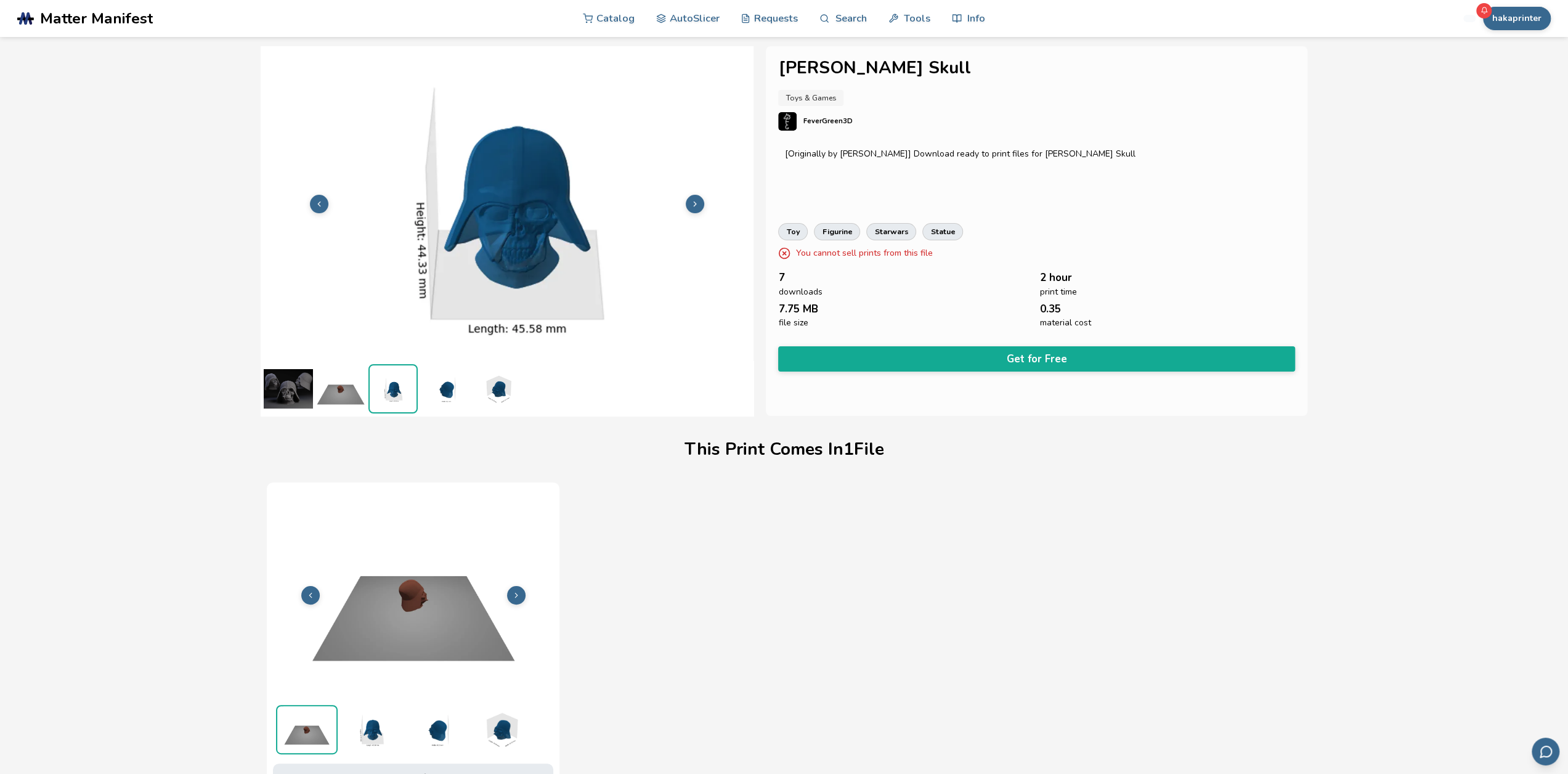
click at [443, 391] on img at bounding box center [445, 388] width 49 height 49
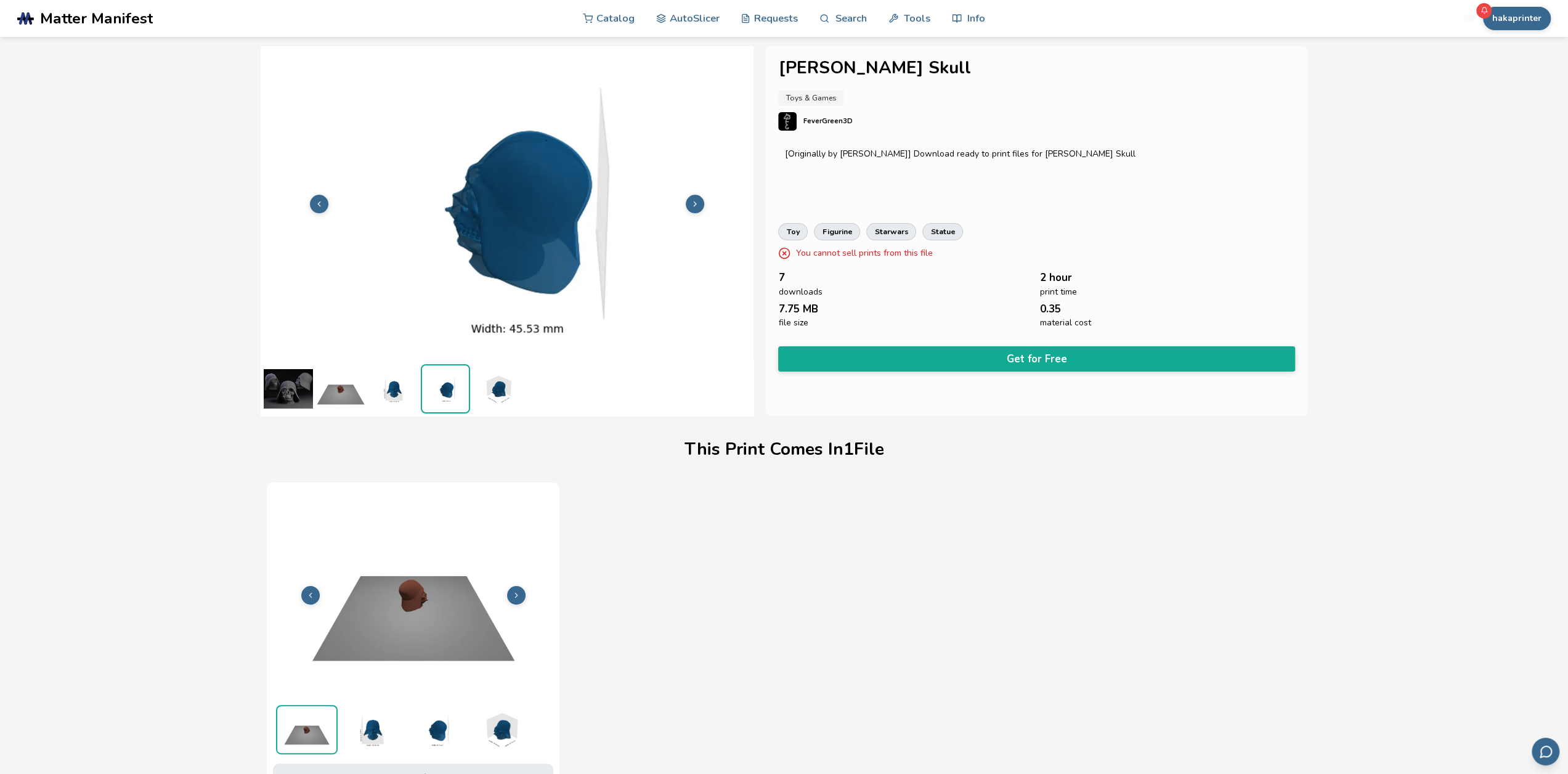
click at [473, 393] on img at bounding box center [497, 388] width 49 height 49
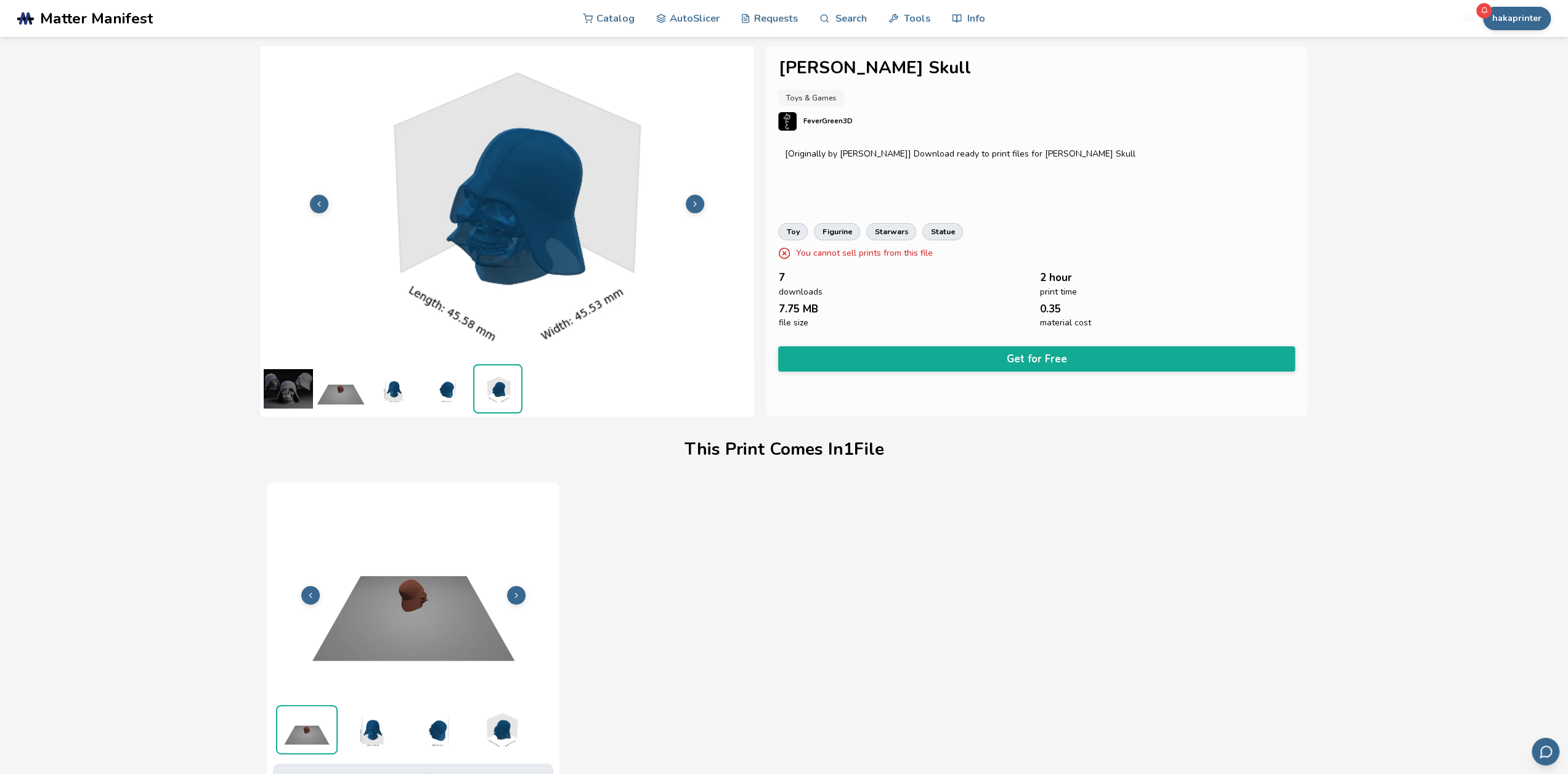
click at [292, 388] on img at bounding box center [288, 388] width 49 height 49
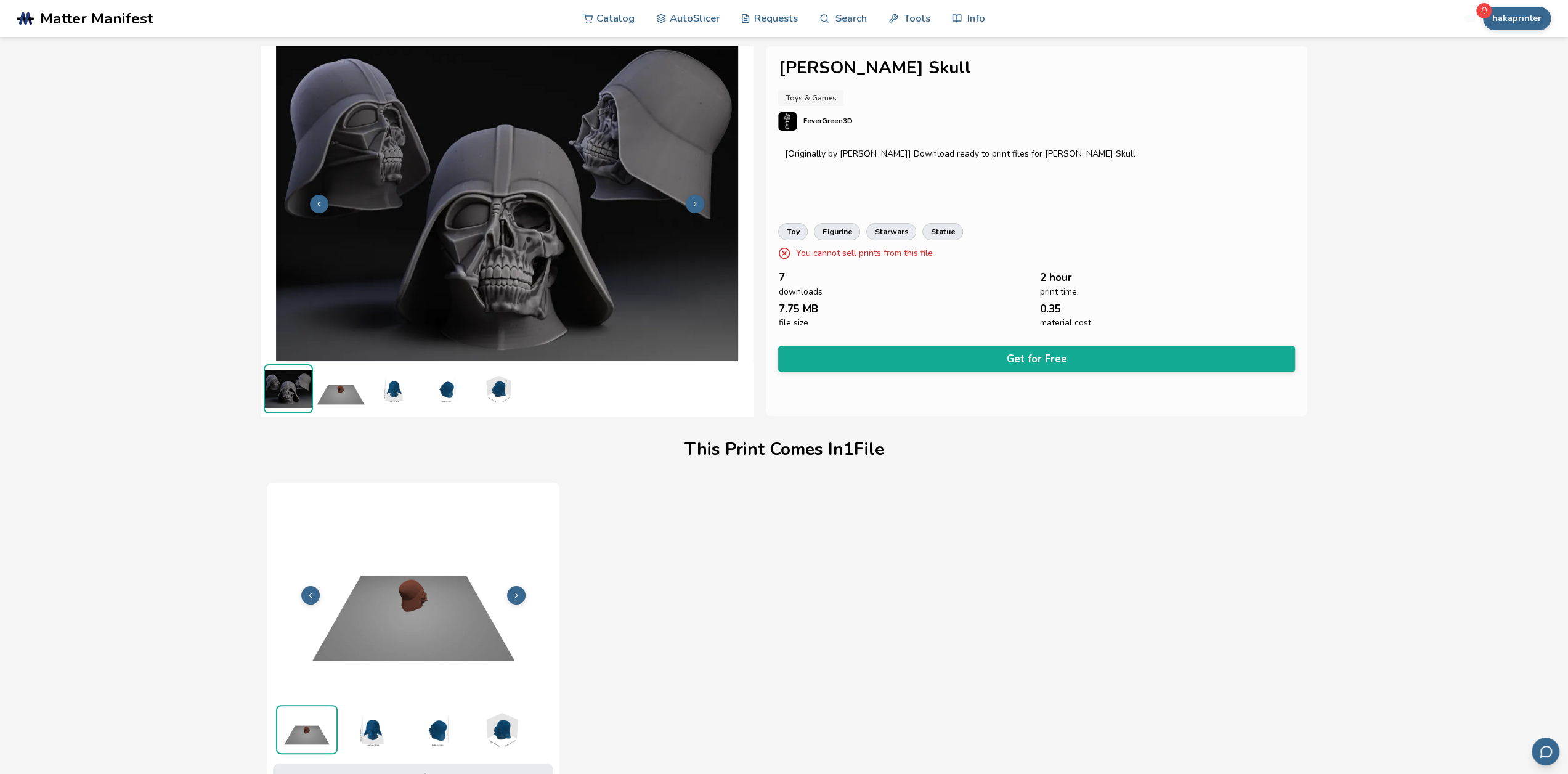
click at [334, 390] on img at bounding box center [340, 388] width 49 height 49
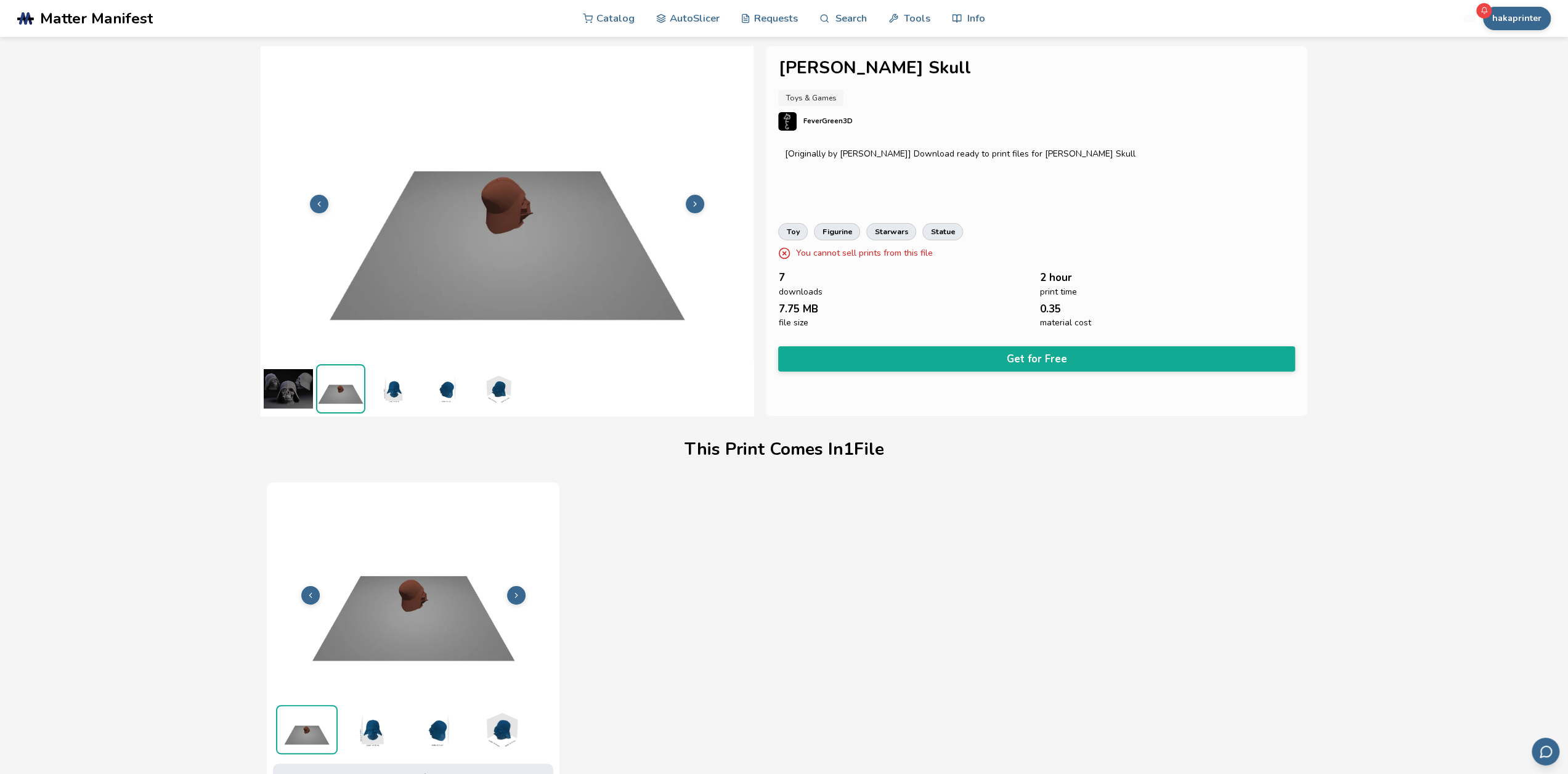
click at [708, 206] on img at bounding box center [507, 203] width 493 height 370
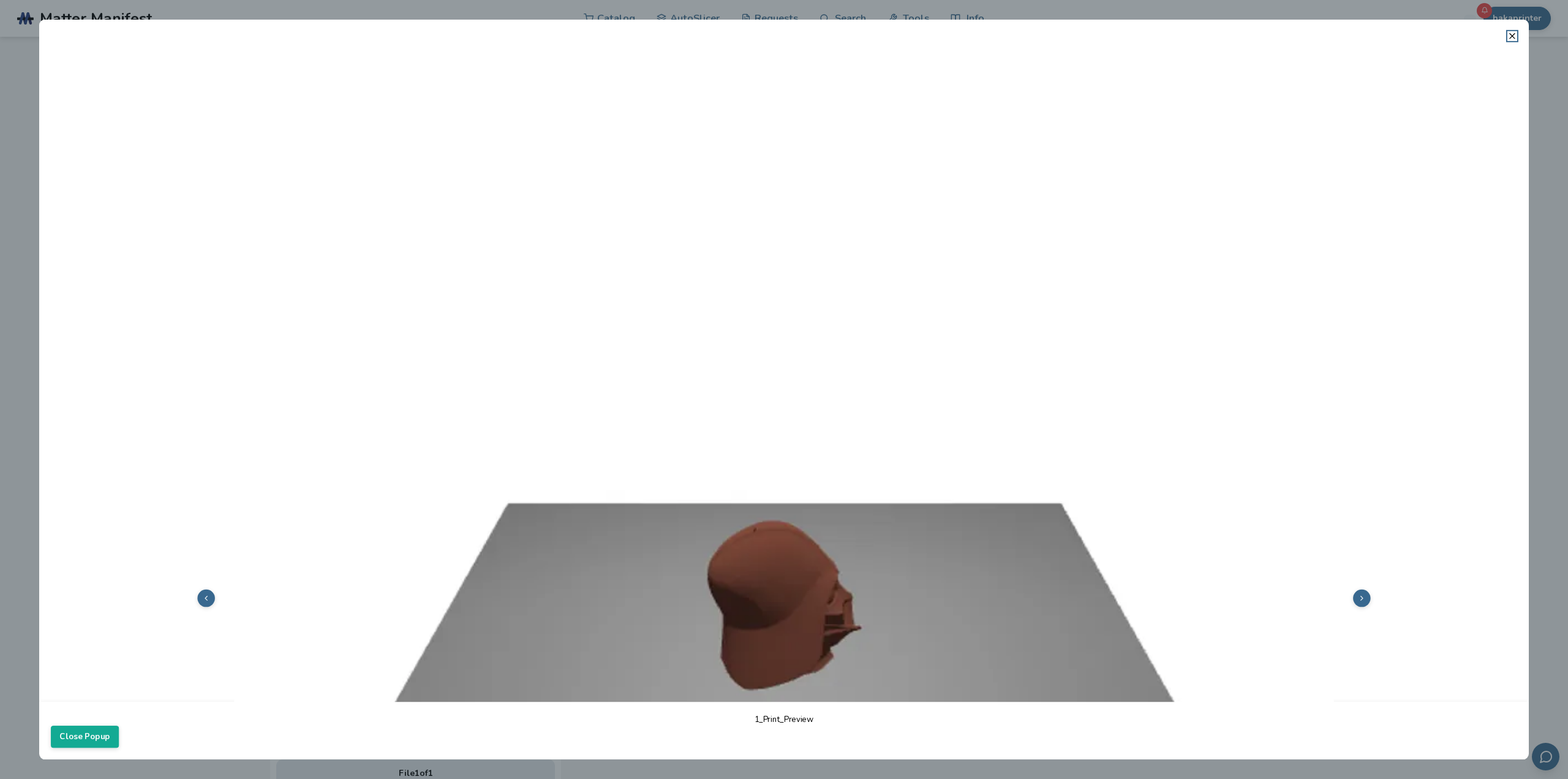
click at [1509, 39] on icon at bounding box center [1512, 36] width 10 height 10
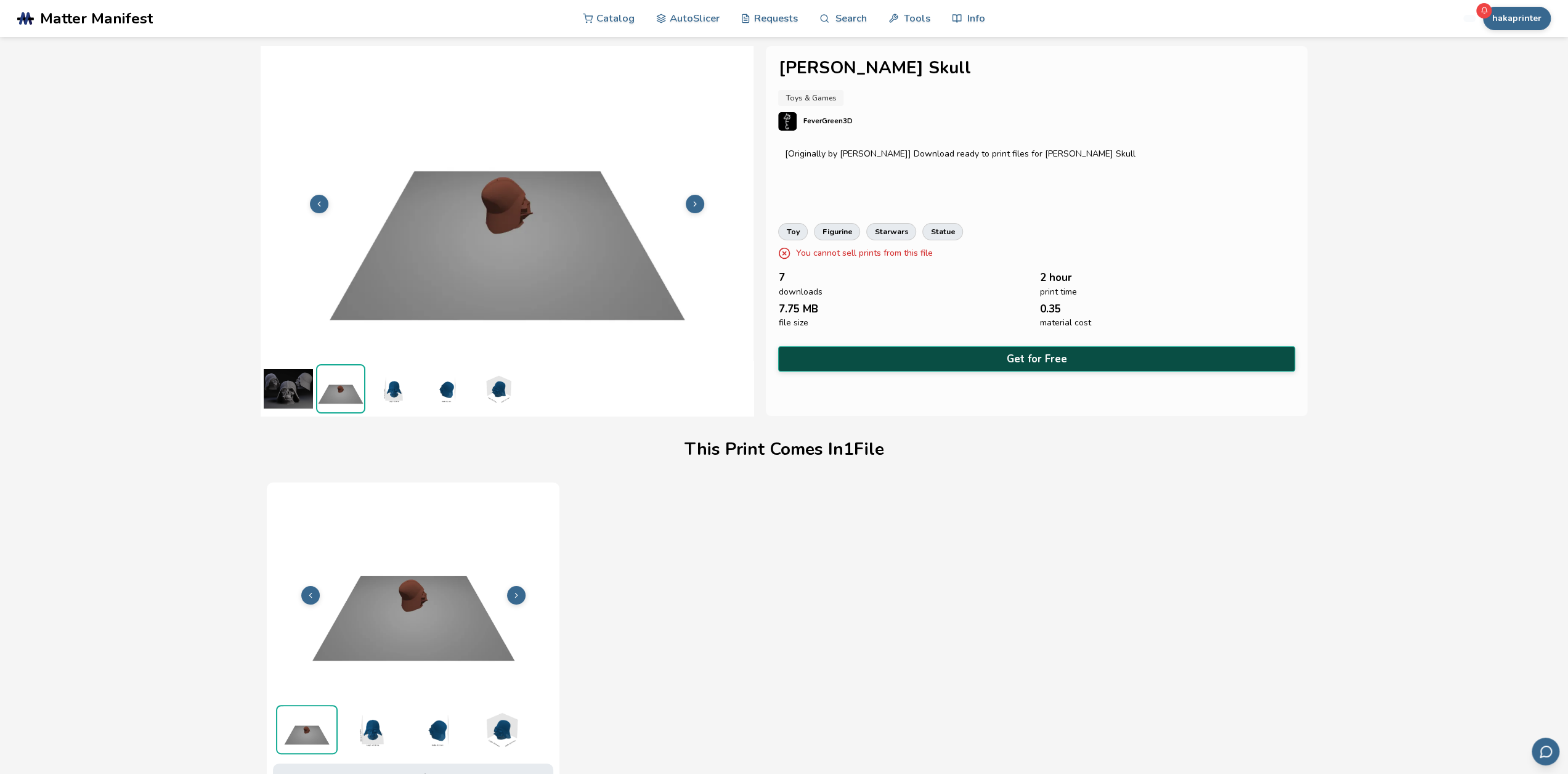
click at [1021, 347] on button "Get for Free" at bounding box center [1037, 359] width 517 height 26
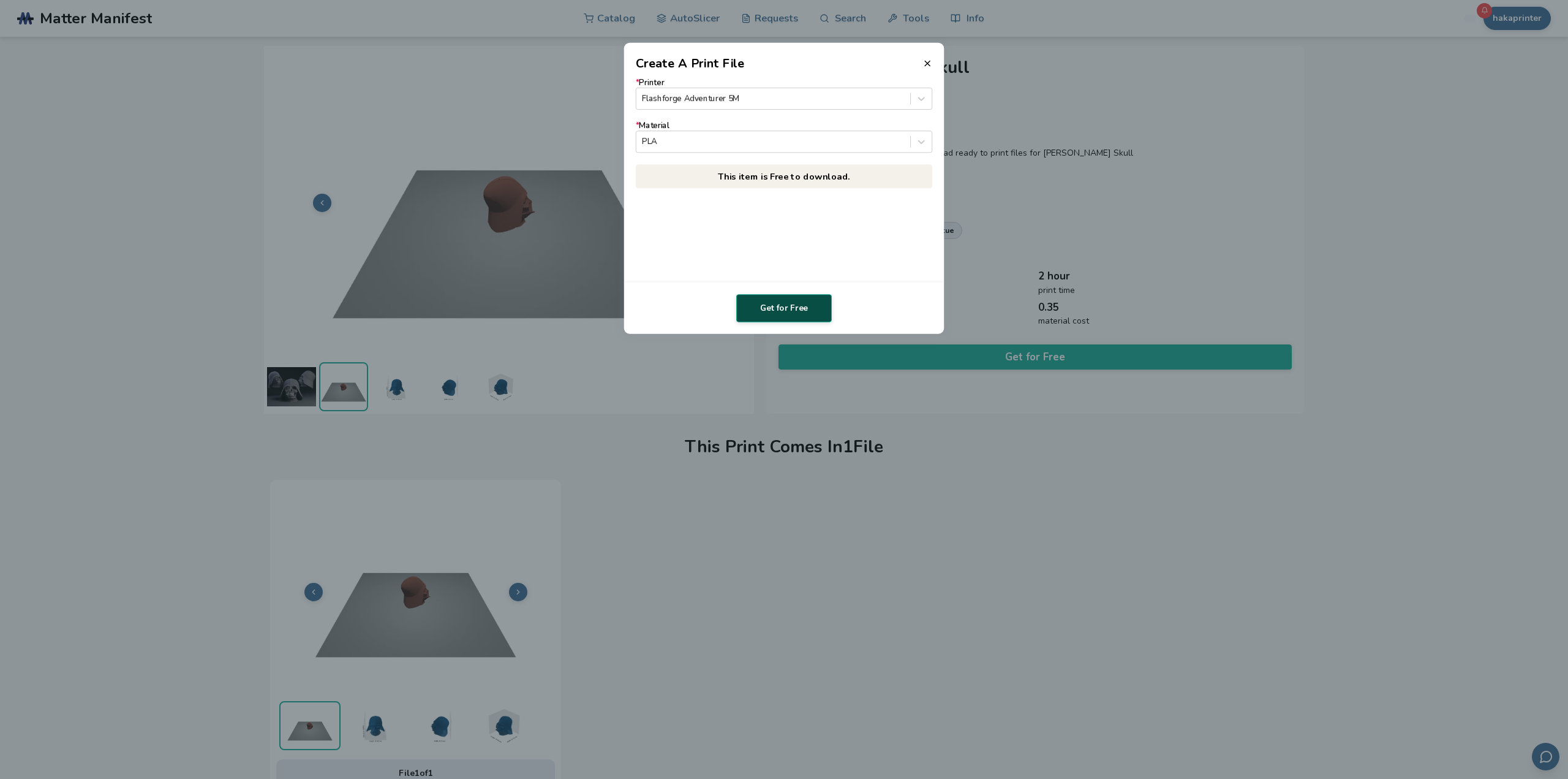
click at [817, 299] on button "Get for Free" at bounding box center [784, 308] width 95 height 28
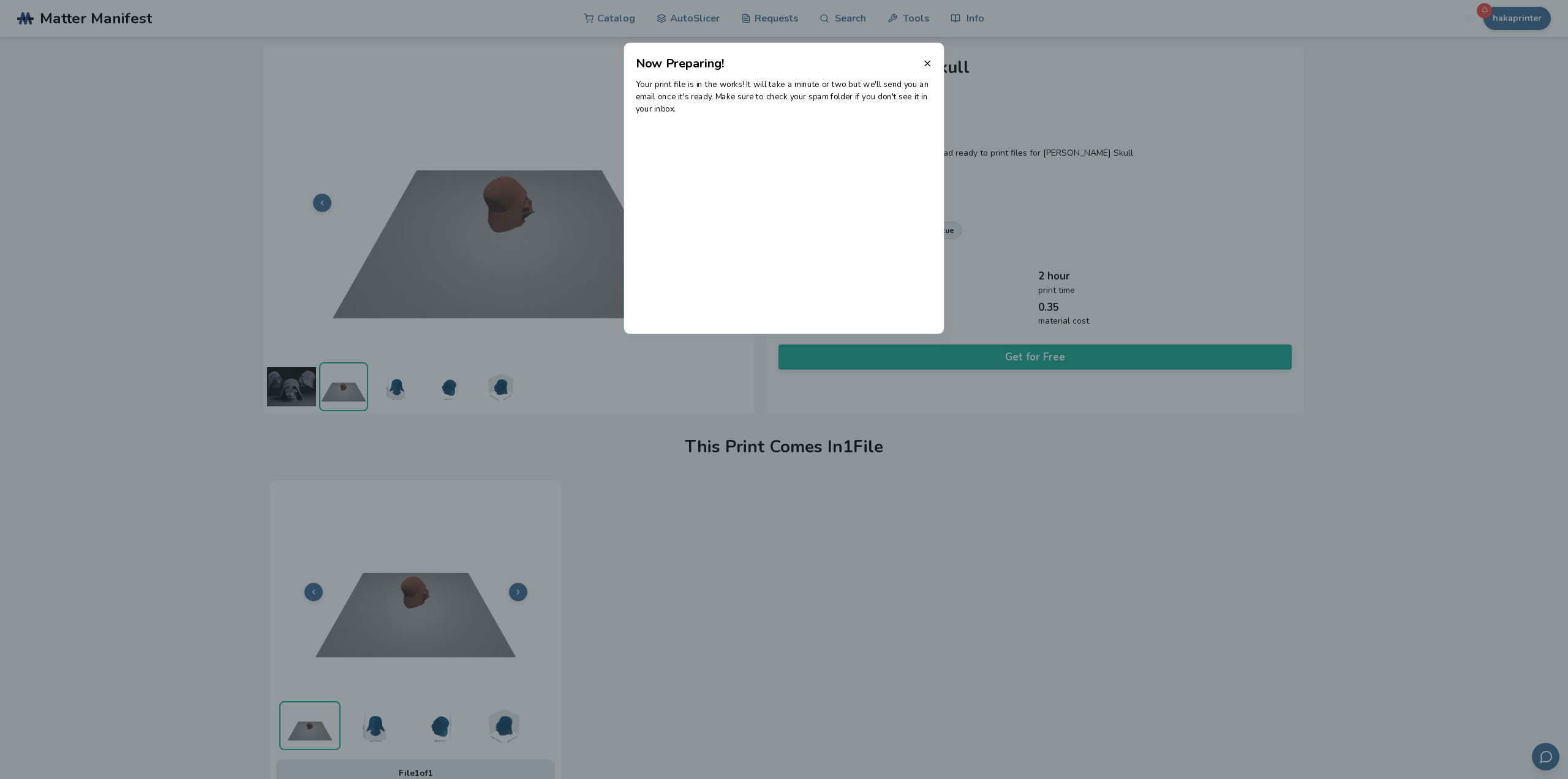
click at [924, 64] on icon at bounding box center [927, 63] width 10 height 10
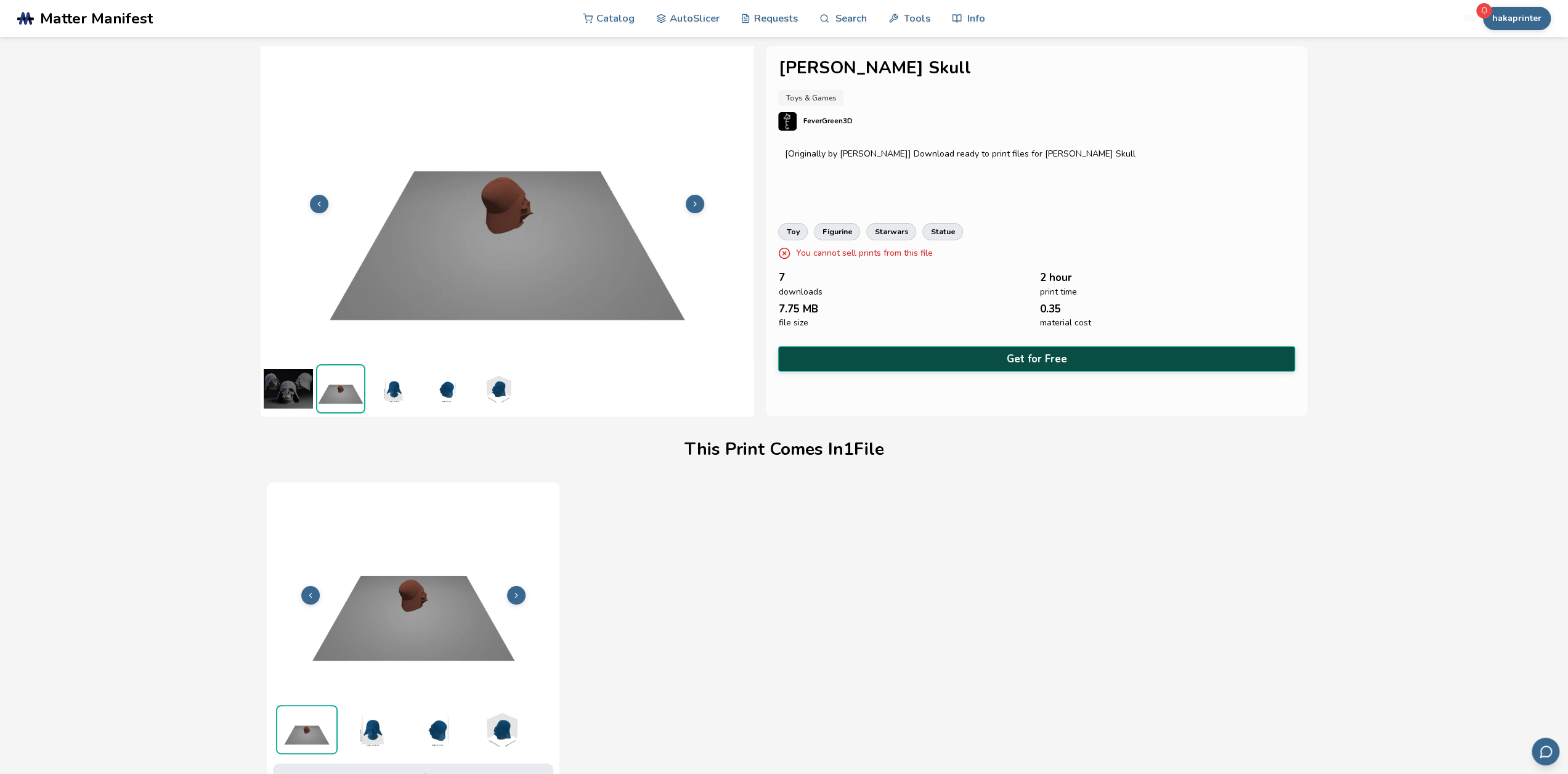
click at [914, 352] on button "Get for Free" at bounding box center [1037, 359] width 517 height 26
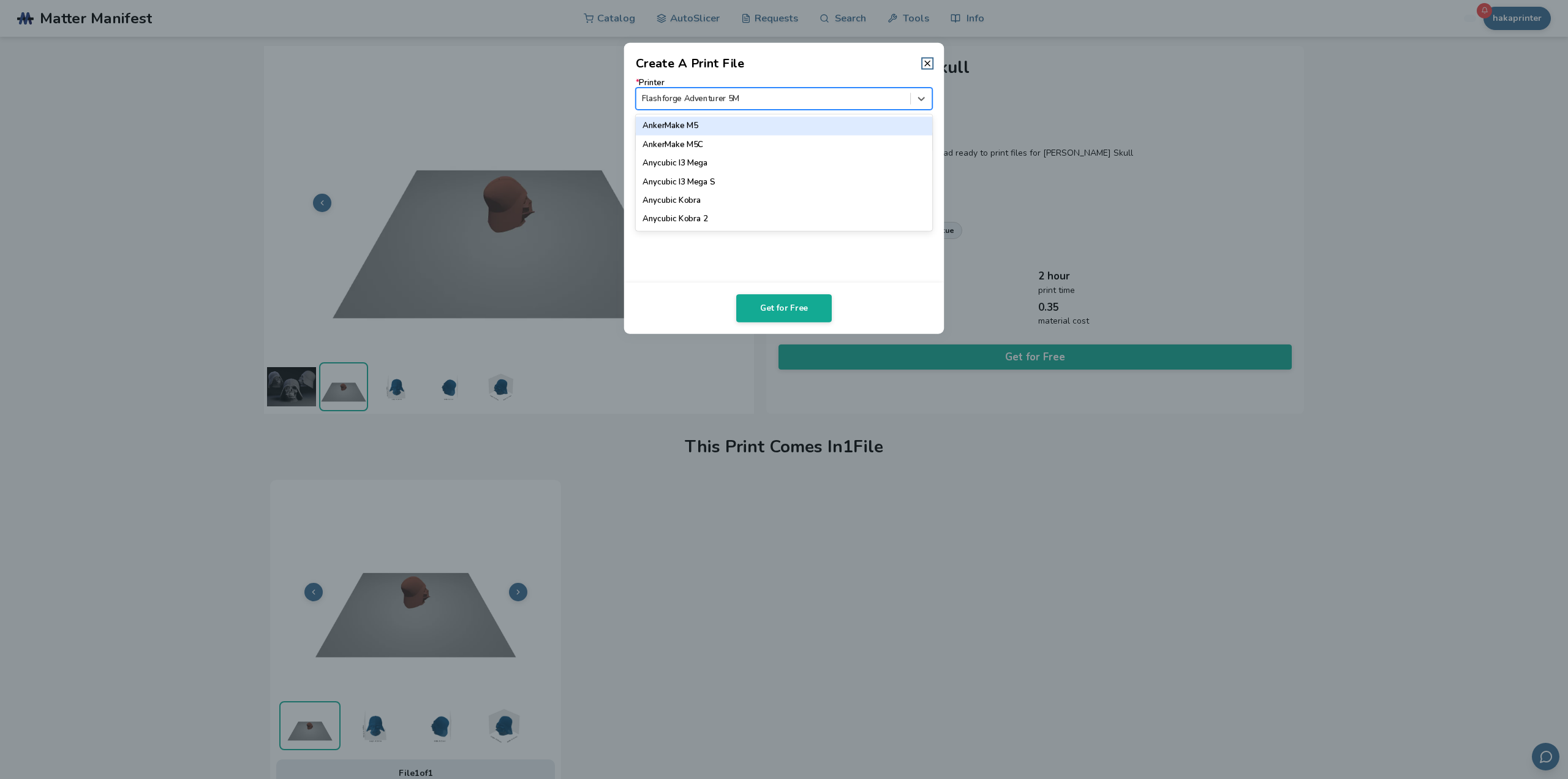
click at [758, 93] on div at bounding box center [773, 98] width 262 height 11
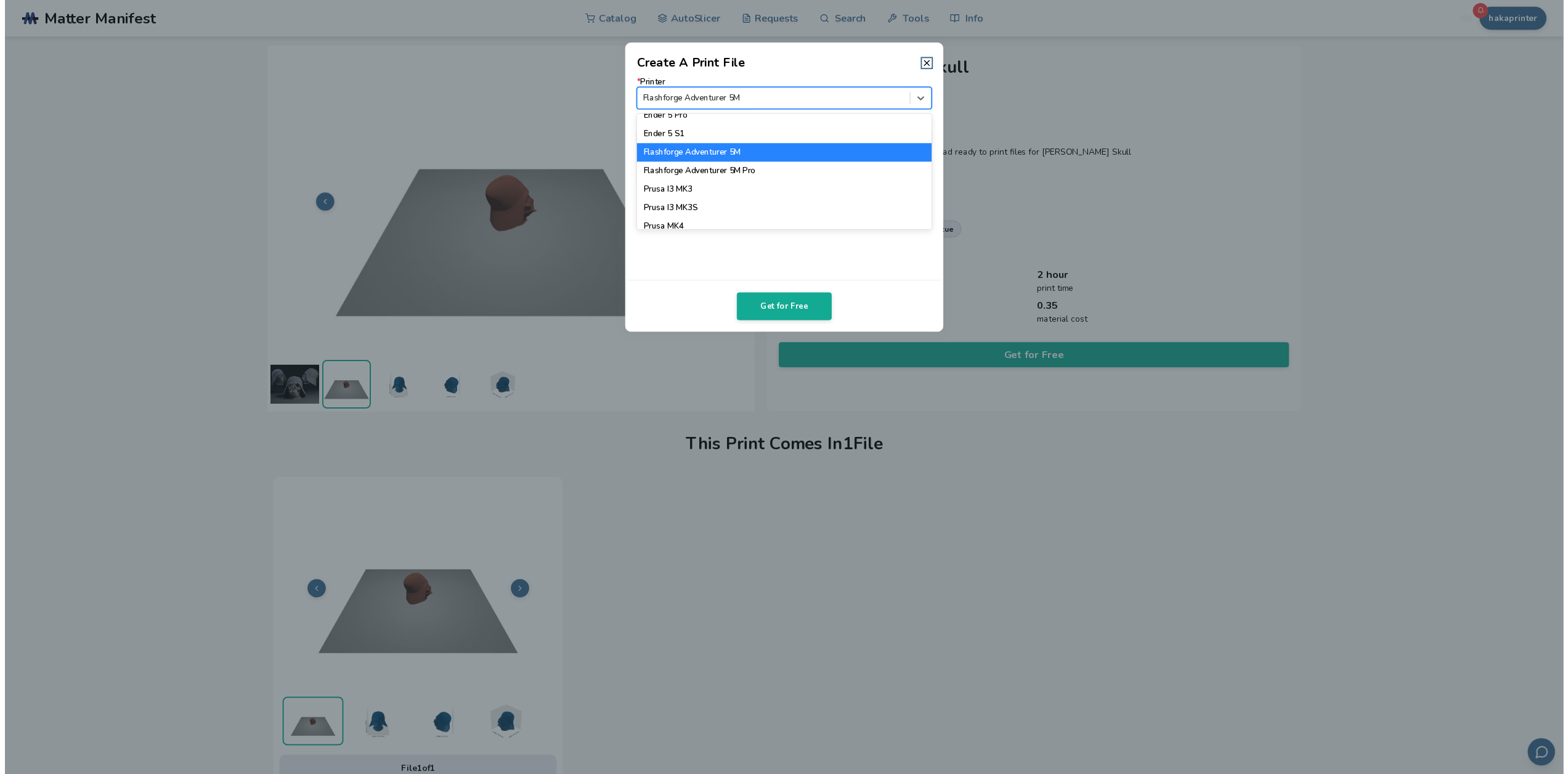
scroll to position [1002, 0]
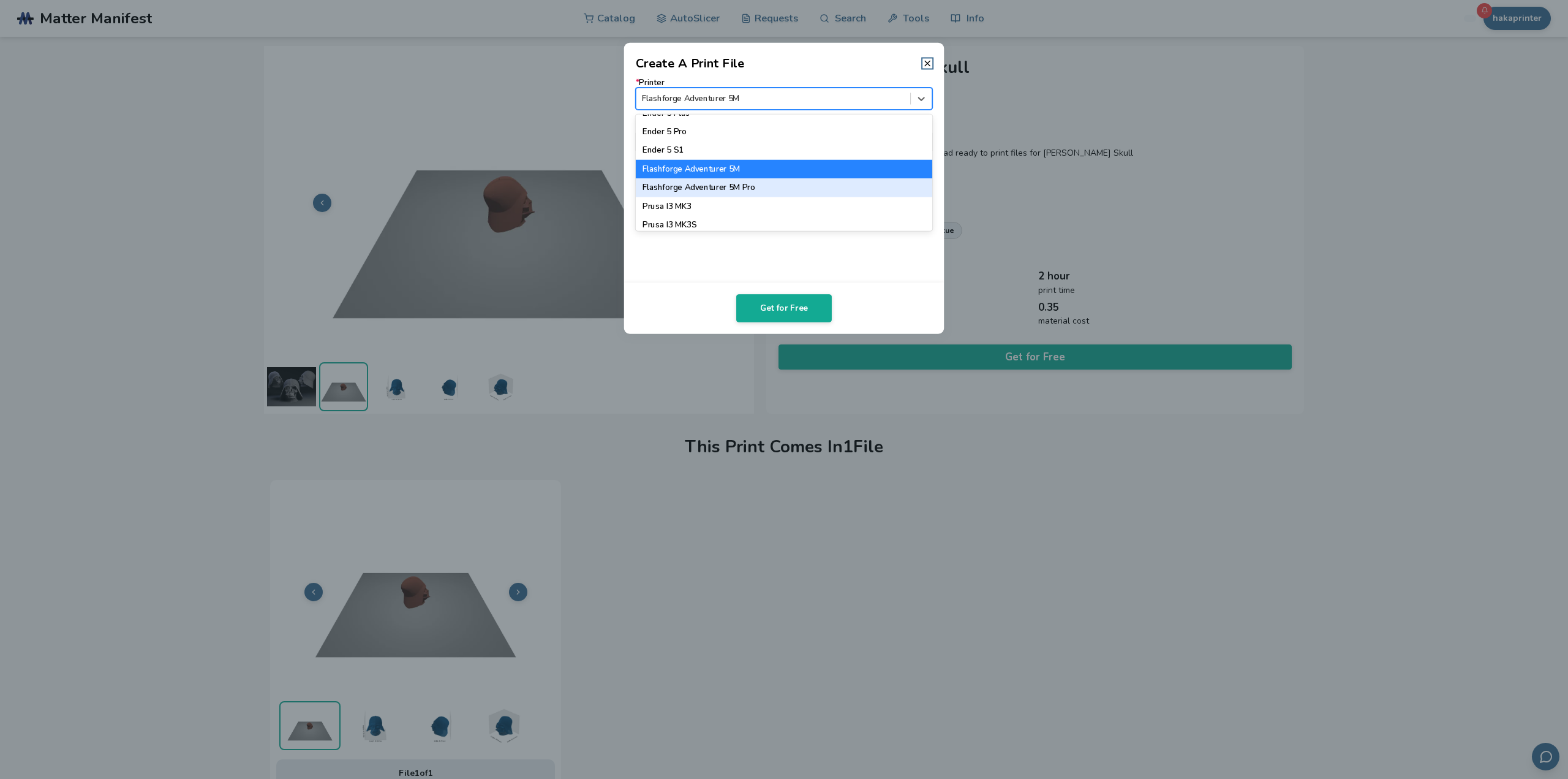
click at [820, 185] on div "Flashforge Adventurer 5M Pro" at bounding box center [784, 187] width 297 height 18
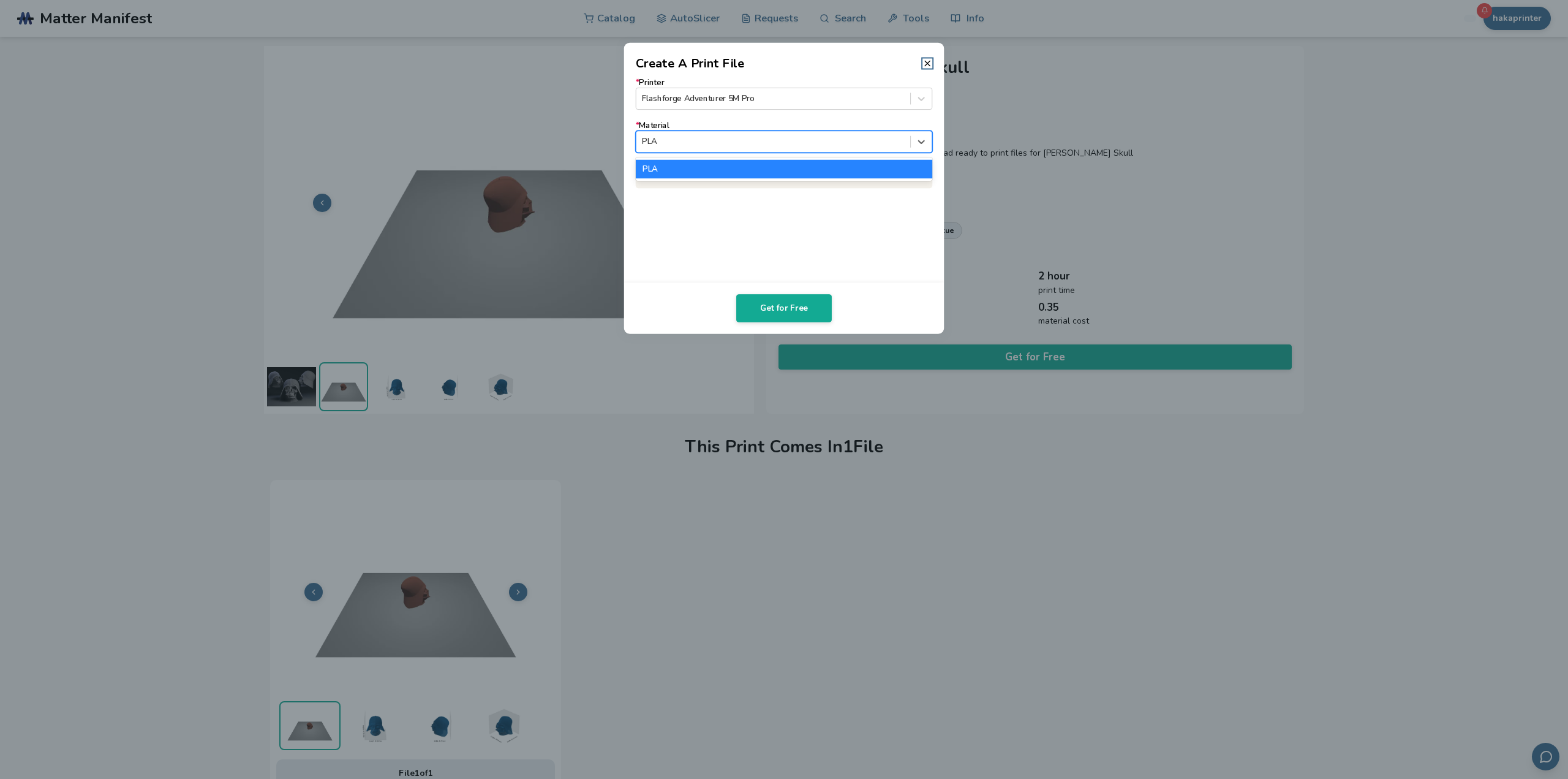
click at [889, 144] on div at bounding box center [773, 142] width 262 height 11
click at [915, 112] on form "* Printer Flashforge Adventurer 5M Pro * Material PLA" at bounding box center [784, 116] width 297 height 75
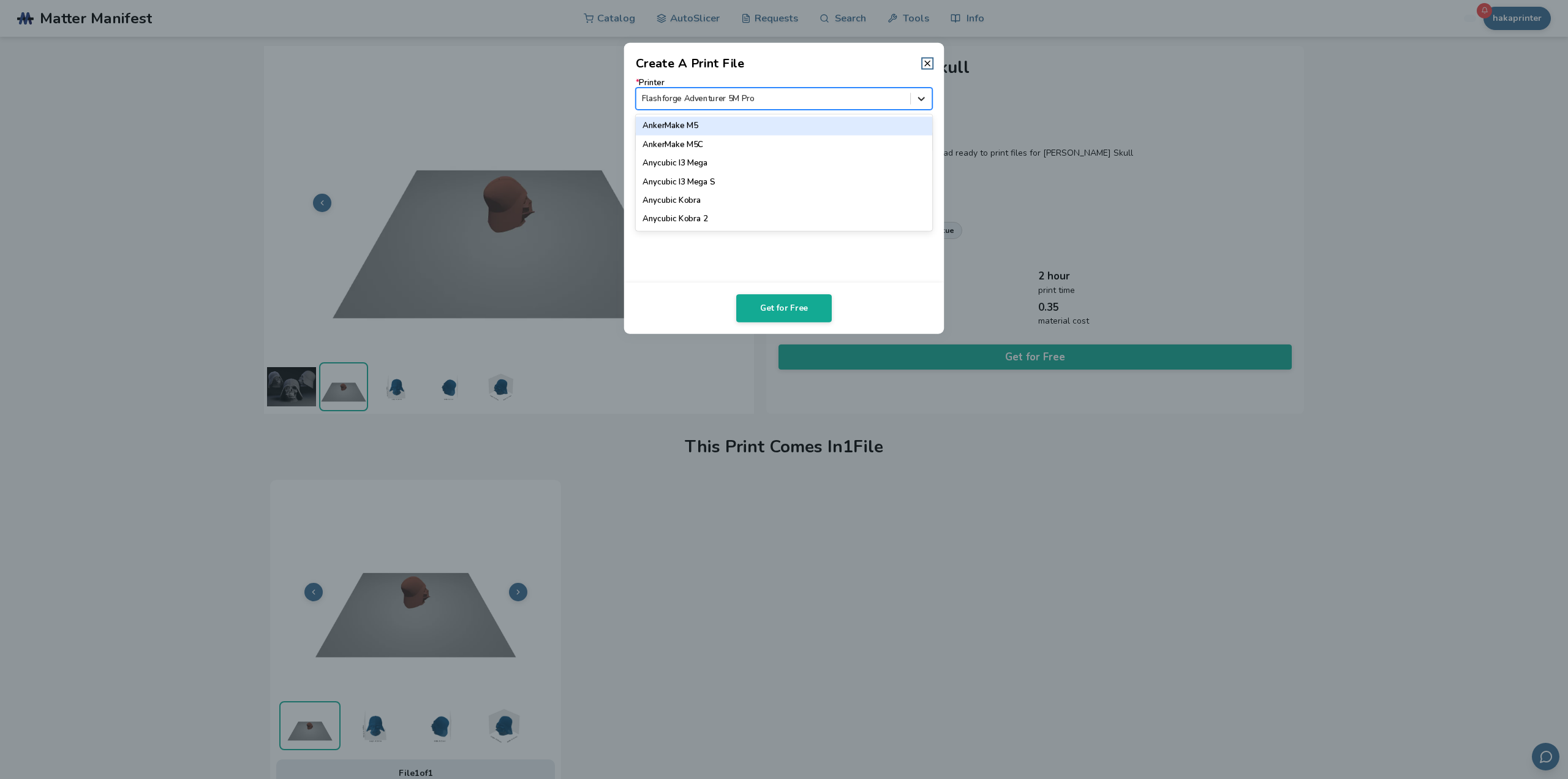
click at [917, 106] on div at bounding box center [921, 98] width 21 height 21
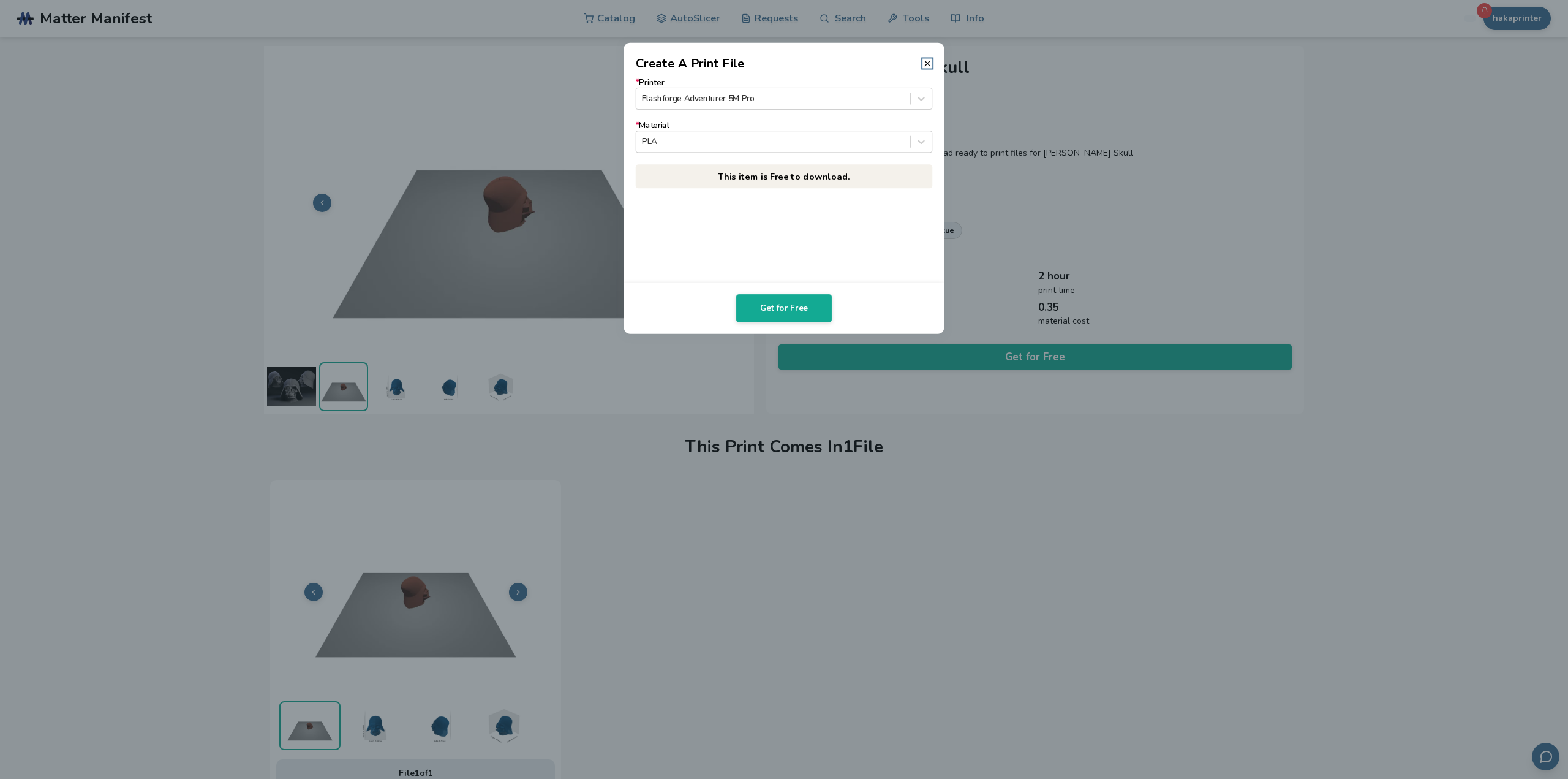
click at [922, 63] on header "Create A Print File" at bounding box center [784, 58] width 320 height 30
click at [929, 63] on icon at bounding box center [927, 63] width 10 height 10
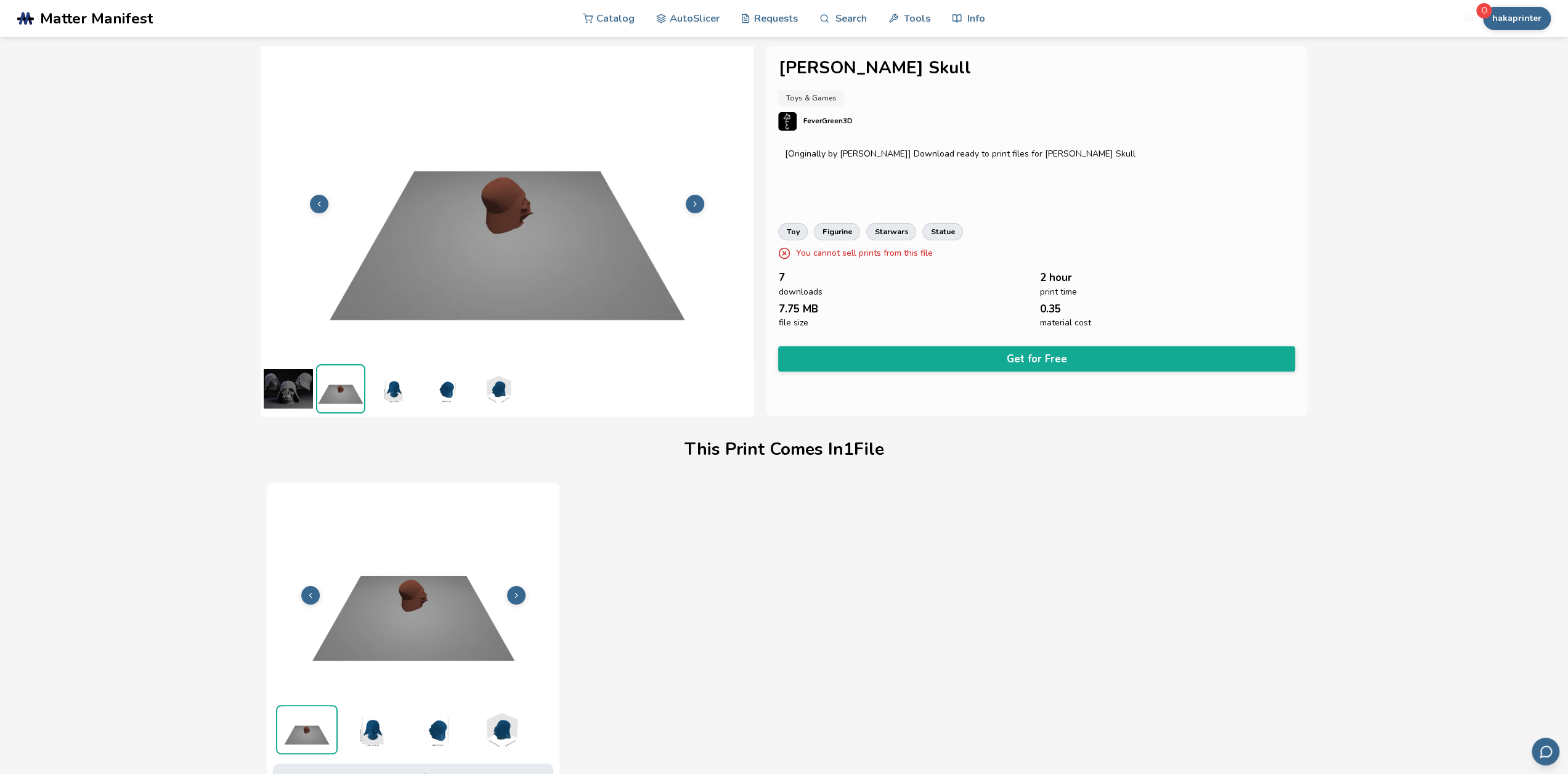
click at [842, 497] on div "File 1 of 1 Print Time 2H 9M Material Cost 0.35 File Size 8 MB" at bounding box center [783, 654] width 1034 height 344
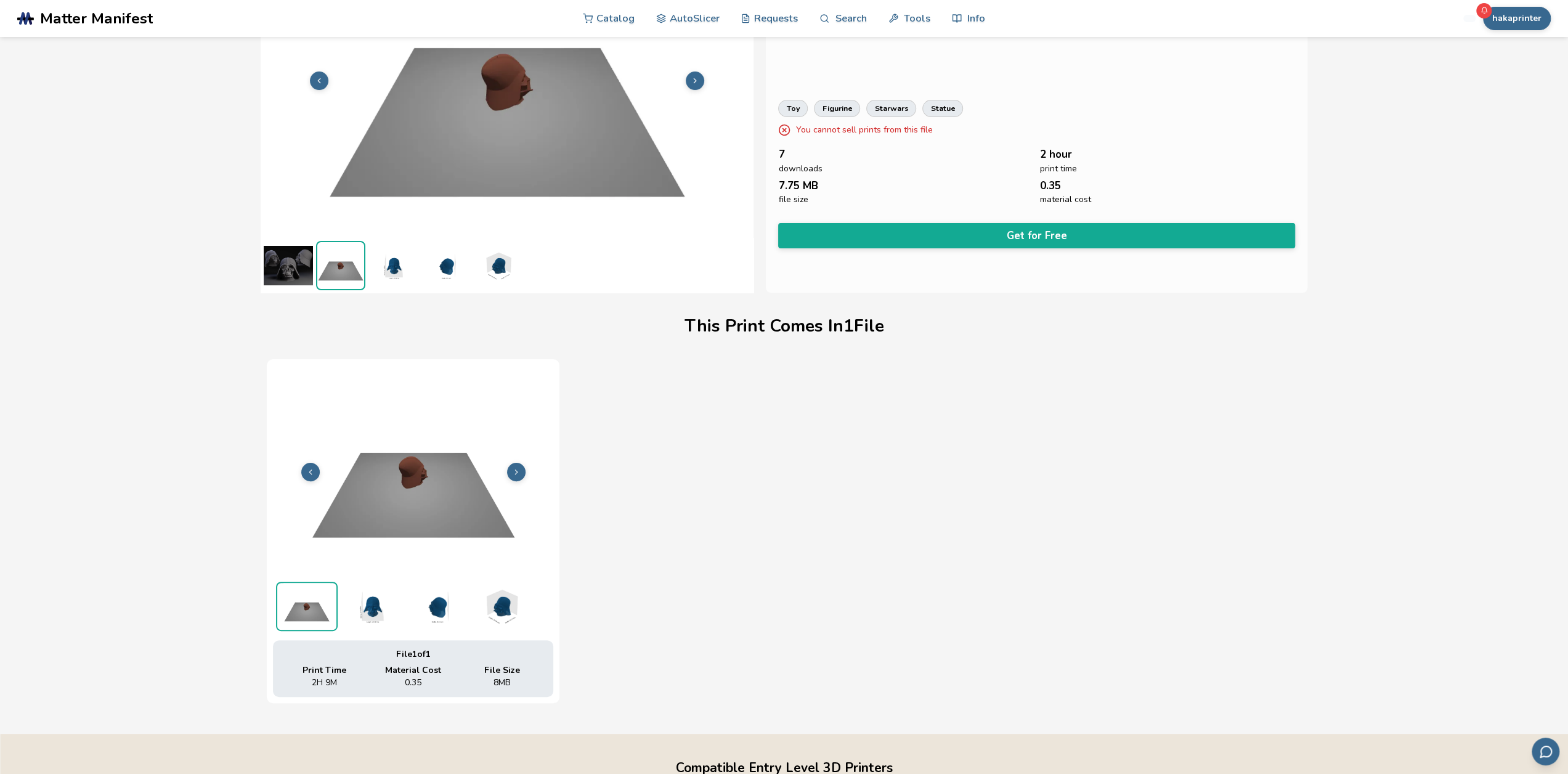
scroll to position [0, 0]
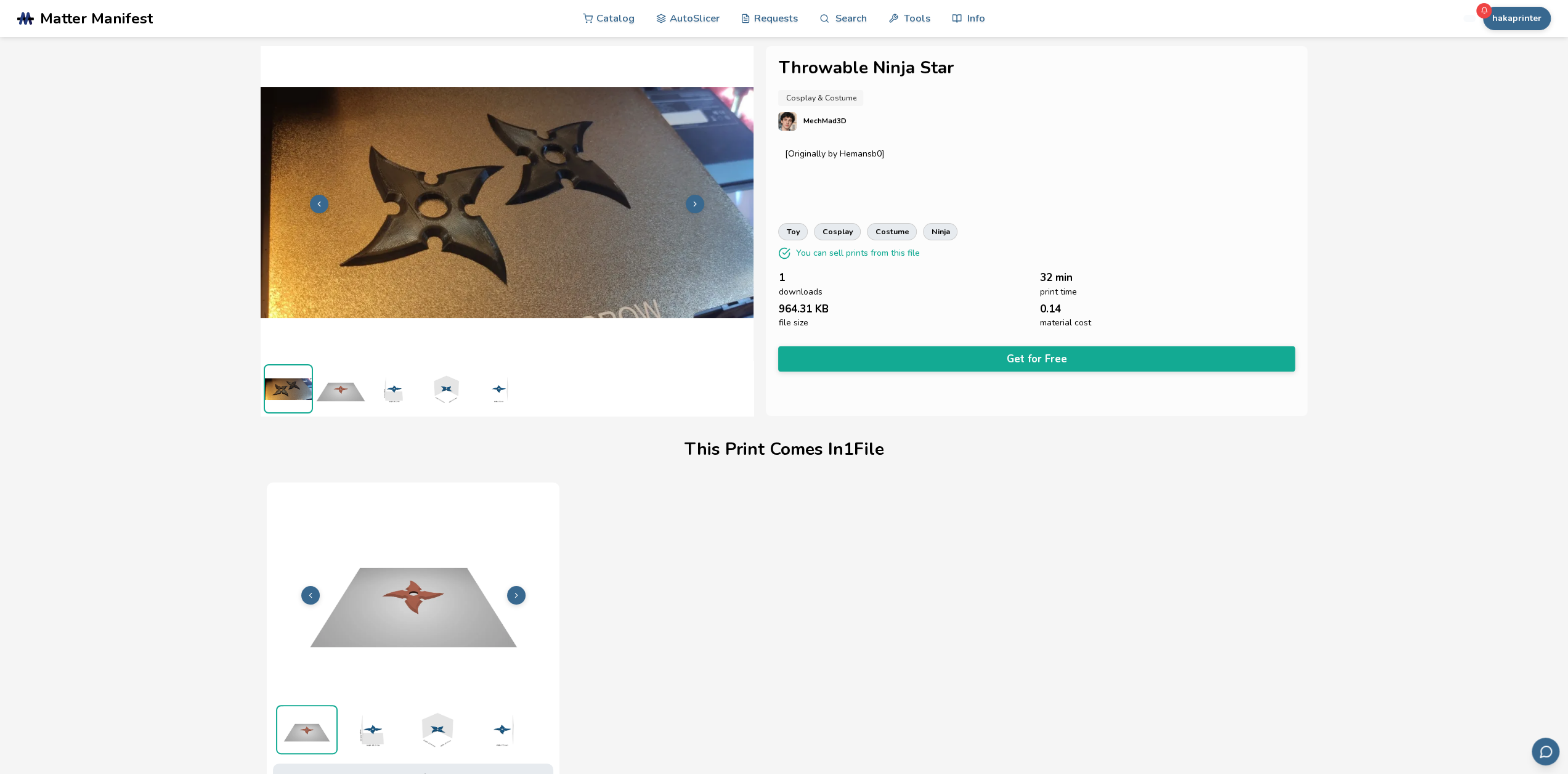
click at [339, 398] on img at bounding box center [340, 388] width 49 height 49
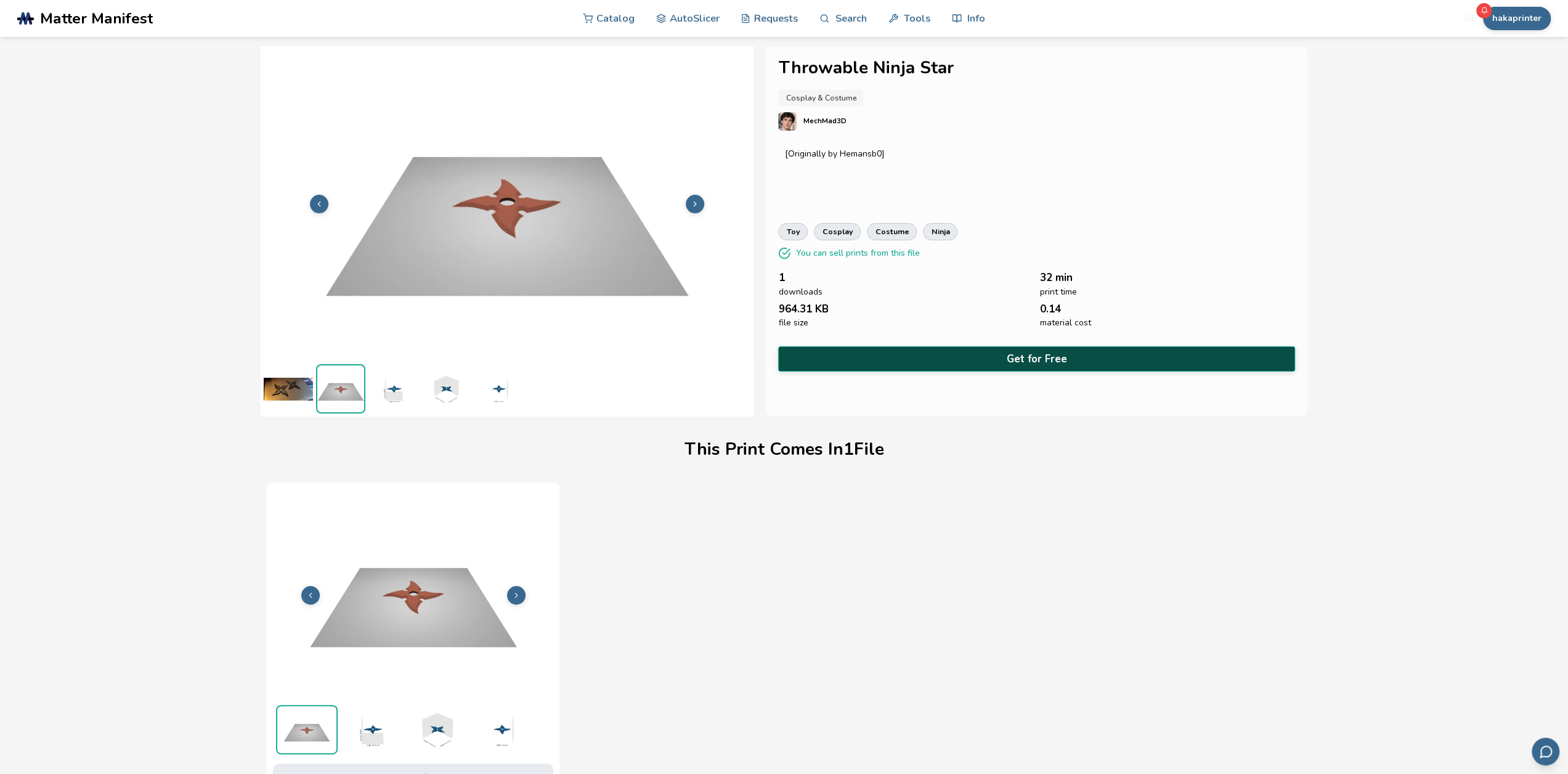
click at [1032, 356] on button "Get for Free" at bounding box center [1037, 359] width 517 height 26
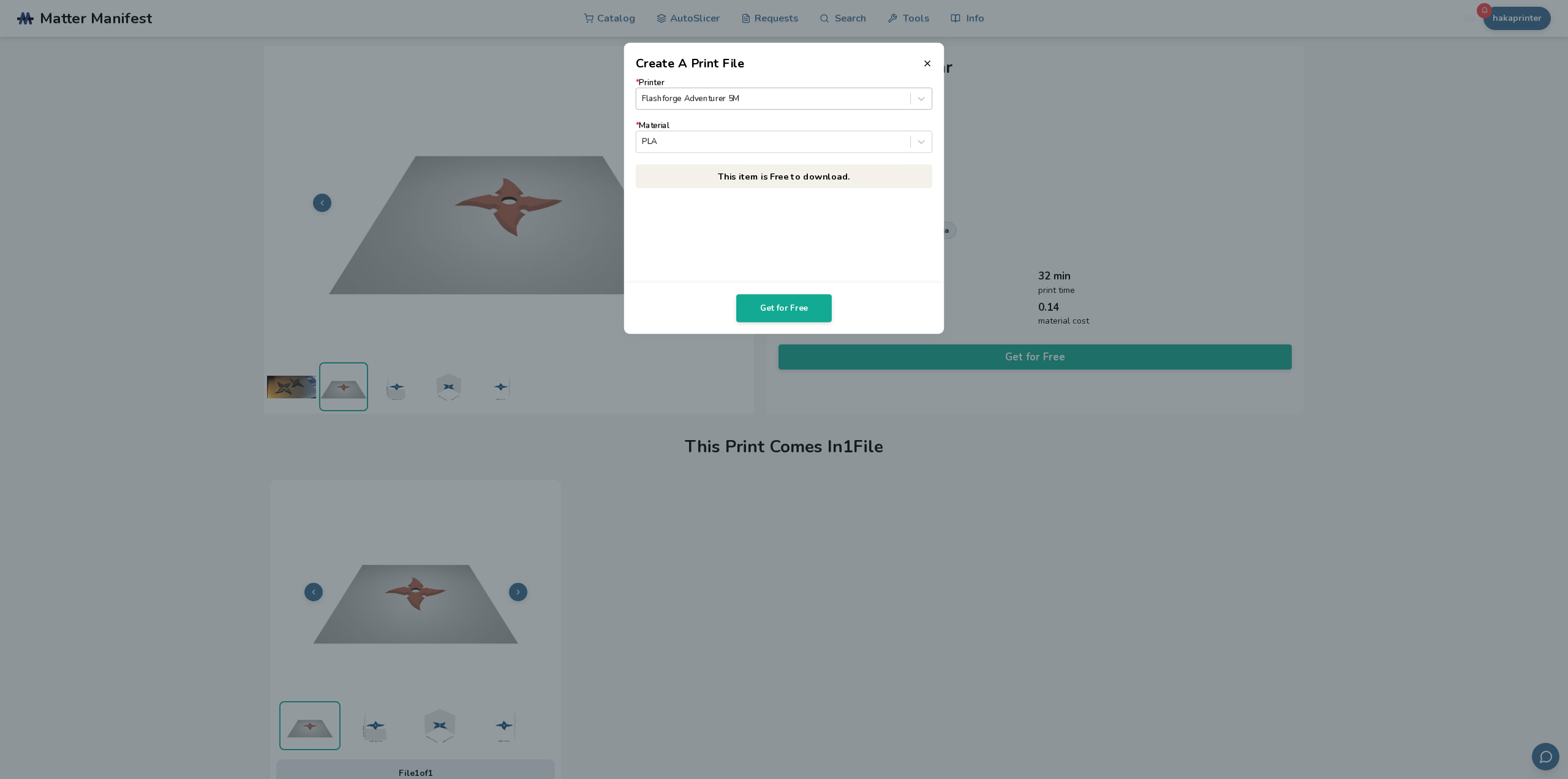
click at [790, 101] on div at bounding box center [773, 98] width 262 height 11
click at [762, 308] on button "Get for Free" at bounding box center [784, 308] width 95 height 28
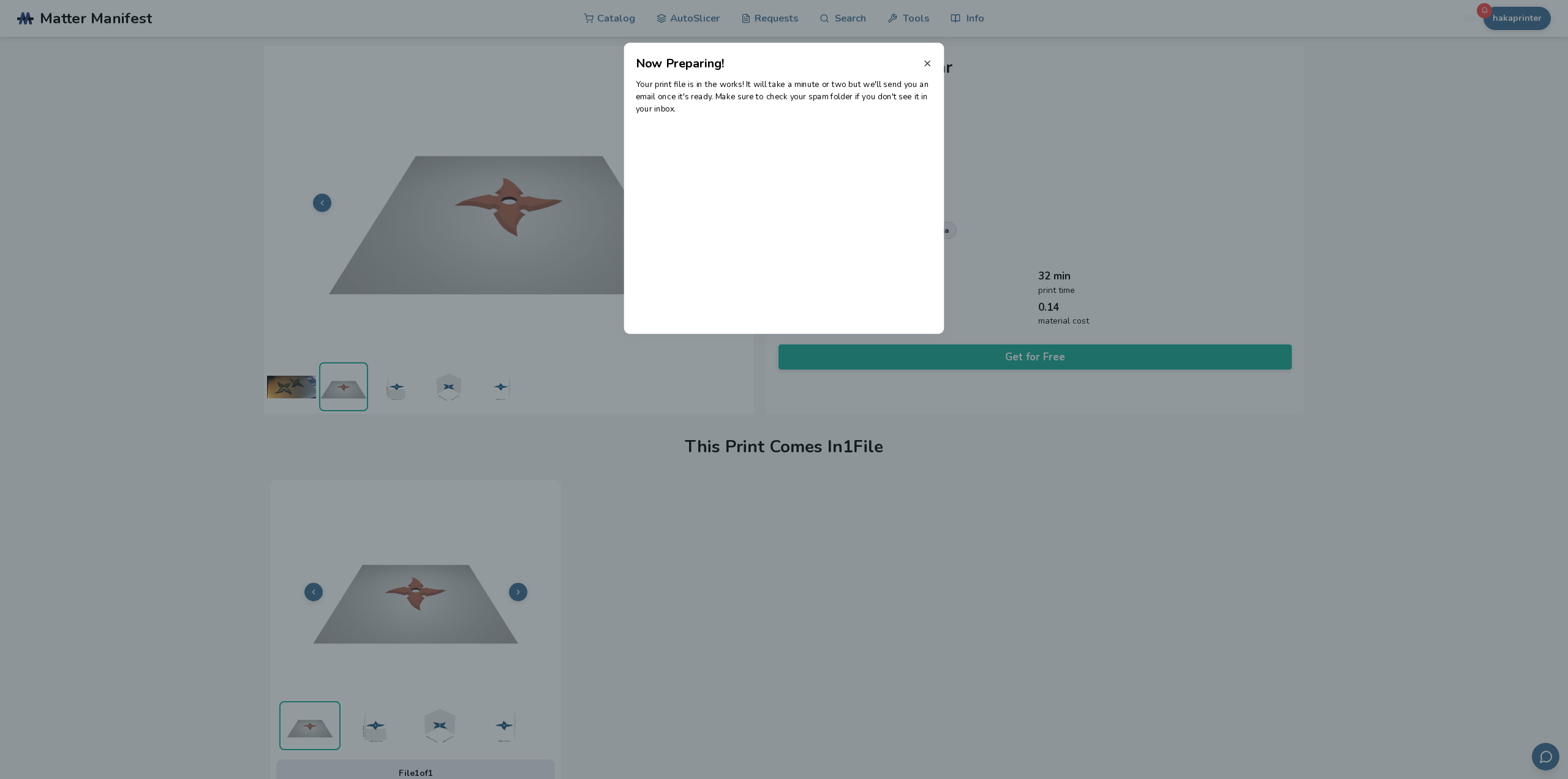
click at [926, 63] on icon at bounding box center [927, 63] width 10 height 10
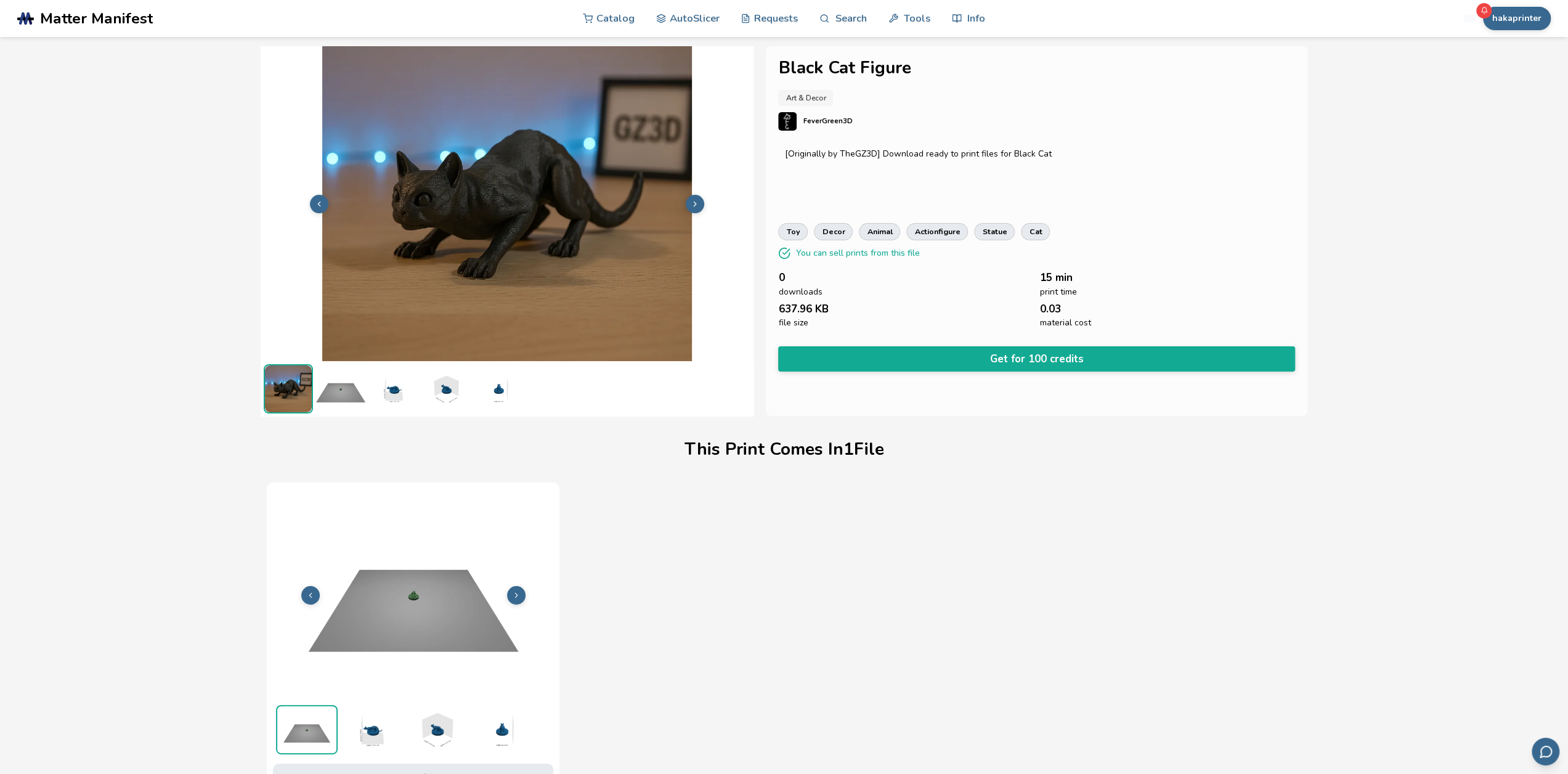
click at [699, 203] on button at bounding box center [695, 204] width 18 height 18
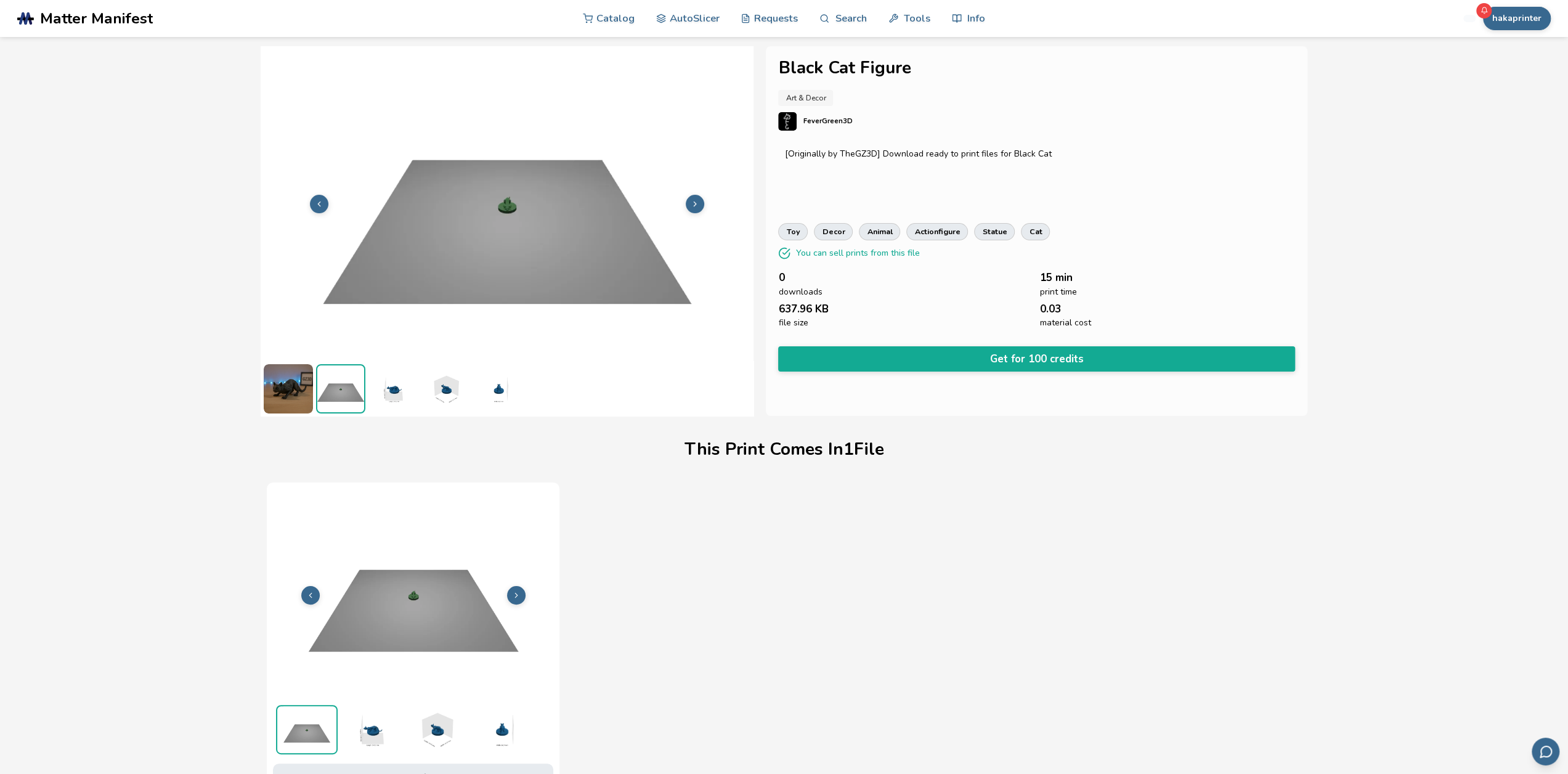
click at [699, 203] on button at bounding box center [695, 204] width 18 height 18
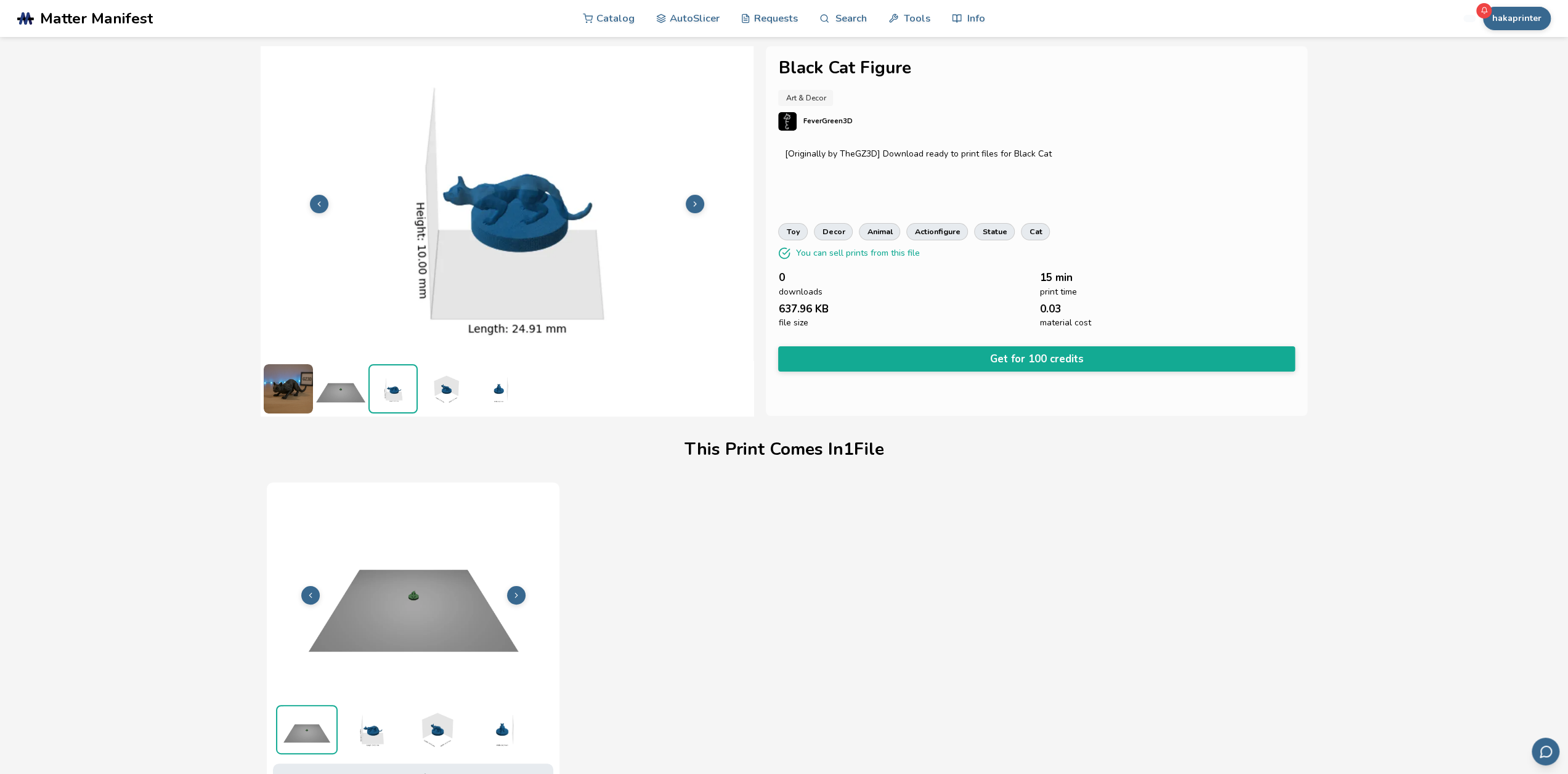
click at [699, 203] on button at bounding box center [695, 204] width 18 height 18
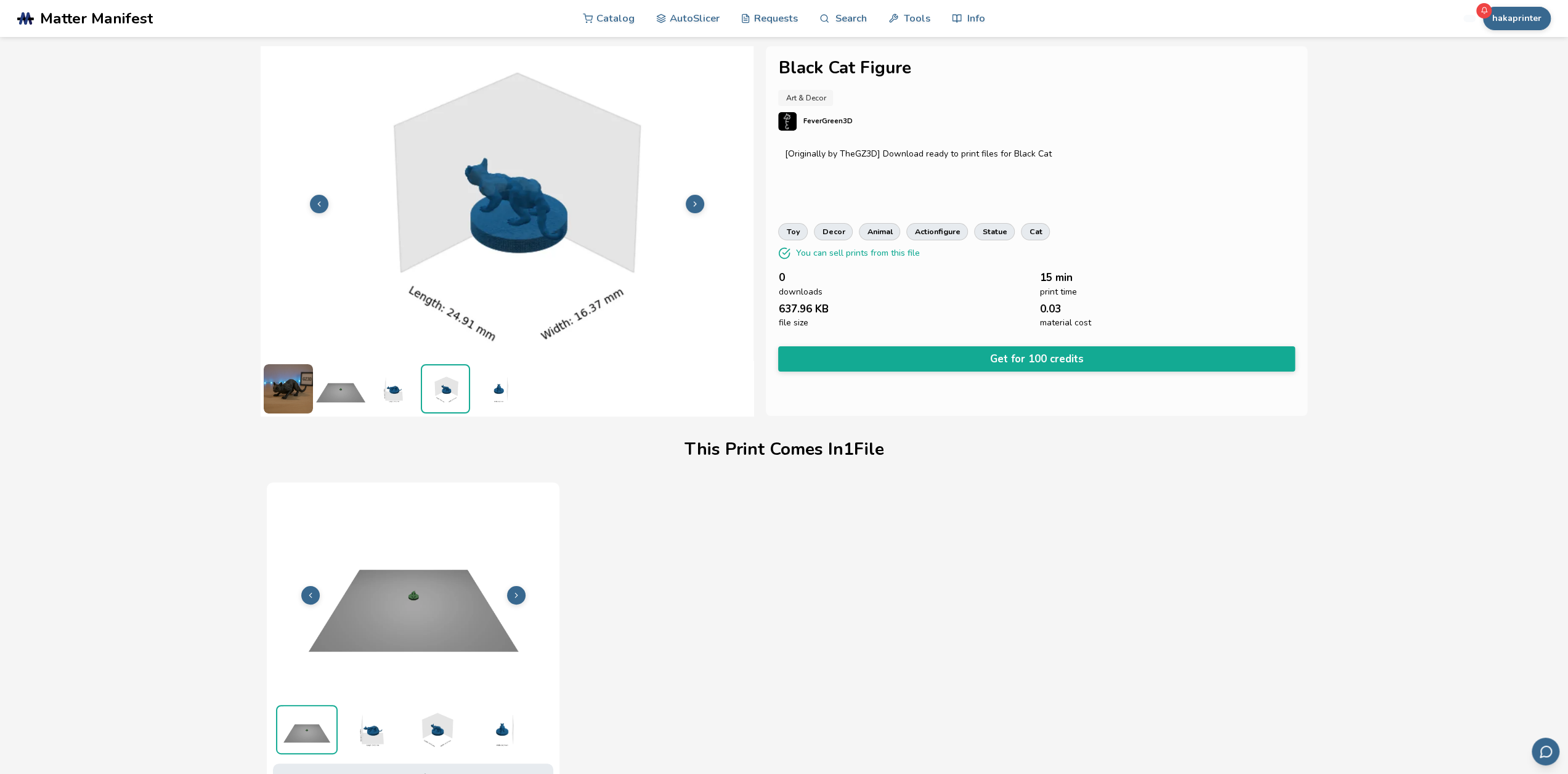
click at [699, 203] on button at bounding box center [695, 204] width 18 height 18
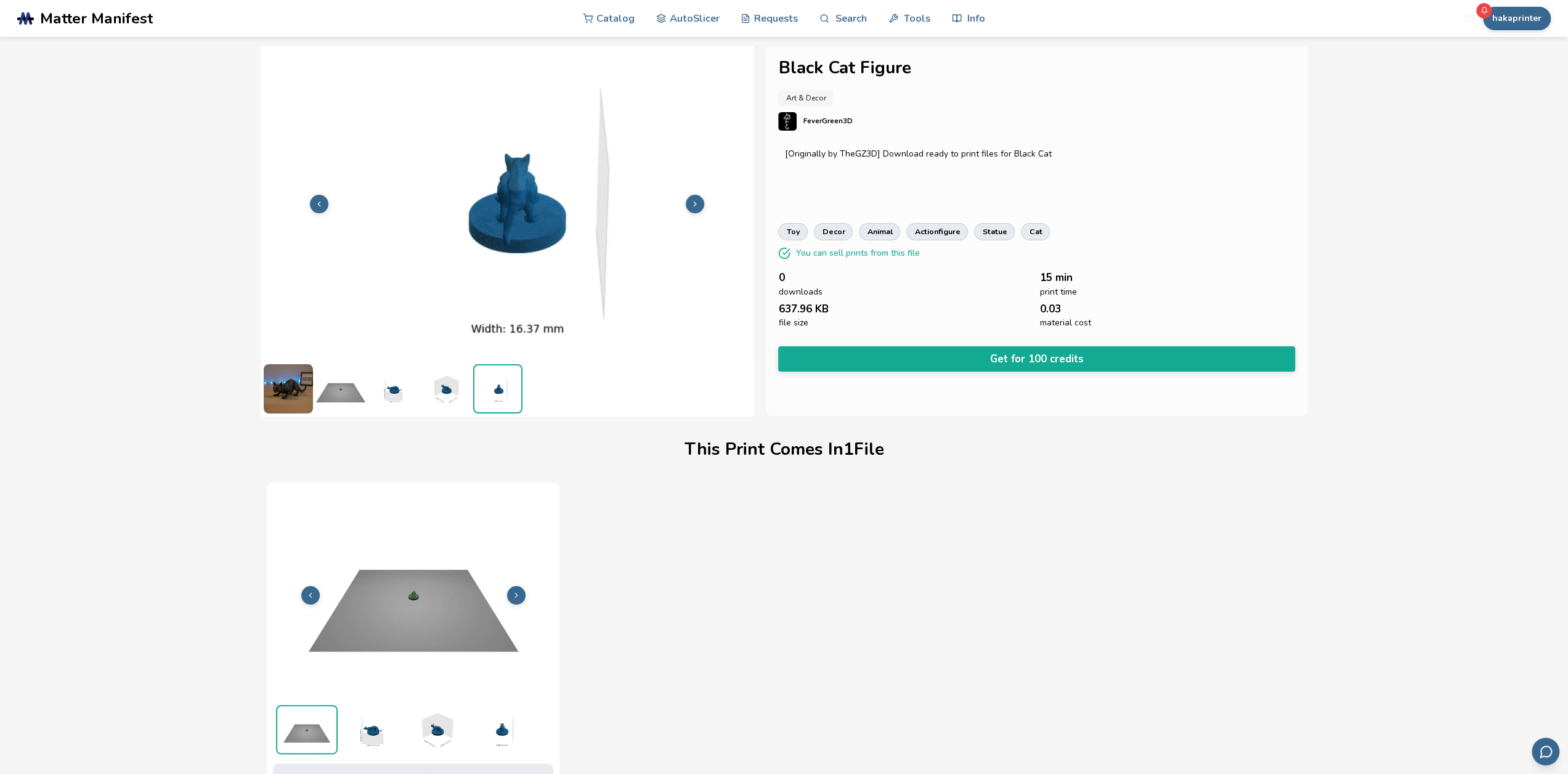
click at [699, 203] on button at bounding box center [695, 204] width 18 height 18
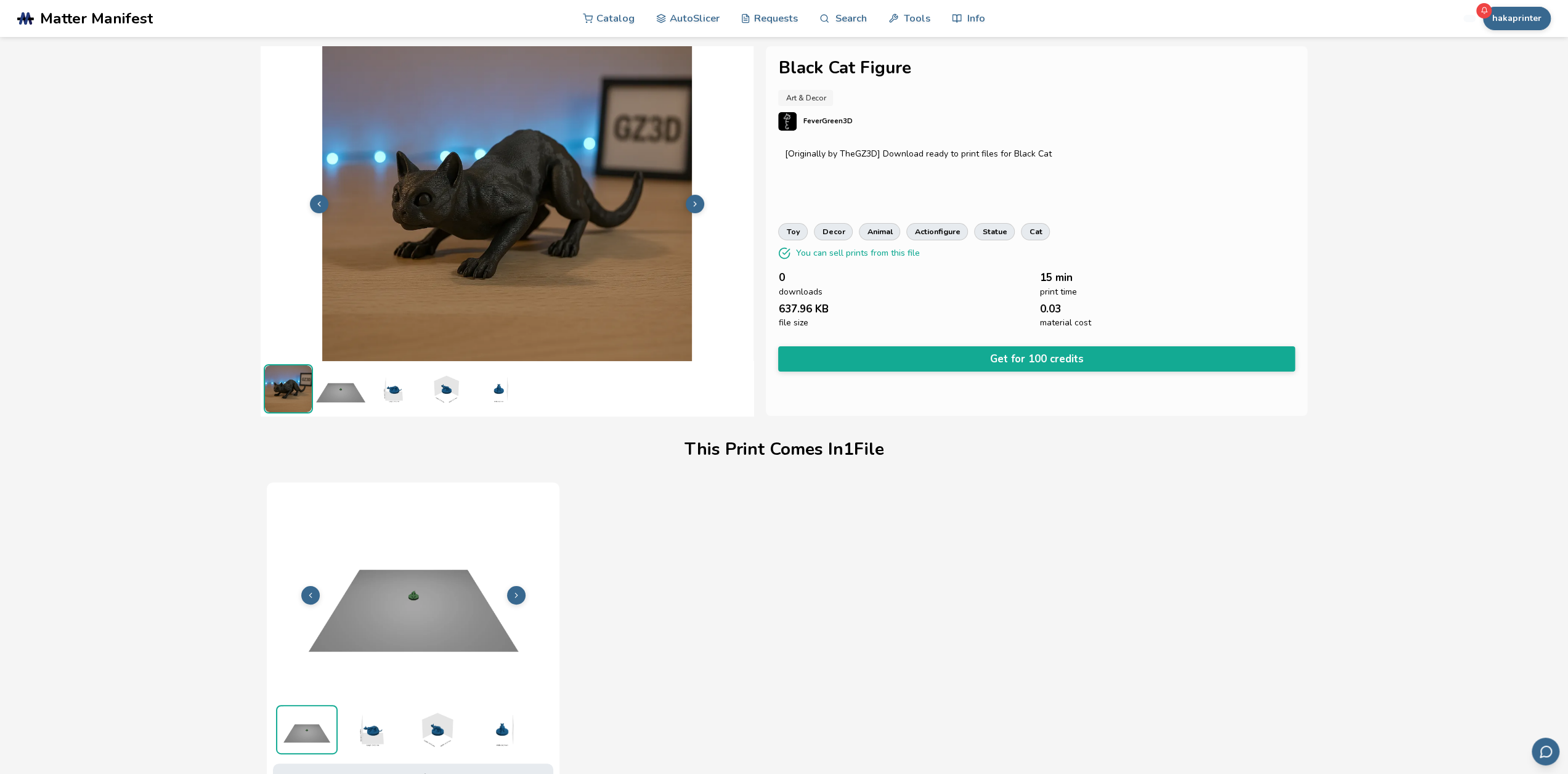
click at [699, 203] on button at bounding box center [695, 204] width 18 height 18
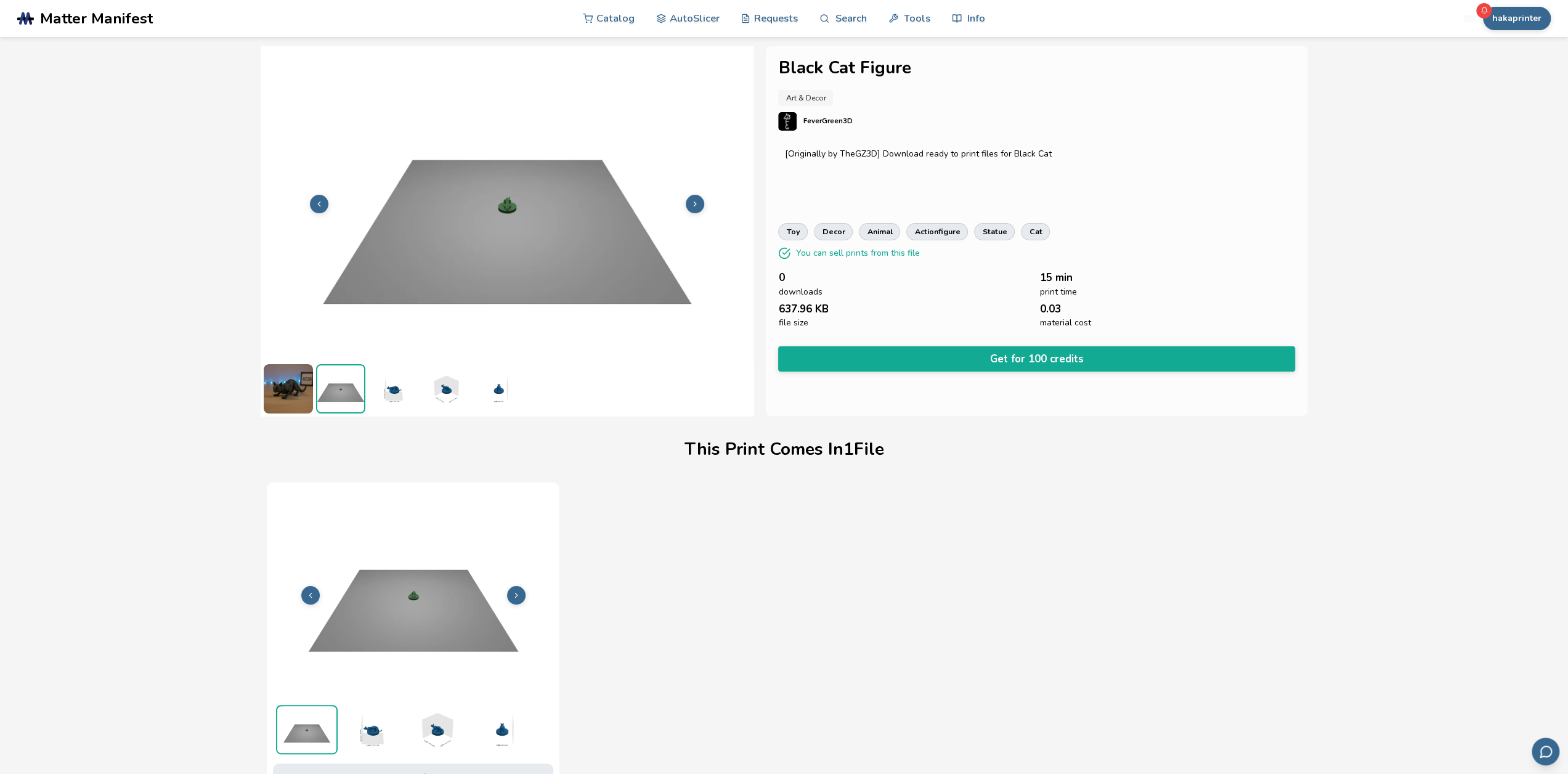
click at [699, 203] on button at bounding box center [695, 204] width 18 height 18
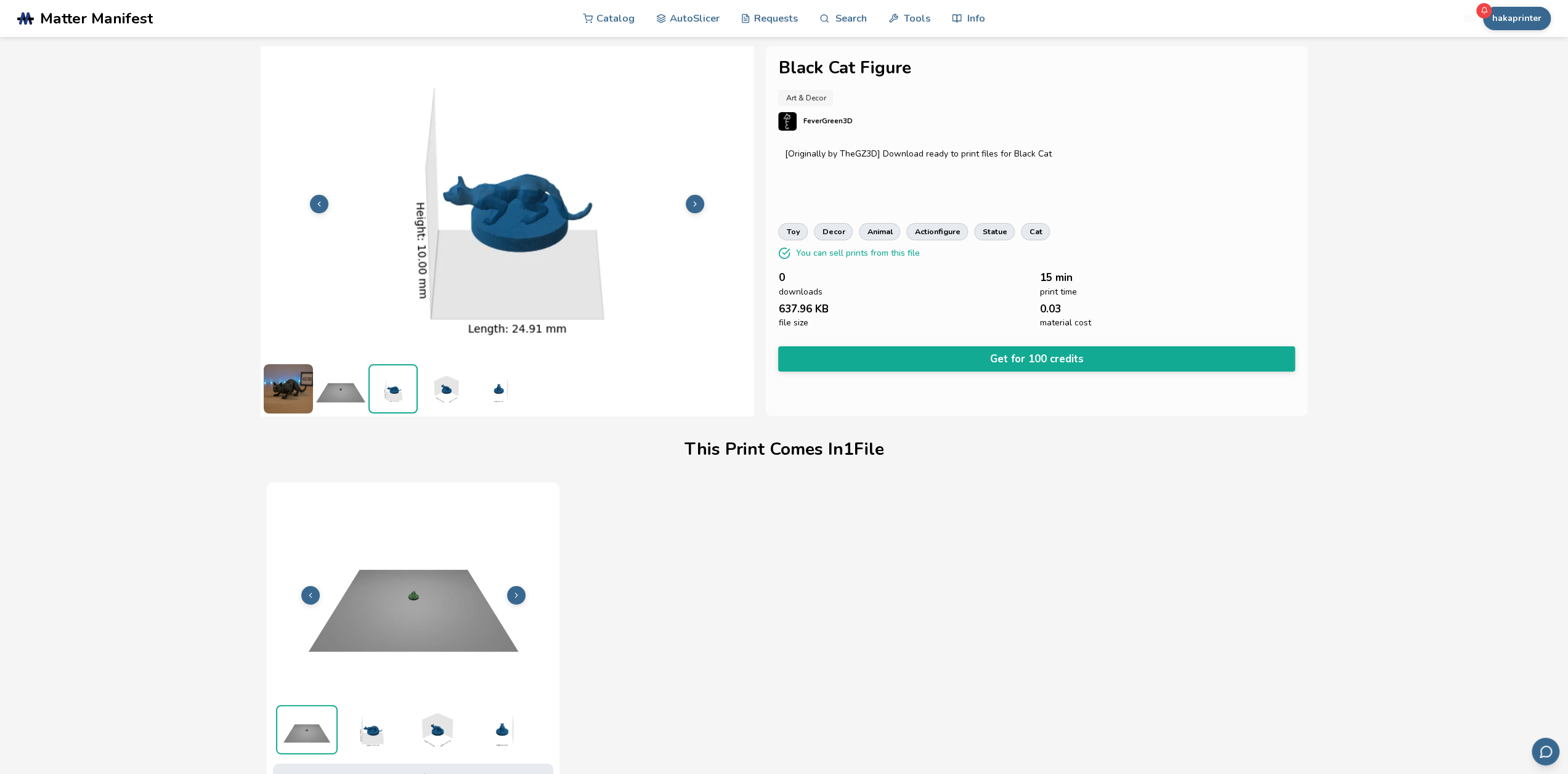
click at [699, 203] on button at bounding box center [695, 204] width 18 height 18
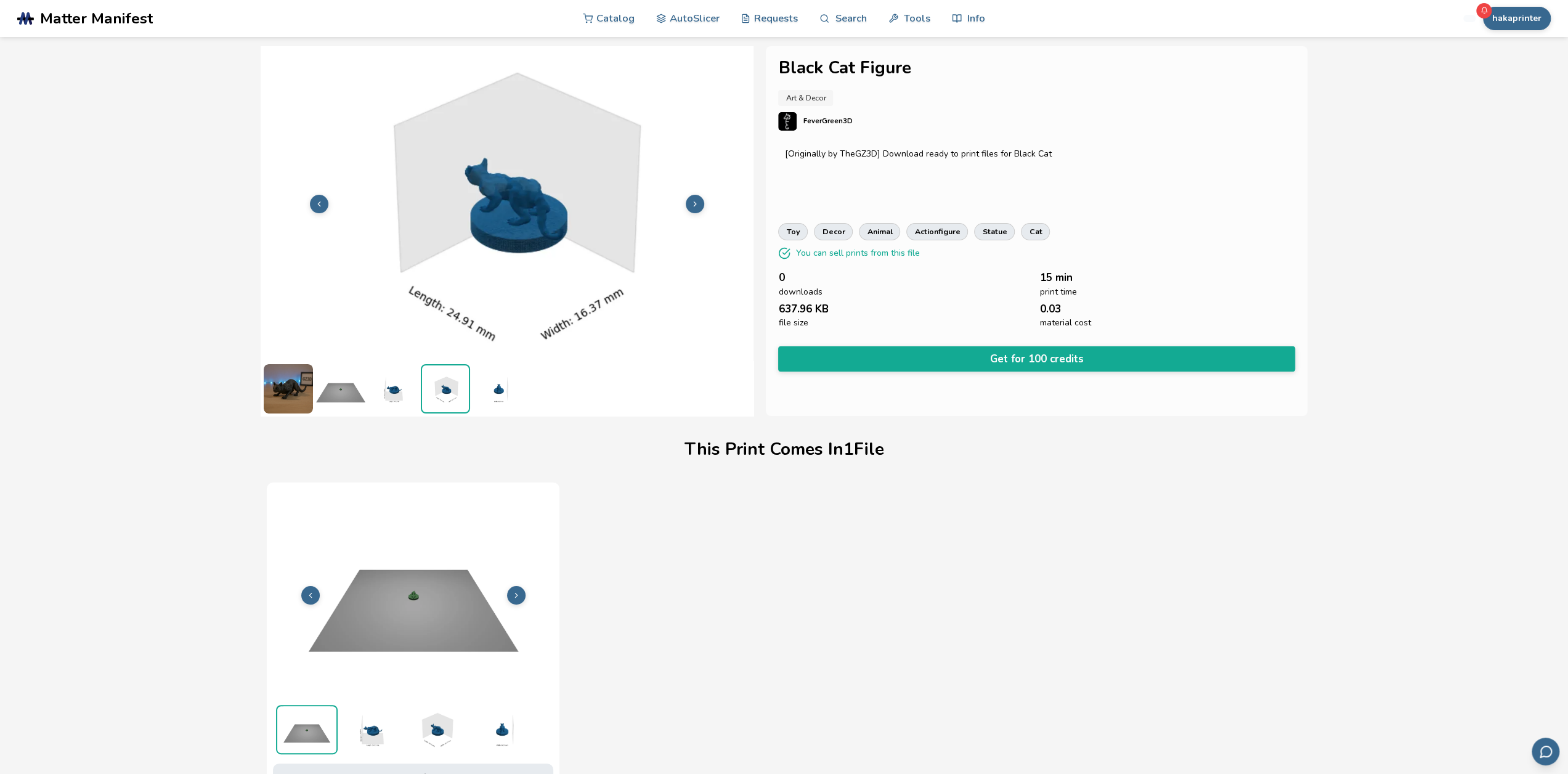
click at [699, 203] on button at bounding box center [695, 204] width 18 height 18
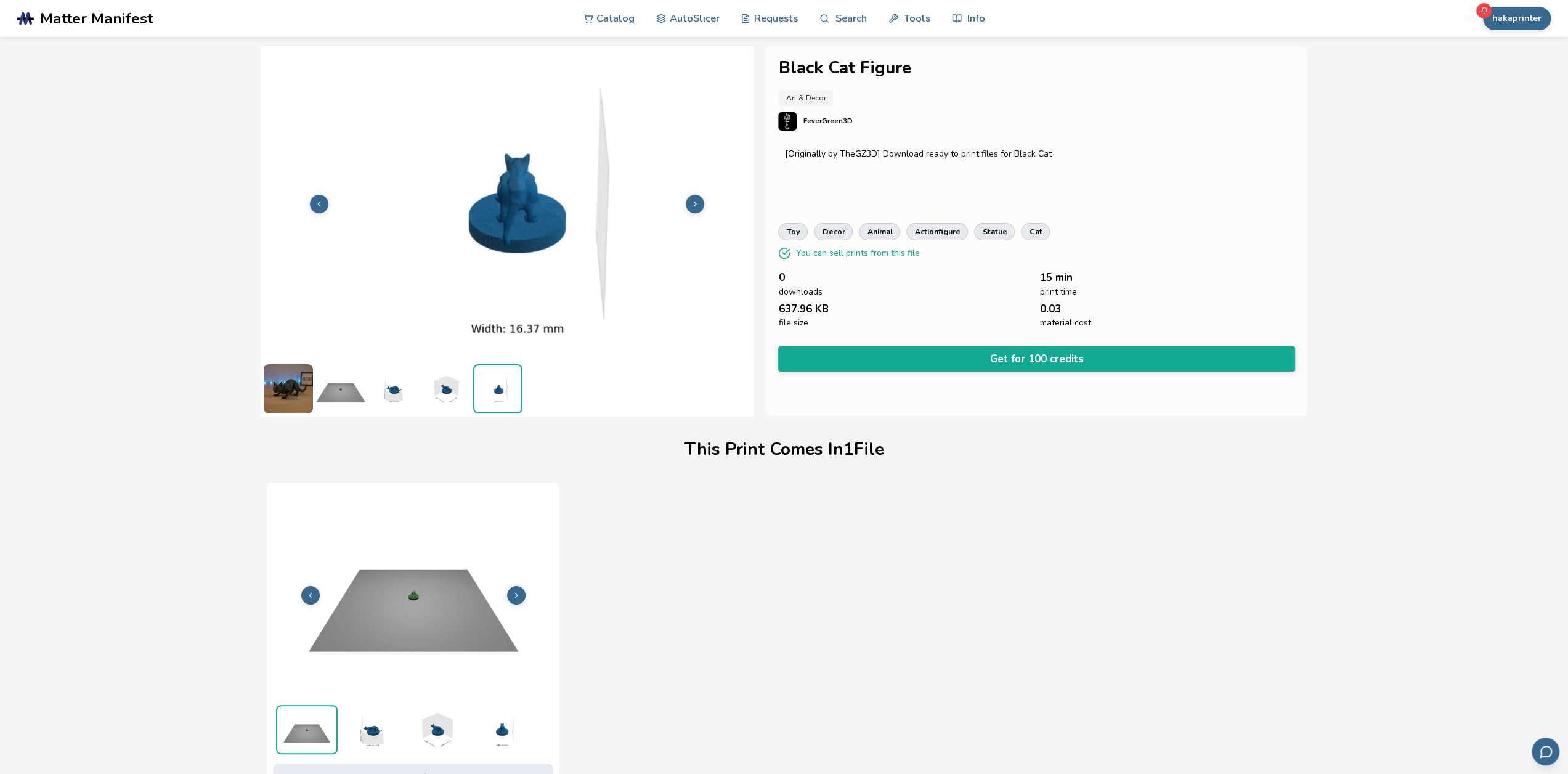
click at [374, 724] on img at bounding box center [371, 729] width 62 height 49
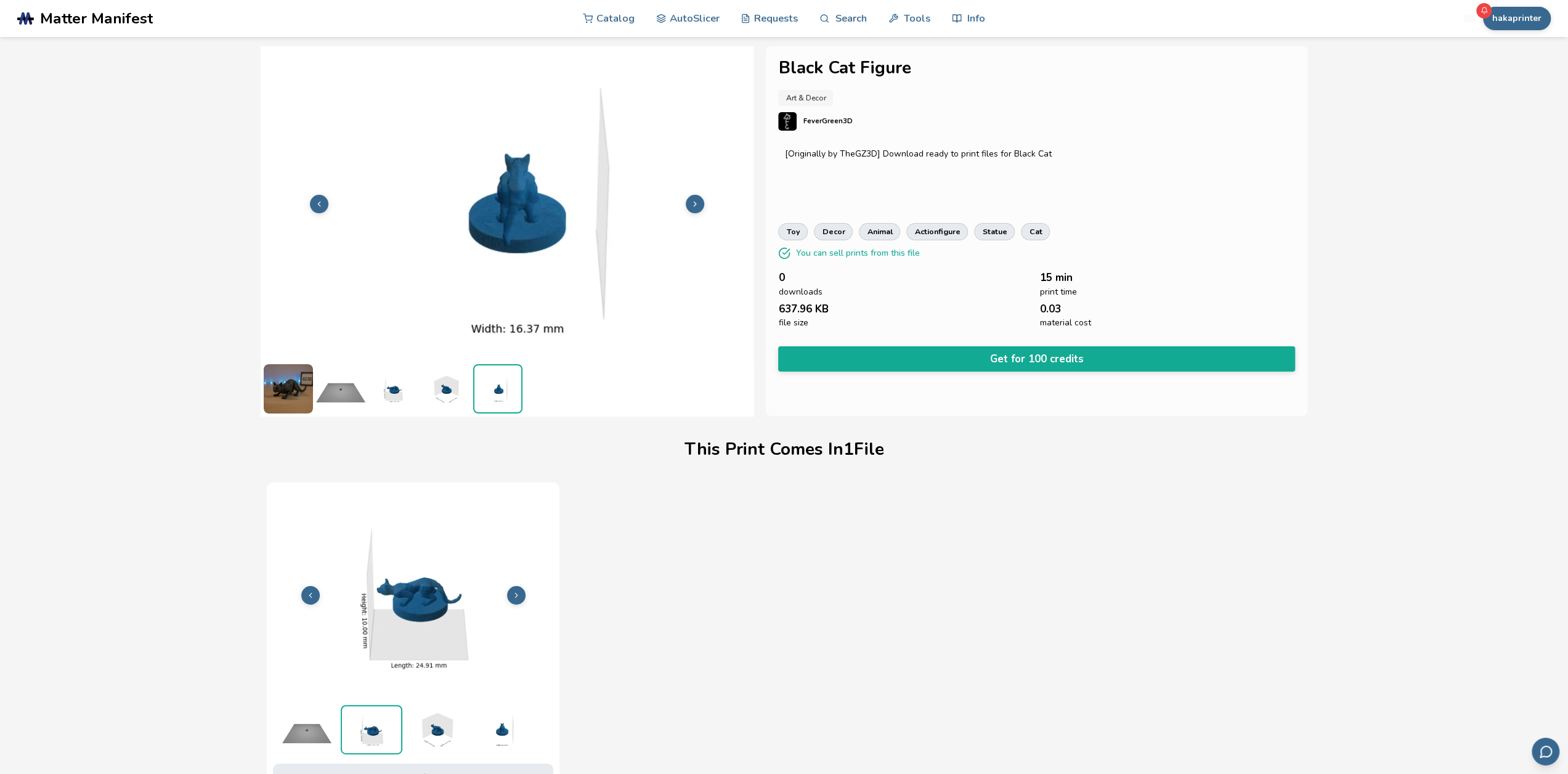
click at [431, 728] on img at bounding box center [436, 729] width 62 height 49
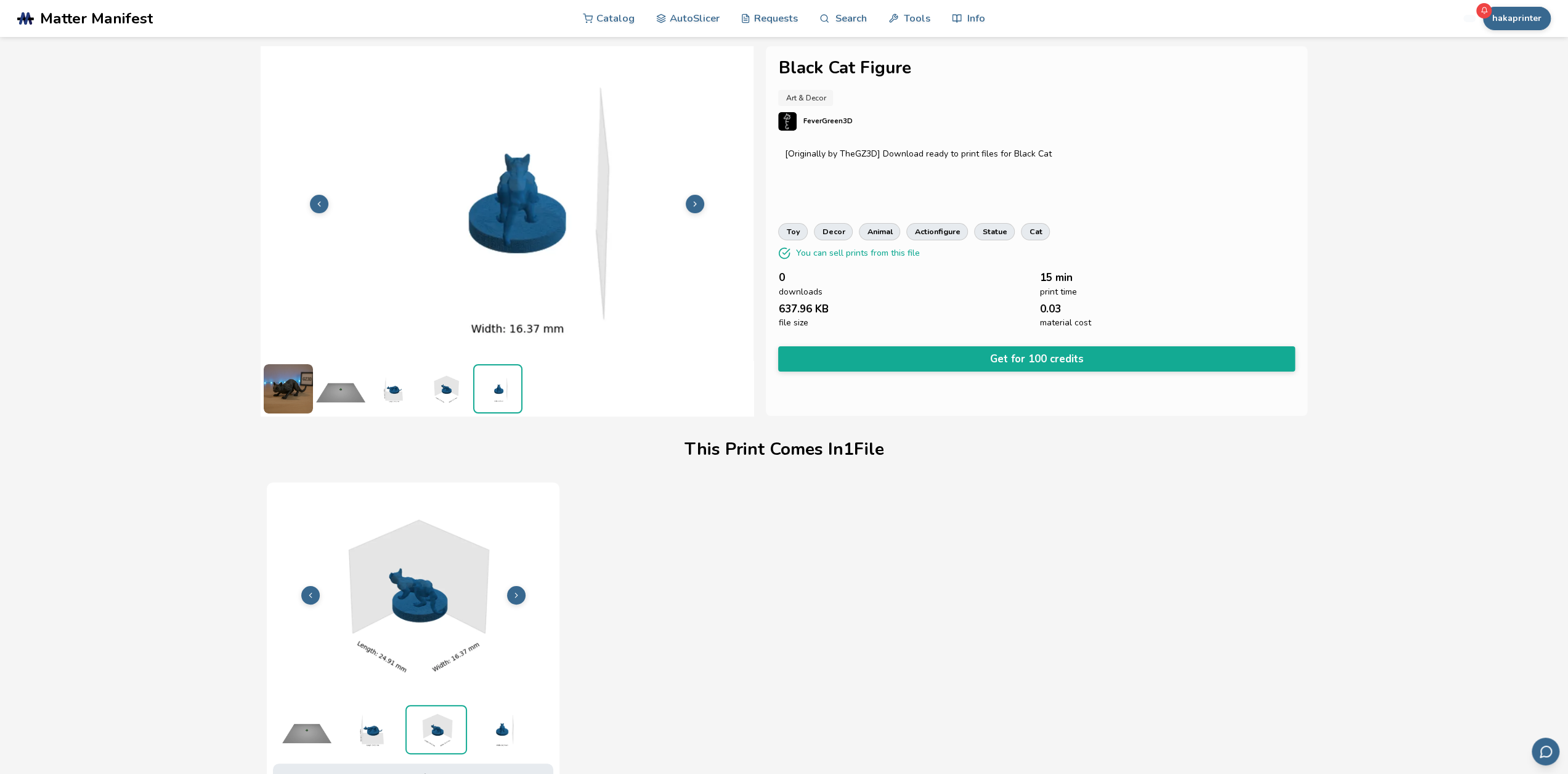
drag, startPoint x: 508, startPoint y: 733, endPoint x: 526, endPoint y: 686, distance: 50.3
click at [508, 733] on img at bounding box center [501, 729] width 62 height 49
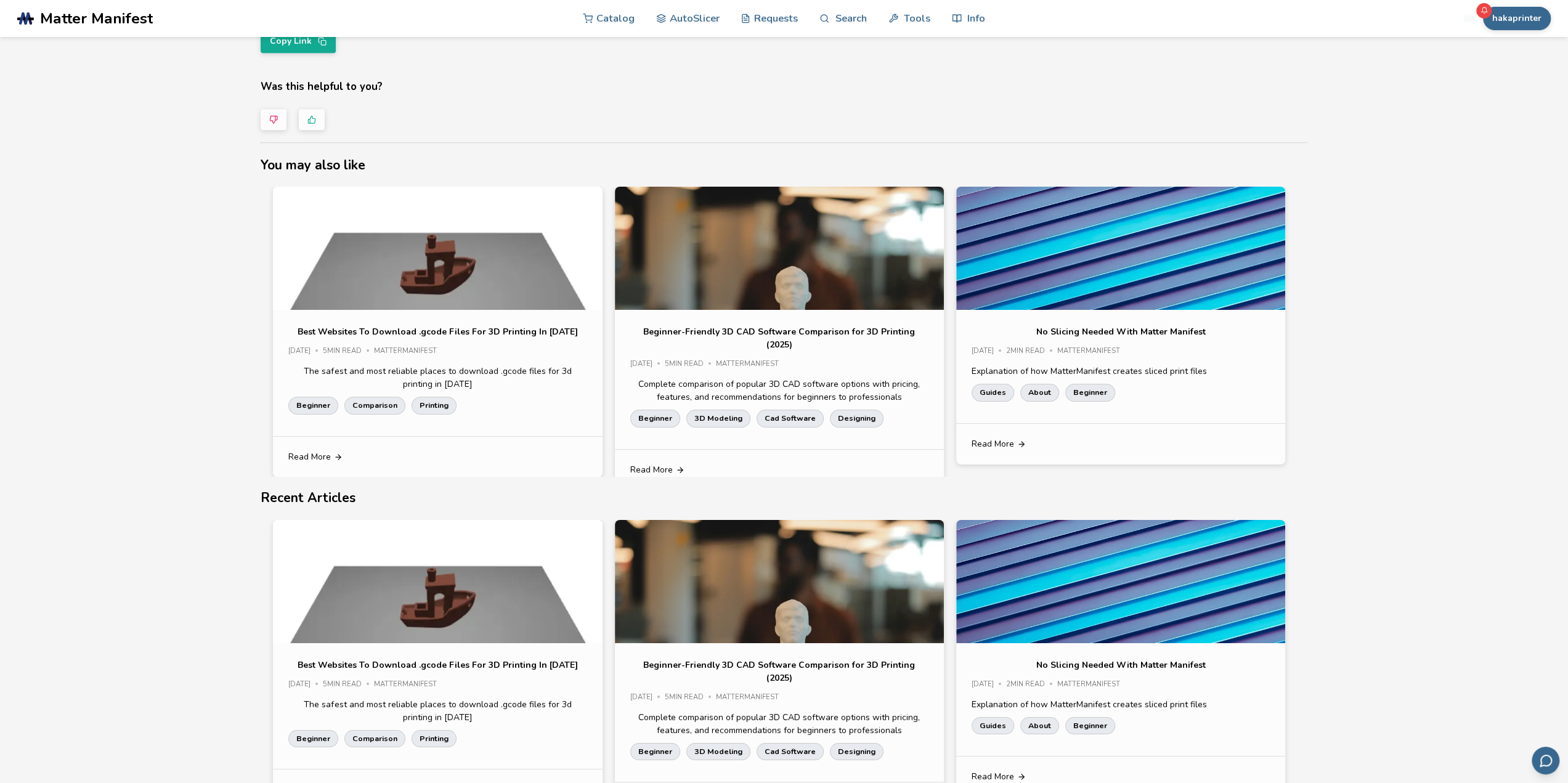
scroll to position [1047, 0]
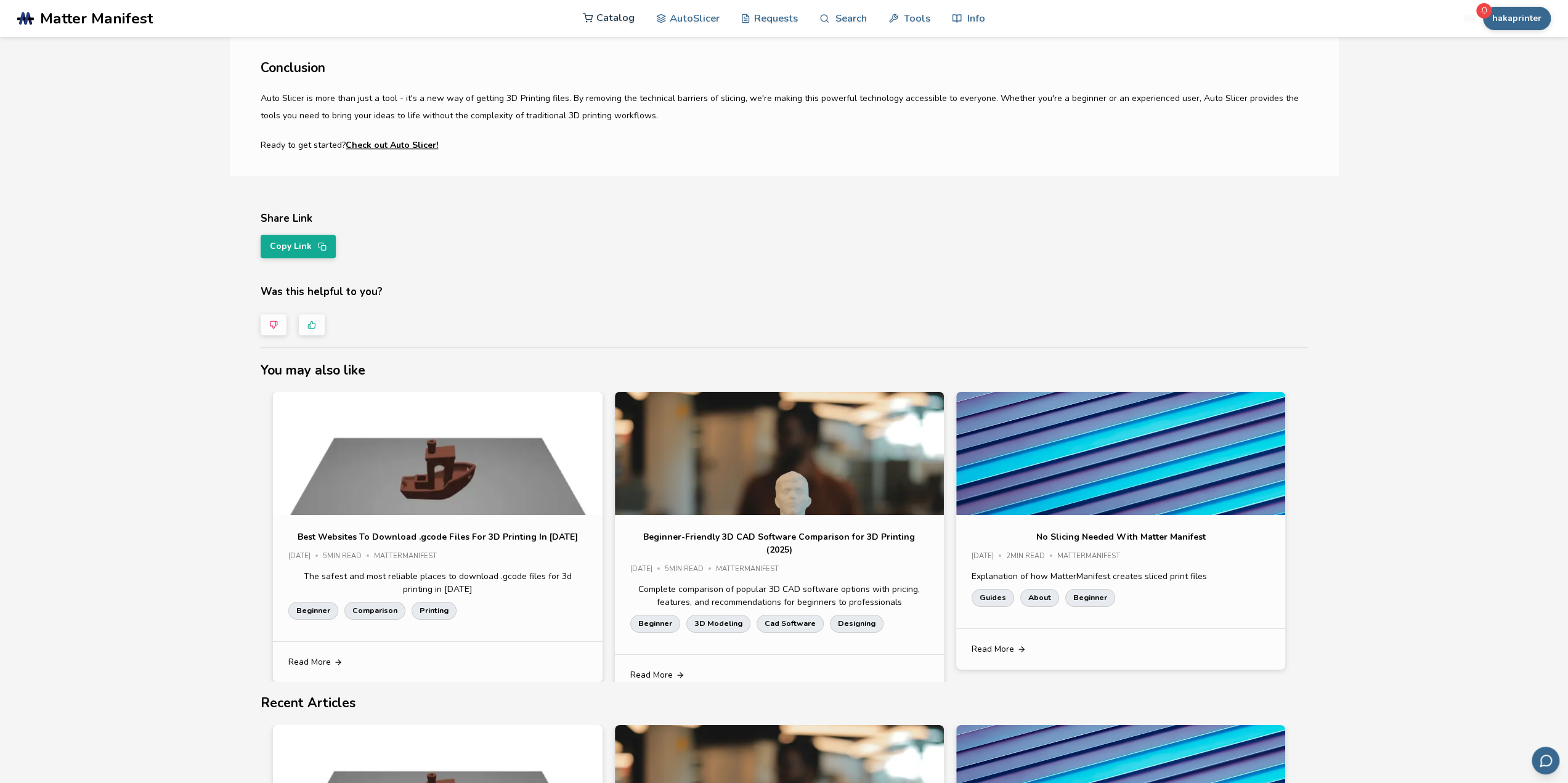
click at [619, 20] on link "Catalog" at bounding box center [608, 18] width 52 height 37
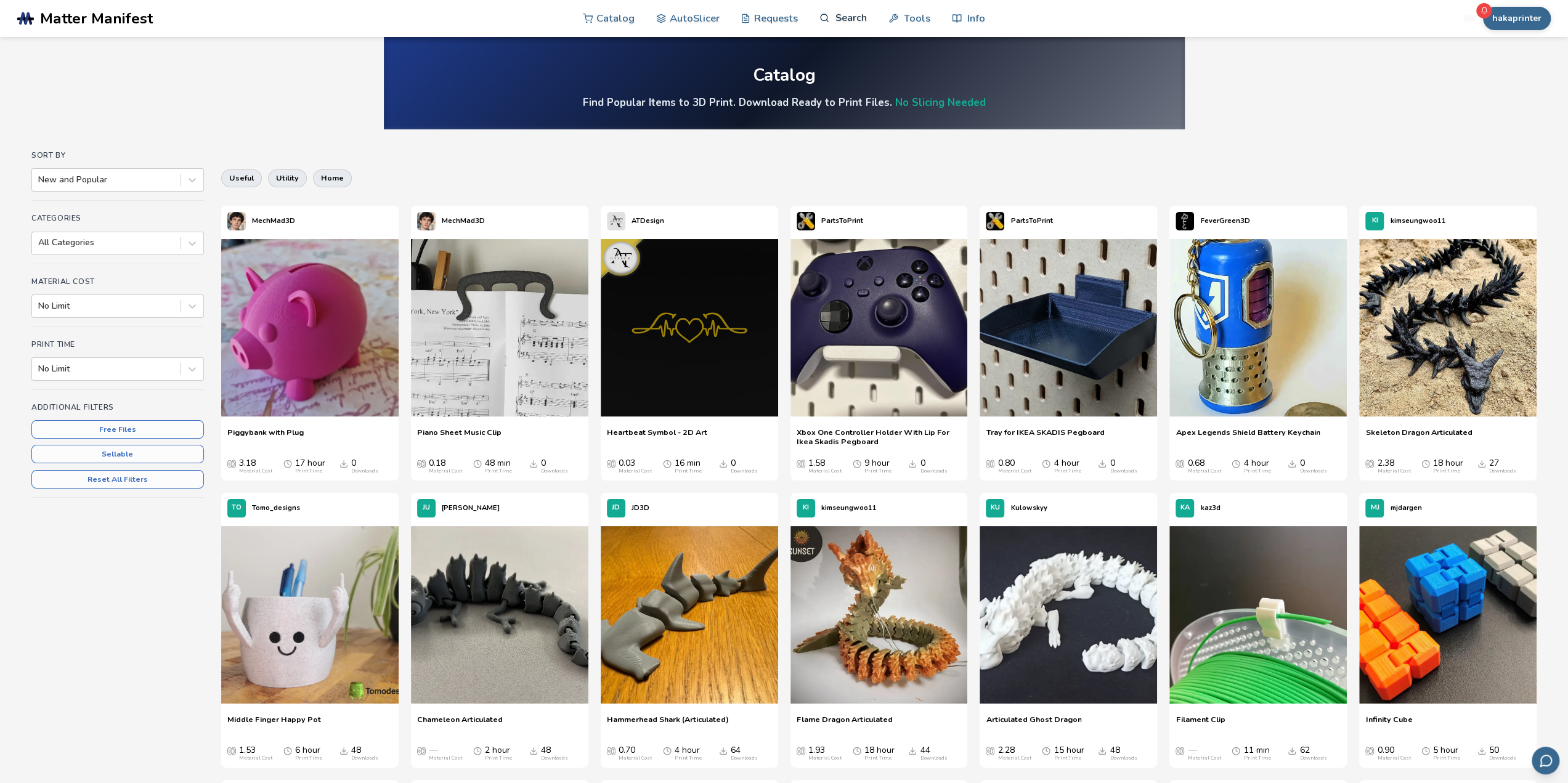
click at [859, 26] on link "Search" at bounding box center [843, 18] width 47 height 37
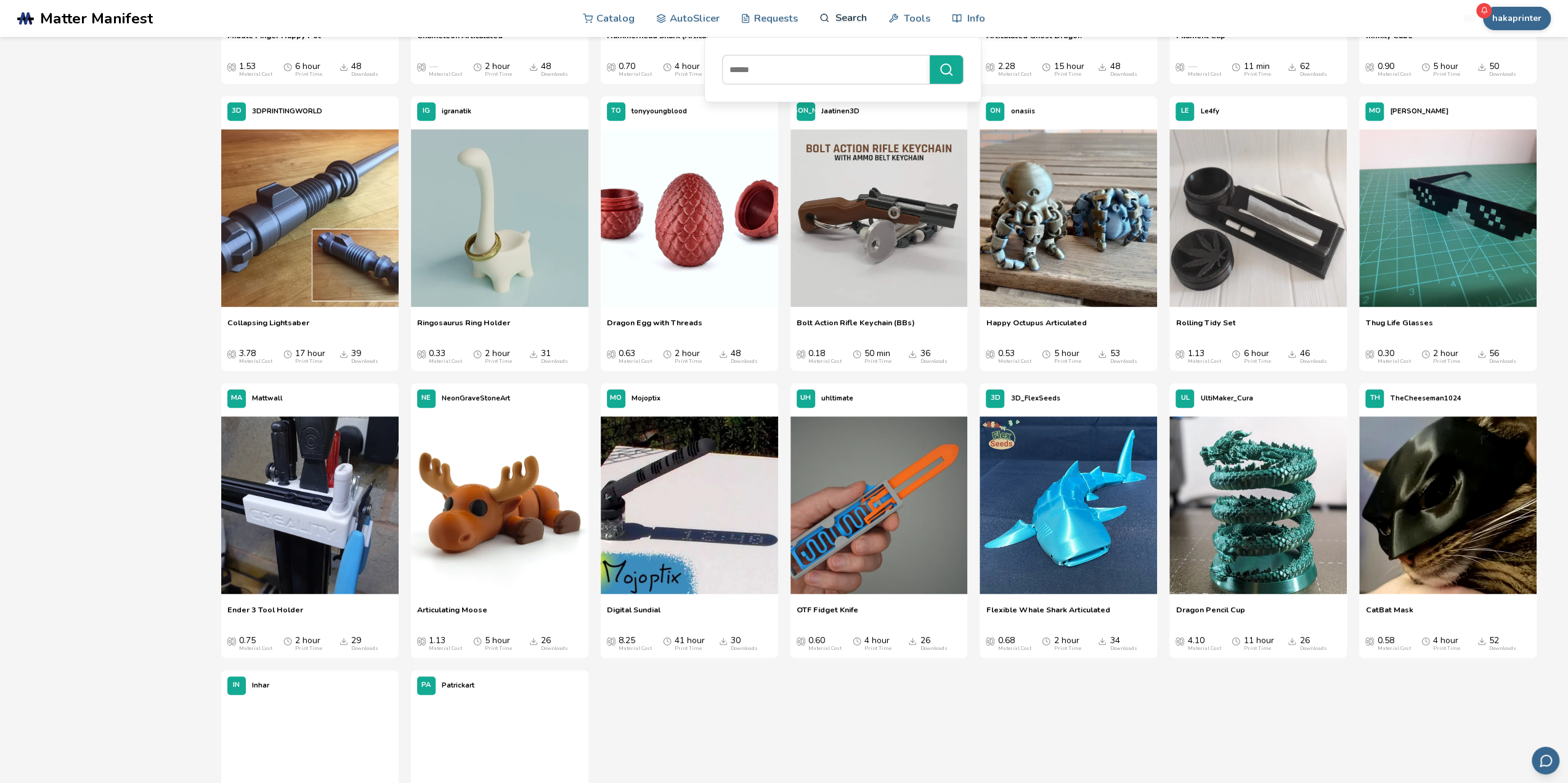
scroll to position [685, 0]
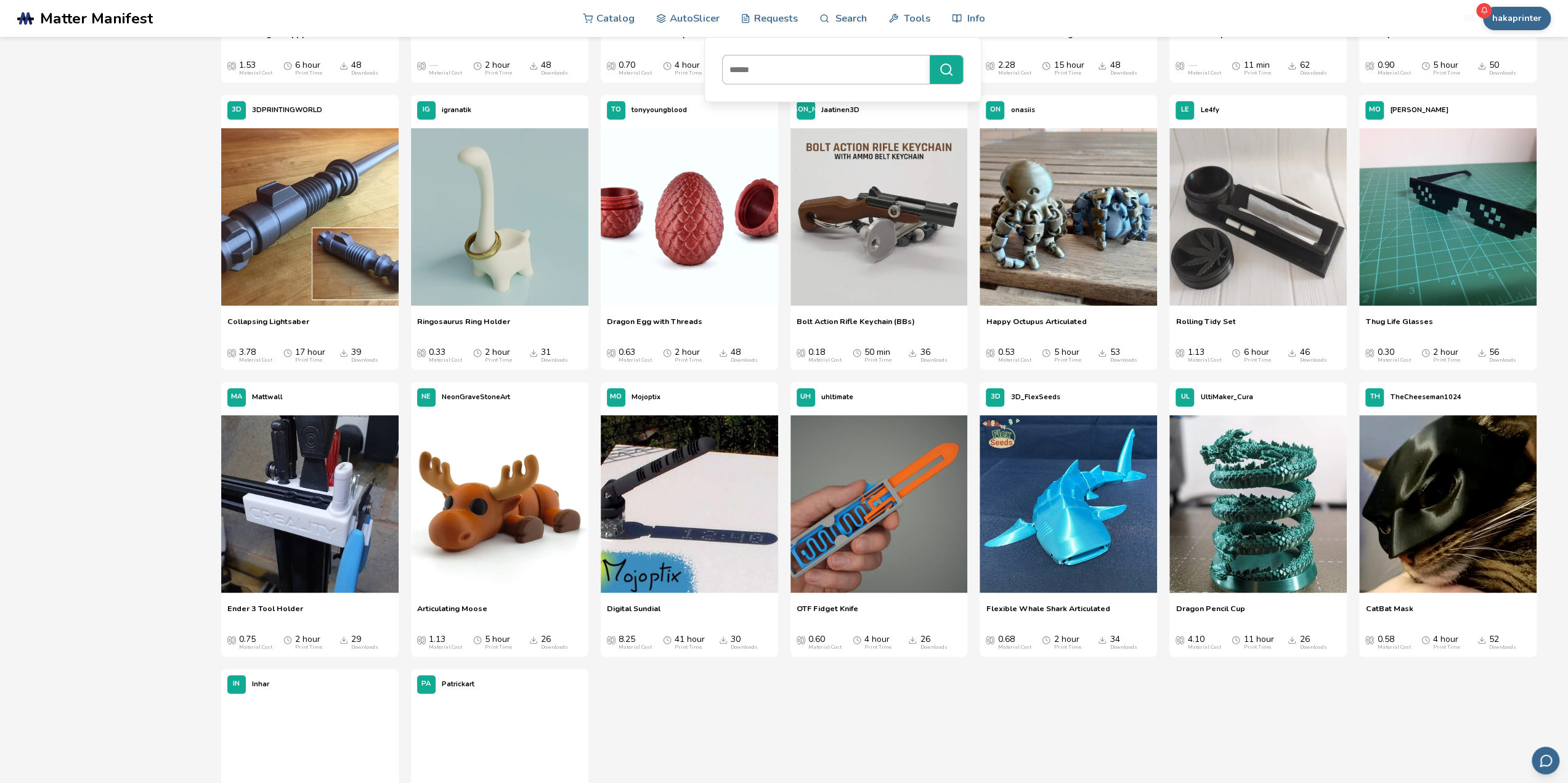
click at [849, 61] on input at bounding box center [823, 69] width 201 height 22
type input "**********"
click at [930, 55] on button "**********" at bounding box center [946, 70] width 33 height 28
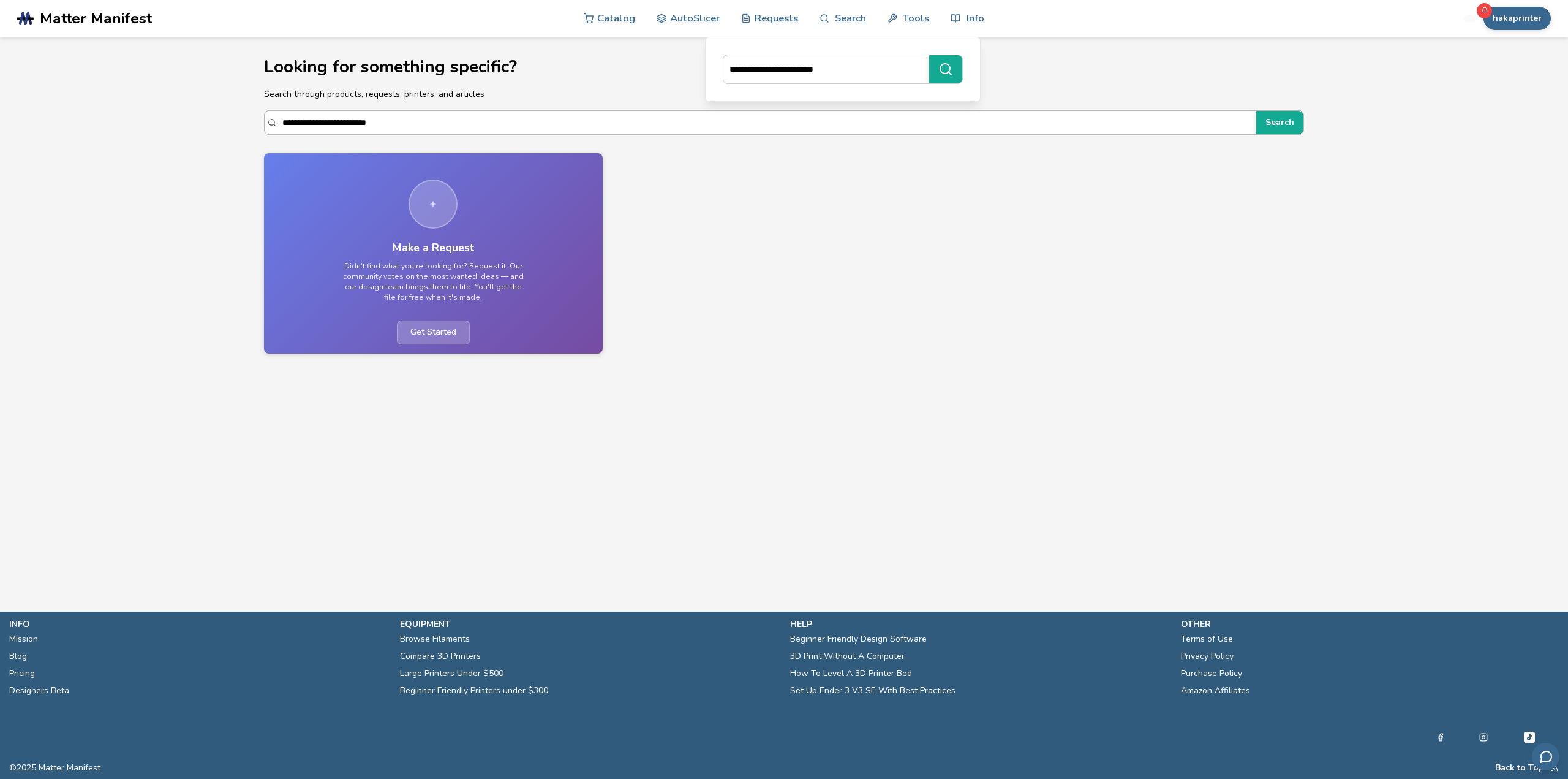
drag, startPoint x: 767, startPoint y: 146, endPoint x: 768, endPoint y: 130, distance: 16.0
click at [767, 146] on section "**********" at bounding box center [784, 200] width 1103 height 326
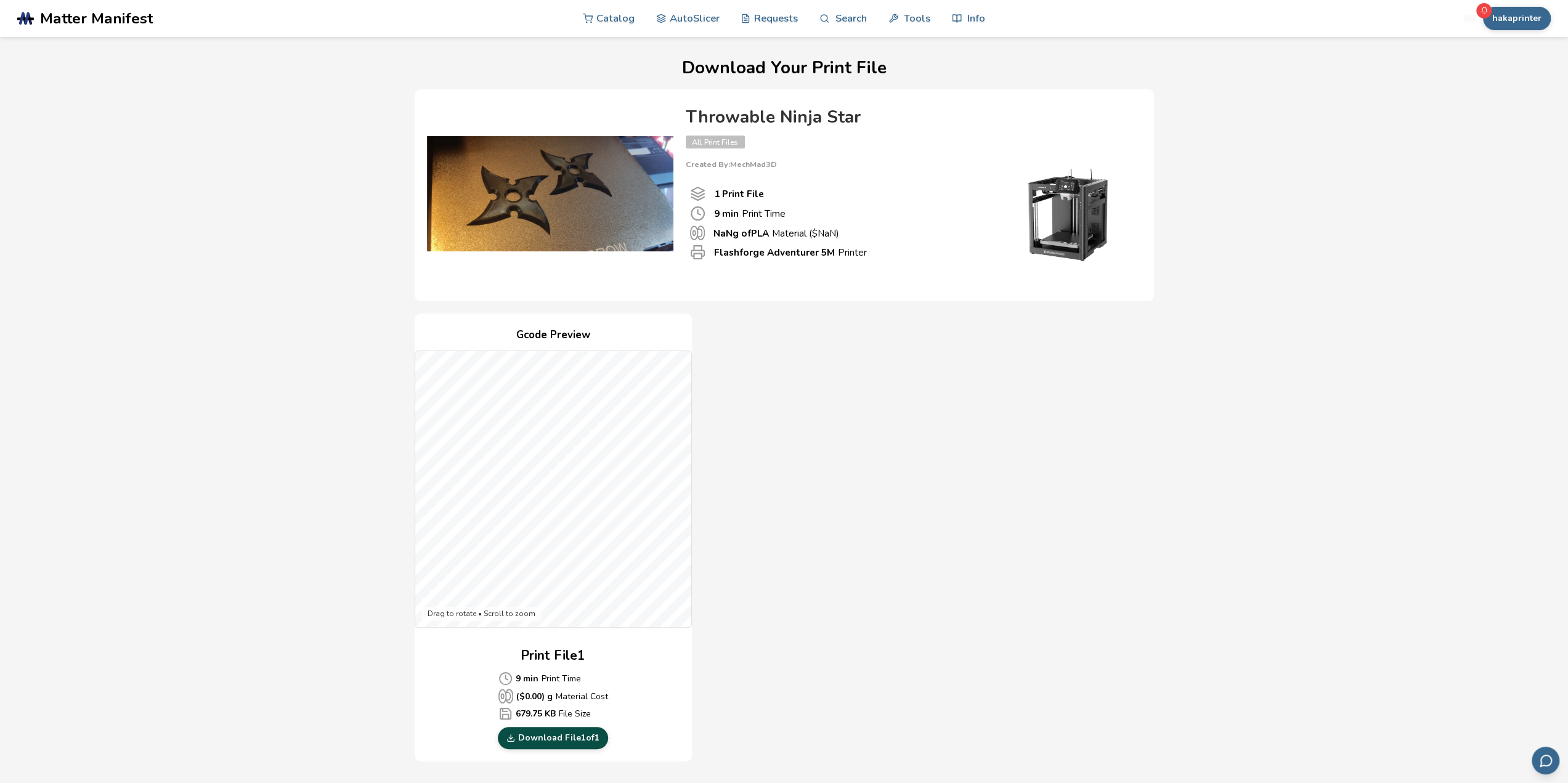
click at [573, 738] on link "Download File 1 of 1" at bounding box center [553, 737] width 110 height 22
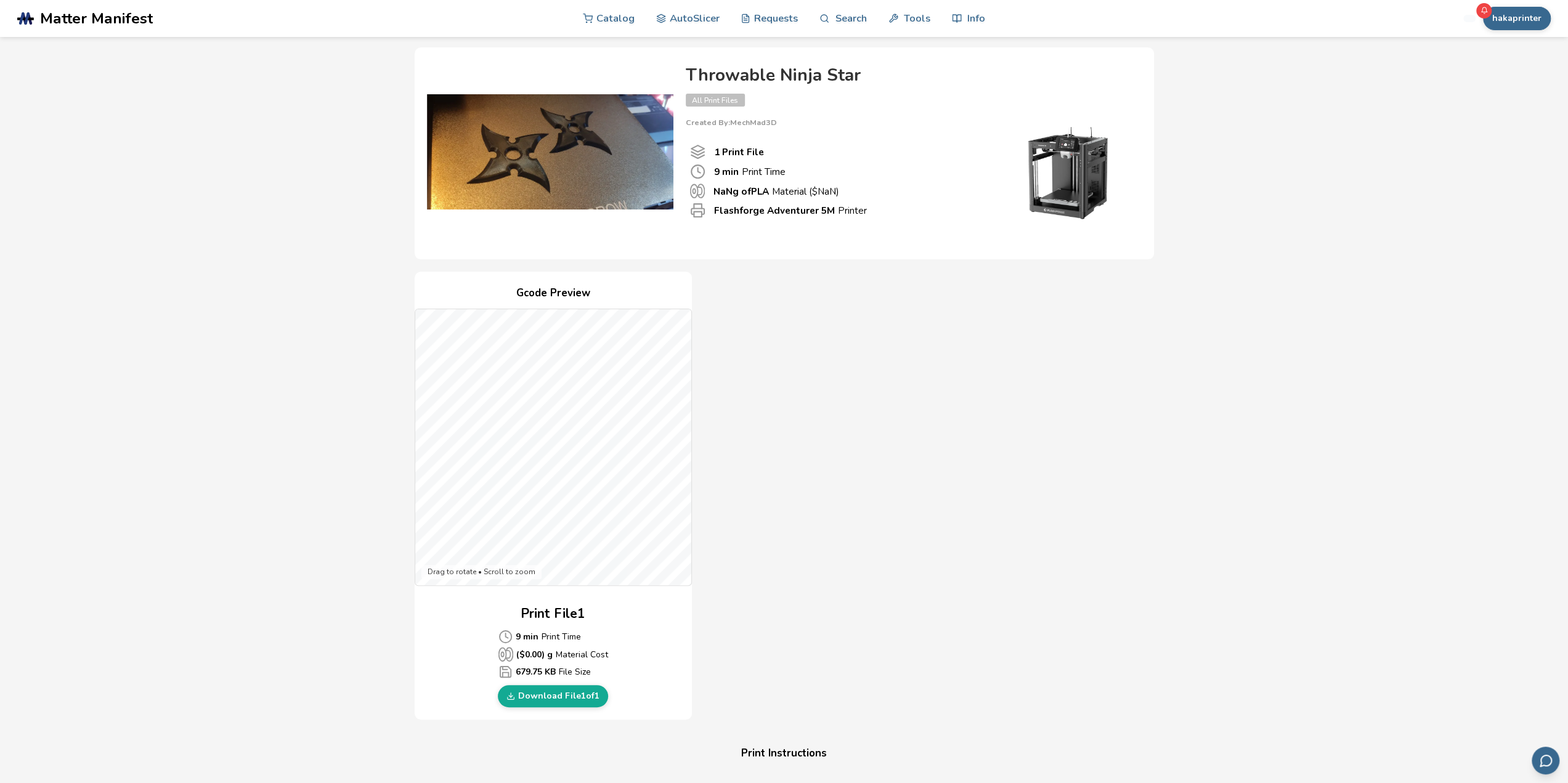
scroll to position [62, 0]
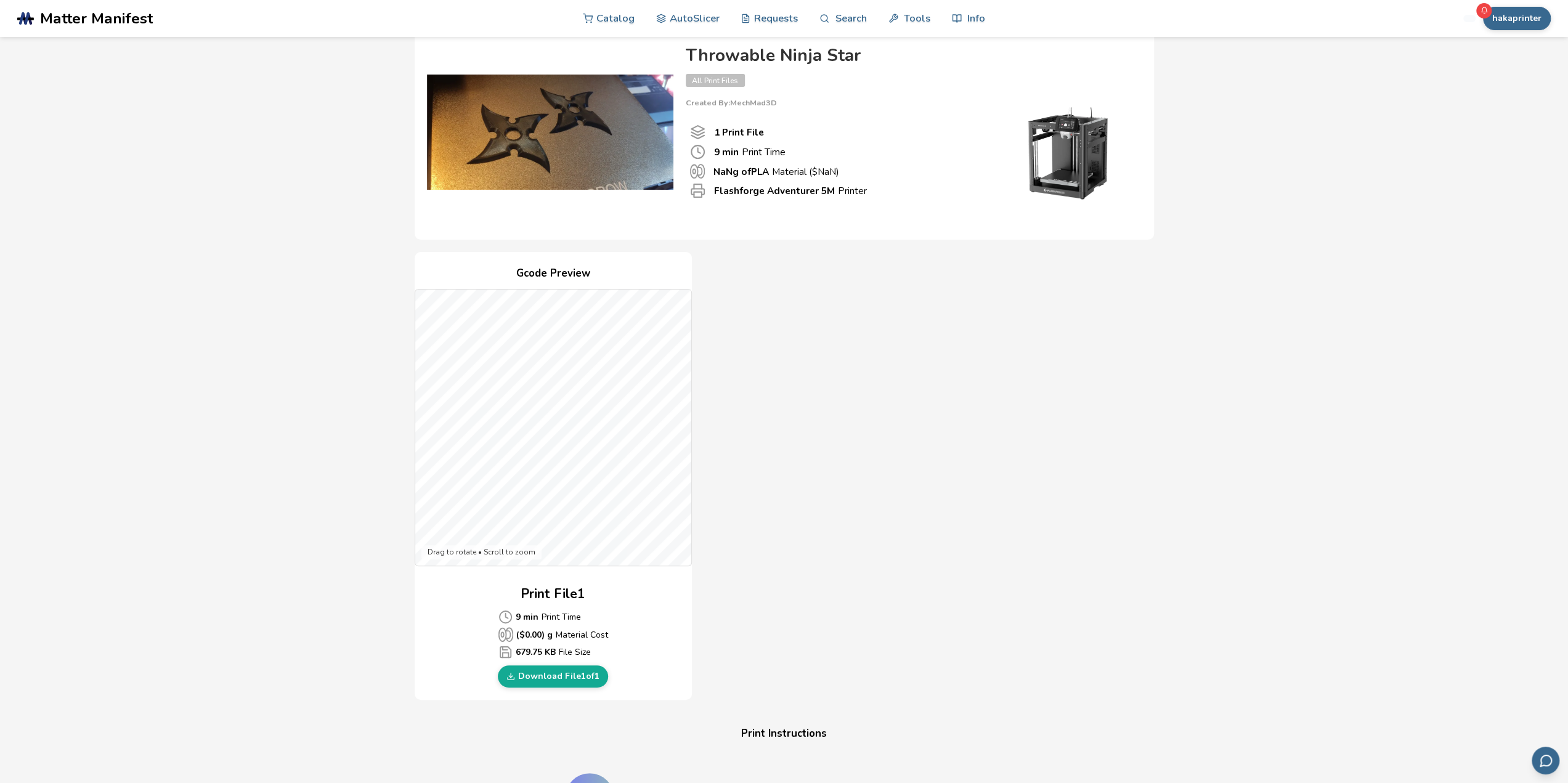
click at [753, 417] on div "Gcode Preview Drag to rotate • Scroll to zoom Print File 1 9 min Print Time ($ …" at bounding box center [784, 476] width 739 height 448
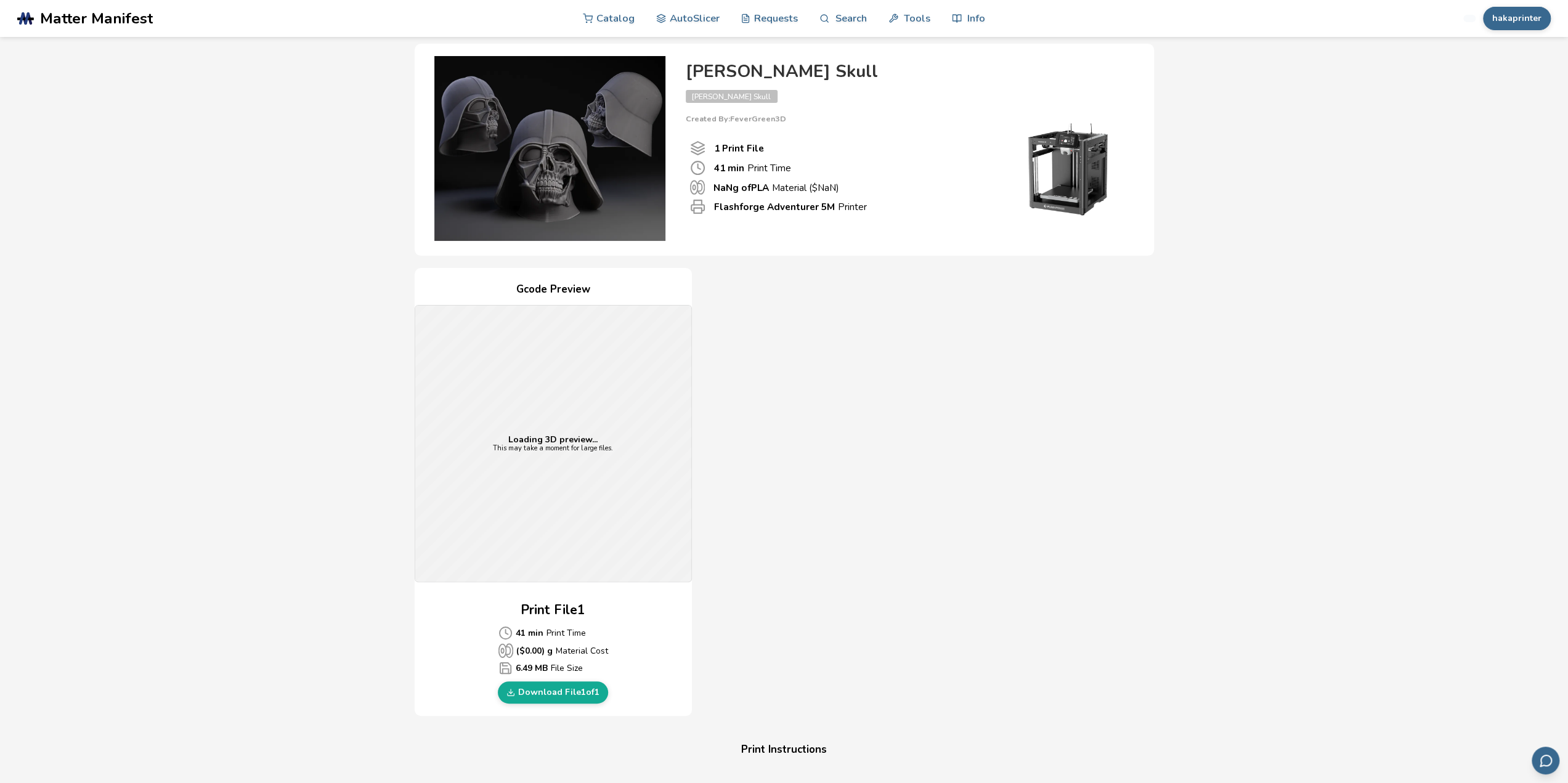
scroll to position [62, 0]
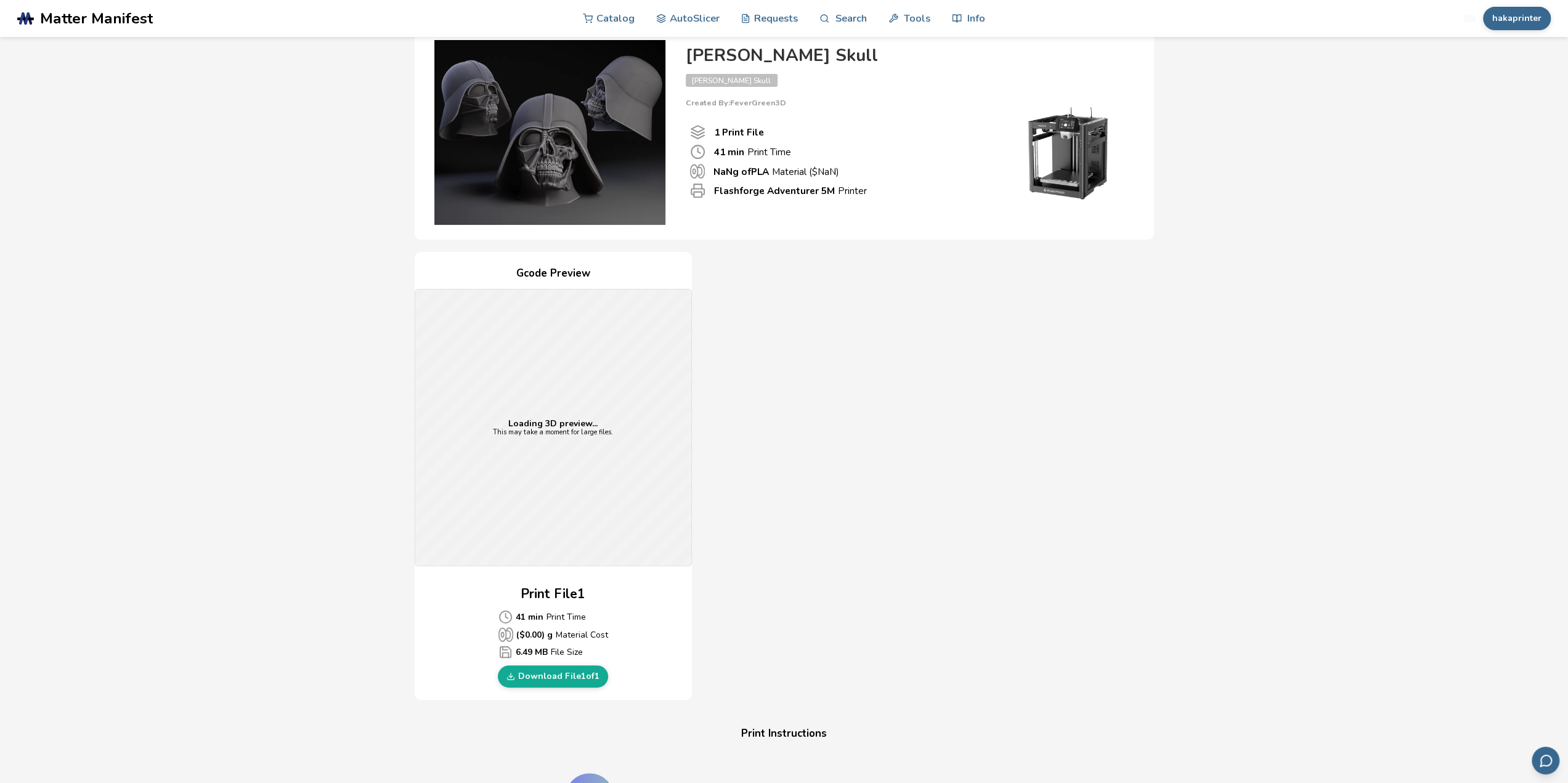
click at [566, 671] on link "Download File 1 of 1" at bounding box center [553, 676] width 110 height 22
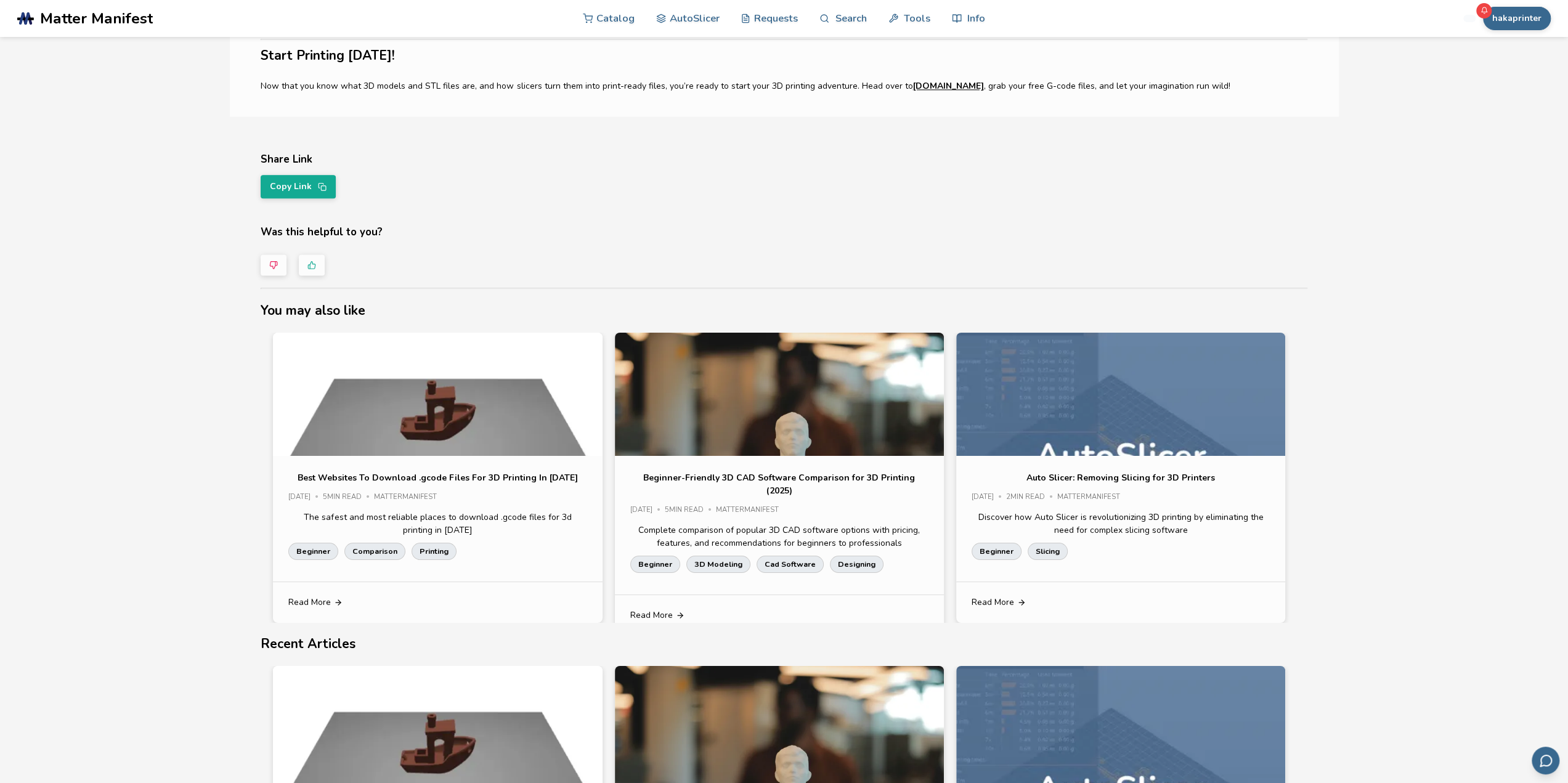
scroll to position [1663, 0]
